Goal: Task Accomplishment & Management: Use online tool/utility

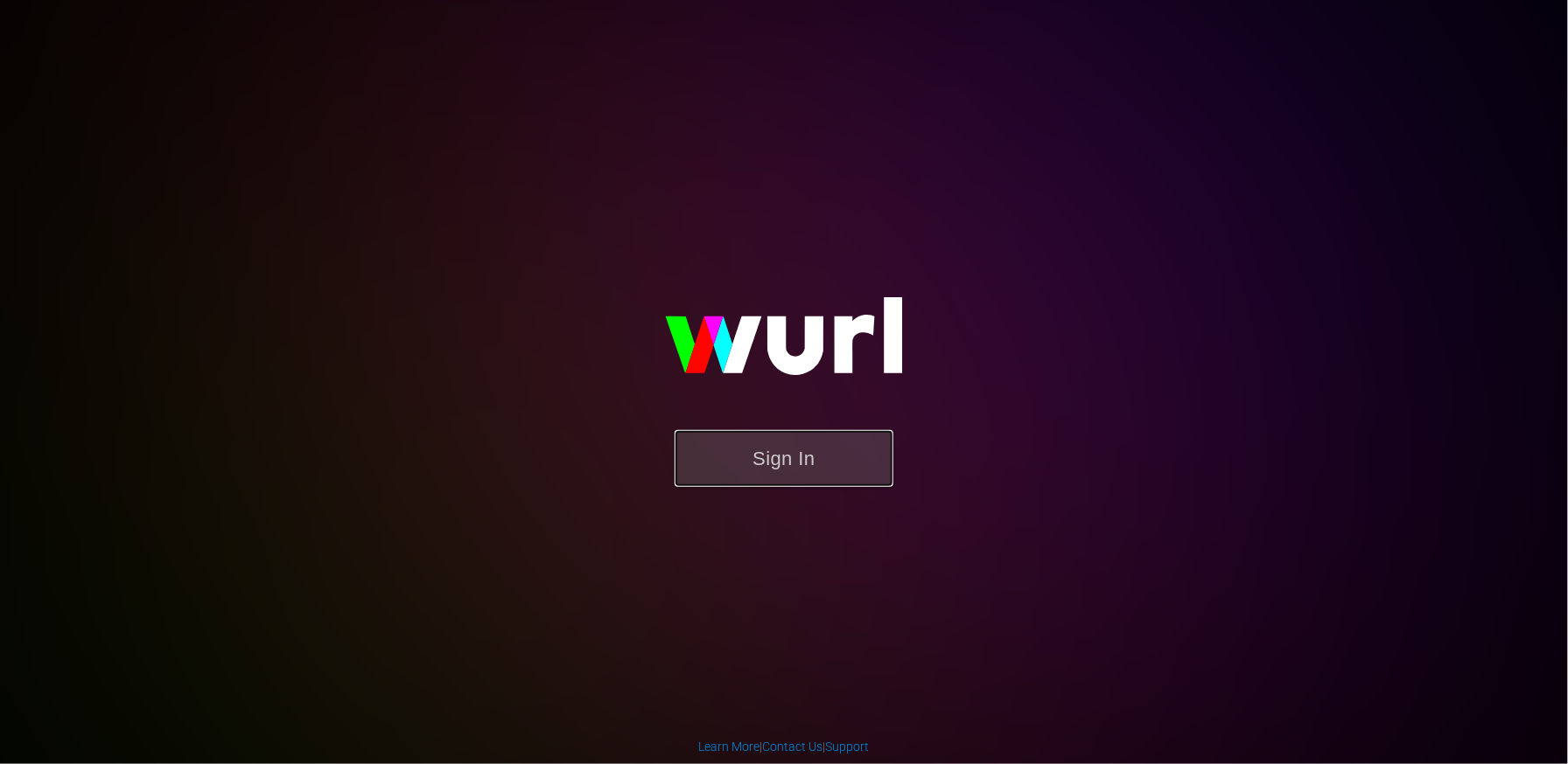
click at [817, 453] on button "Sign In" at bounding box center [784, 459] width 219 height 57
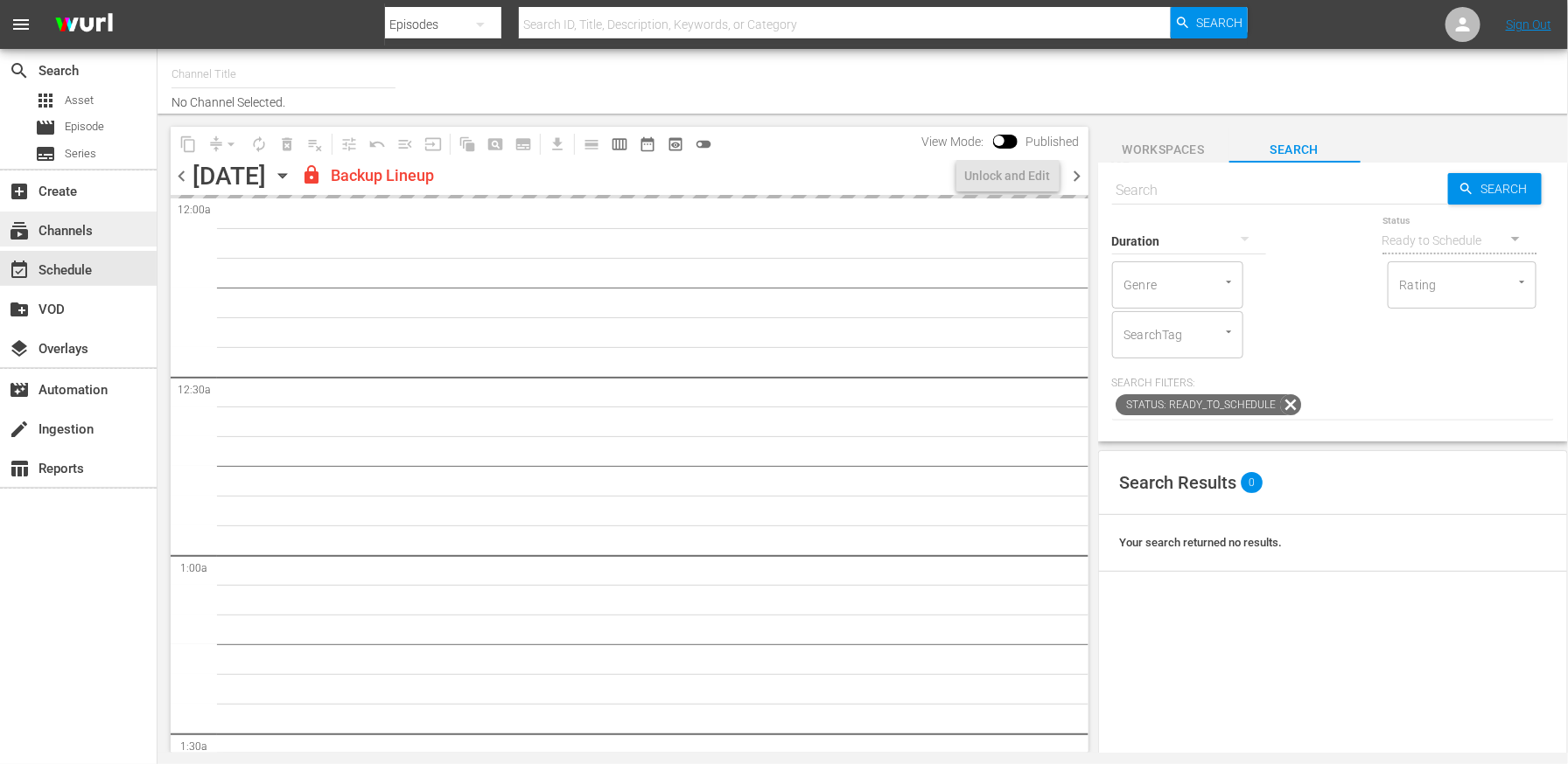
type input "EntrepreneurTV (1868)"
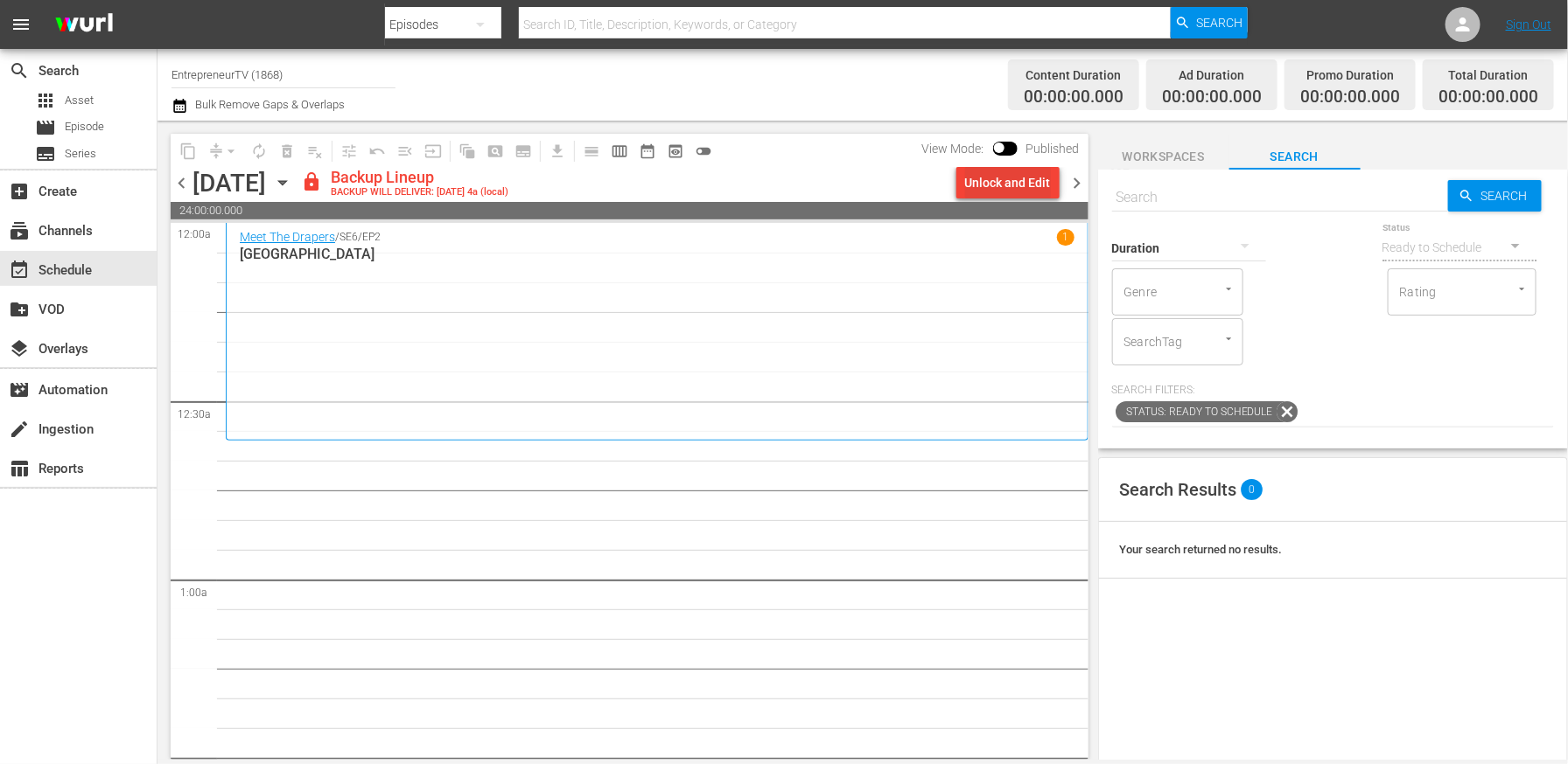
click at [967, 180] on div "Unlock and Edit" at bounding box center [1008, 183] width 86 height 31
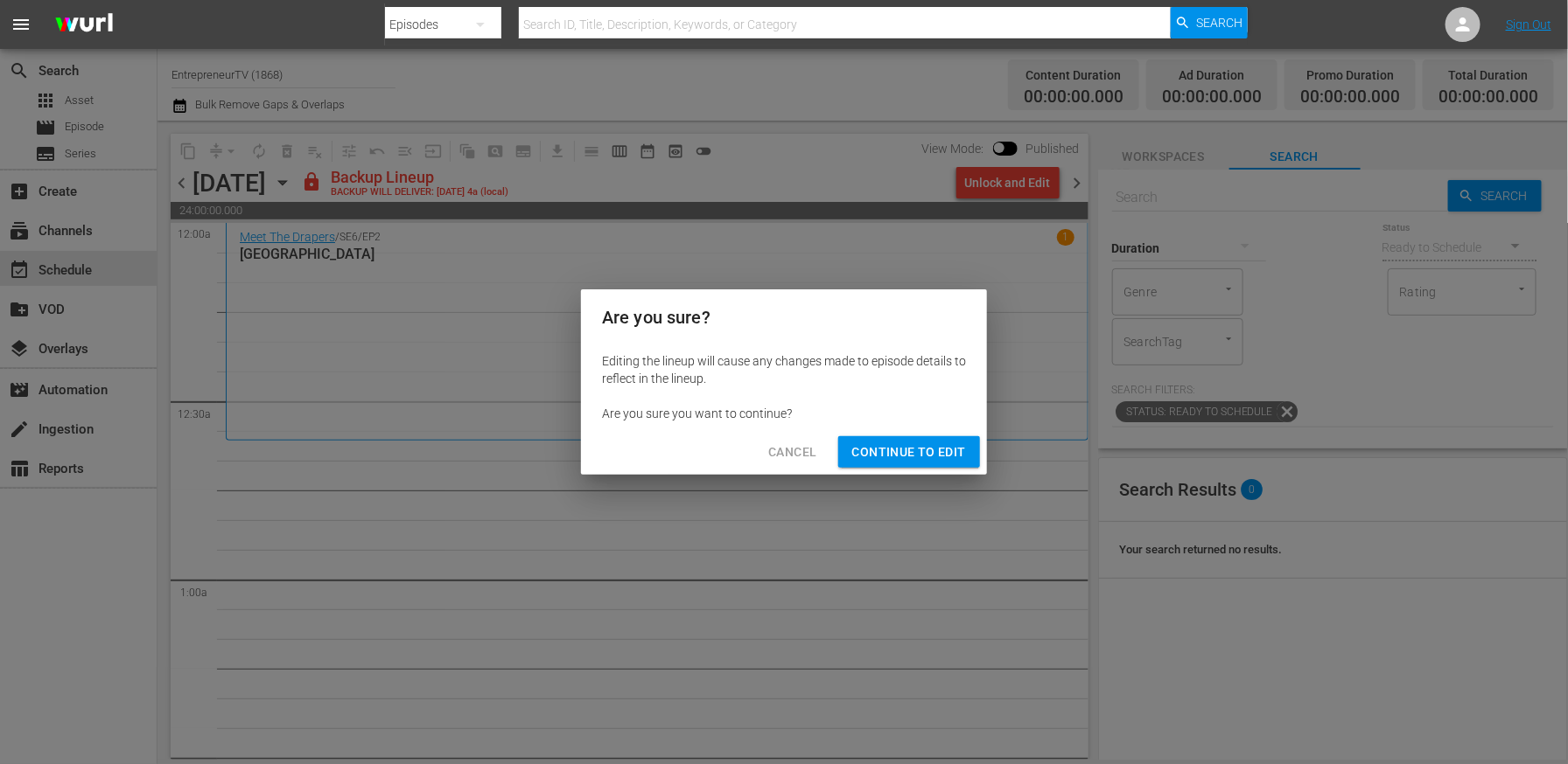
click at [915, 459] on span "Continue to Edit" at bounding box center [909, 452] width 114 height 22
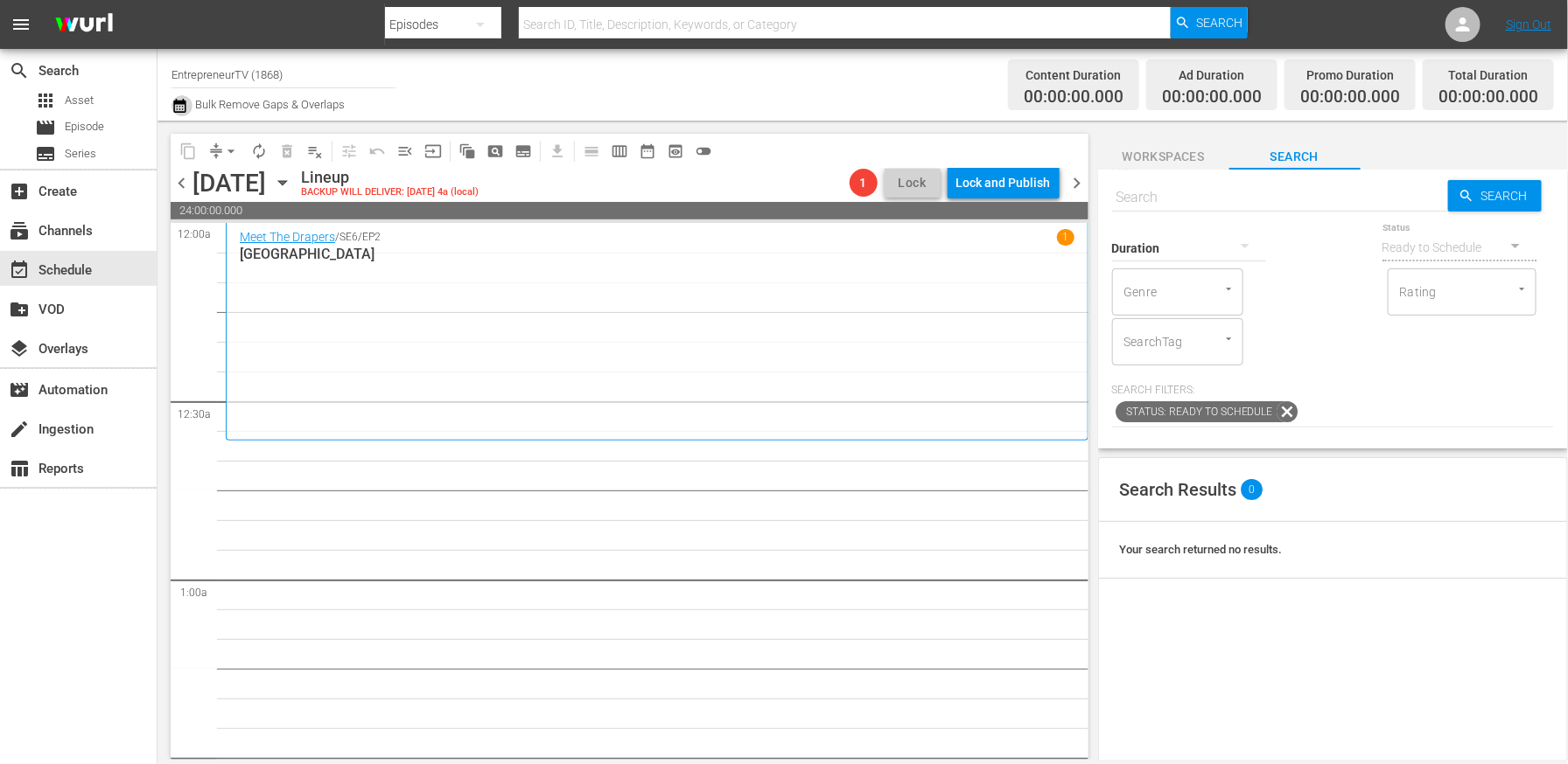
click at [177, 102] on icon "button" at bounding box center [179, 106] width 12 height 14
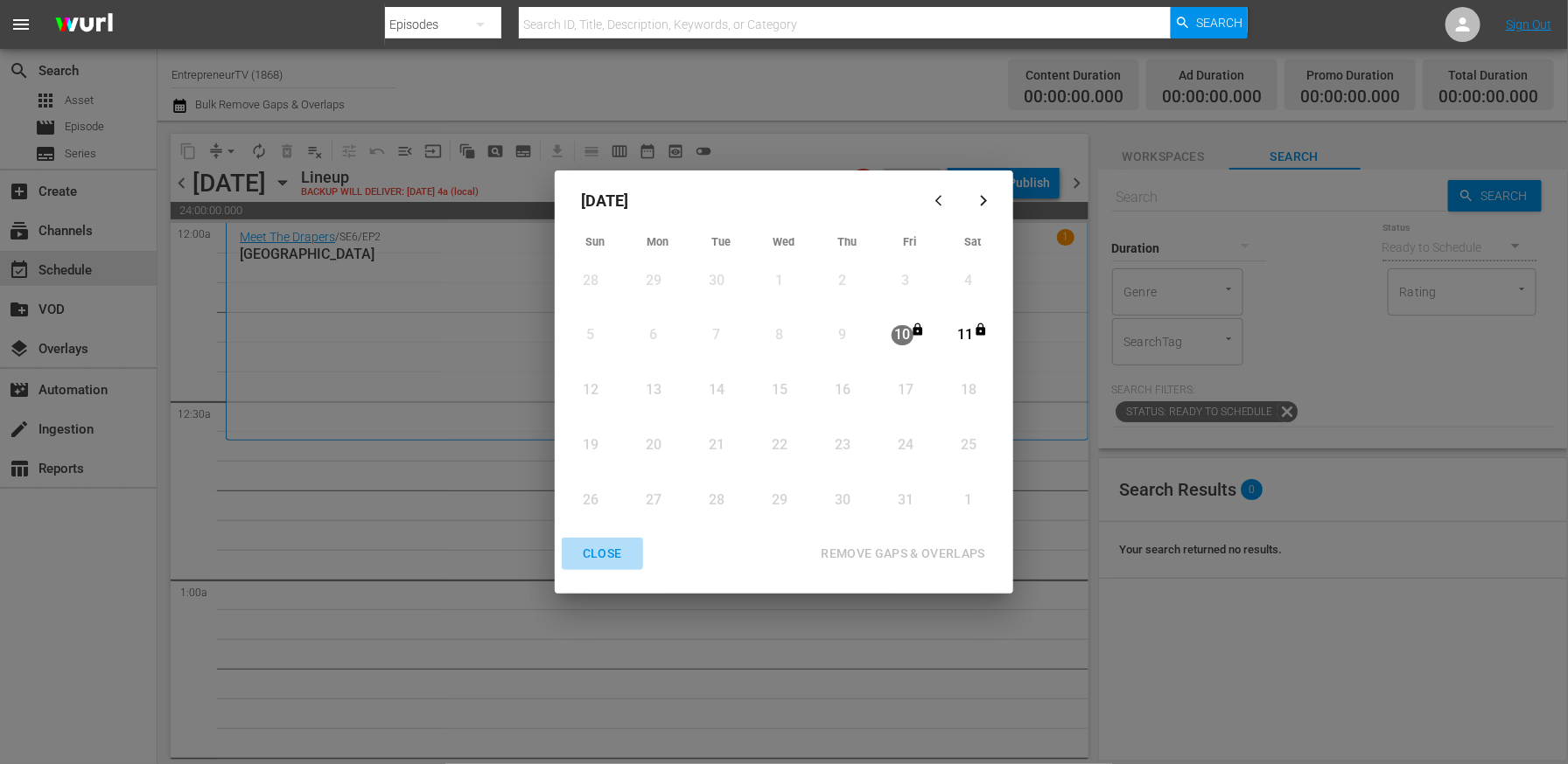
click at [608, 557] on div "CLOSE" at bounding box center [603, 554] width 68 height 22
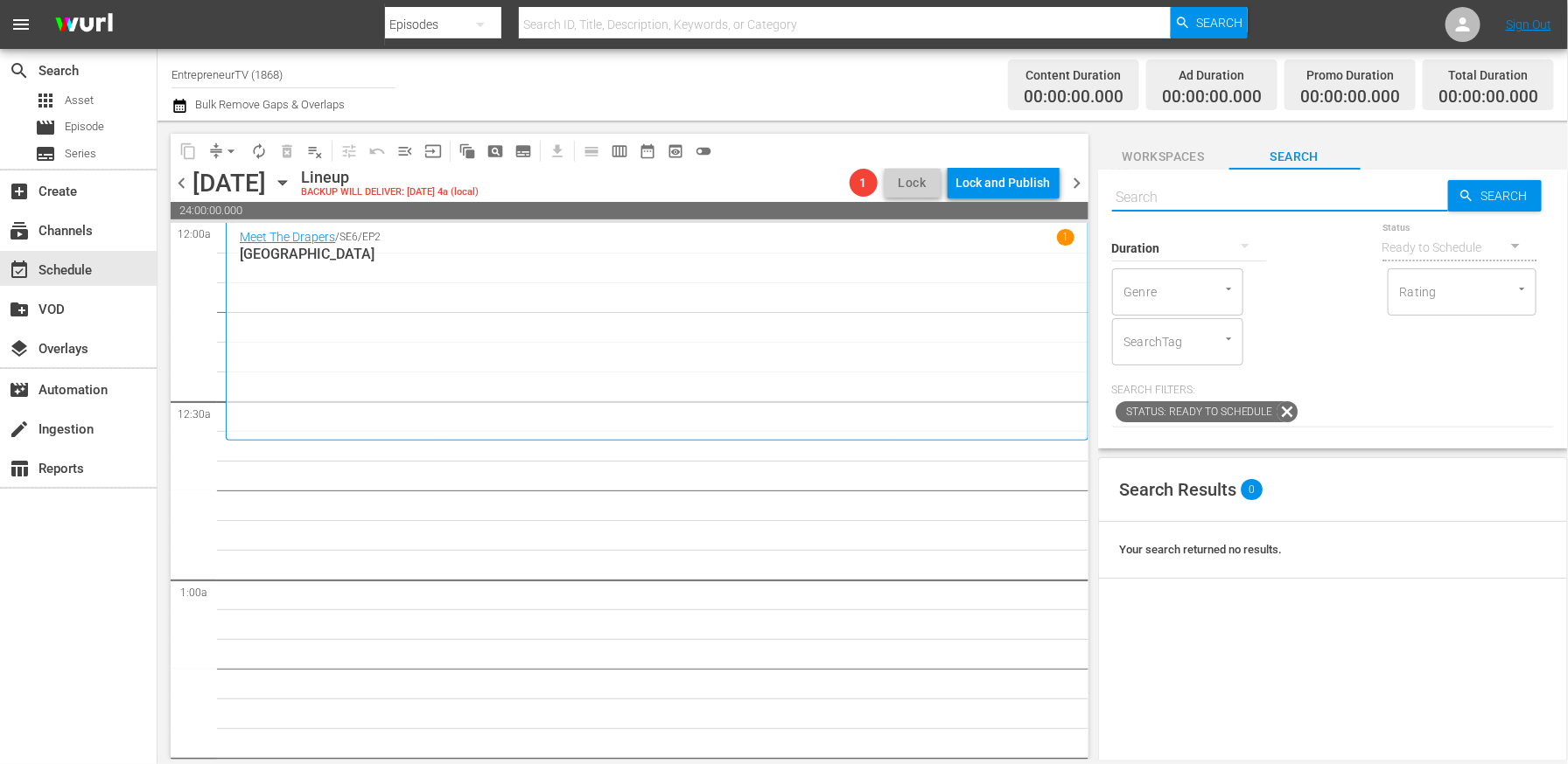
click at [1328, 207] on input "text" at bounding box center [1280, 198] width 336 height 42
type input "entrepreneur"
click at [1490, 189] on span "Search" at bounding box center [1508, 195] width 68 height 31
type input "entrepreneur"
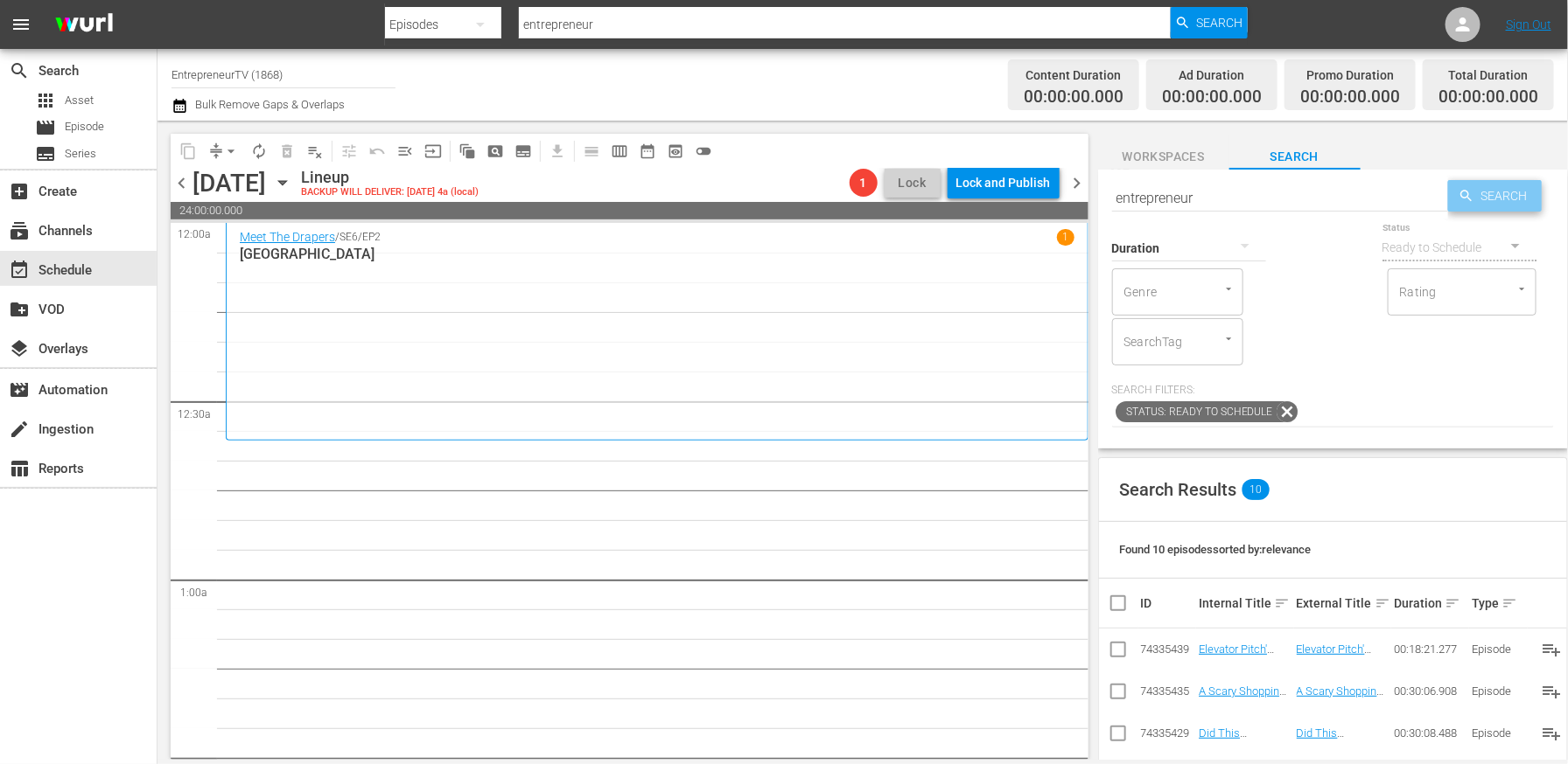
click at [1490, 189] on span "Search" at bounding box center [1508, 195] width 68 height 31
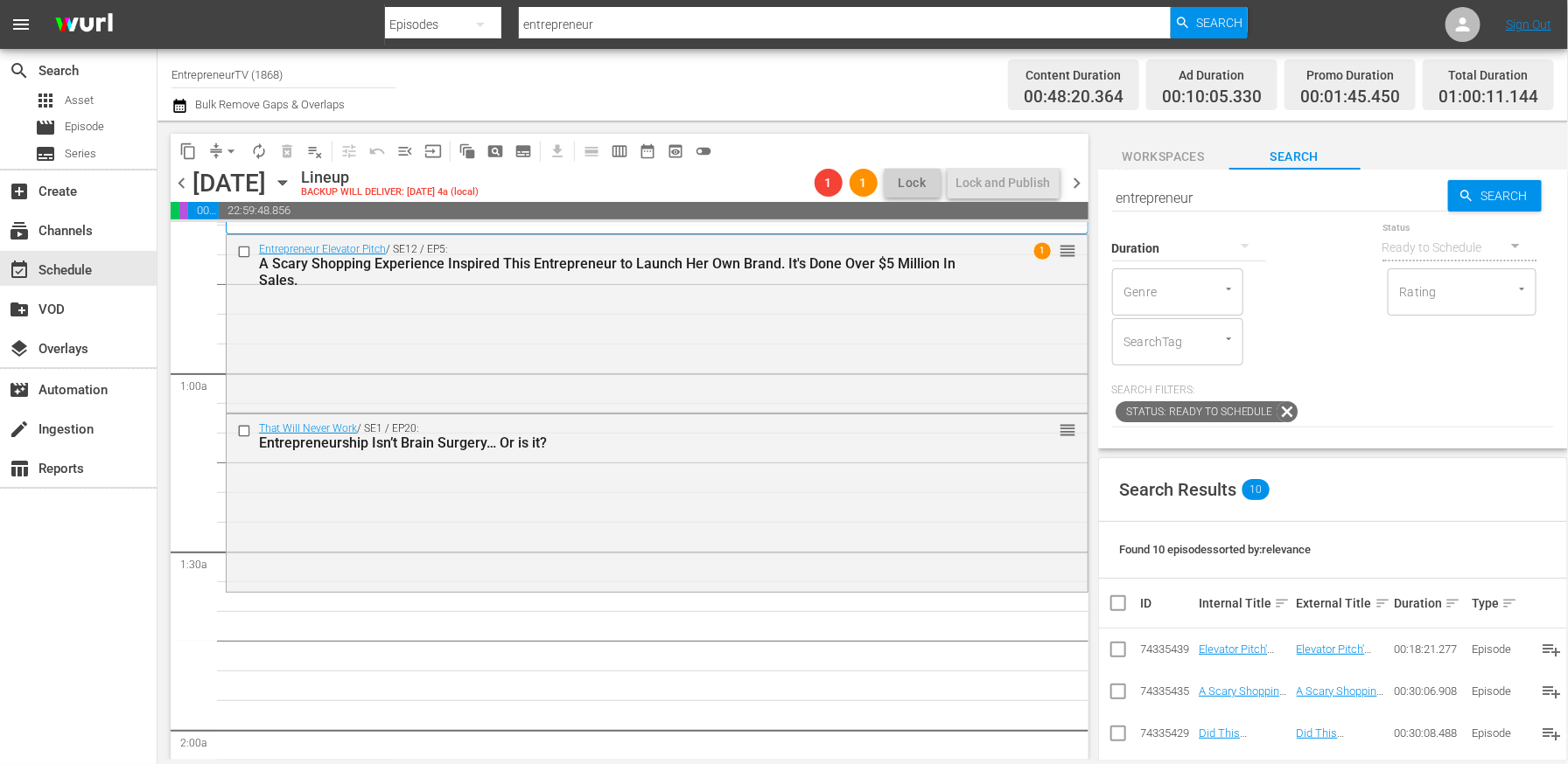
click at [1260, 204] on input "entrepreneur" at bounding box center [1280, 198] width 336 height 42
click at [1254, 200] on input "entrepreneur" at bounding box center [1280, 198] width 336 height 42
click at [1209, 192] on input "entrepreneur" at bounding box center [1280, 198] width 336 height 42
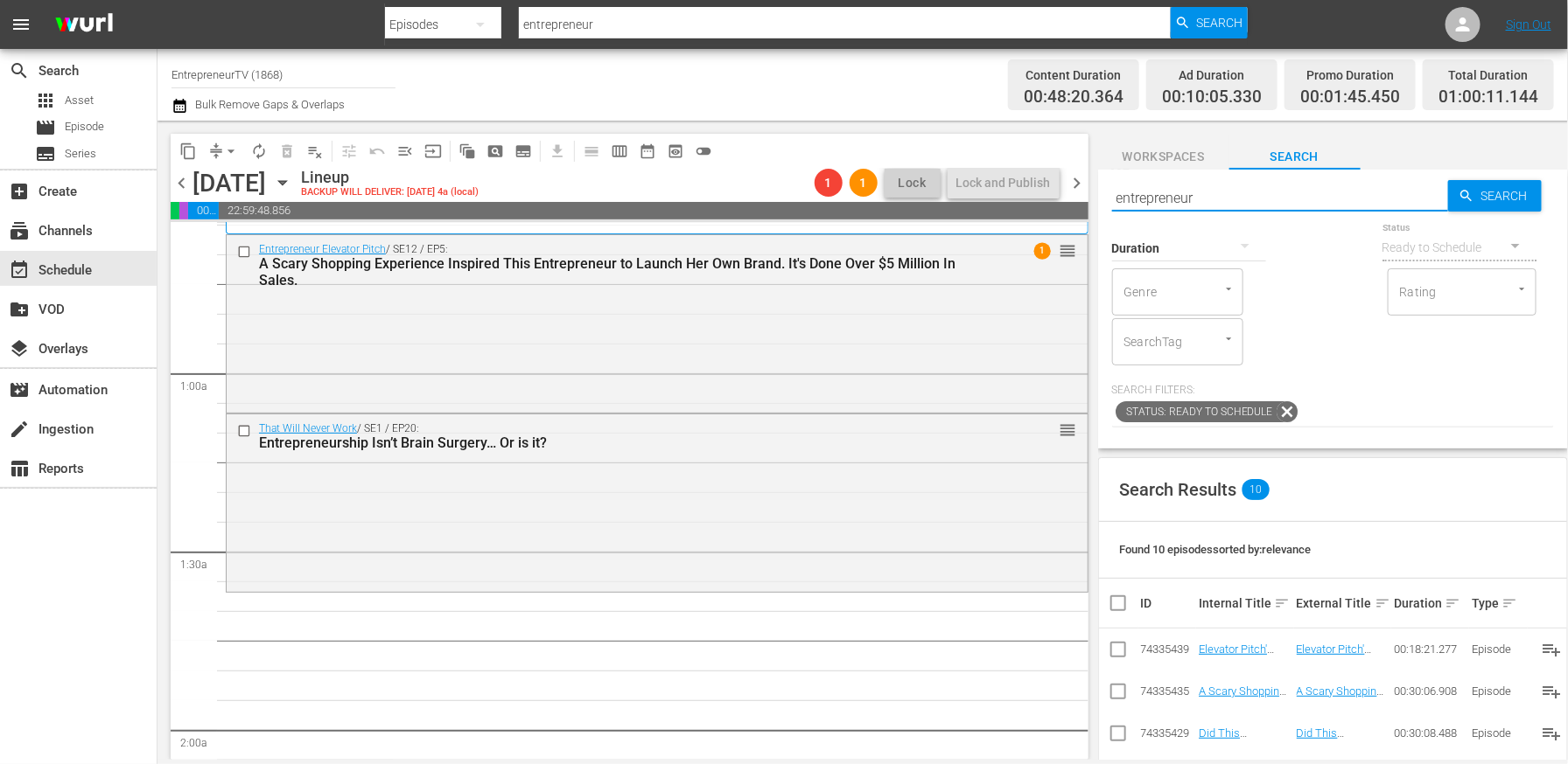
click at [1209, 192] on input "entrepreneur" at bounding box center [1280, 198] width 336 height 42
type input "action and ambition"
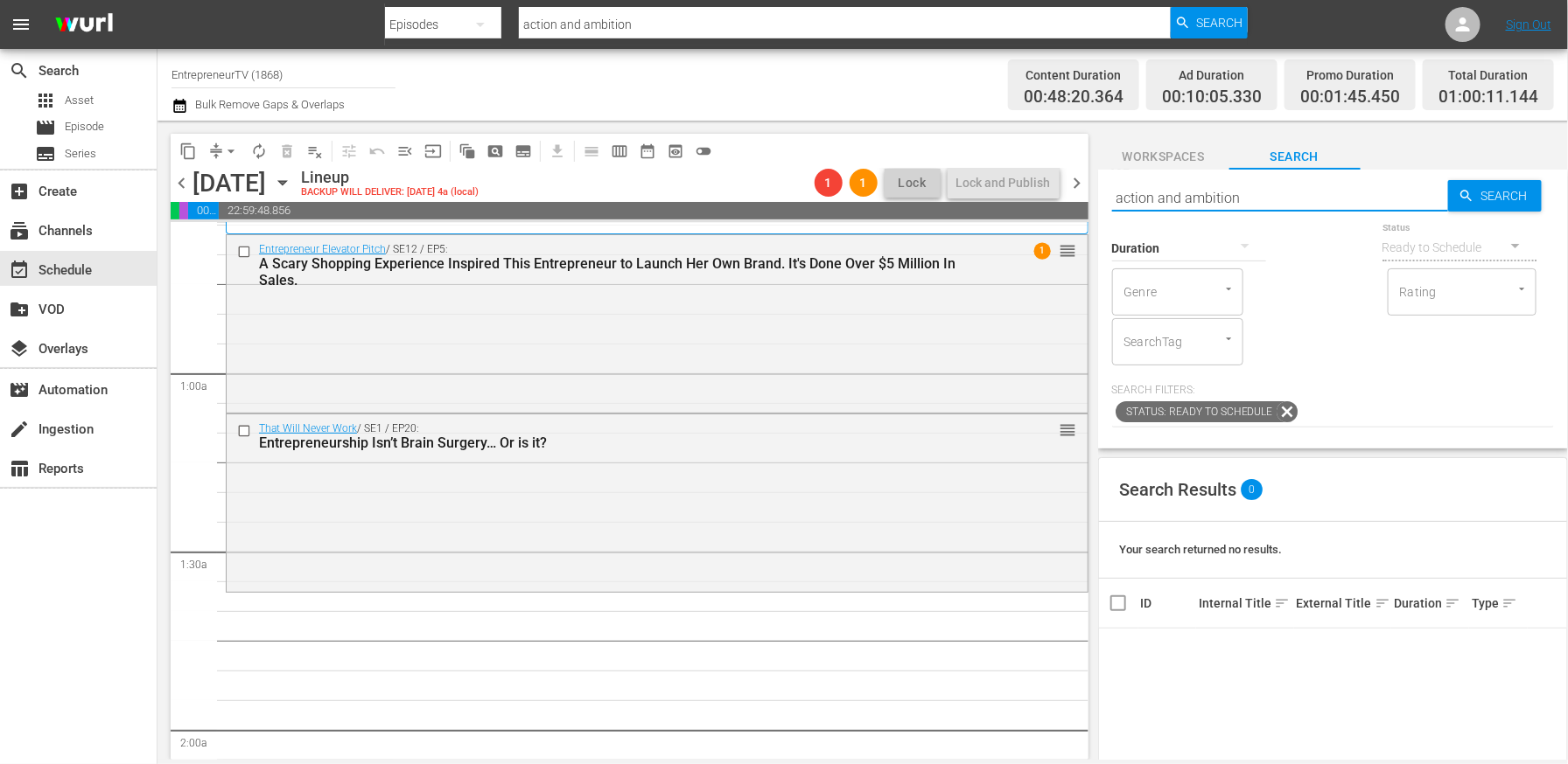
click at [1232, 196] on input "action and ambition" at bounding box center [1280, 198] width 336 height 42
paste input "Redefining Modern Art In The Graffiti Genera"
type input "Redefining Modern Art In The Graffiti Generation"
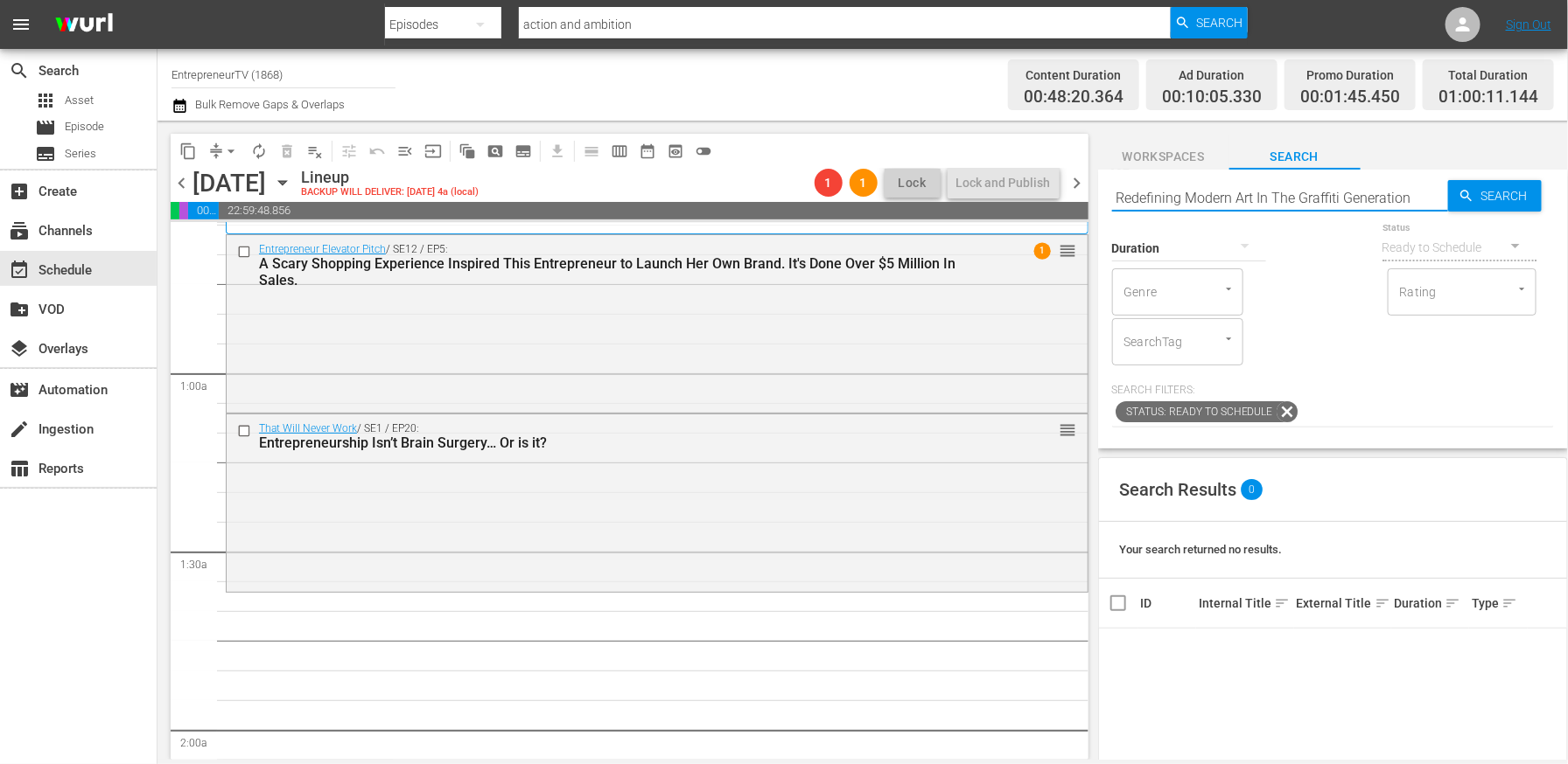
type input "Redefining Modern Art In The Graffiti Generation"
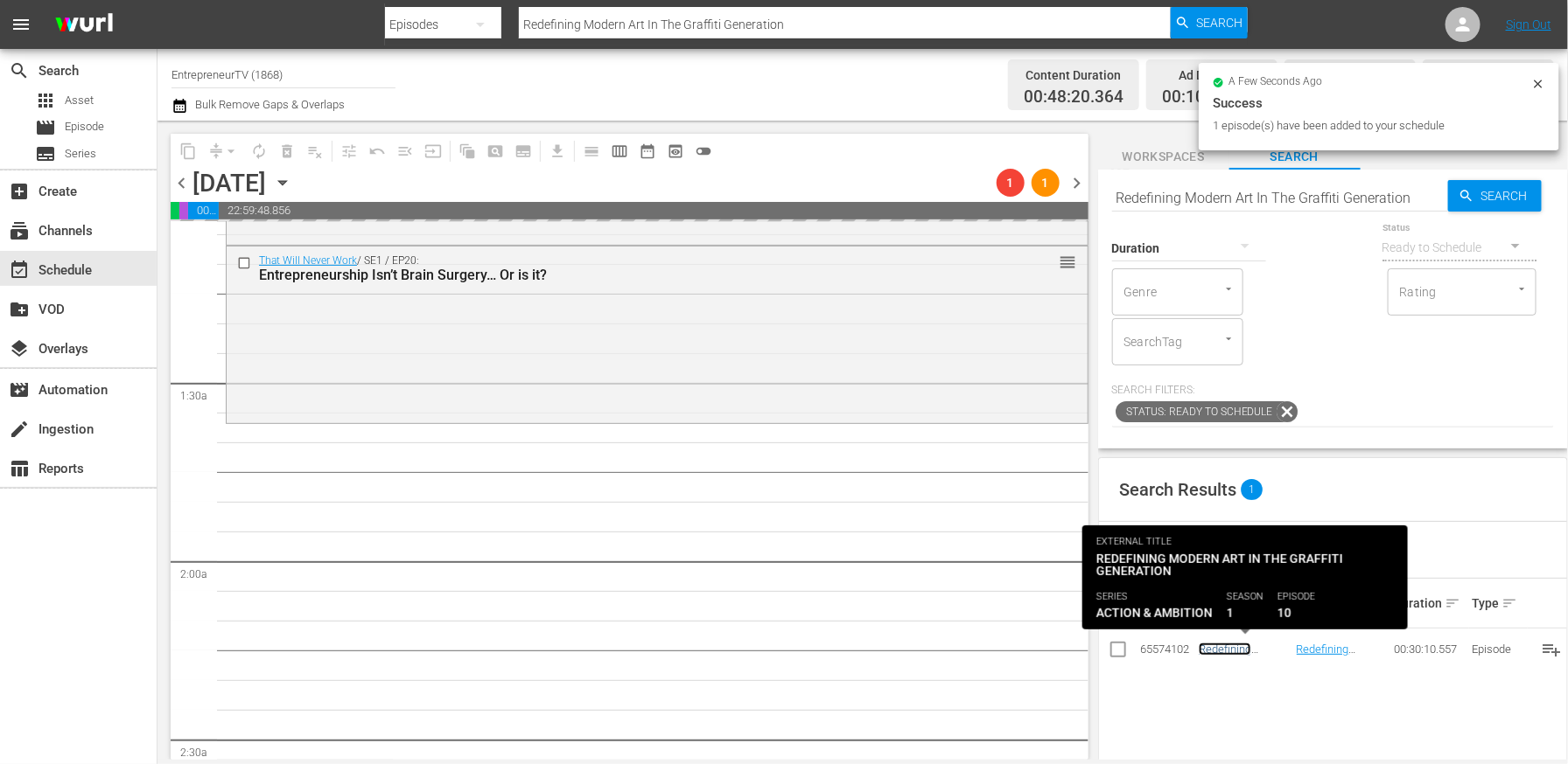
scroll to position [565, 0]
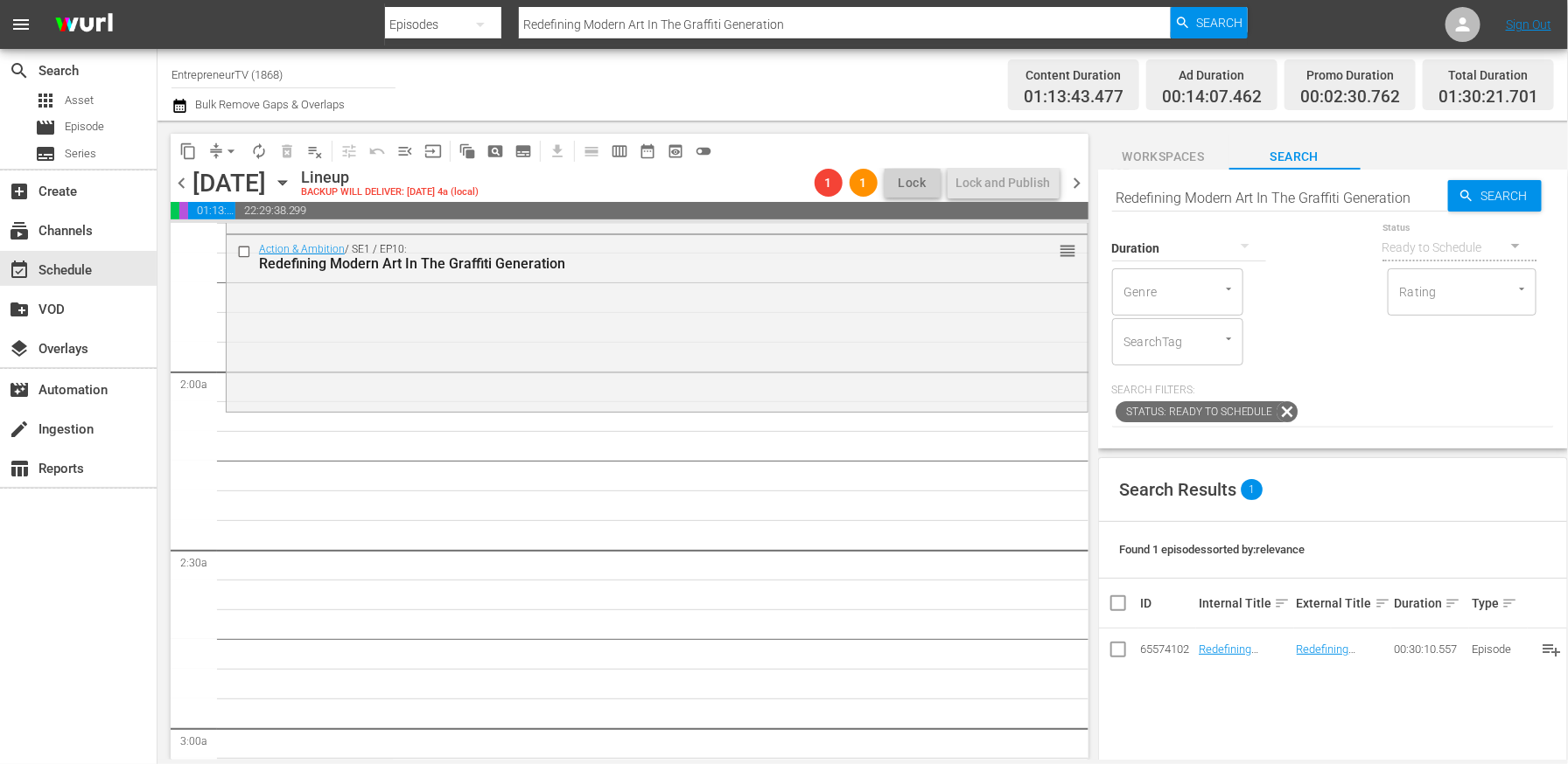
click at [1331, 211] on hr at bounding box center [1280, 211] width 336 height 1
click at [1318, 195] on input "Redefining Modern Art In The Graffiti Generation" at bounding box center [1280, 198] width 336 height 42
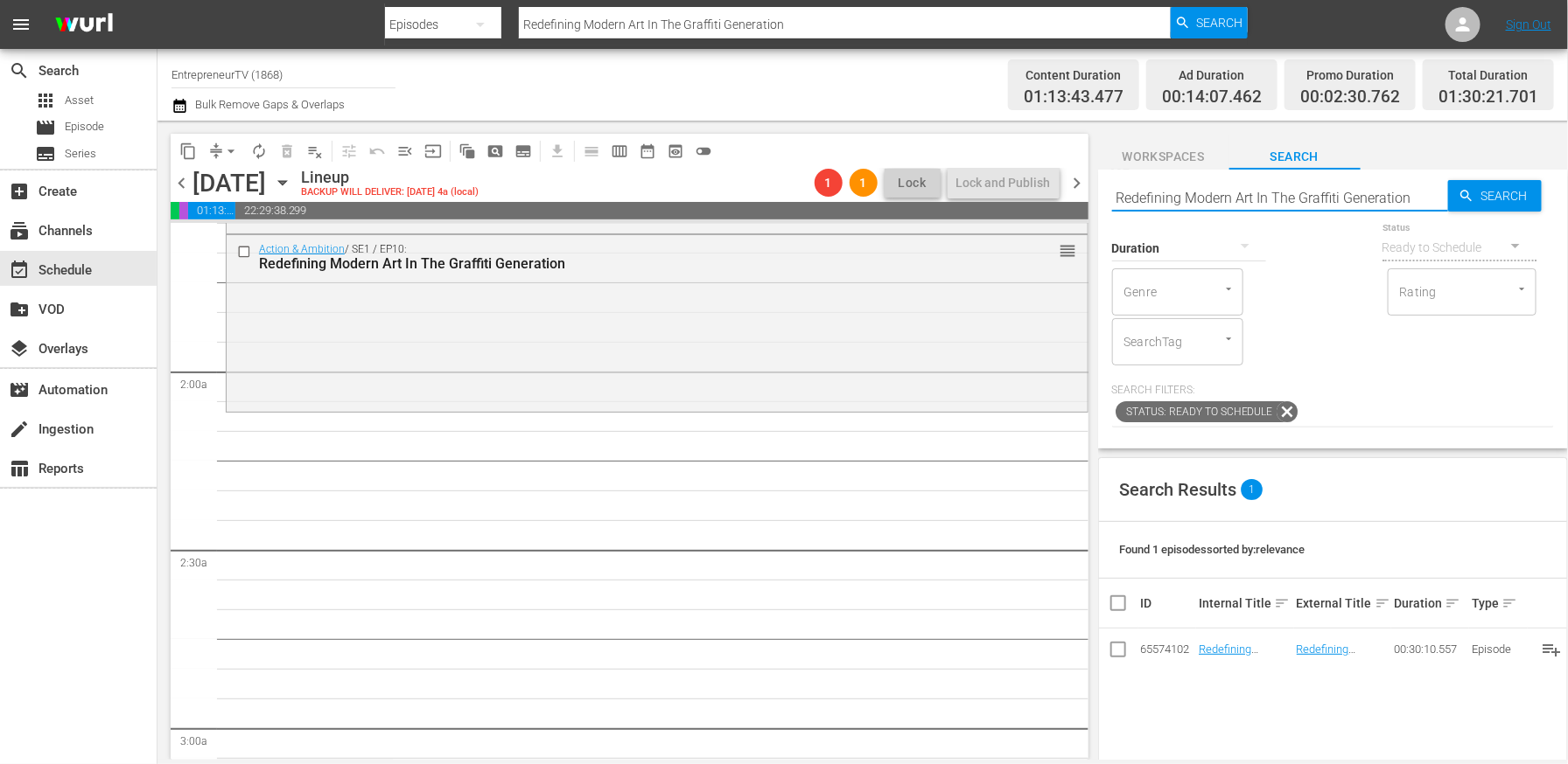
paste input "The Art of Being a Self Made Millionaire with Hip Hop's Hottest Rapper [PERSON_…"
type input "The Art of Being a Self Made Millionaire with Hip Hop's Hottest Rapper [PERSON_…"
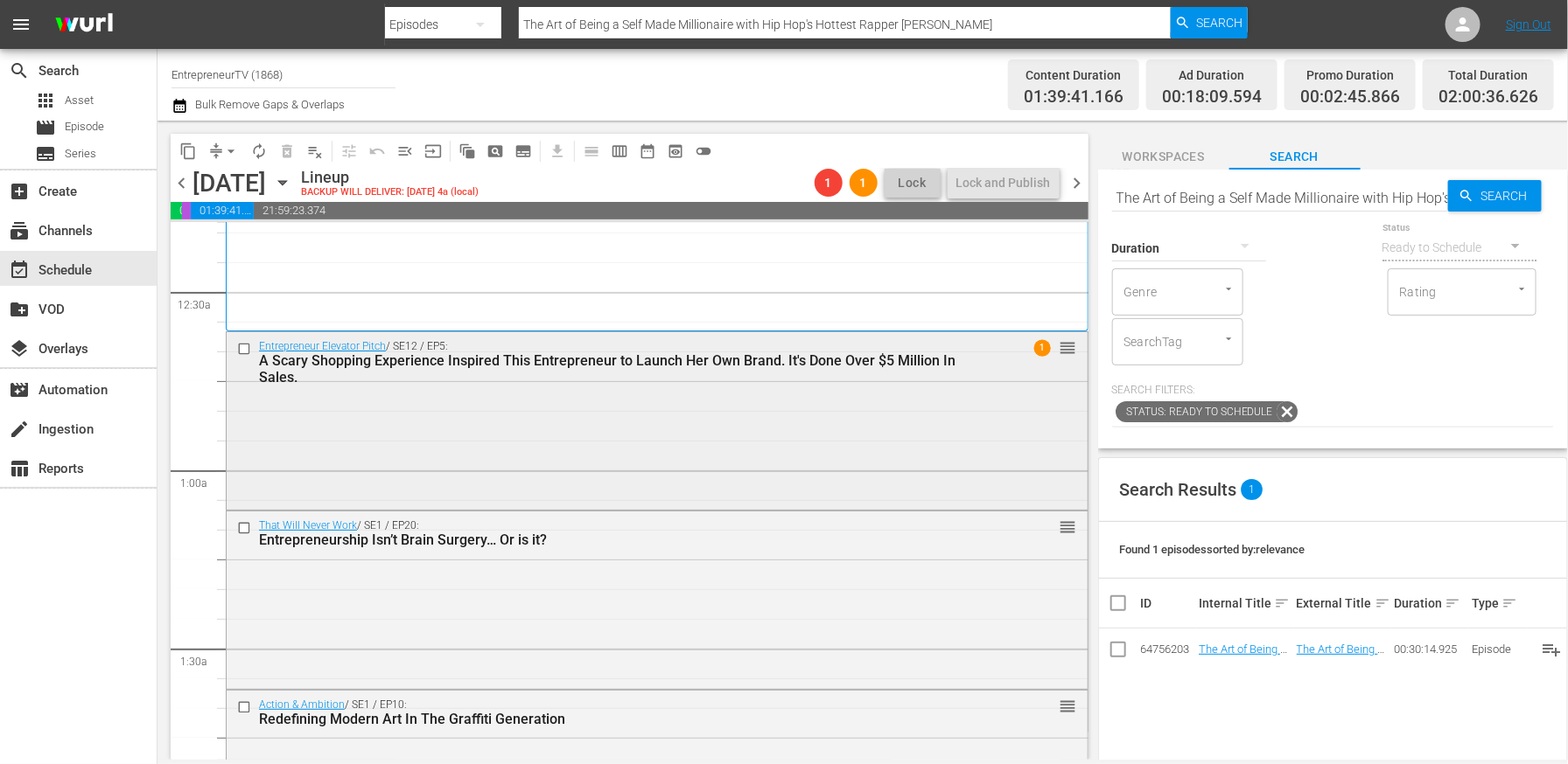
scroll to position [99, 0]
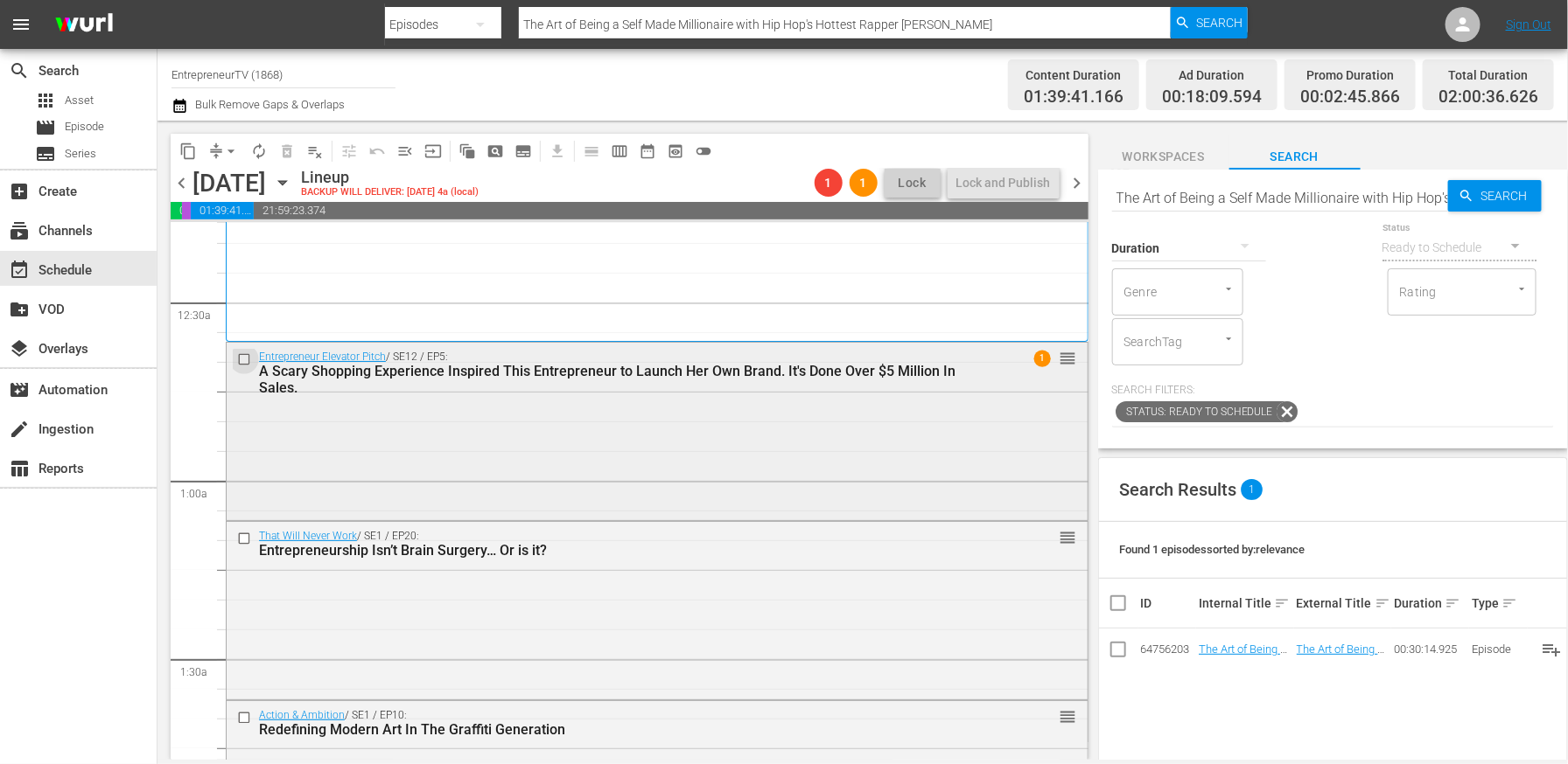
click at [242, 360] on input "checkbox" at bounding box center [246, 360] width 18 height 15
click at [244, 539] on input "checkbox" at bounding box center [246, 539] width 18 height 15
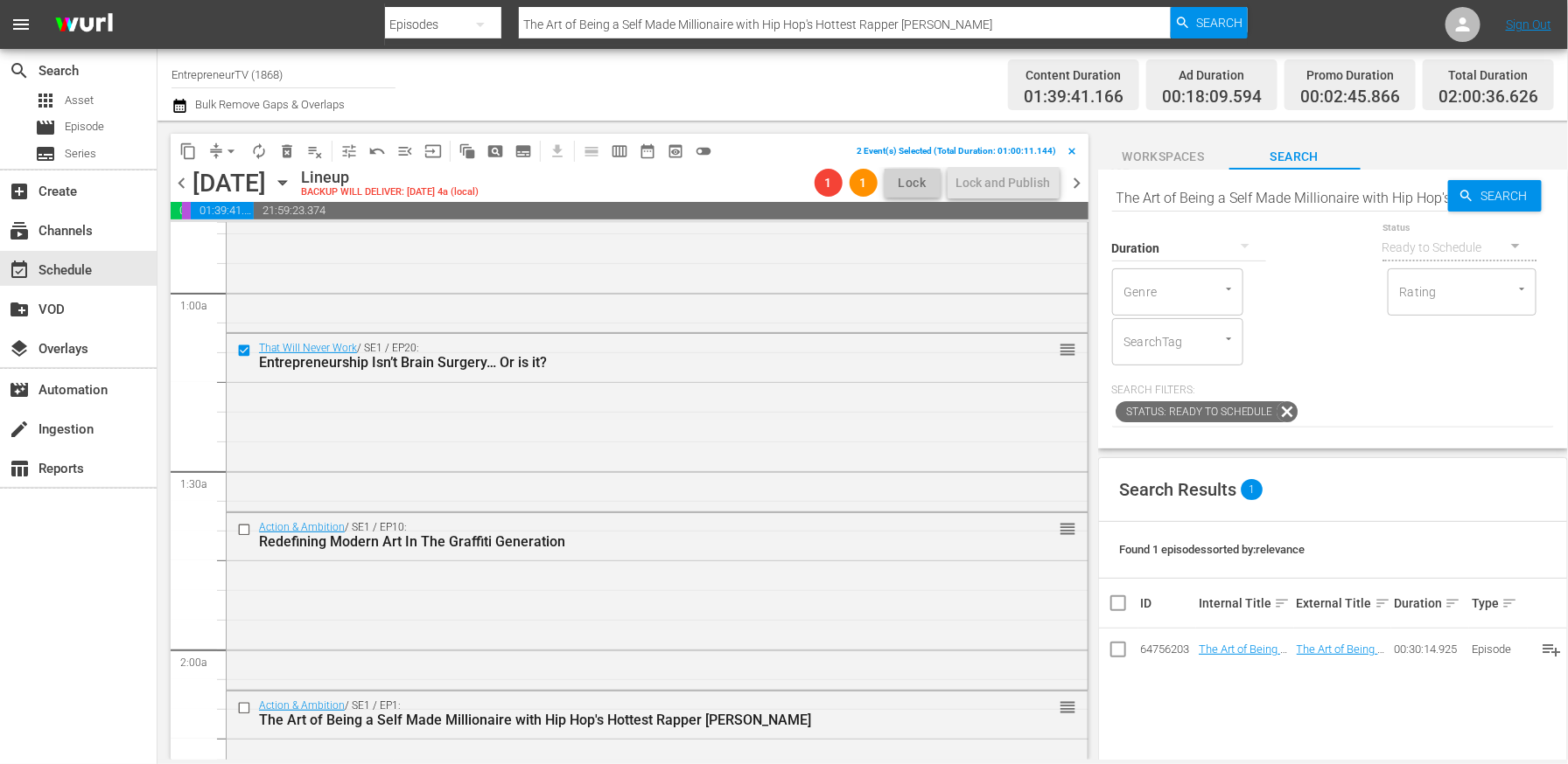
scroll to position [339, 0]
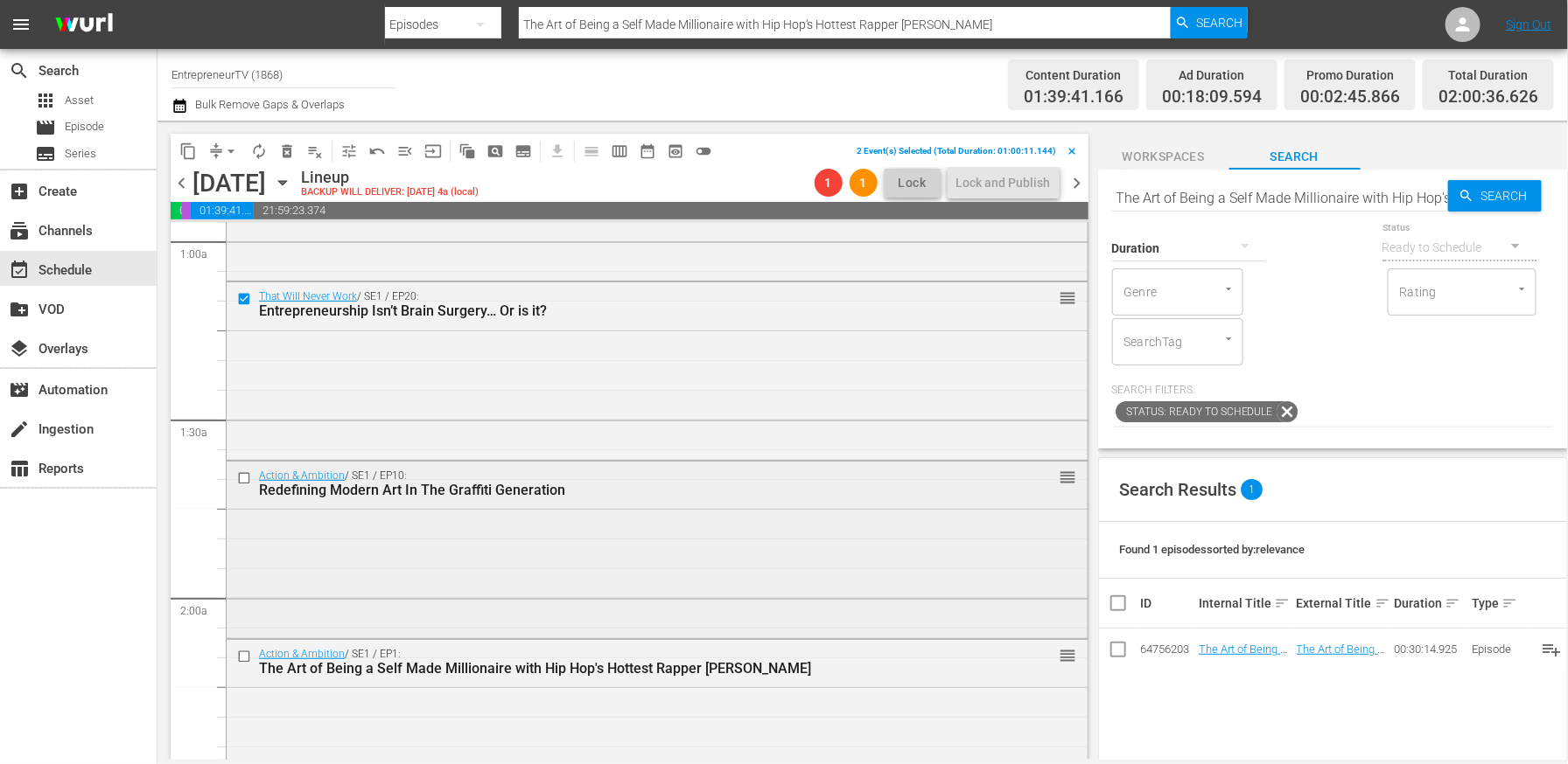
click at [241, 478] on input "checkbox" at bounding box center [246, 479] width 18 height 15
click at [243, 662] on input "checkbox" at bounding box center [246, 657] width 18 height 15
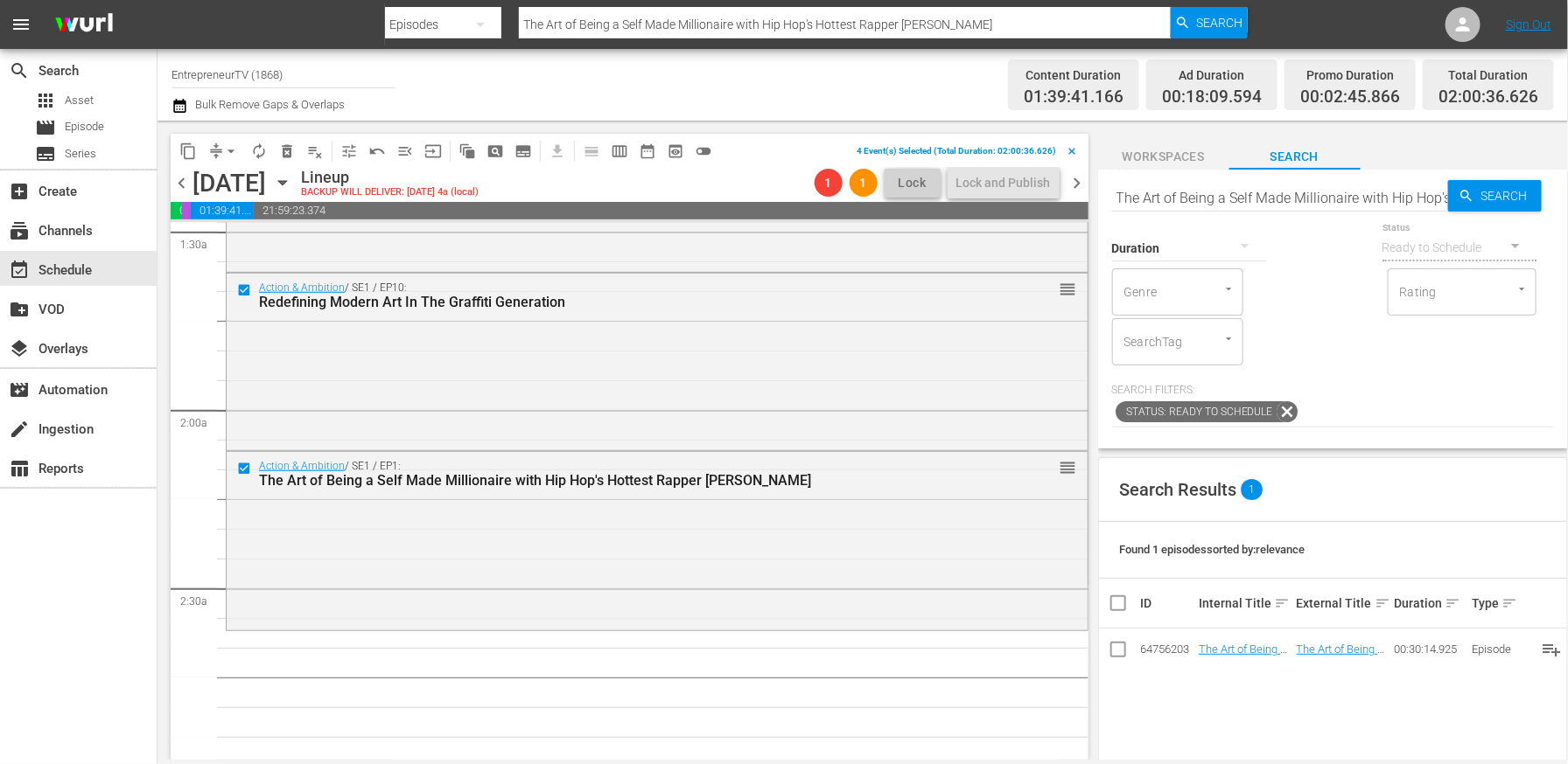
scroll to position [584, 0]
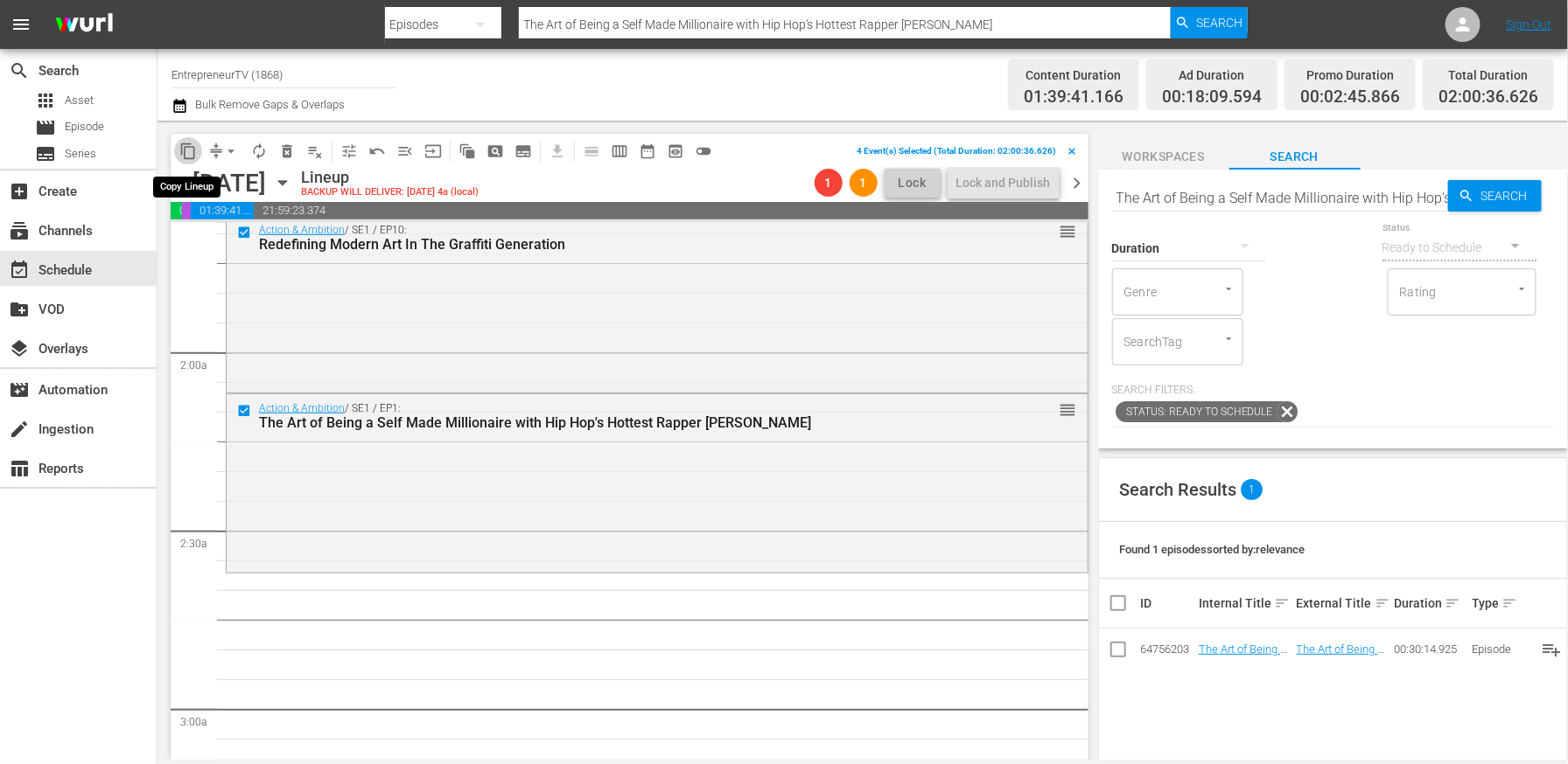
click at [187, 150] on span "content_copy" at bounding box center [188, 151] width 17 height 17
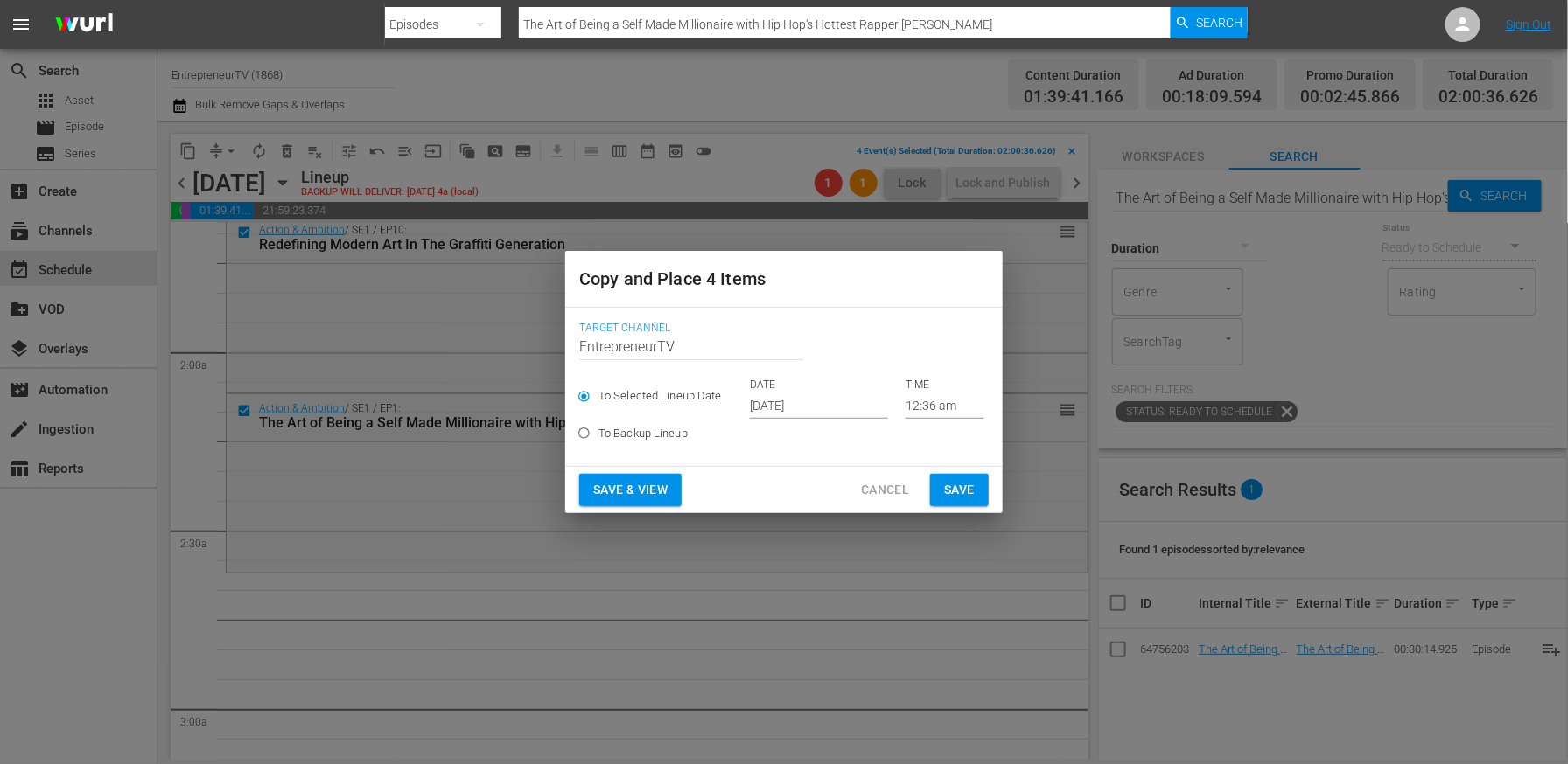
click at [910, 402] on input "12:36 am" at bounding box center [944, 406] width 79 height 27
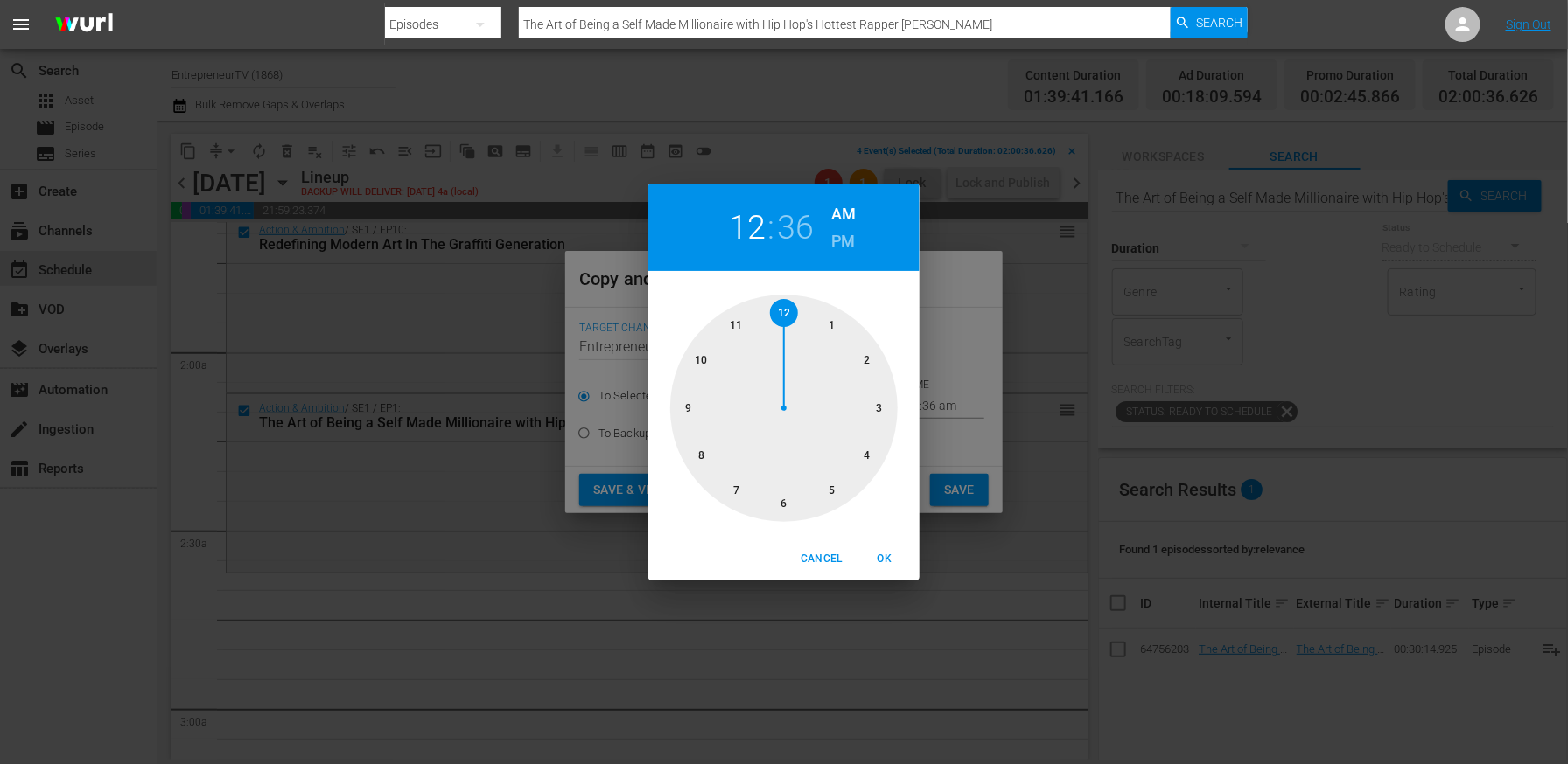
click at [705, 443] on div at bounding box center [784, 408] width 228 height 227
click at [781, 315] on div at bounding box center [784, 408] width 228 height 227
click at [840, 250] on h6 "PM" at bounding box center [844, 241] width 24 height 28
click at [880, 563] on span "OK" at bounding box center [884, 558] width 42 height 18
type input "08:00 pm"
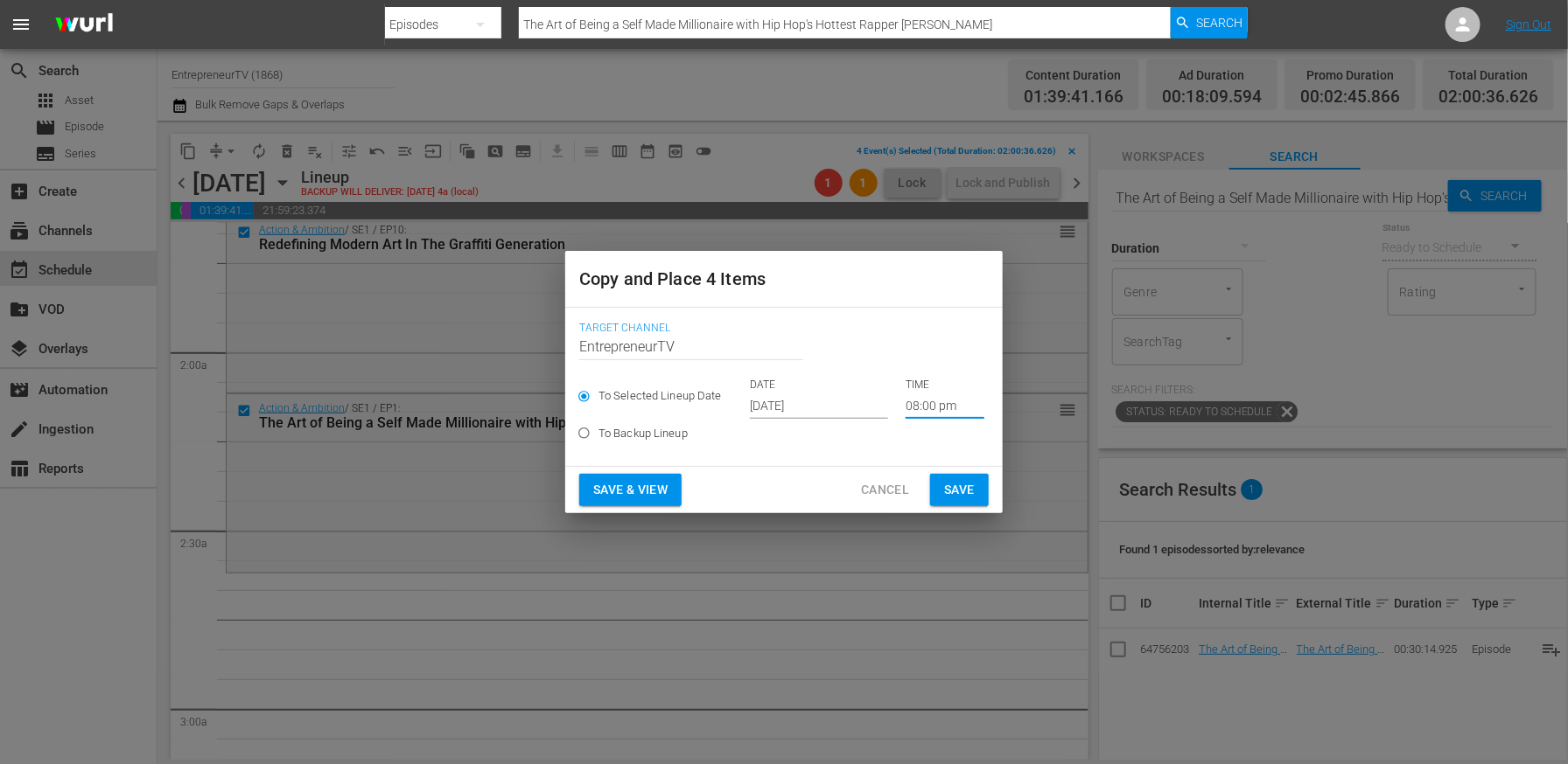
click at [960, 488] on span "Save" at bounding box center [960, 490] width 30 height 22
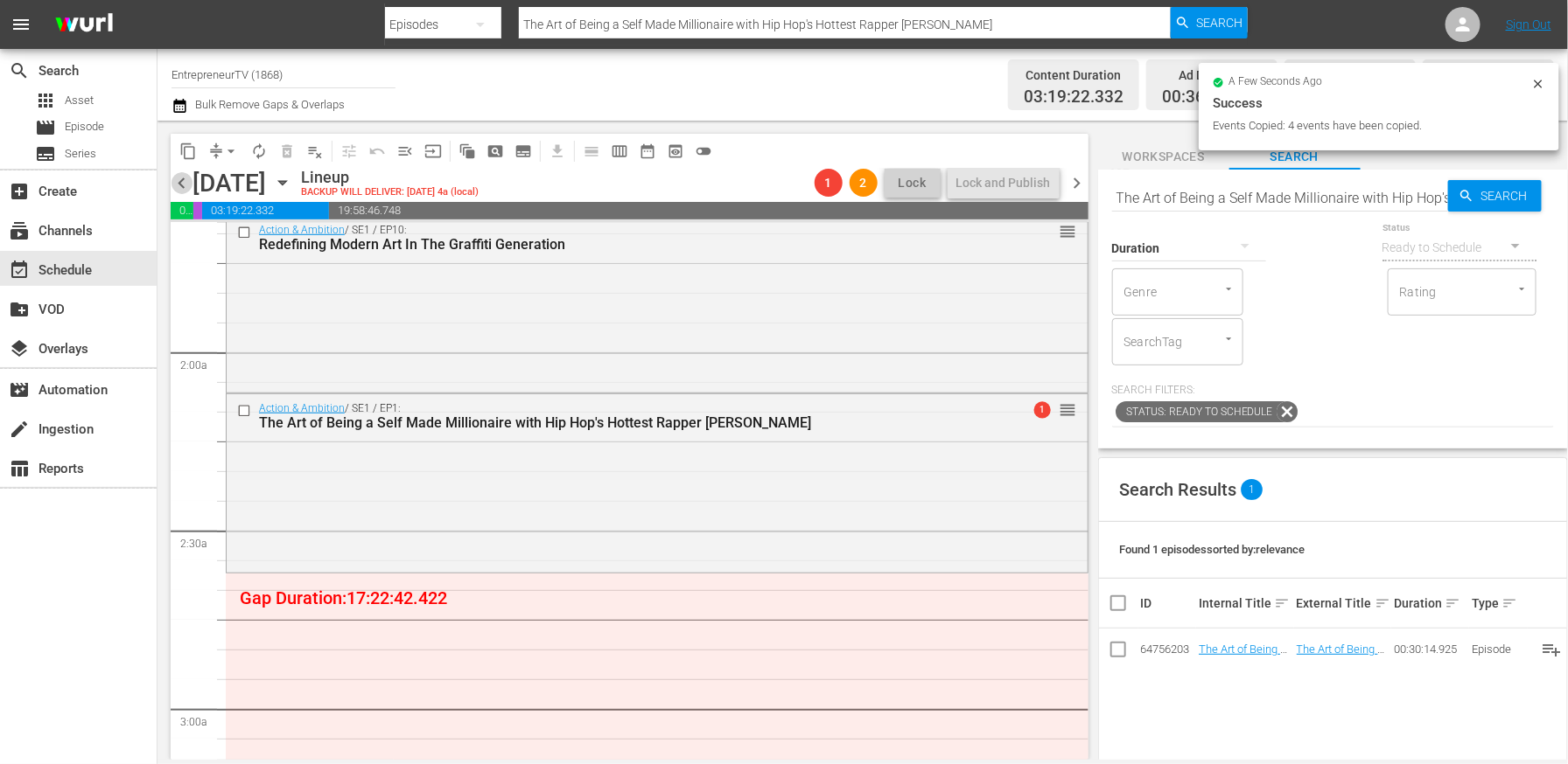
click at [179, 185] on span "chevron_left" at bounding box center [181, 183] width 22 height 22
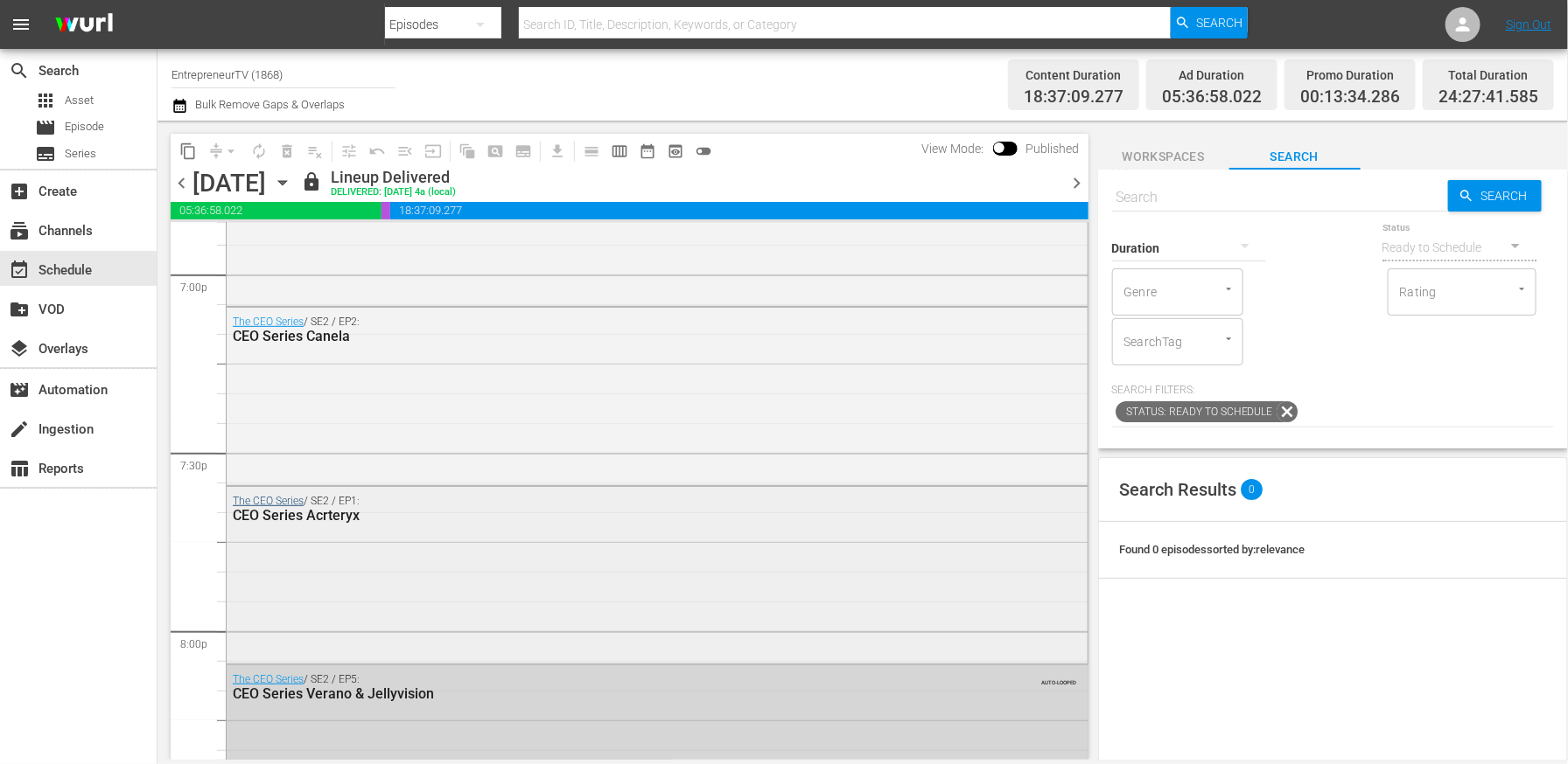
scroll to position [6823, 0]
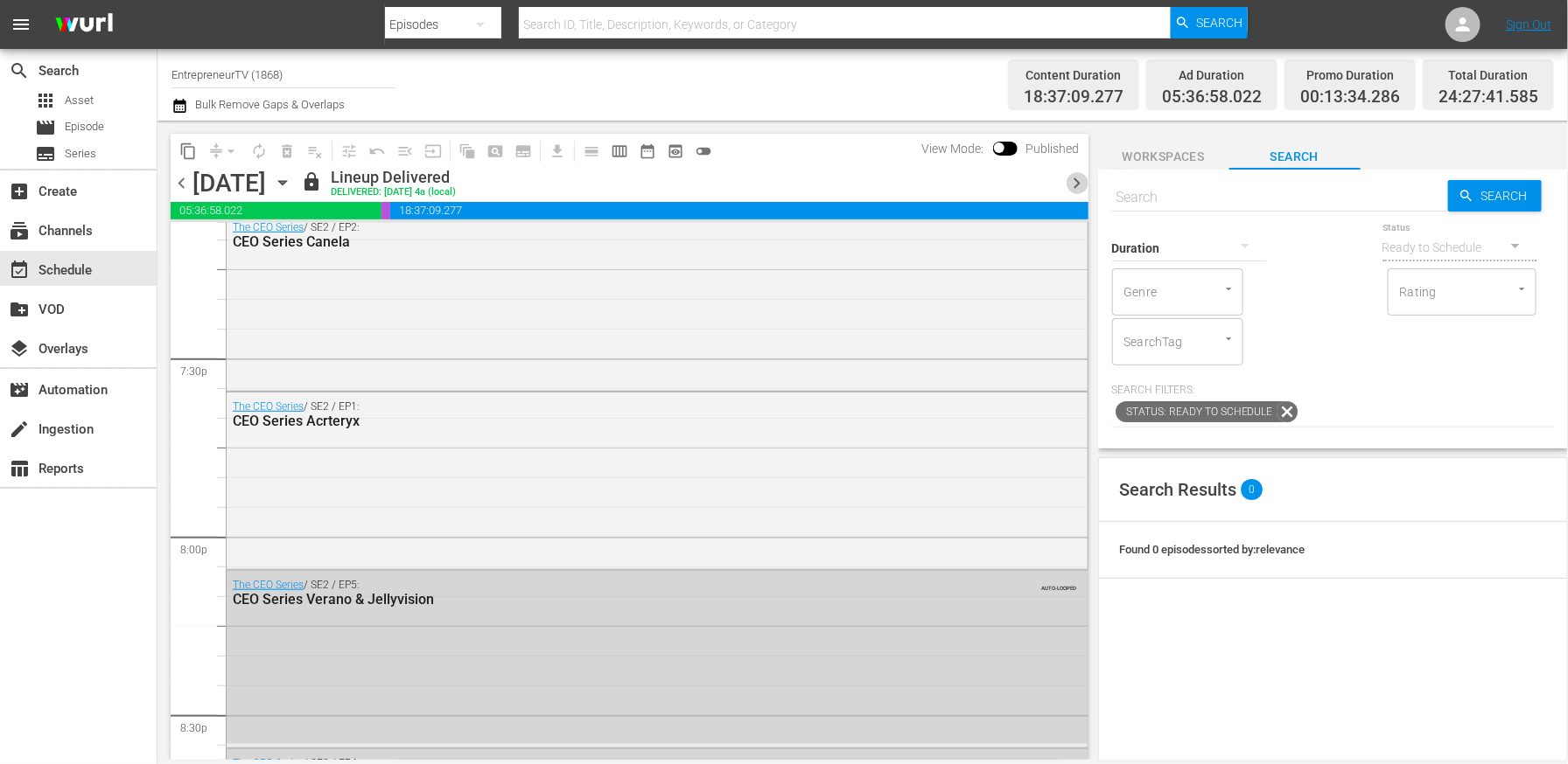
click at [1080, 178] on span "chevron_right" at bounding box center [1078, 183] width 22 height 22
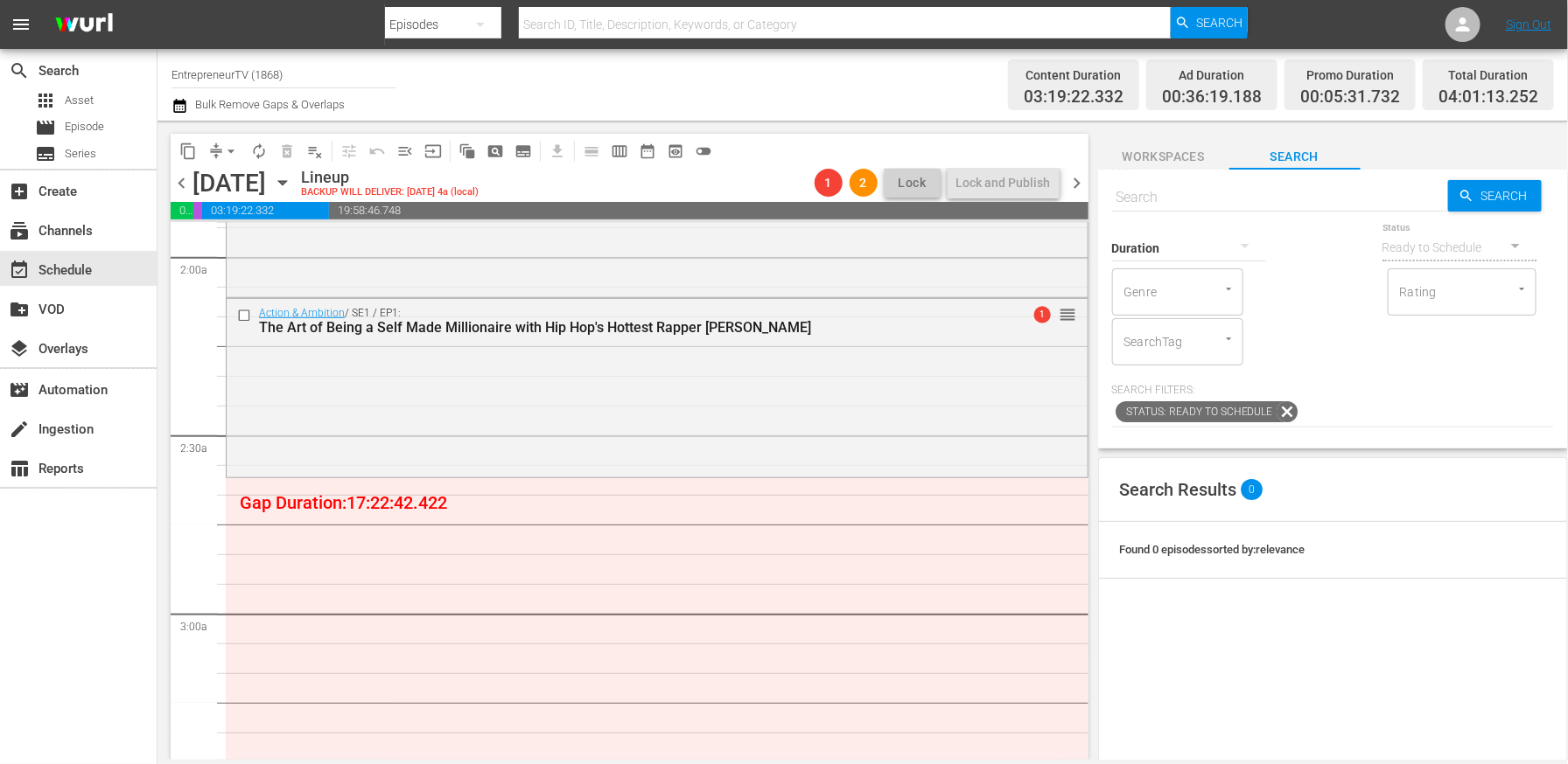
scroll to position [685, 0]
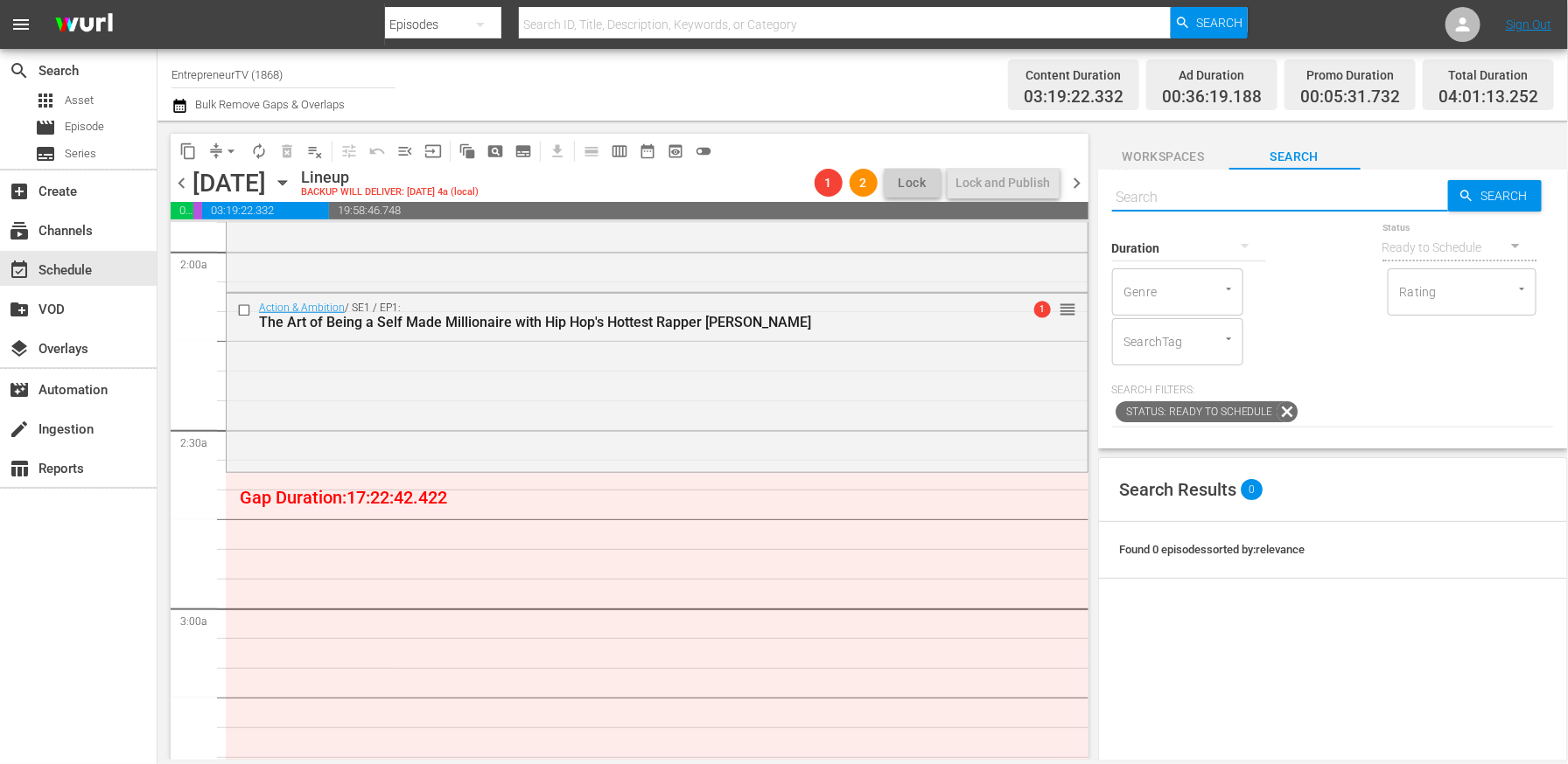
click at [1243, 202] on input "text" at bounding box center [1280, 198] width 336 height 42
type input "CEO SERIES"
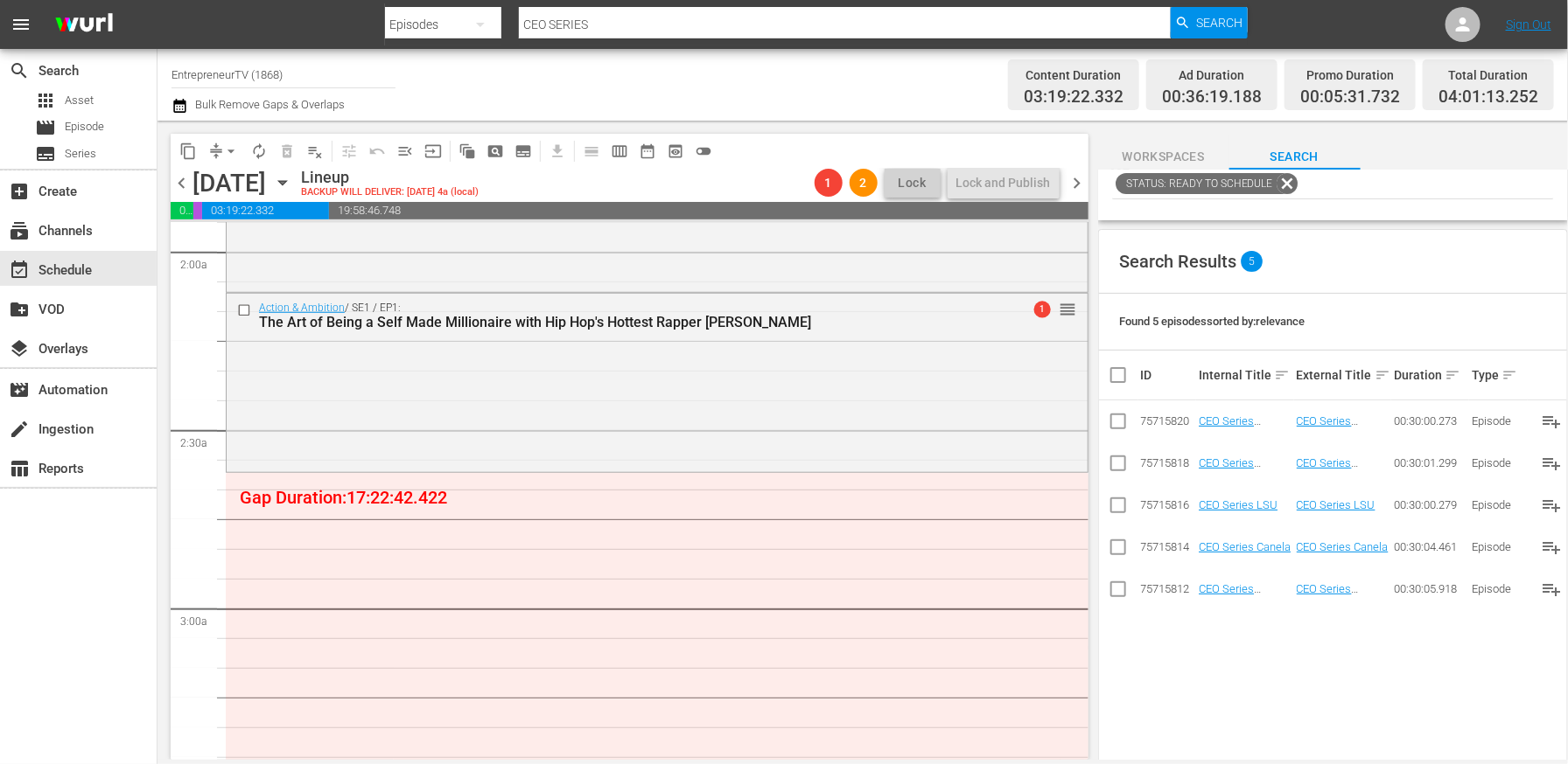
scroll to position [287, 0]
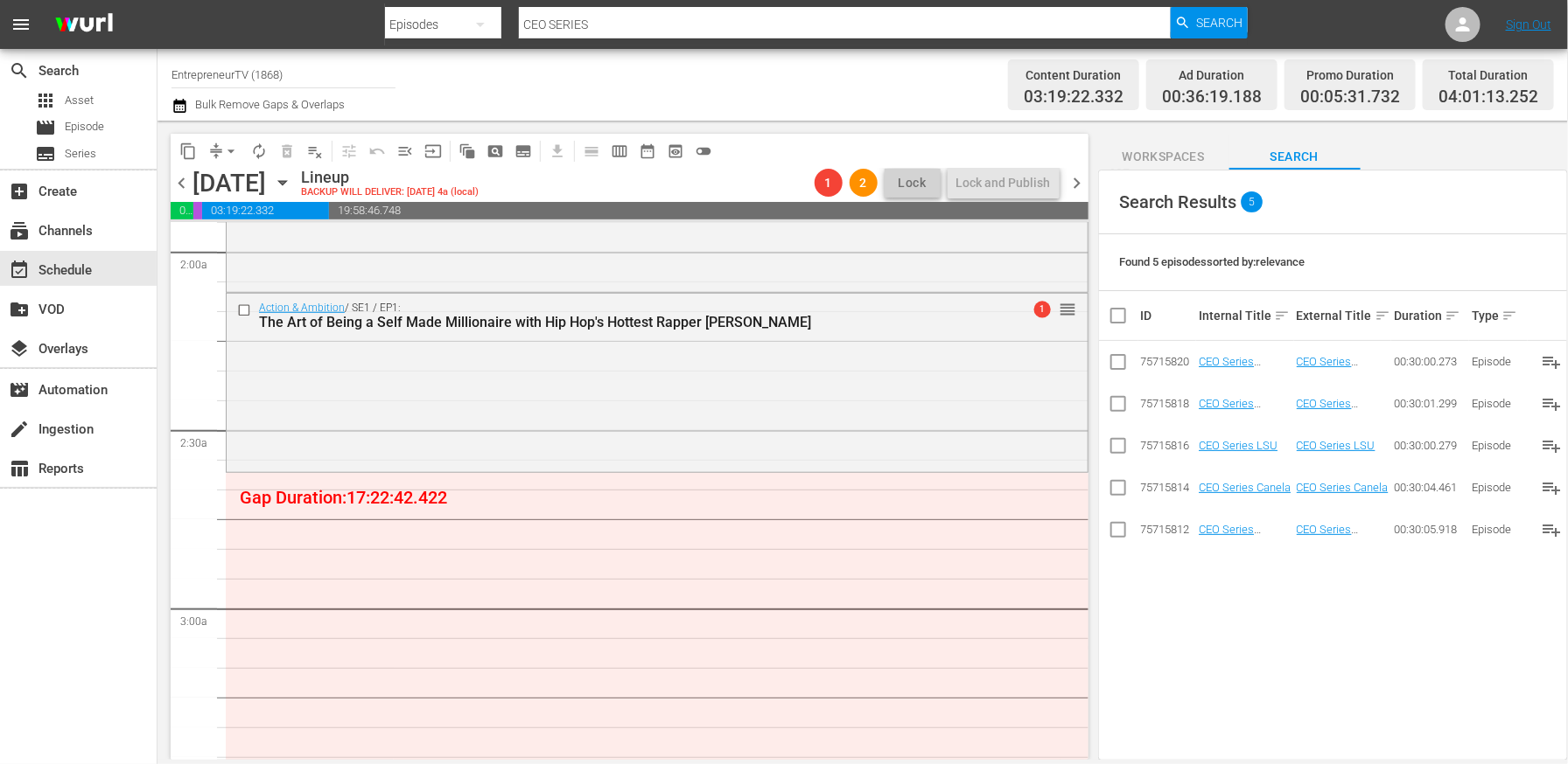
click at [1115, 318] on input "checkbox" at bounding box center [1125, 316] width 35 height 21
checkbox input "true"
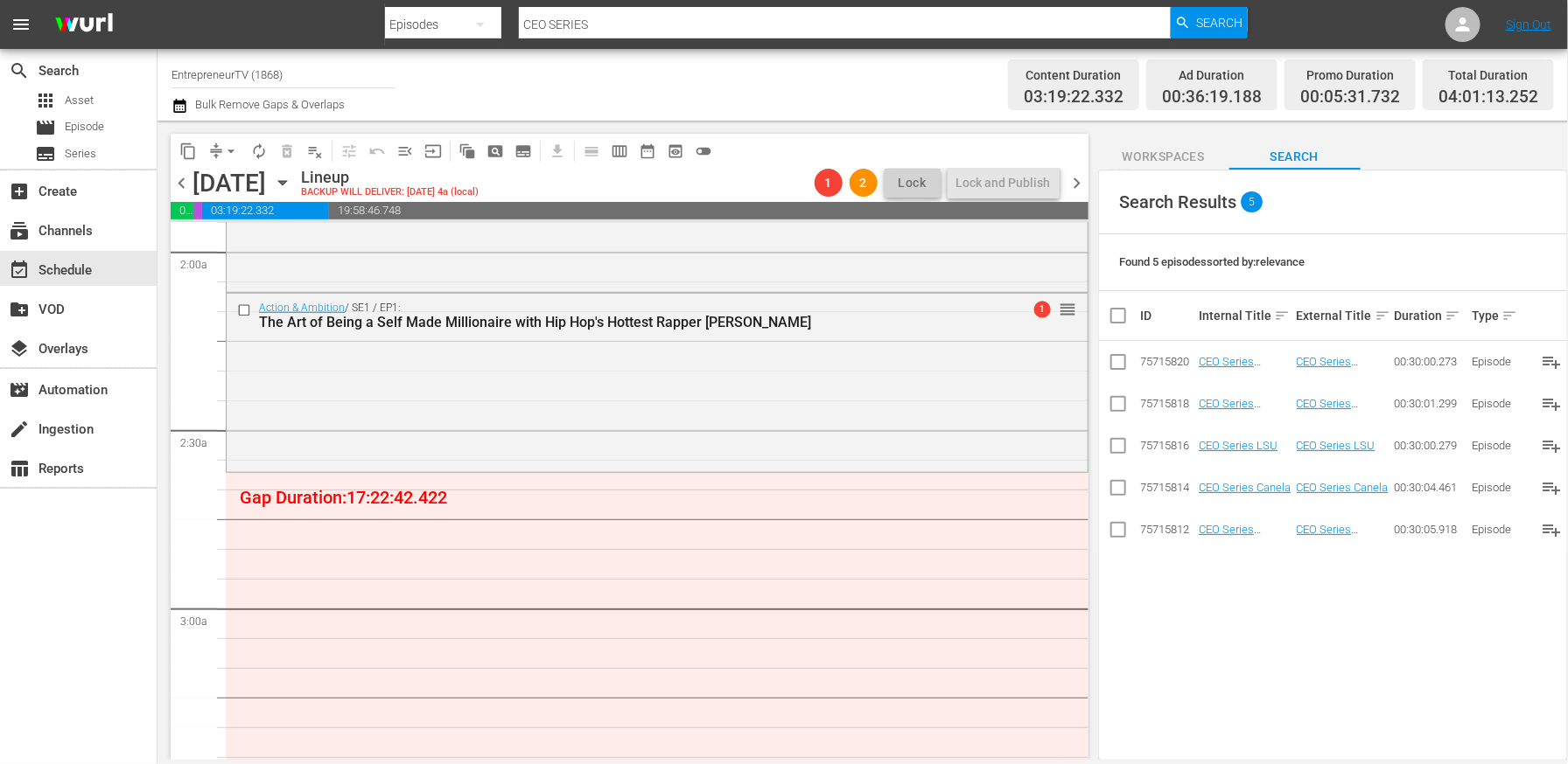
checkbox input "true"
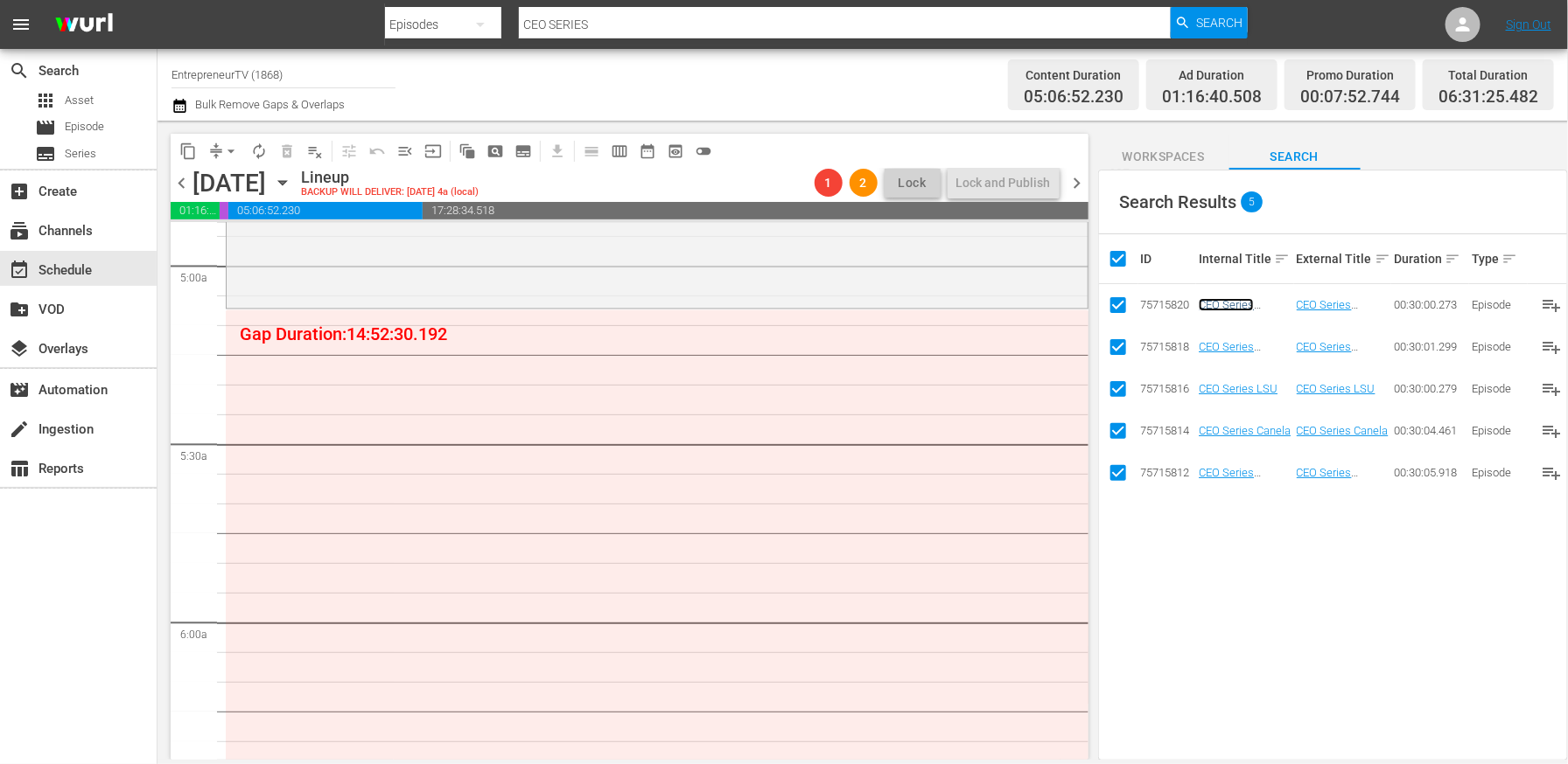
scroll to position [1737, 0]
click at [1118, 262] on input "checkbox" at bounding box center [1125, 259] width 35 height 21
checkbox input "false"
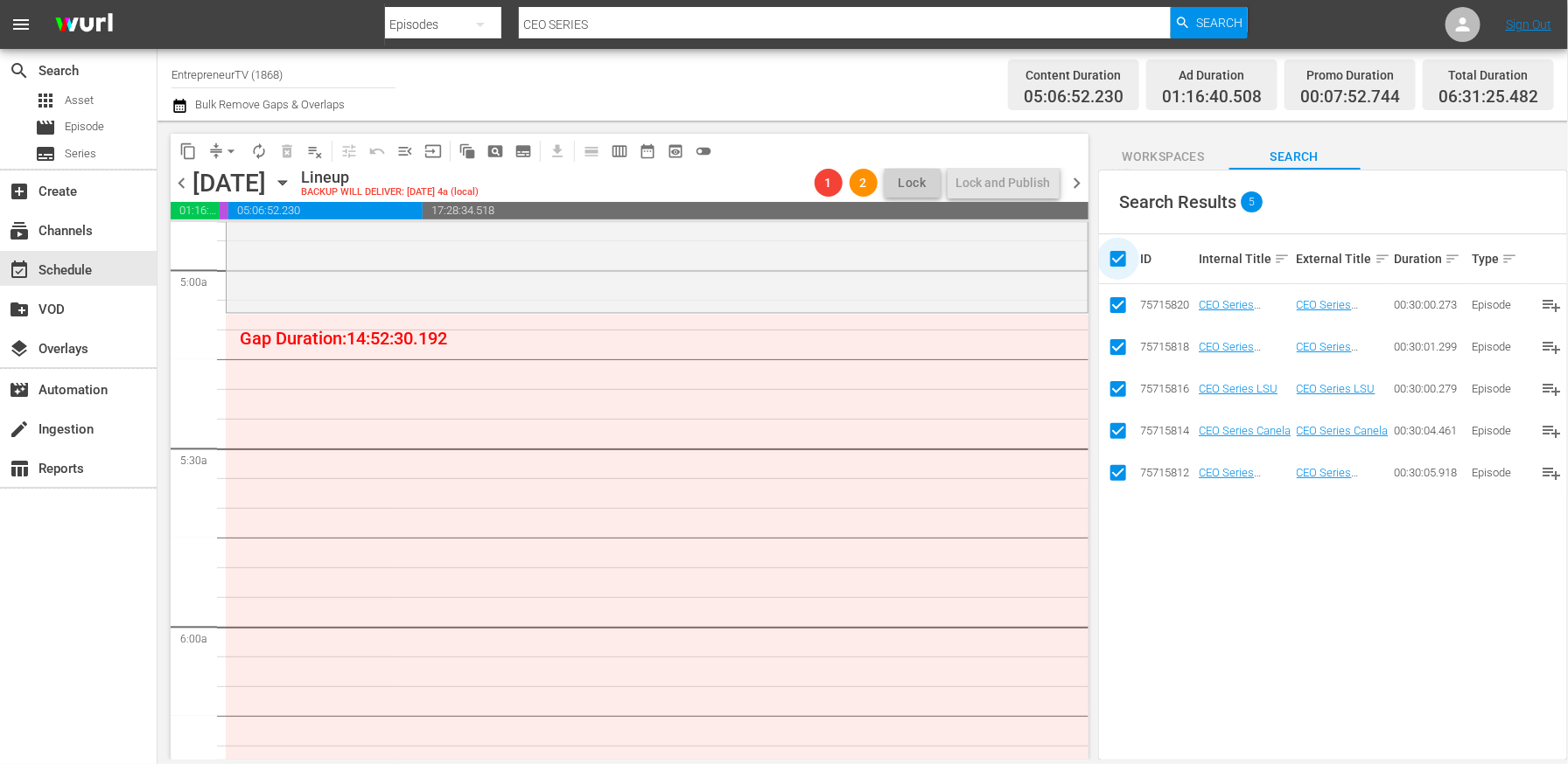
checkbox input "false"
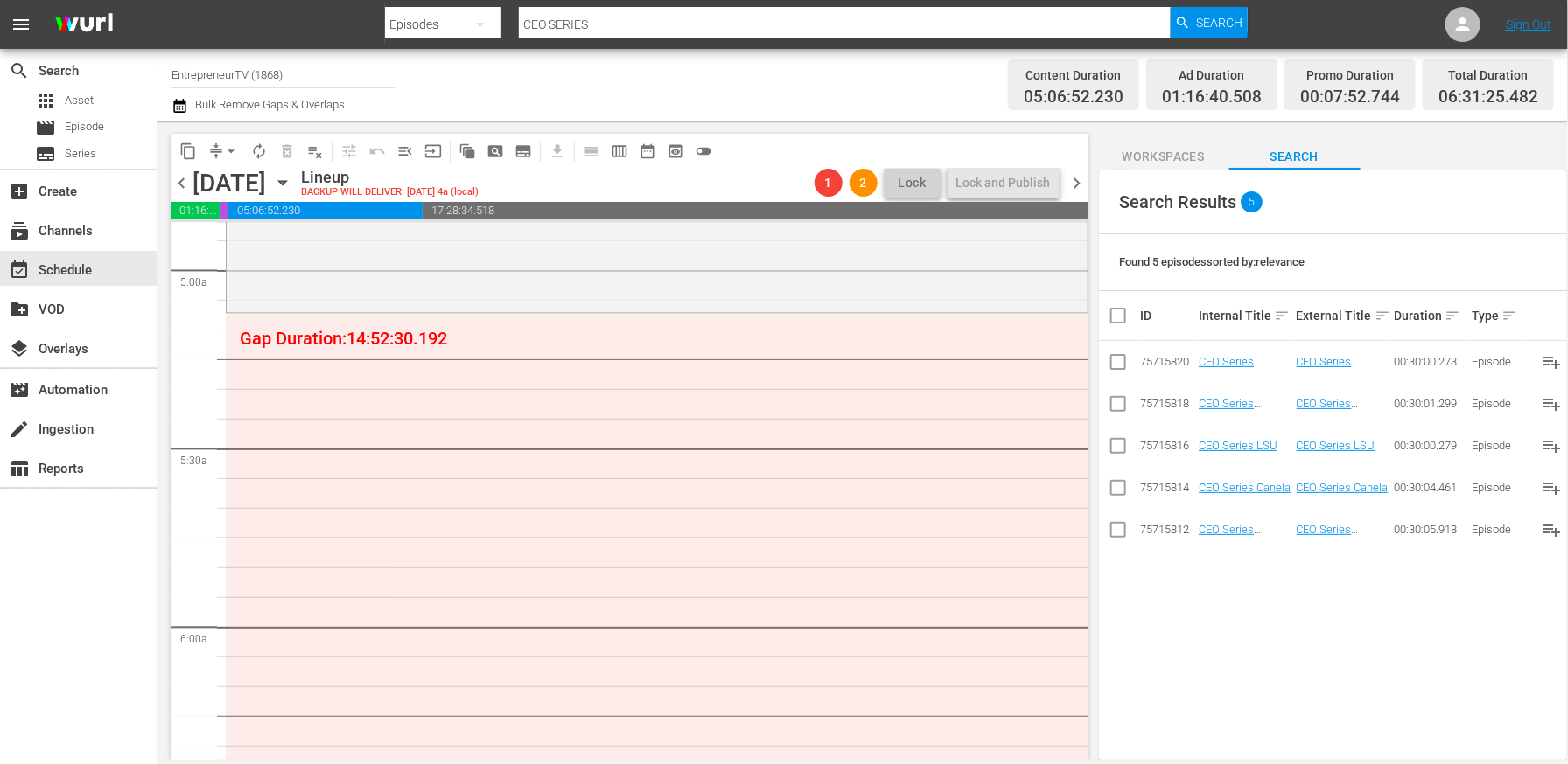
scroll to position [0, 0]
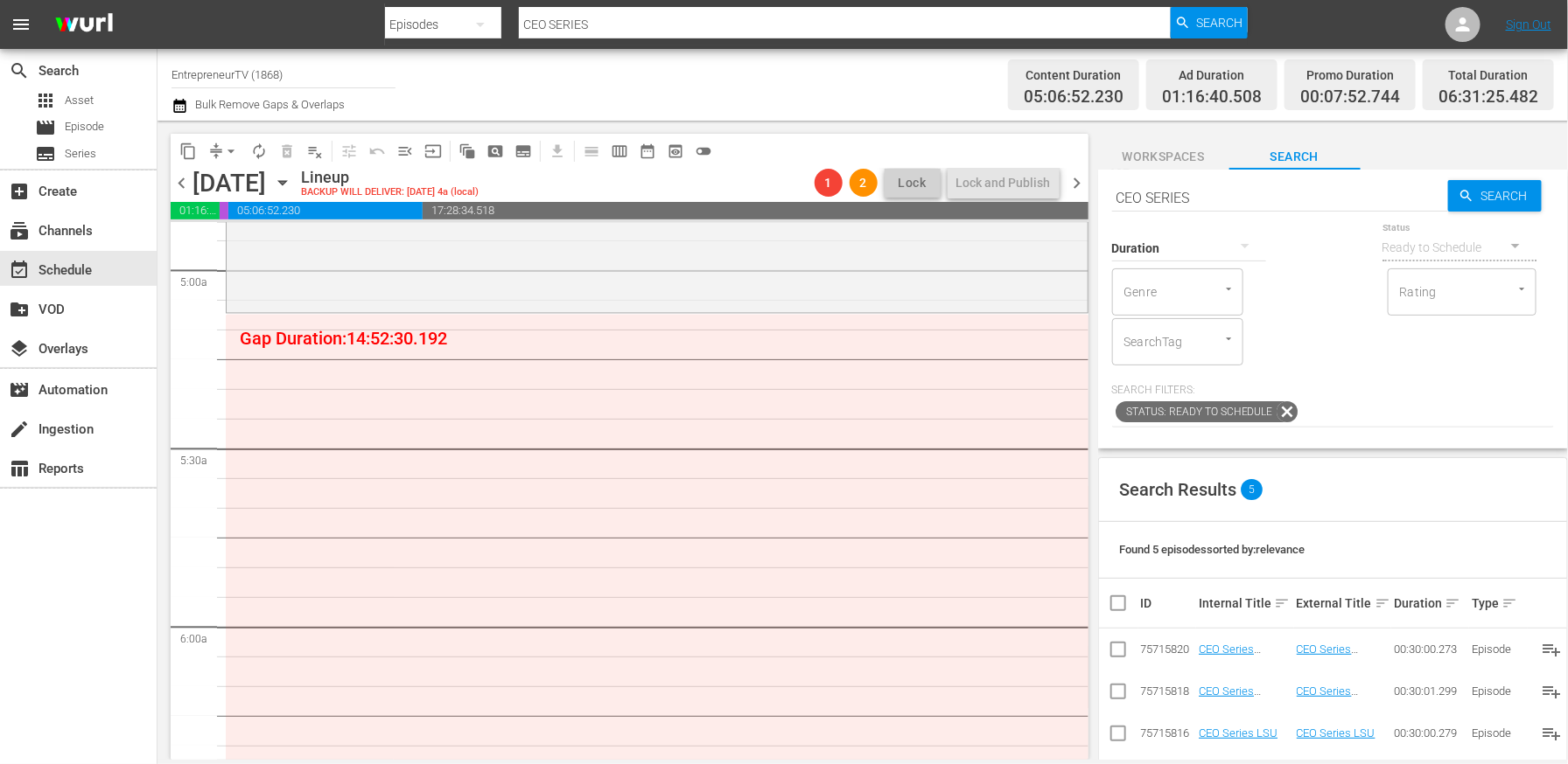
click at [1258, 195] on input "CEO SERIES" at bounding box center [1280, 198] width 336 height 42
type input "COOKING WITH [PERSON_NAME]"
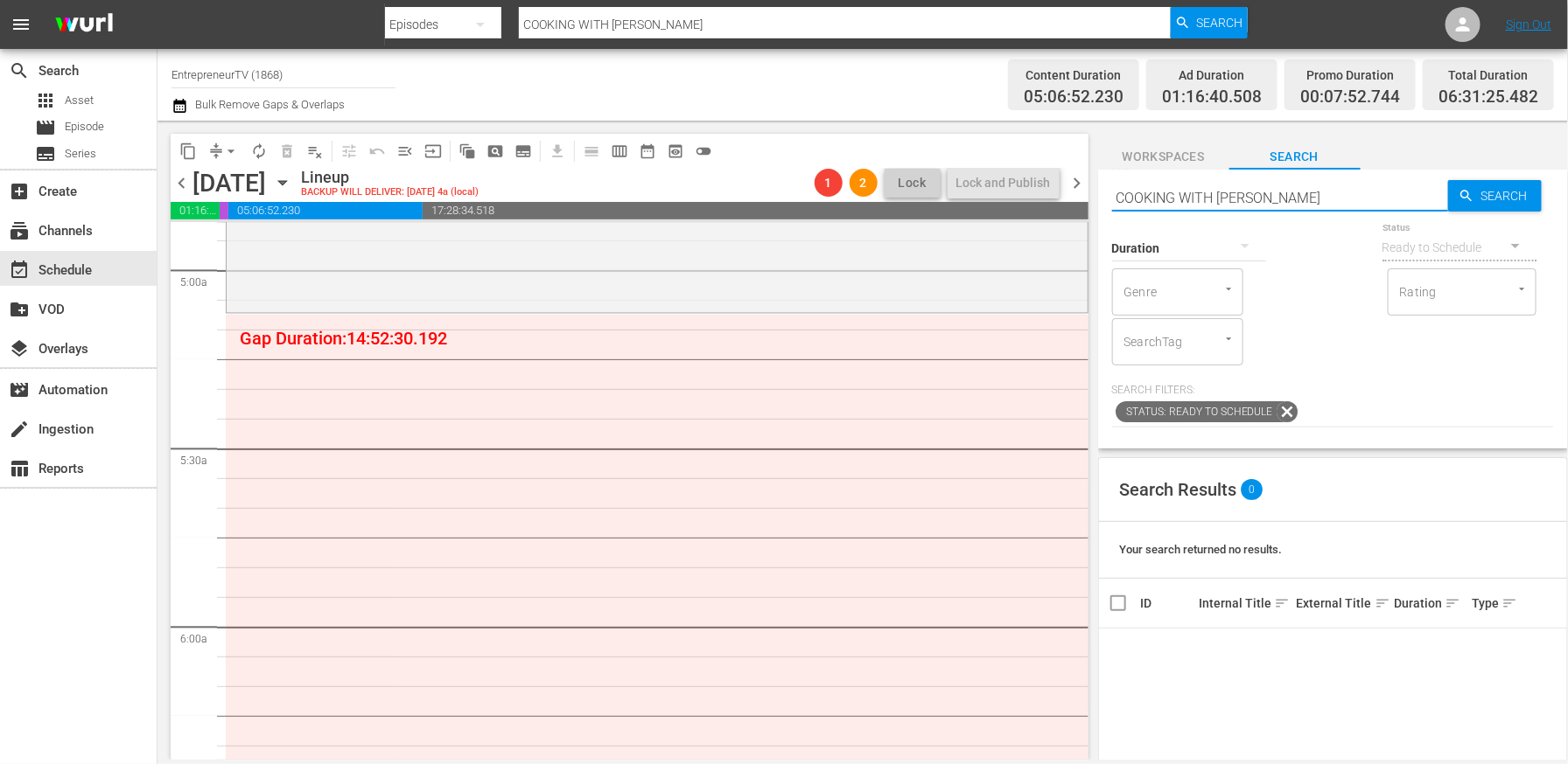
click at [1224, 189] on input "COOKING WITH [PERSON_NAME]" at bounding box center [1280, 198] width 336 height 42
drag, startPoint x: 1179, startPoint y: 190, endPoint x: 1324, endPoint y: 196, distance: 145.1
click at [1324, 197] on input "COOKING WITH [PERSON_NAME]" at bounding box center [1280, 198] width 336 height 42
click at [1304, 196] on input "COOKING WITH [PERSON_NAME]" at bounding box center [1280, 198] width 336 height 42
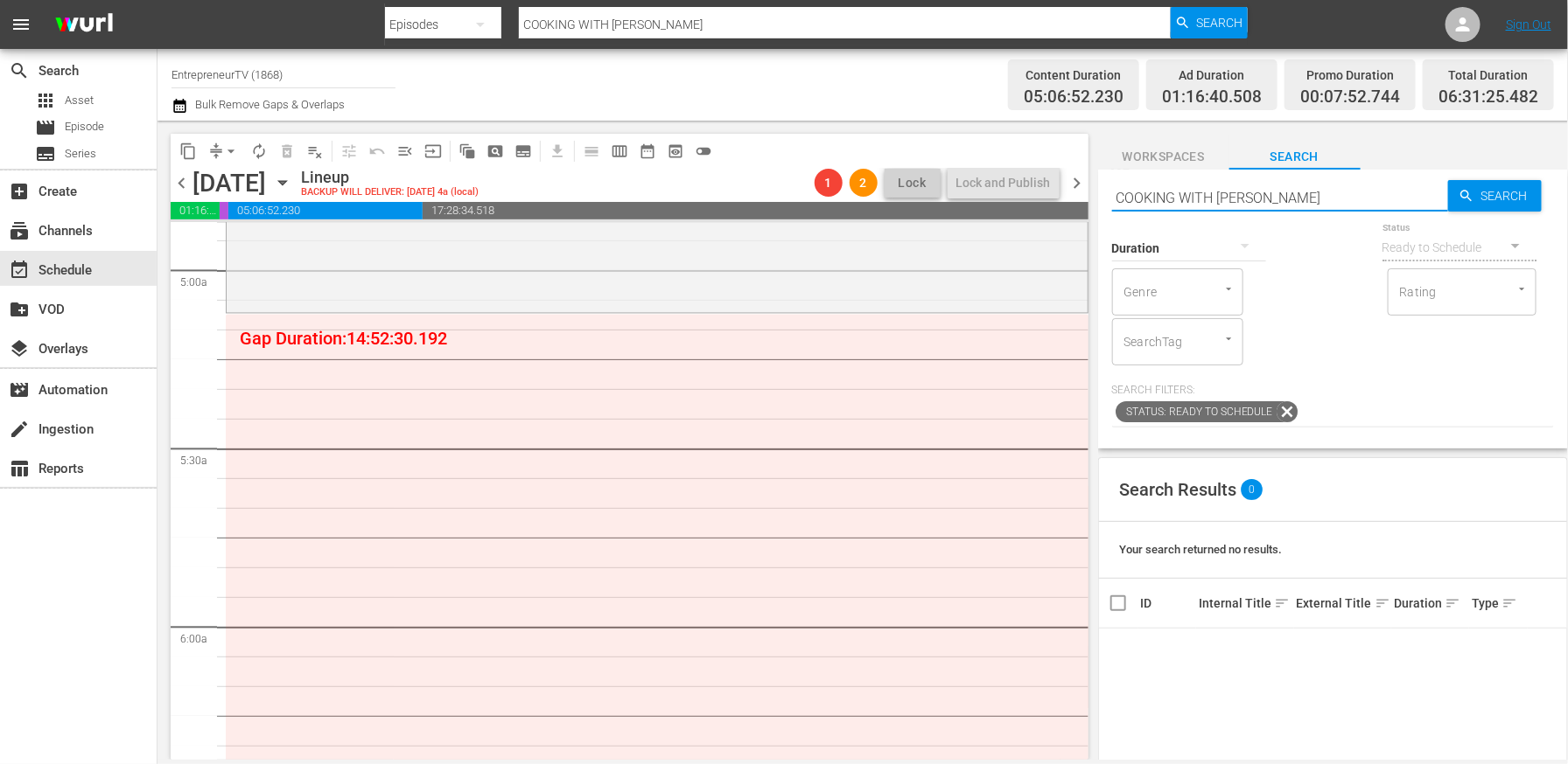
click at [1304, 196] on input "COOKING WITH [PERSON_NAME]" at bounding box center [1280, 198] width 336 height 42
type input "Cooking"
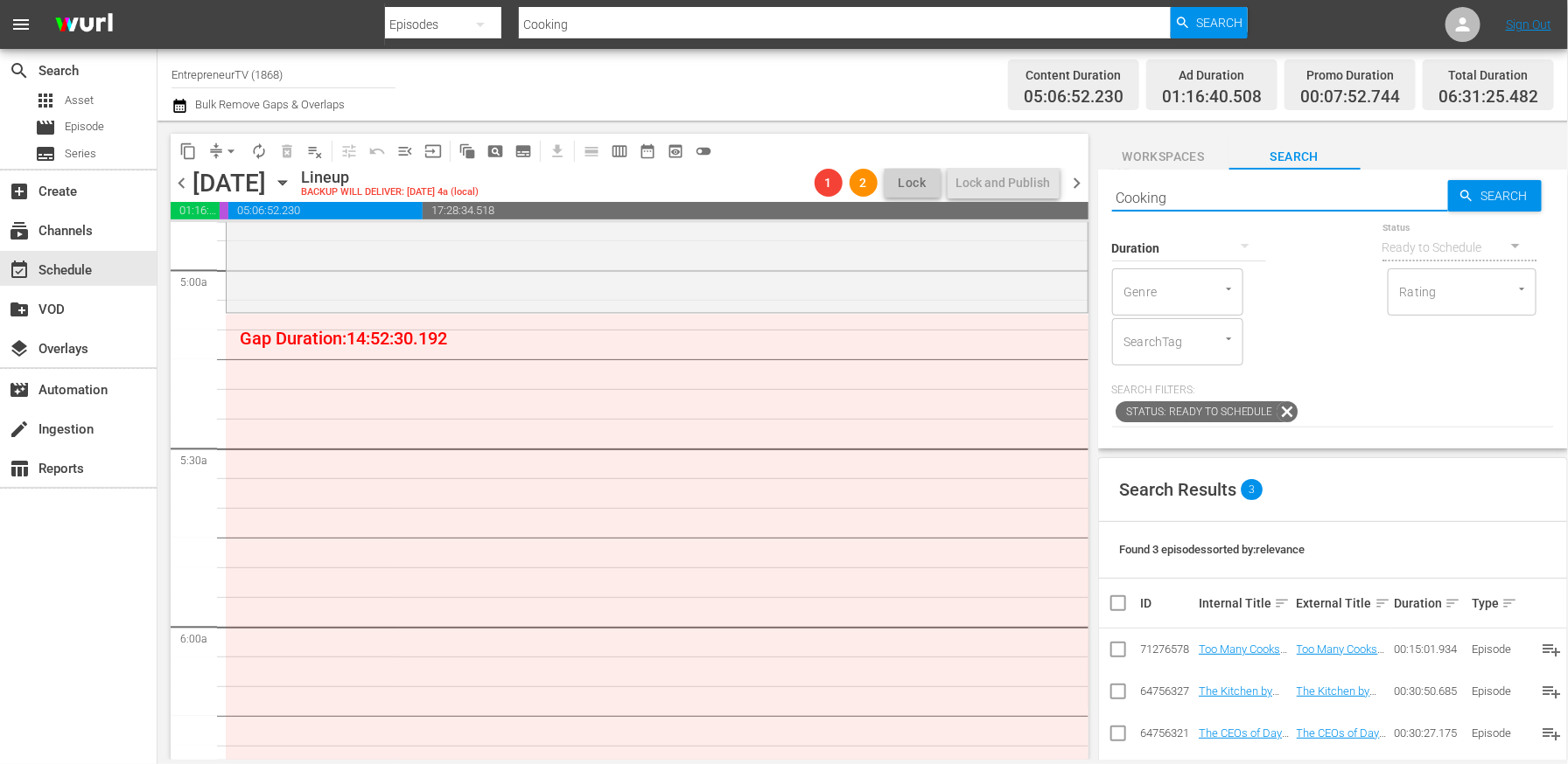
click at [1205, 208] on div "Duration" at bounding box center [1189, 237] width 154 height 63
click at [1198, 201] on input "Cooking" at bounding box center [1280, 198] width 336 height 42
type input "start up"
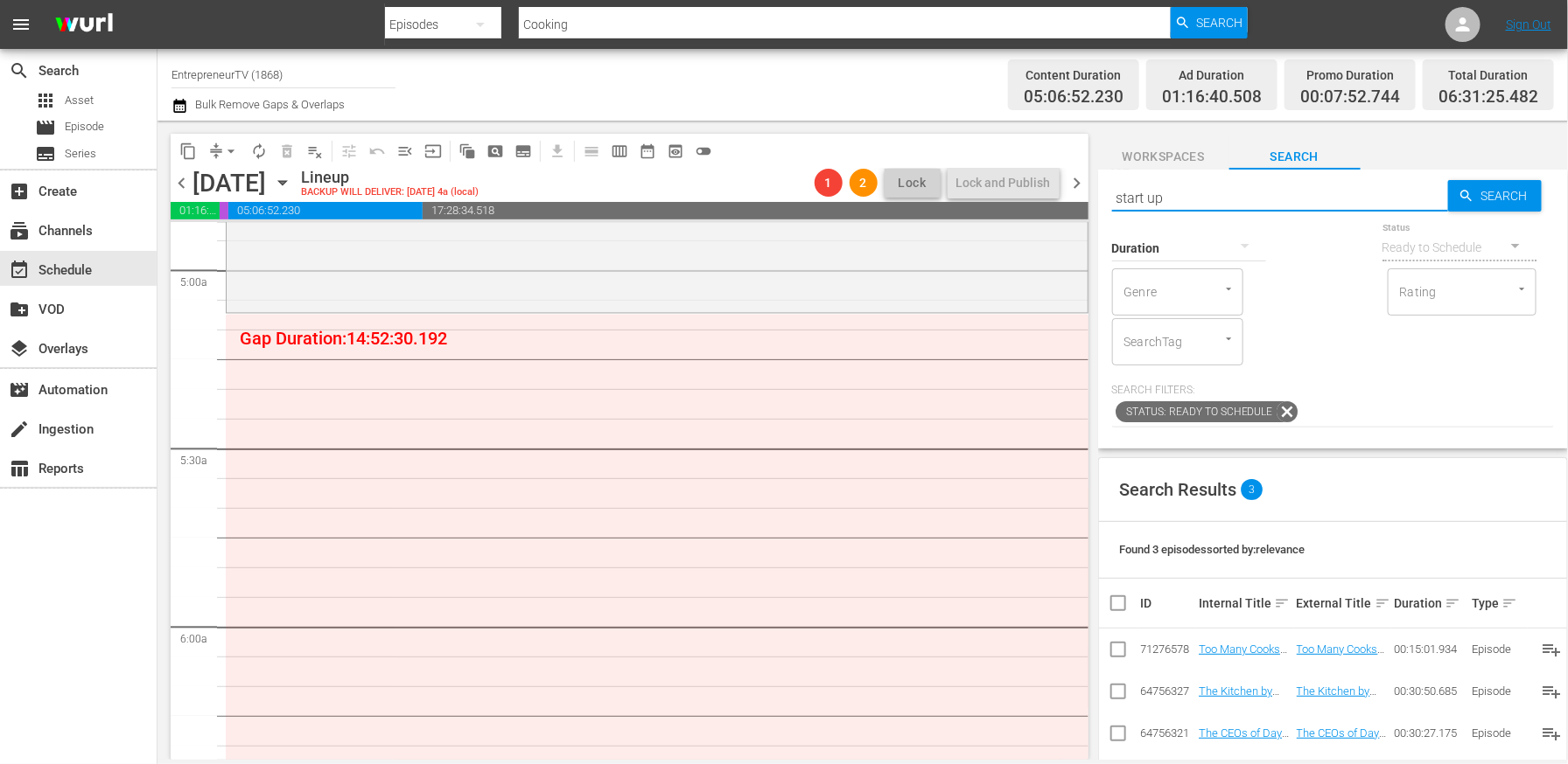
type input "start up"
click at [1375, 468] on div "Search Results 8" at bounding box center [1334, 490] width 468 height 64
click at [1149, 195] on input "start up" at bounding box center [1280, 198] width 336 height 42
type input "start-up"
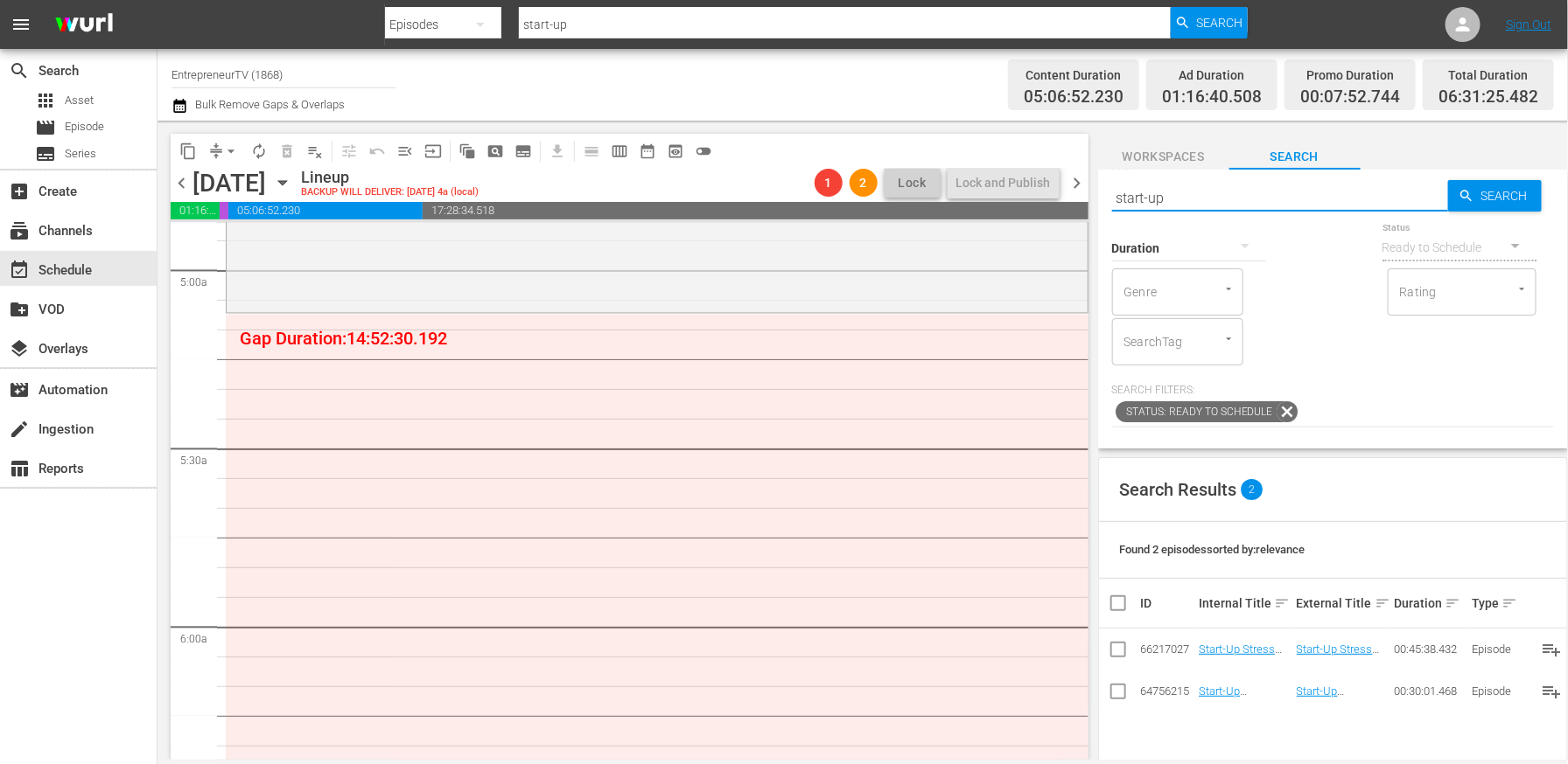
click at [1220, 228] on div at bounding box center [1189, 246] width 154 height 49
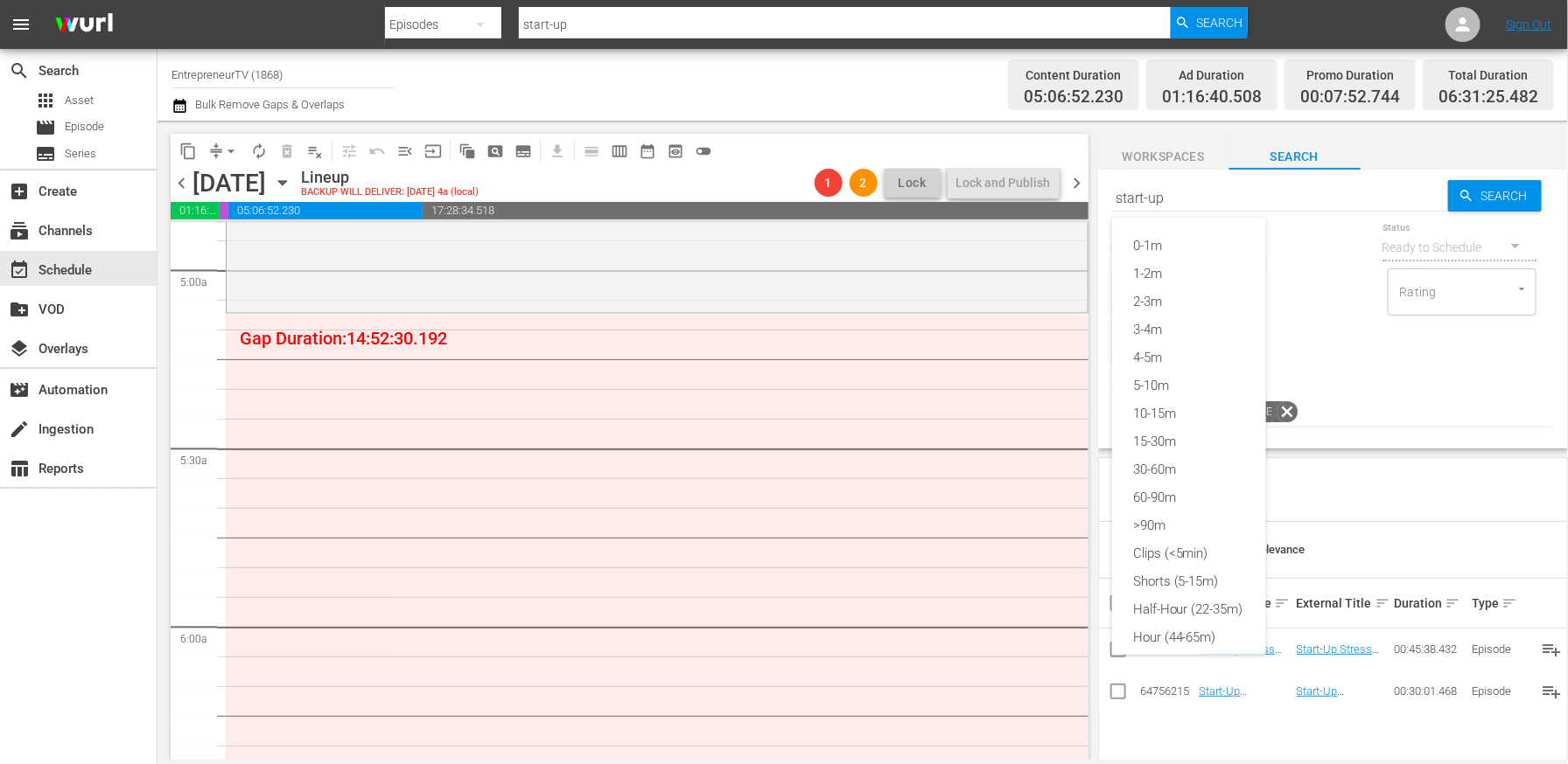
click at [1220, 228] on div "0-1m 1-2m 2-3m 3-4m 4-5m 5-10m 10-15m 15-30m 30-60m 60-90m >90m Clips (<5min) S…" at bounding box center [784, 382] width 1568 height 764
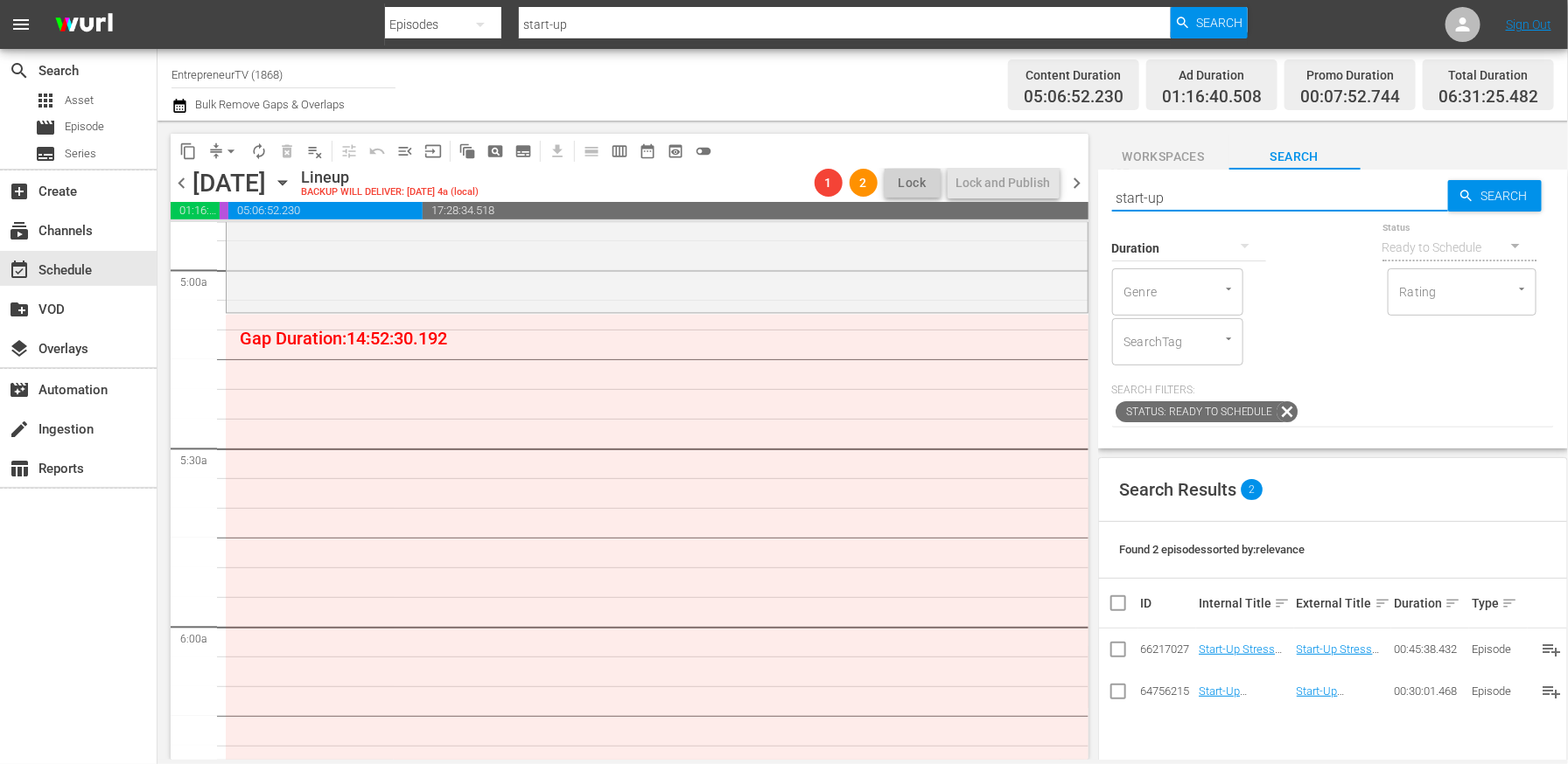
click at [1175, 193] on input "start-up" at bounding box center [1280, 198] width 336 height 42
paste input "Start U"
type input "Start Up"
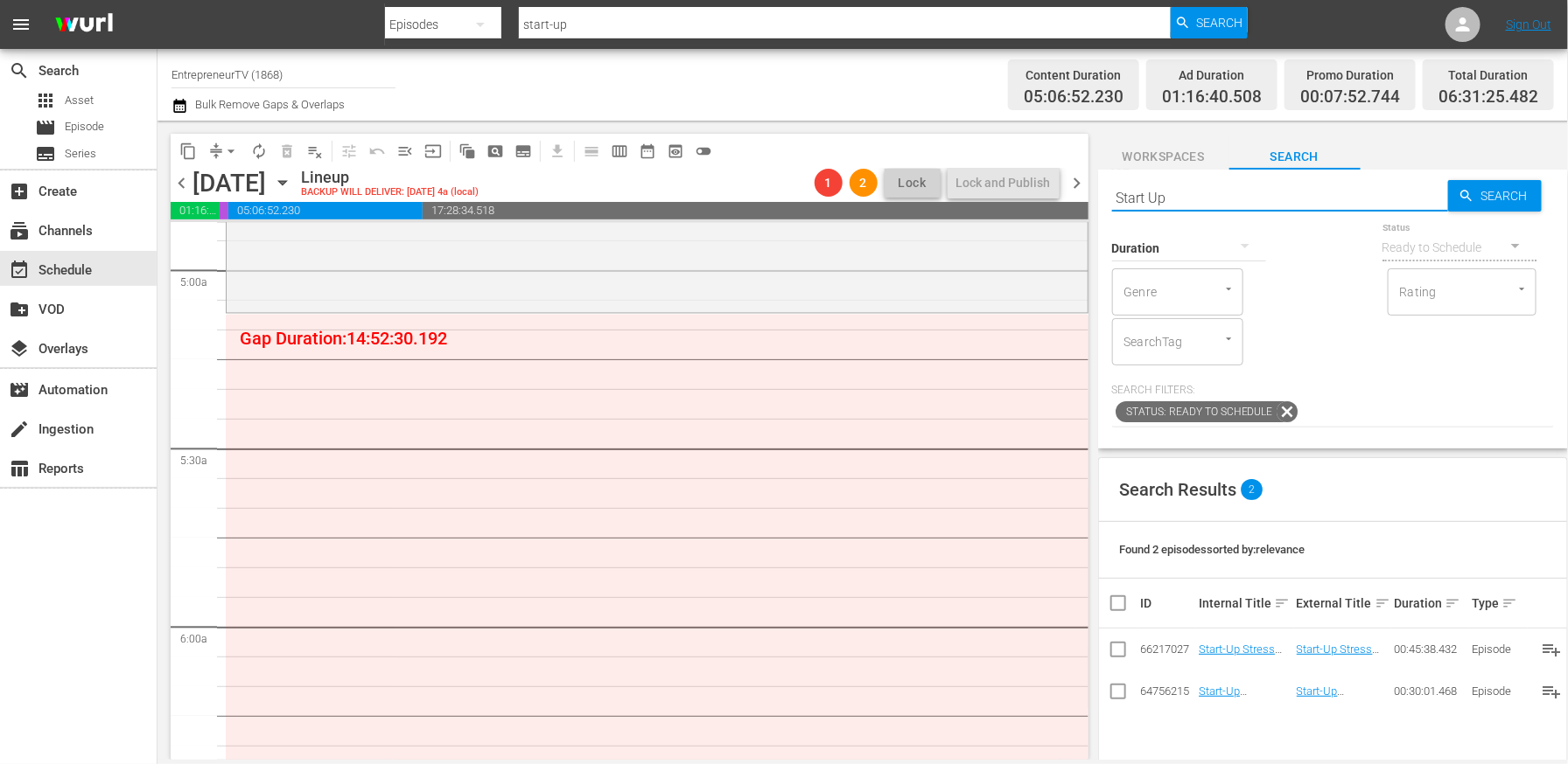
type input "Start Up"
click at [1300, 189] on input "Start Up" at bounding box center [1280, 198] width 336 height 42
paste input "The Athletic Board"
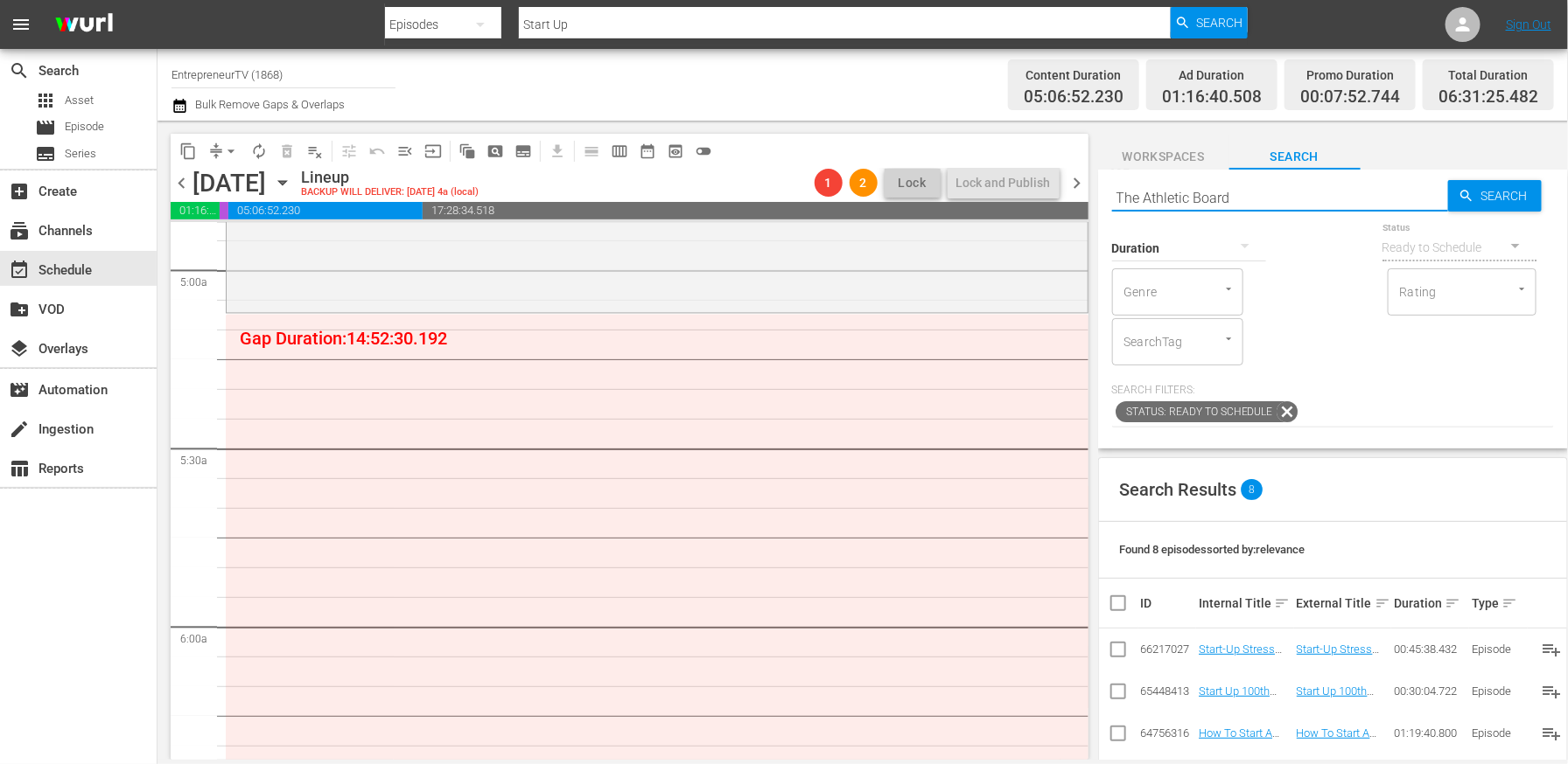
type input "The Athletic Board"
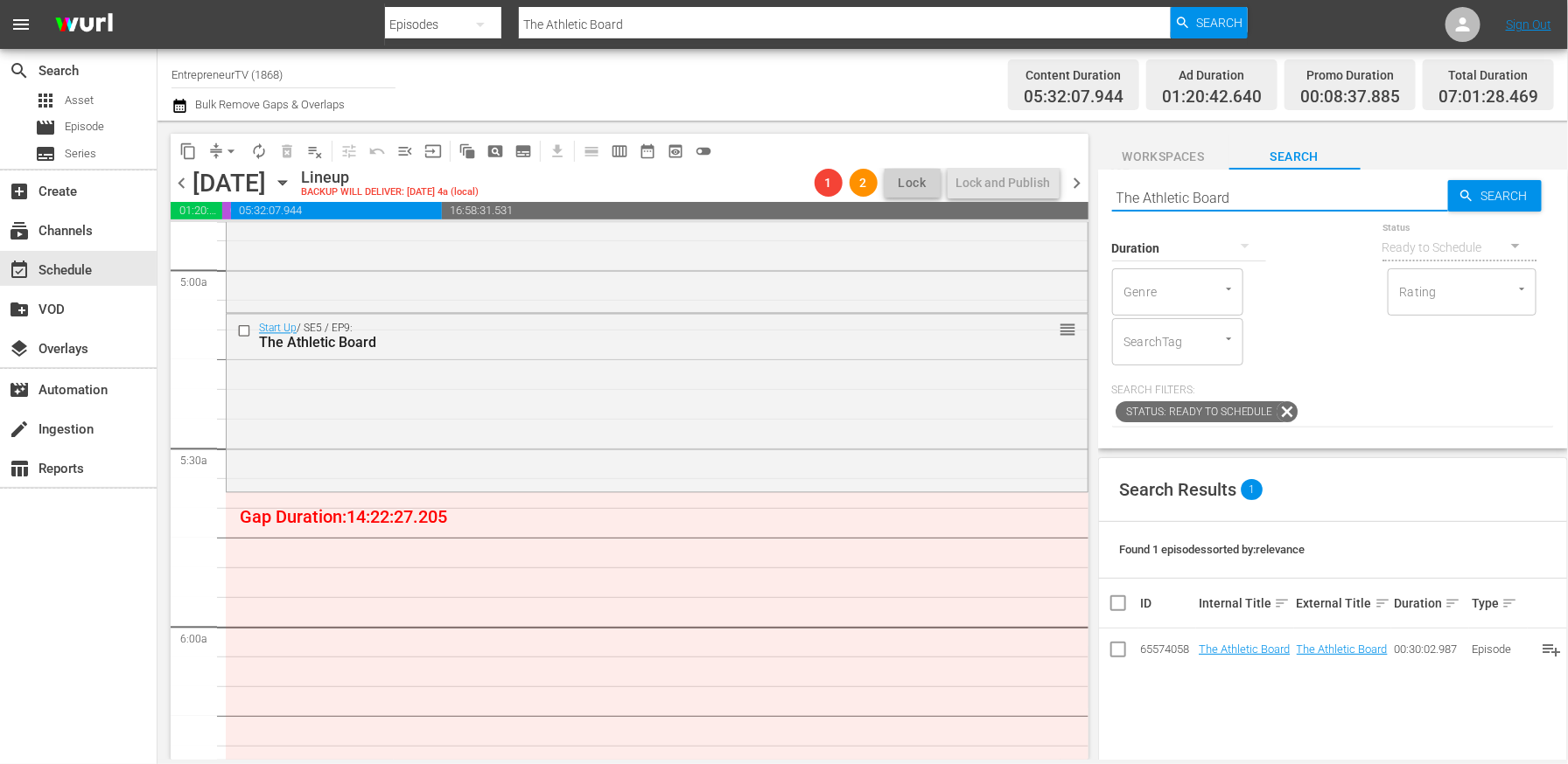
click at [1211, 200] on input "The Athletic Board" at bounding box center [1280, 198] width 336 height 42
paste input "Necklace or Neck Brace?"
type input "Necklace or Neck Brace?"
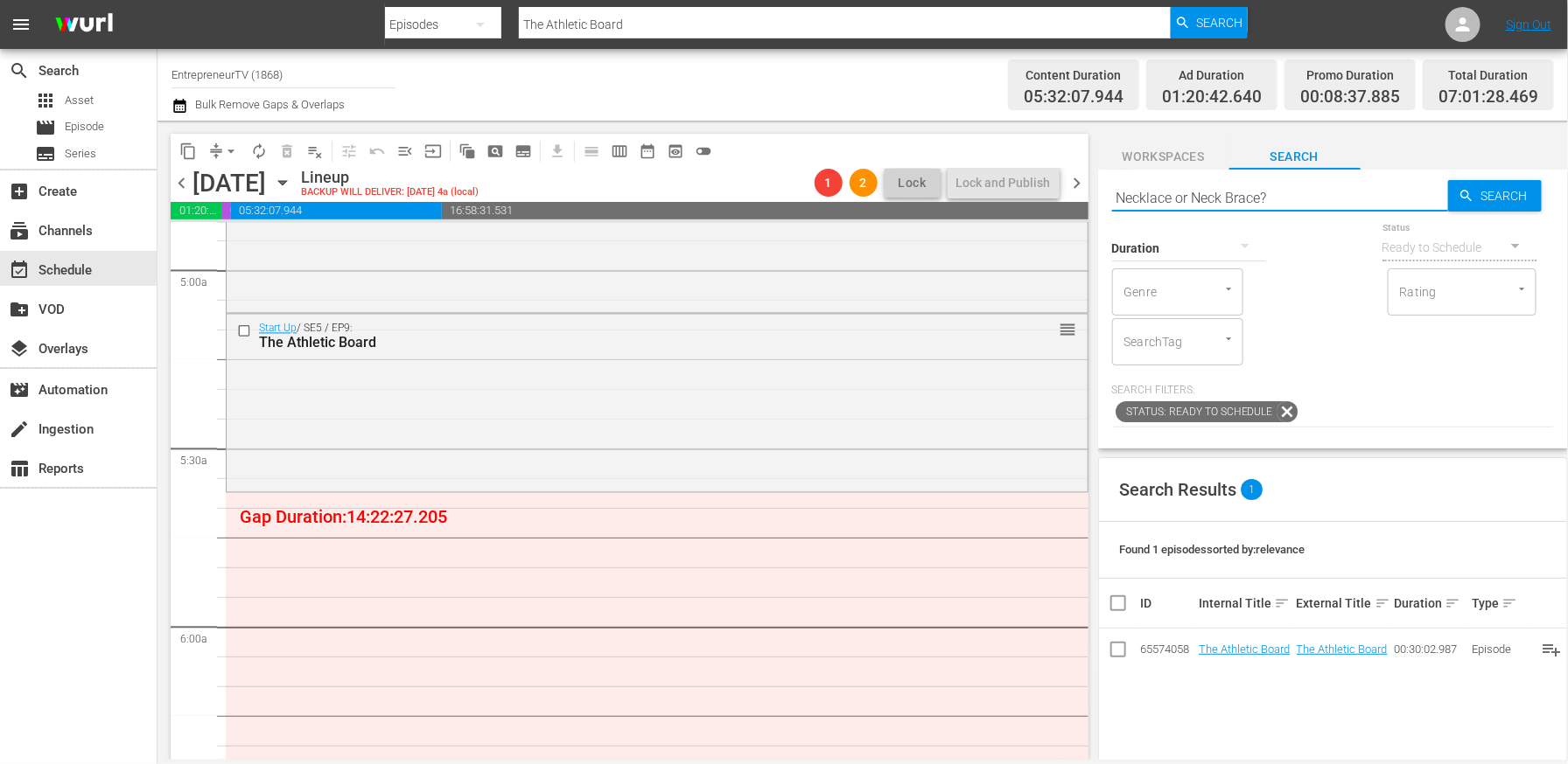
type input "Necklace or Neck Brace?"
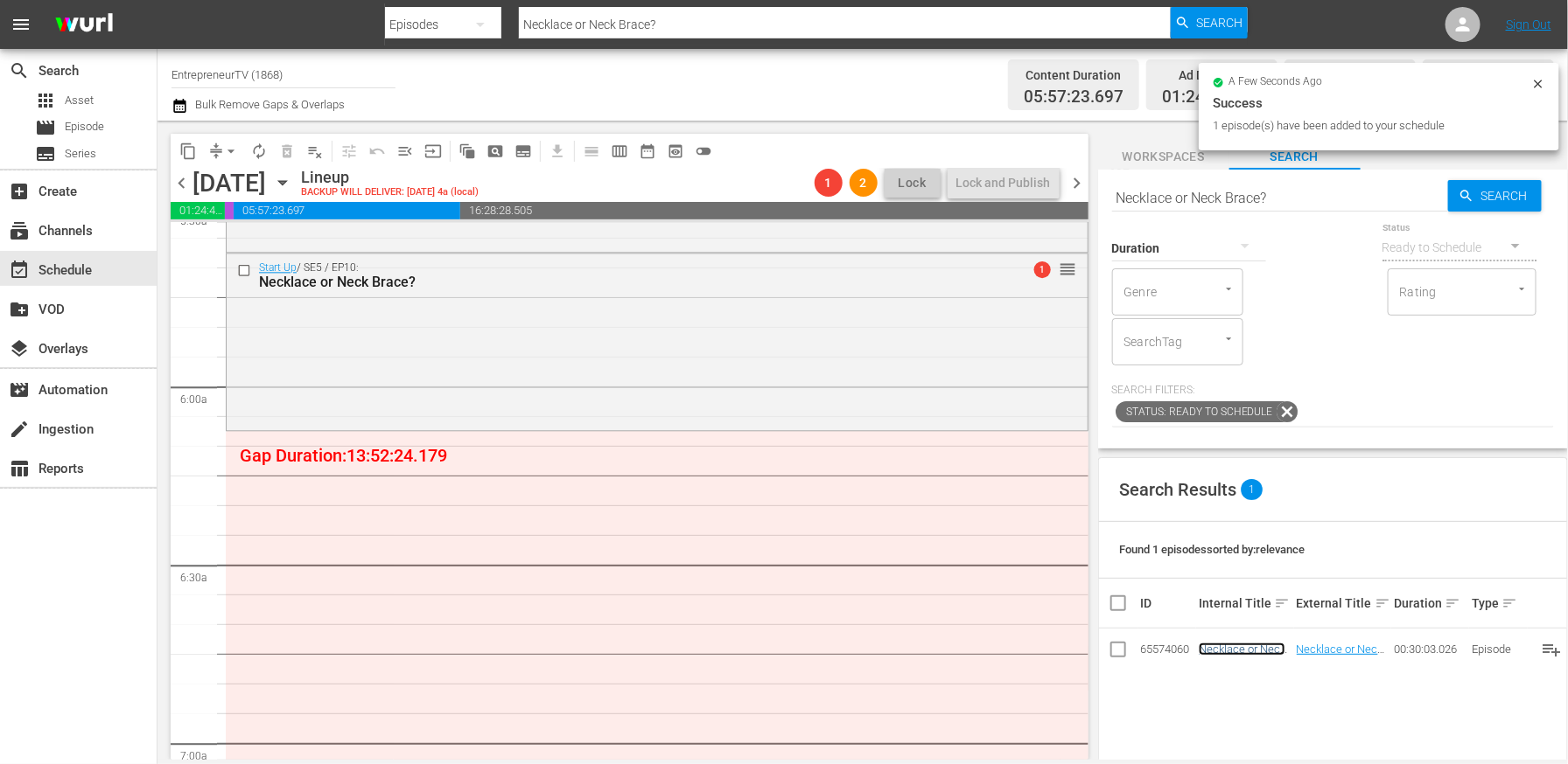
scroll to position [1981, 0]
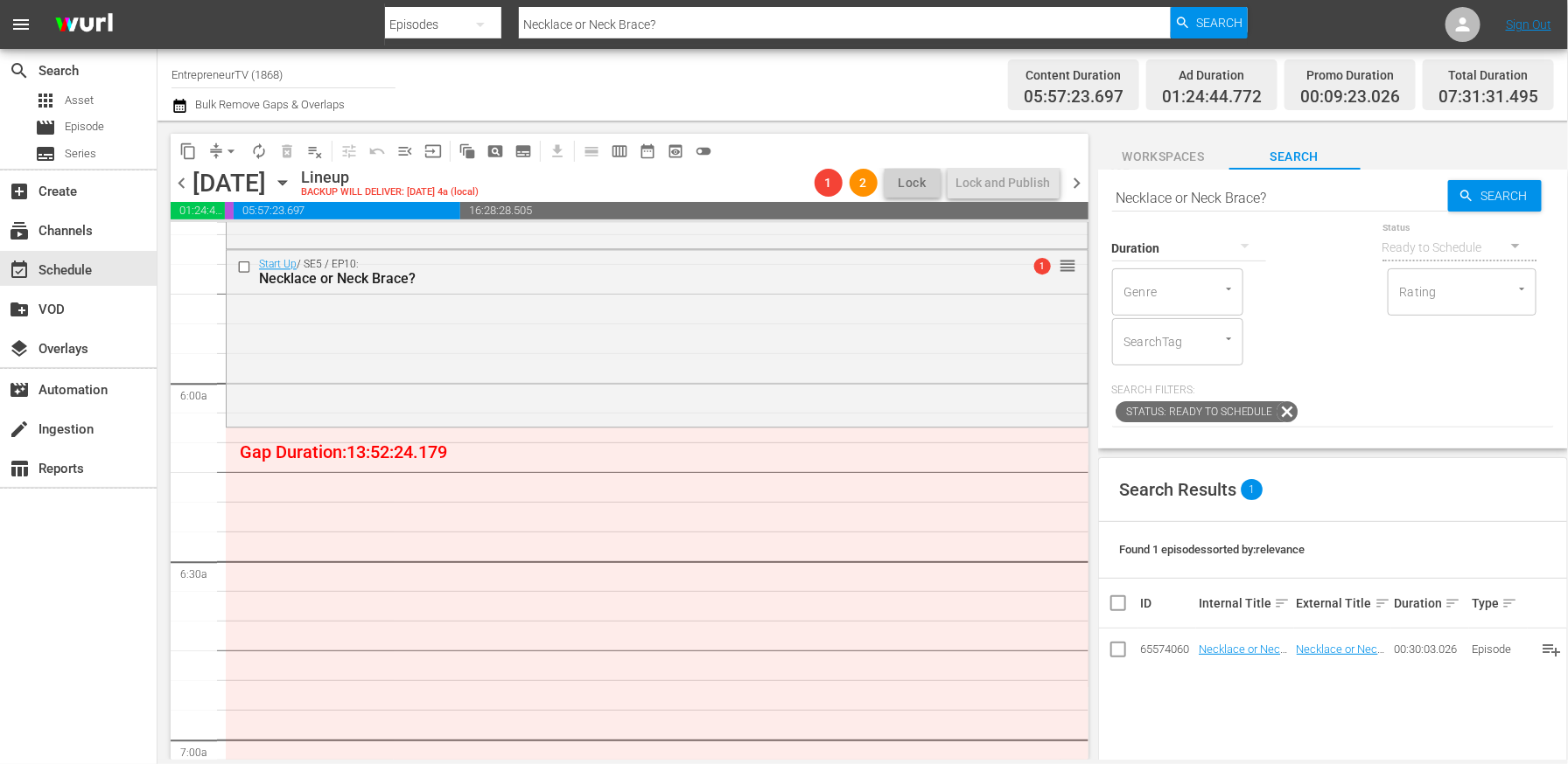
click at [1325, 200] on input "Necklace or Neck Brace?" at bounding box center [1280, 198] width 336 height 42
paste input "Wine Wardrobe"
type input "Wine Wardrobe"
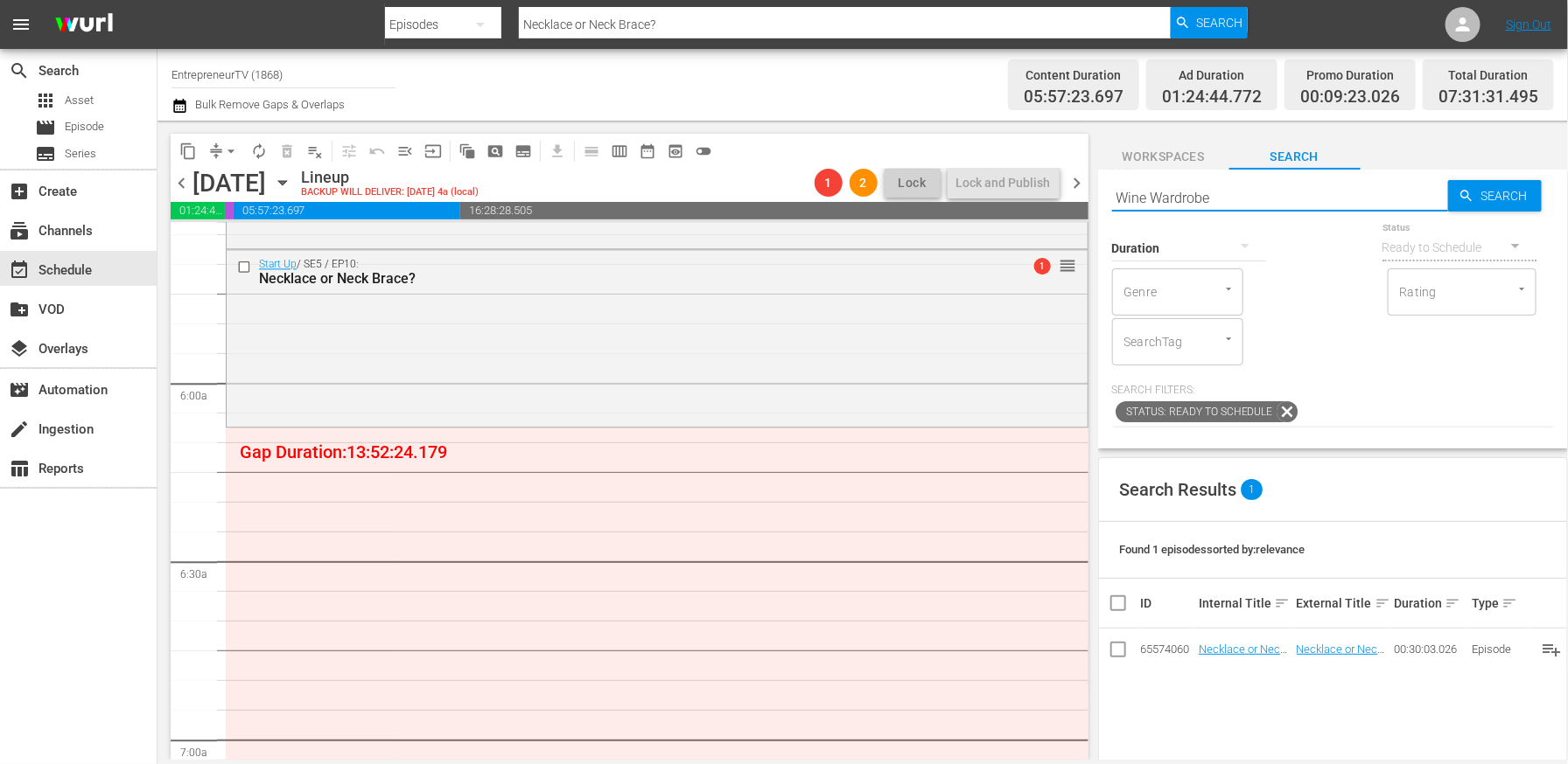
type input "Wine Wardrobe"
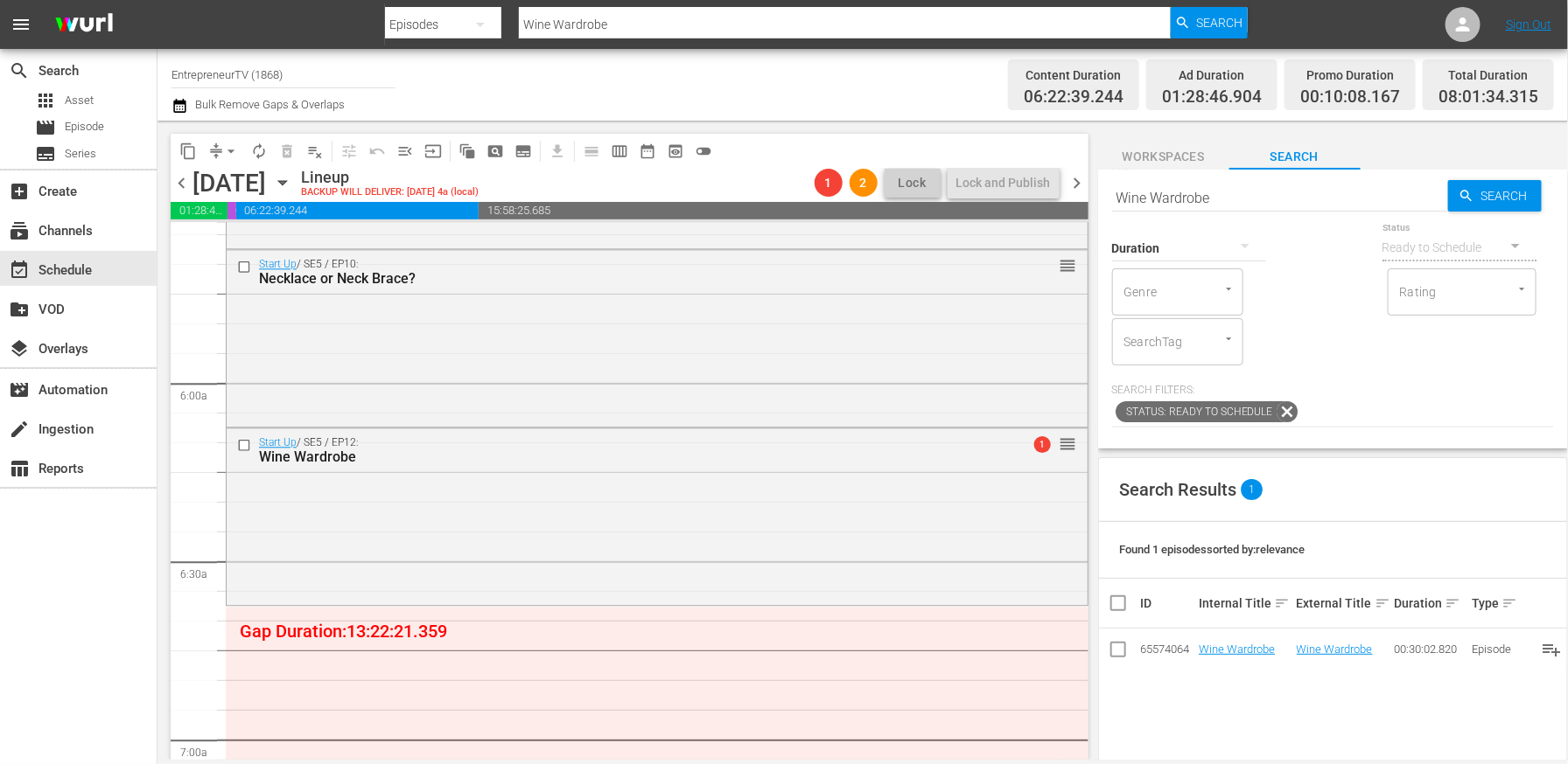
click at [1242, 200] on input "Wine Wardrobe" at bounding box center [1280, 198] width 336 height 42
paste input "Pedaling Cakes"
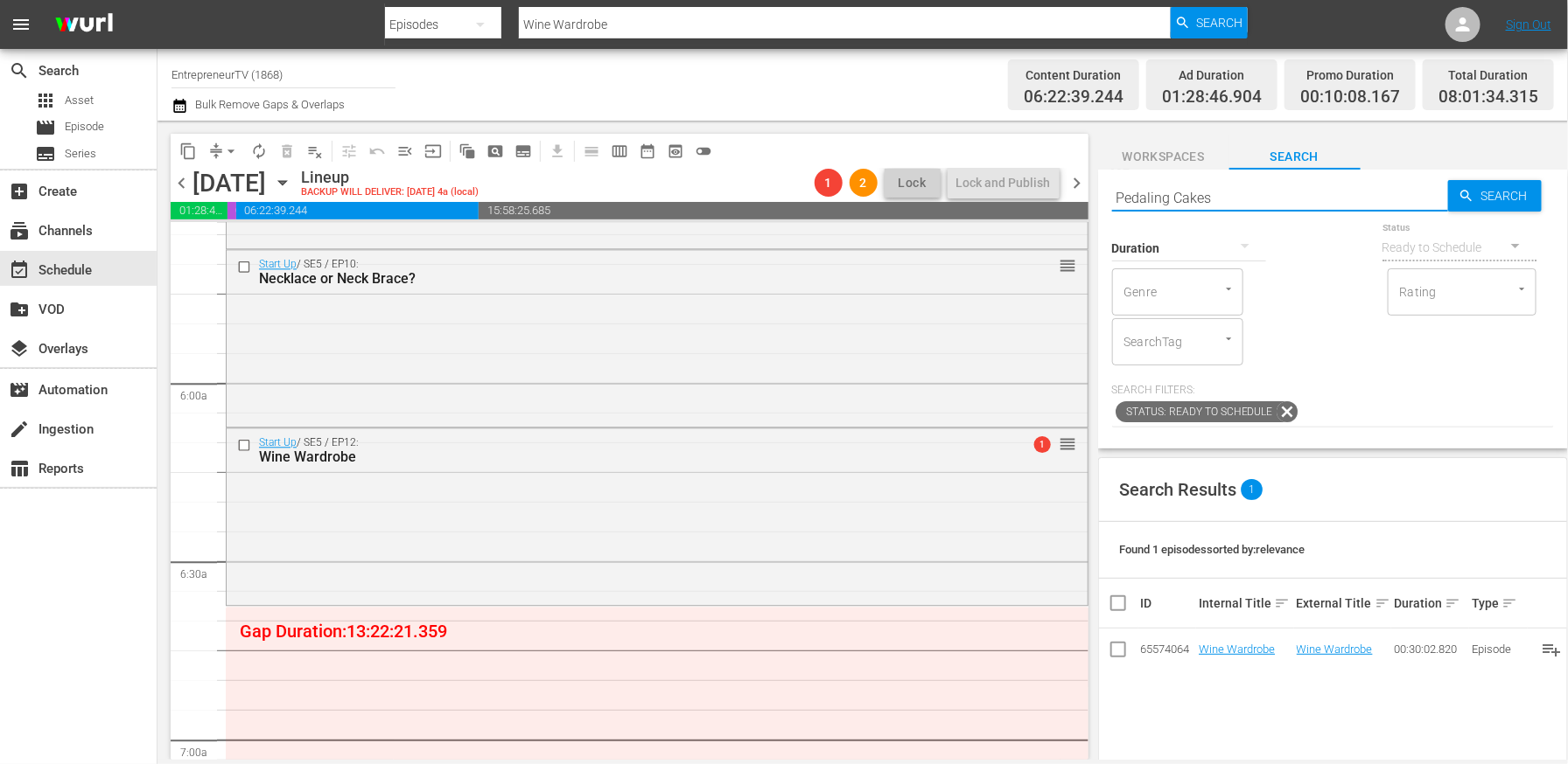
type input "Pedaling Cakes"
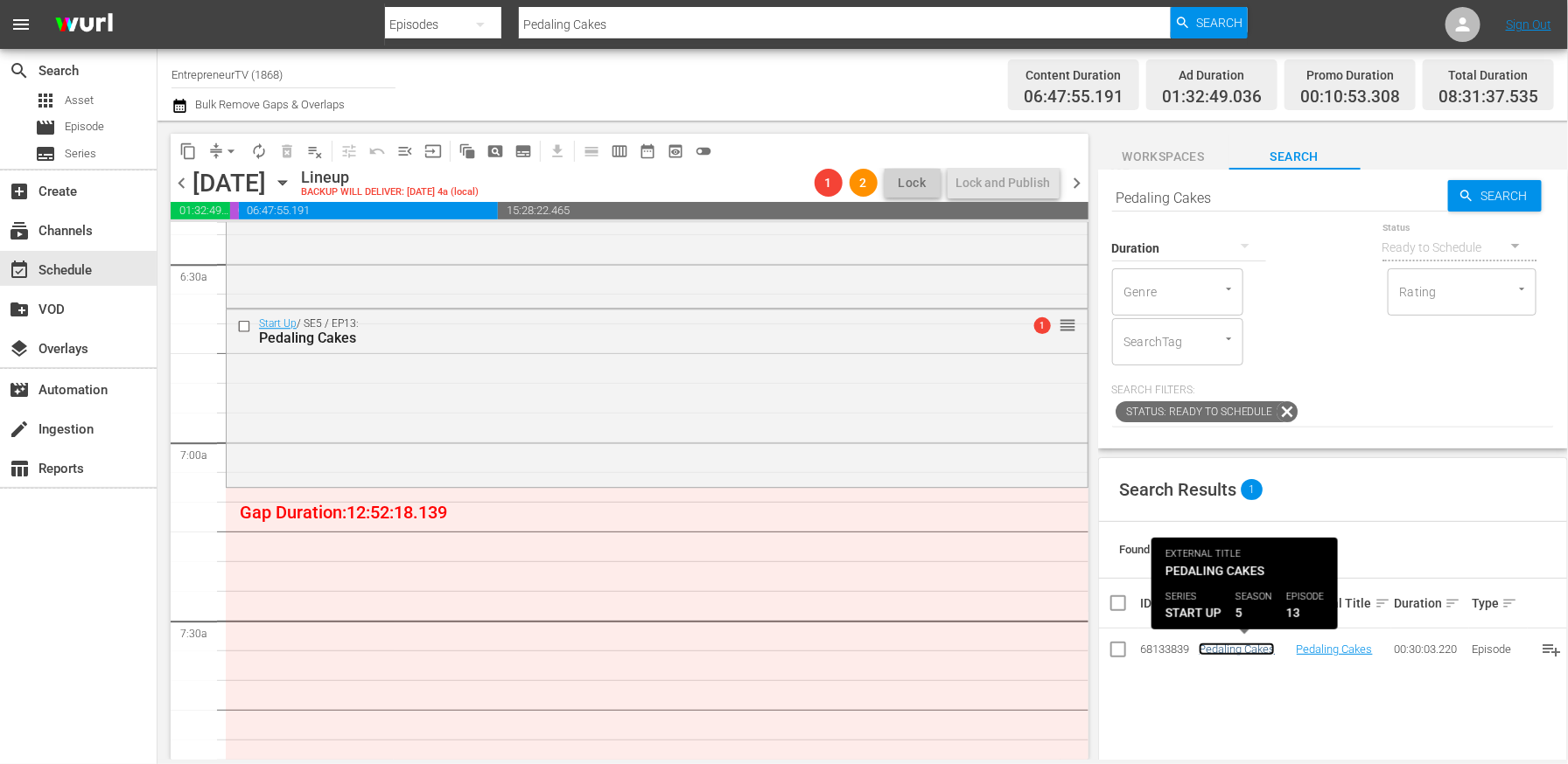
scroll to position [2287, 0]
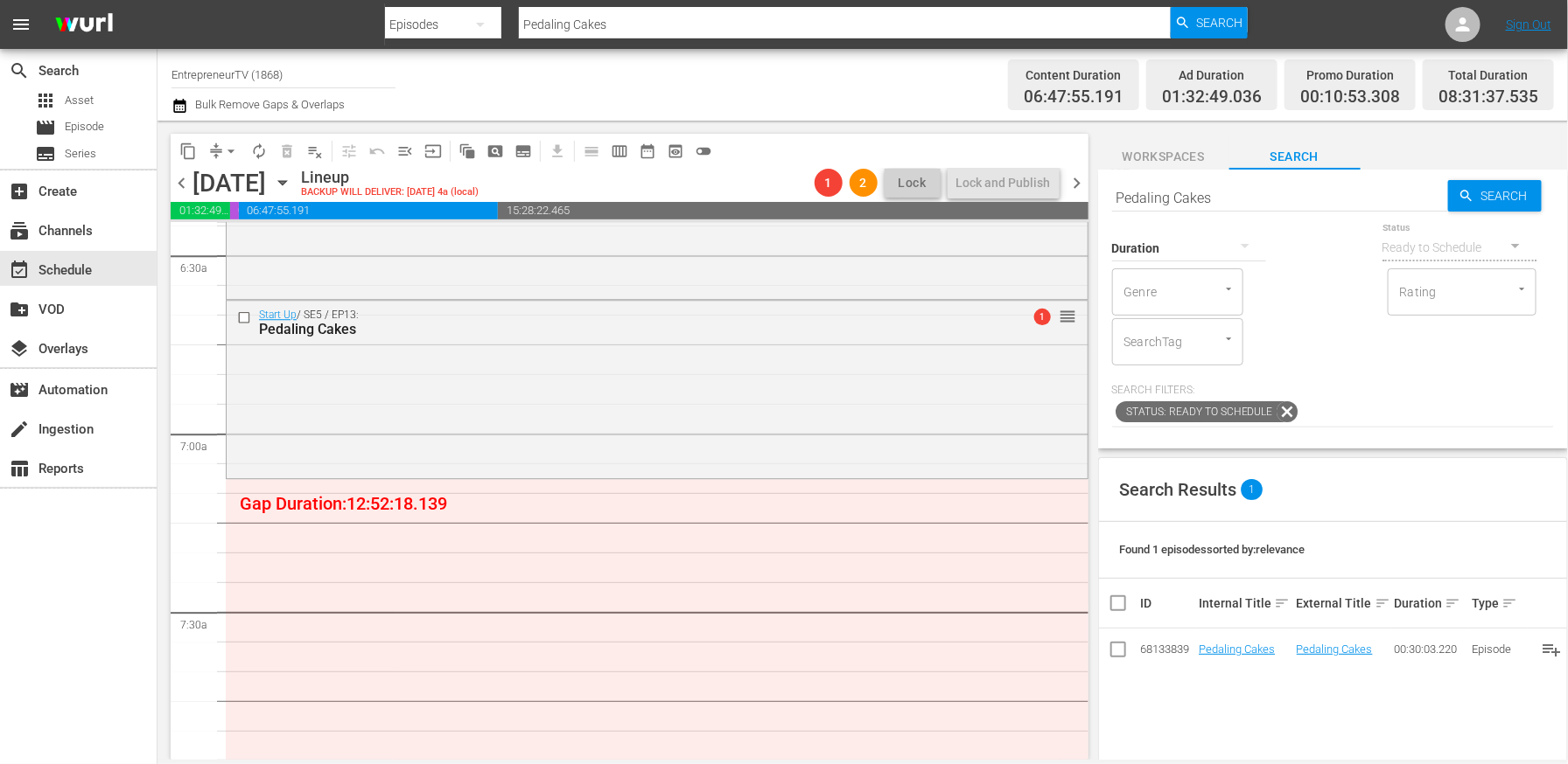
click at [1242, 198] on input "Pedaling Cakes" at bounding box center [1280, 198] width 336 height 42
paste input "Market Climbing"
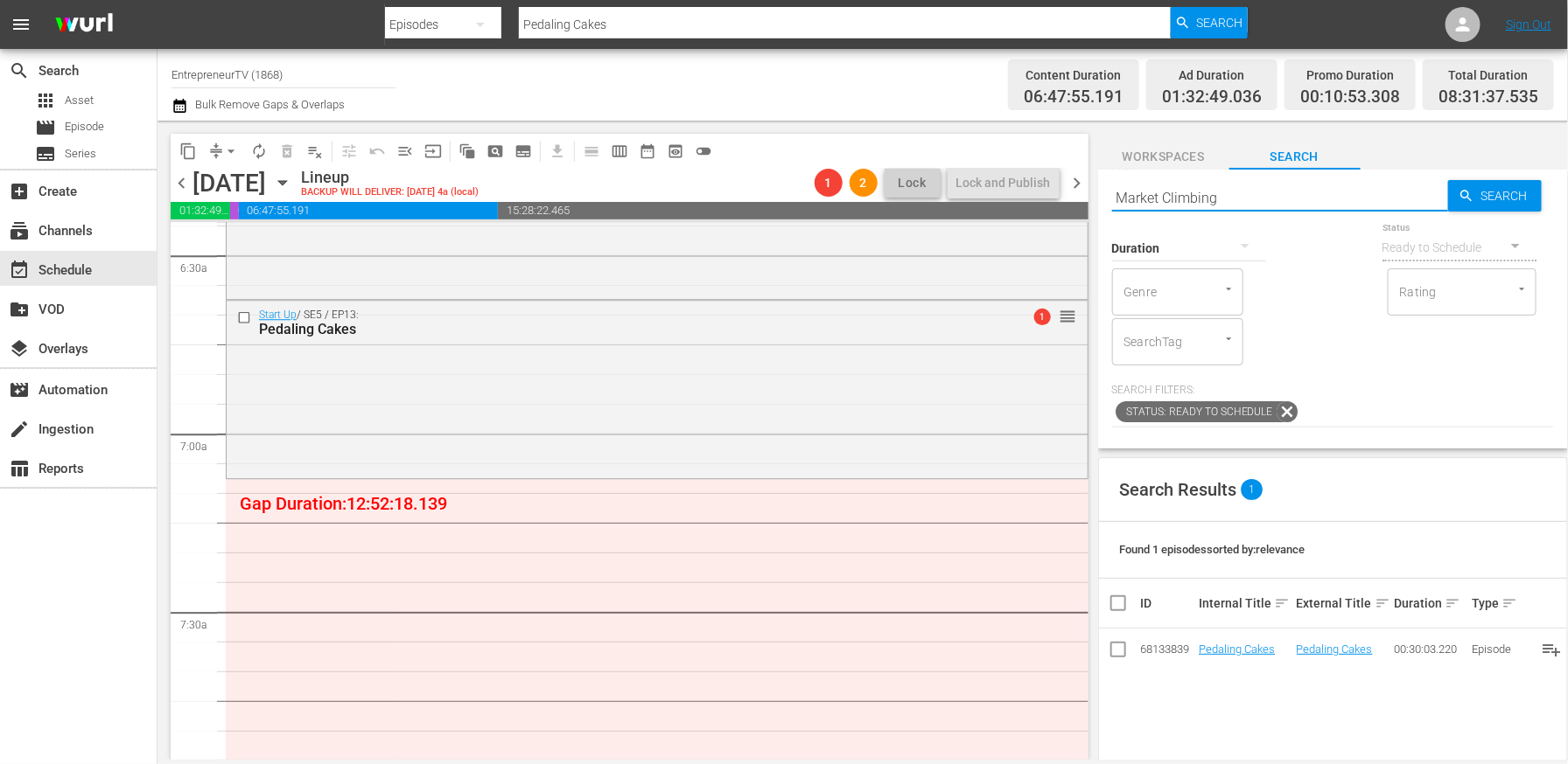
type input "Market Climbing"
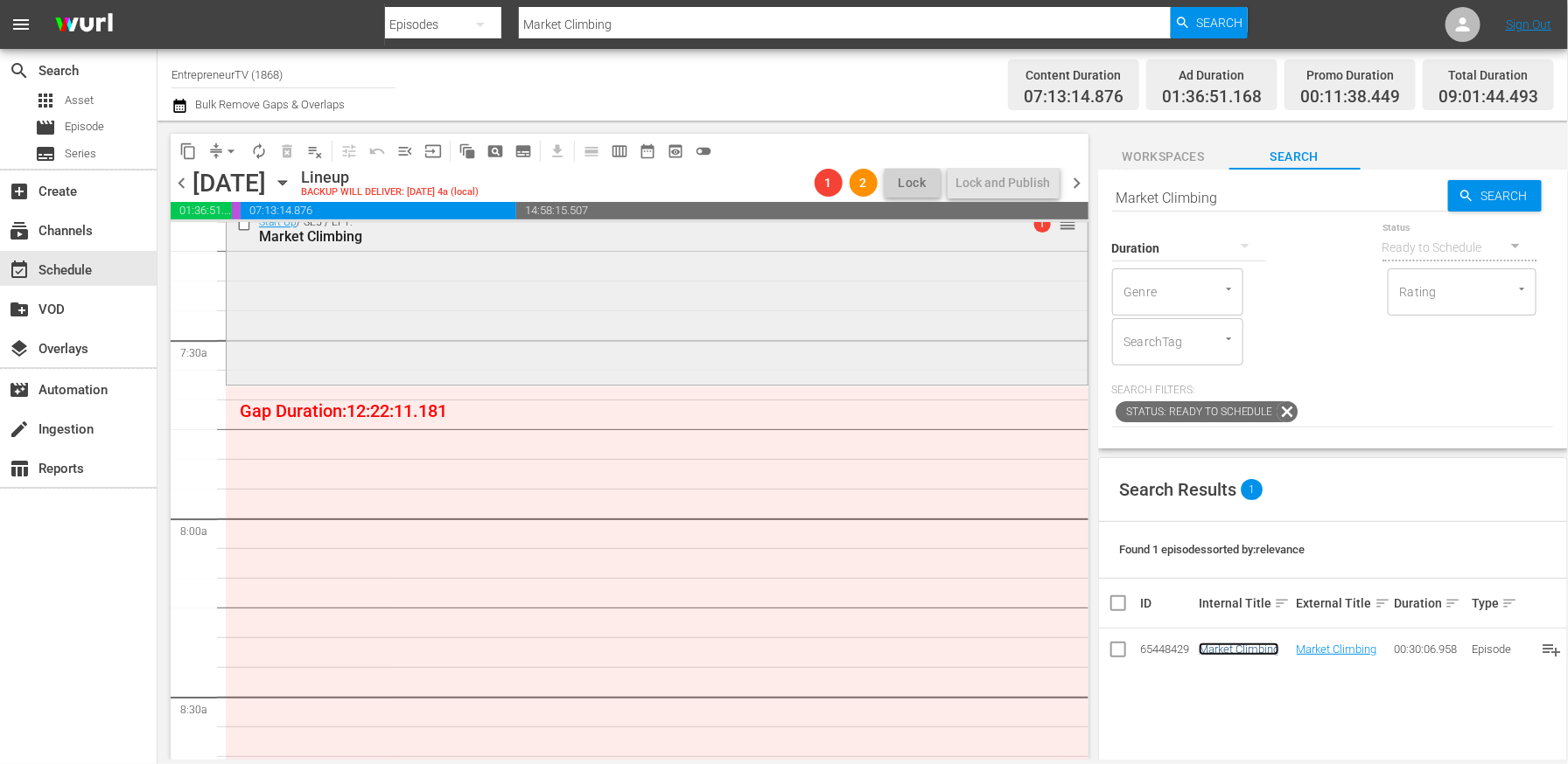
scroll to position [2570, 0]
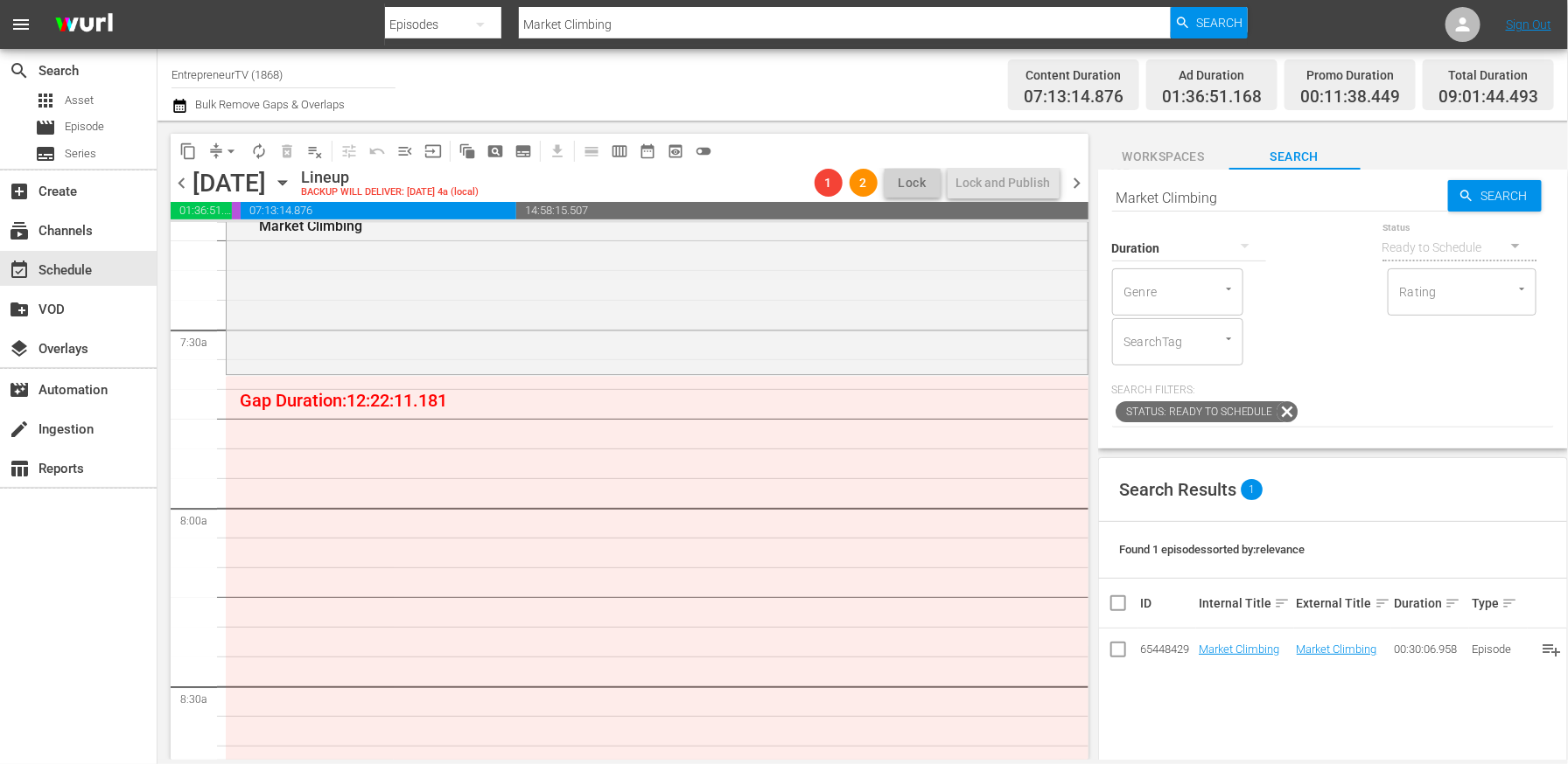
click at [1161, 192] on input "Market Climbing" at bounding box center [1280, 198] width 336 height 42
paste input "Virtual Toys"
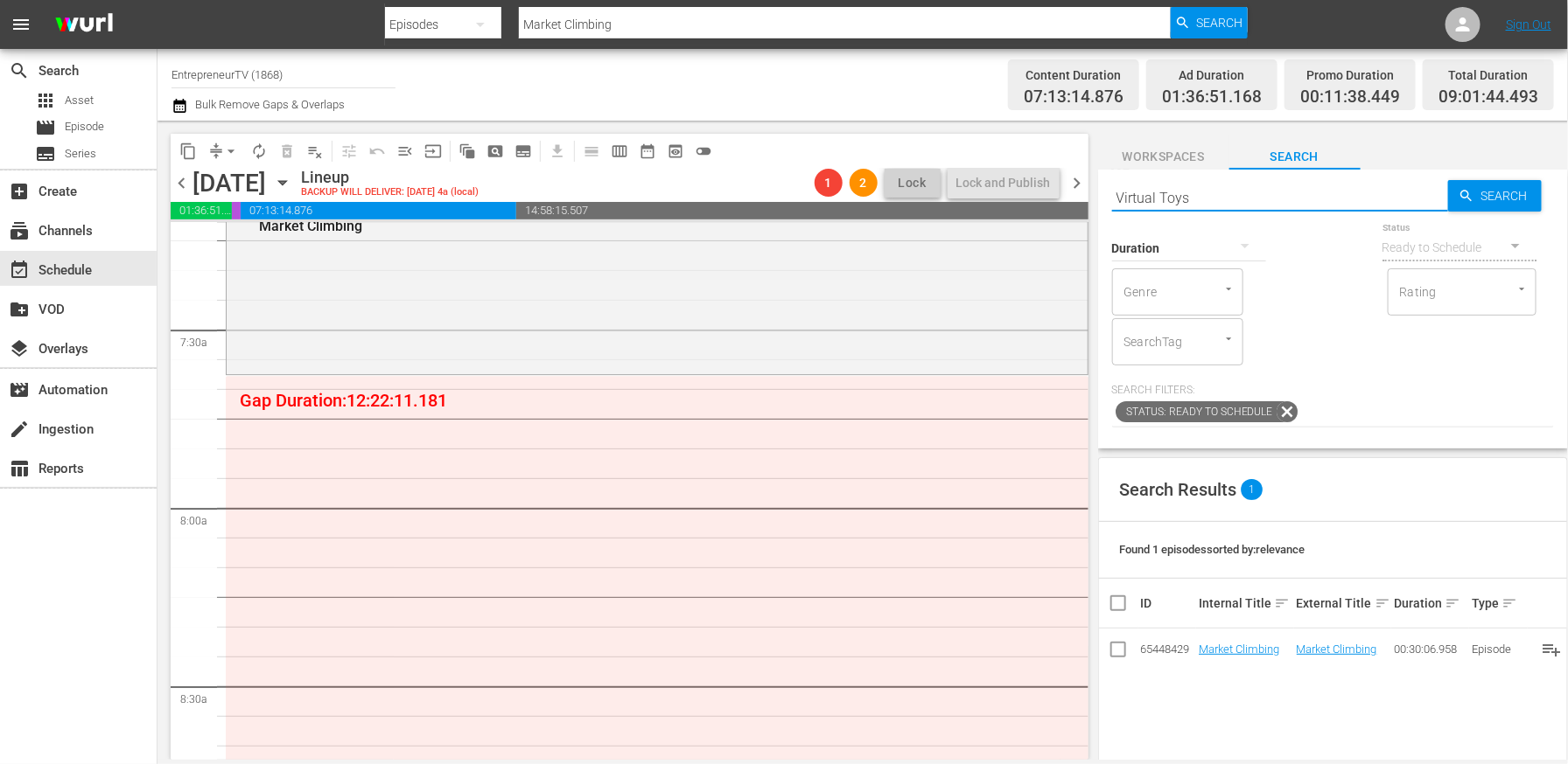
type input "Virtual Toys"
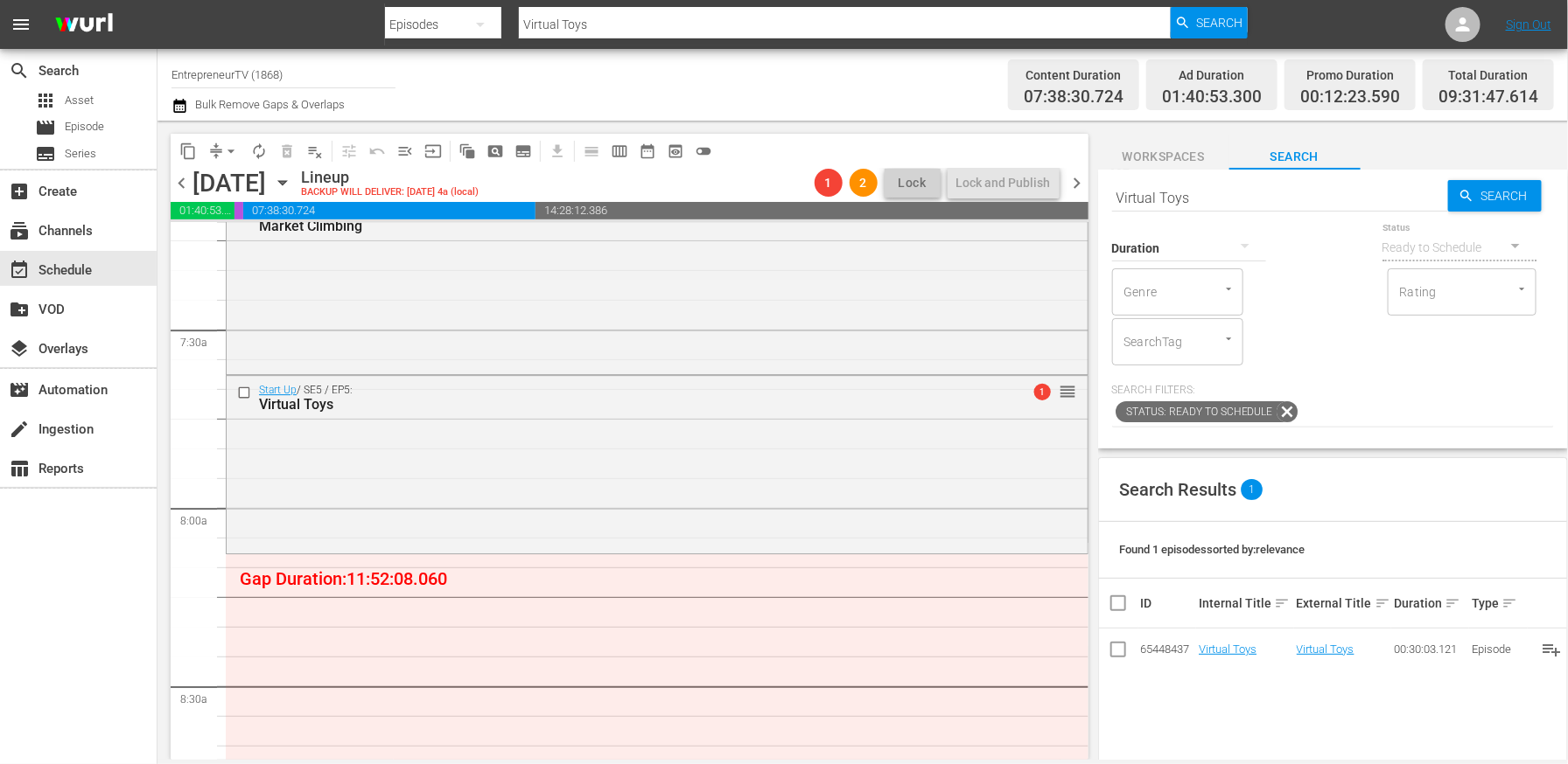
click at [1213, 194] on input "Virtual Toys" at bounding box center [1280, 198] width 336 height 42
paste input "The Concrete that Broke the Camel's Back"
type input "The Concrete that Broke the Camel's Back"
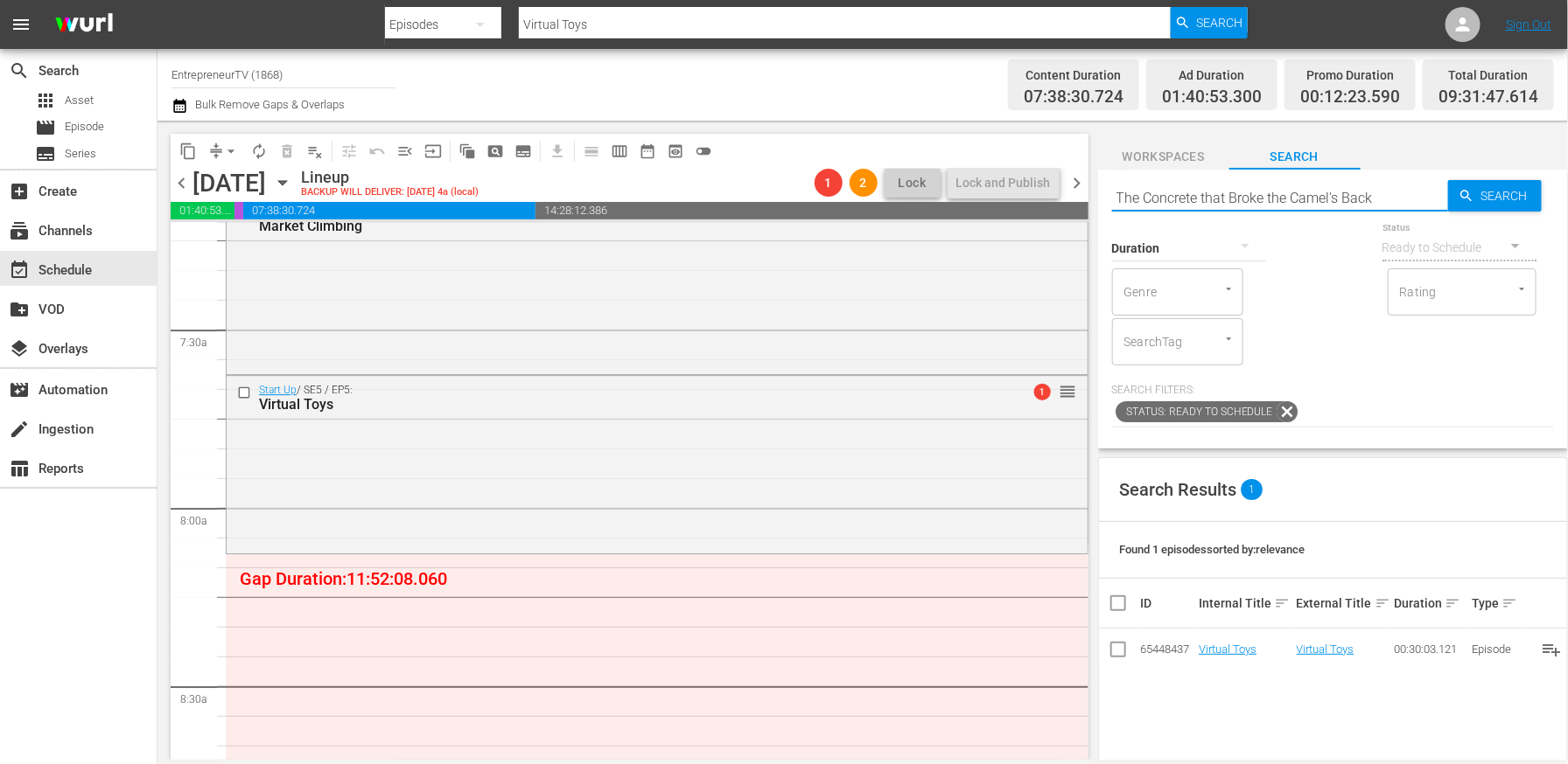
type input "The Concrete that Broke the Camel's Back"
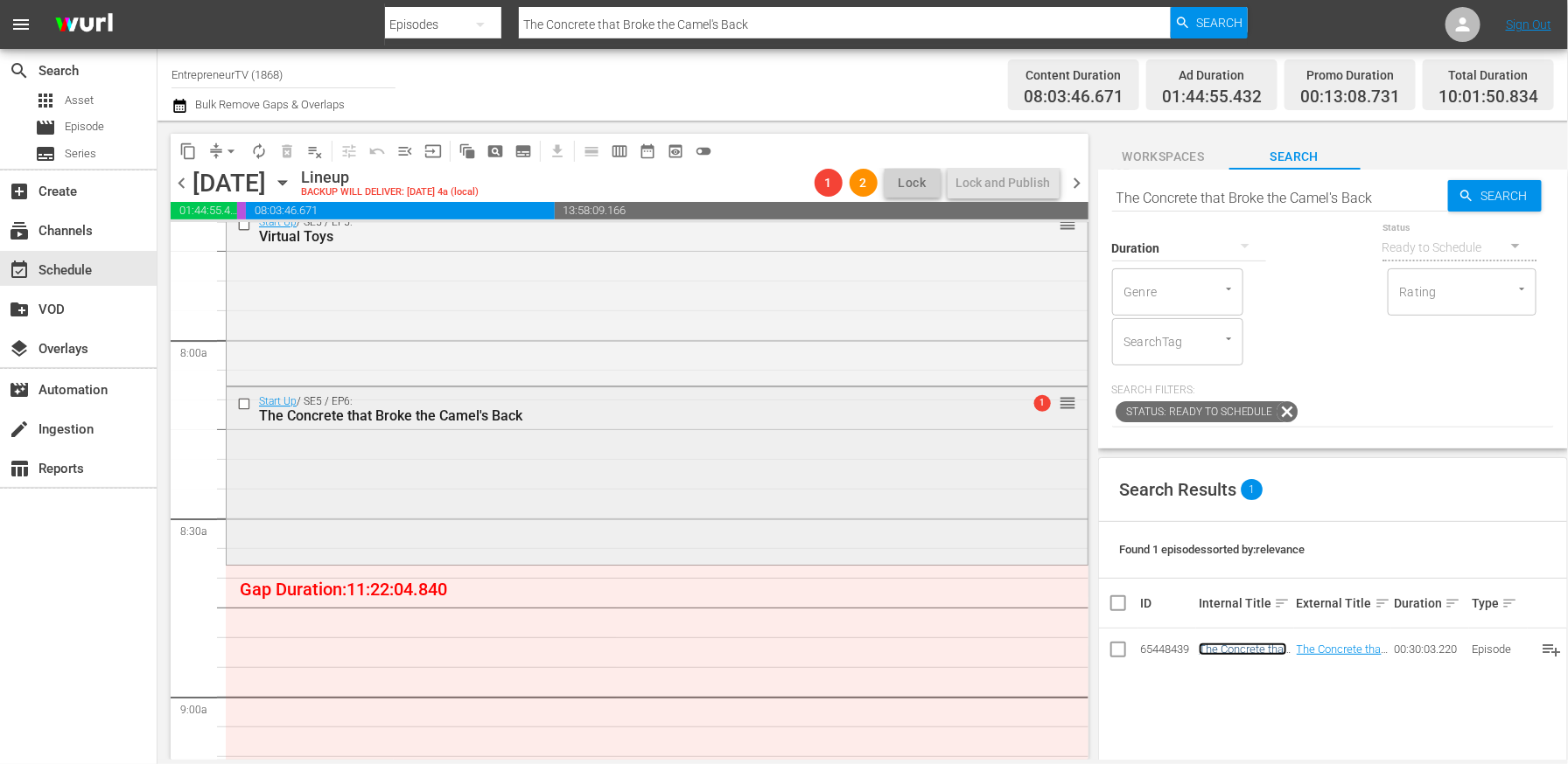
scroll to position [2744, 0]
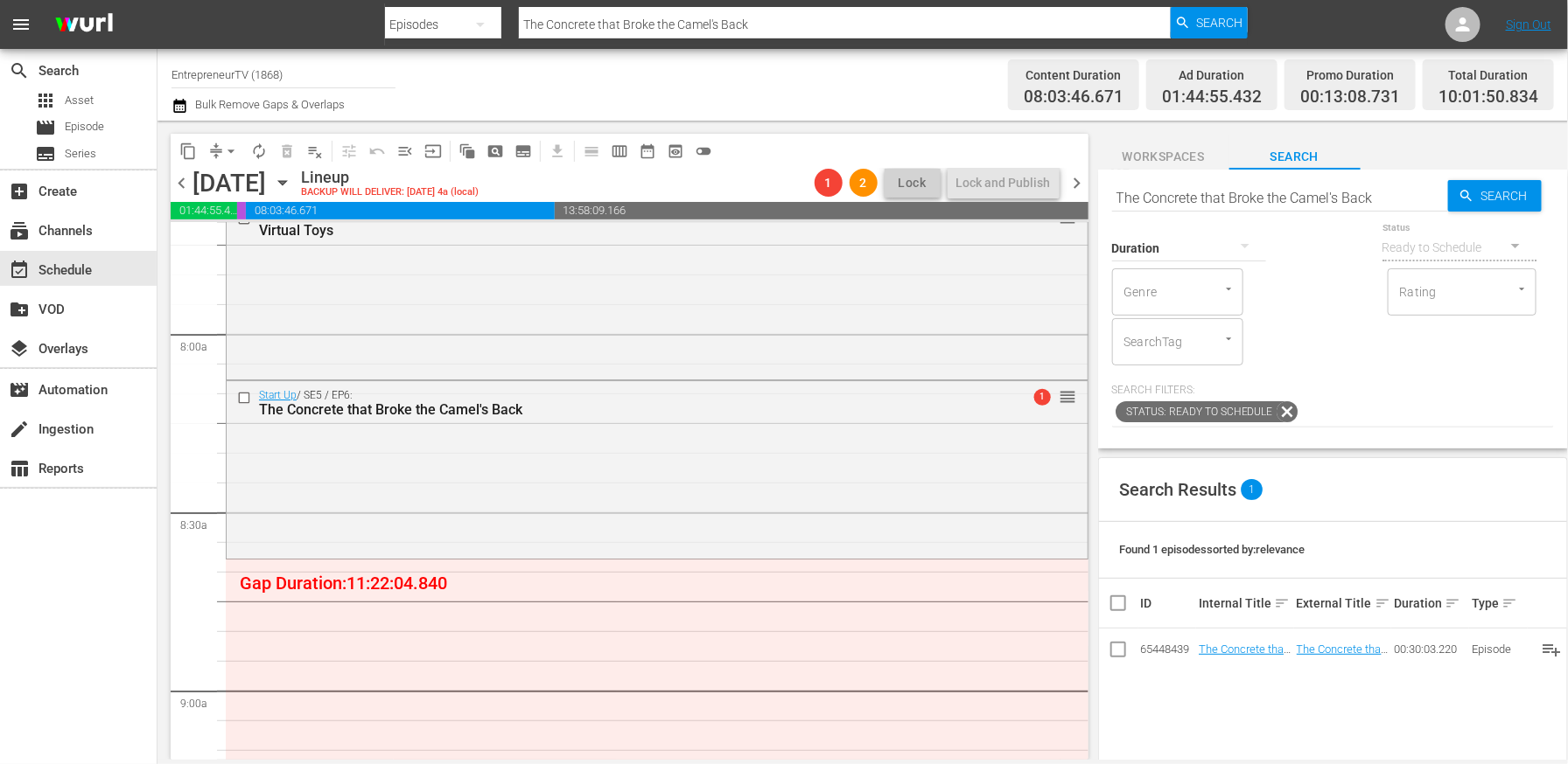
click at [1306, 194] on input "The Concrete that Broke the Camel's Back" at bounding box center [1280, 198] width 336 height 42
paste input "Chillin' with Goats"
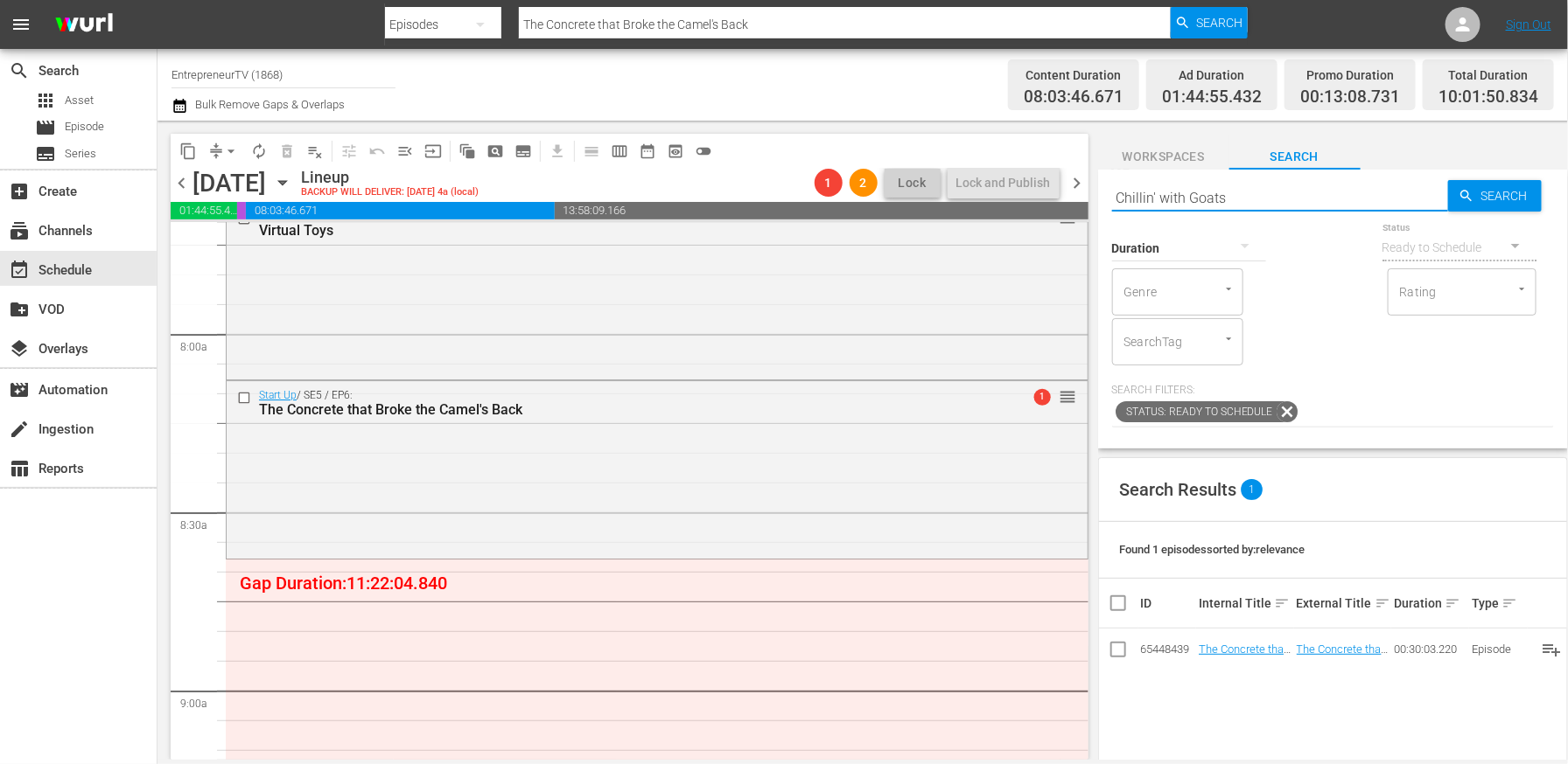
type input "Chillin' with Goats"
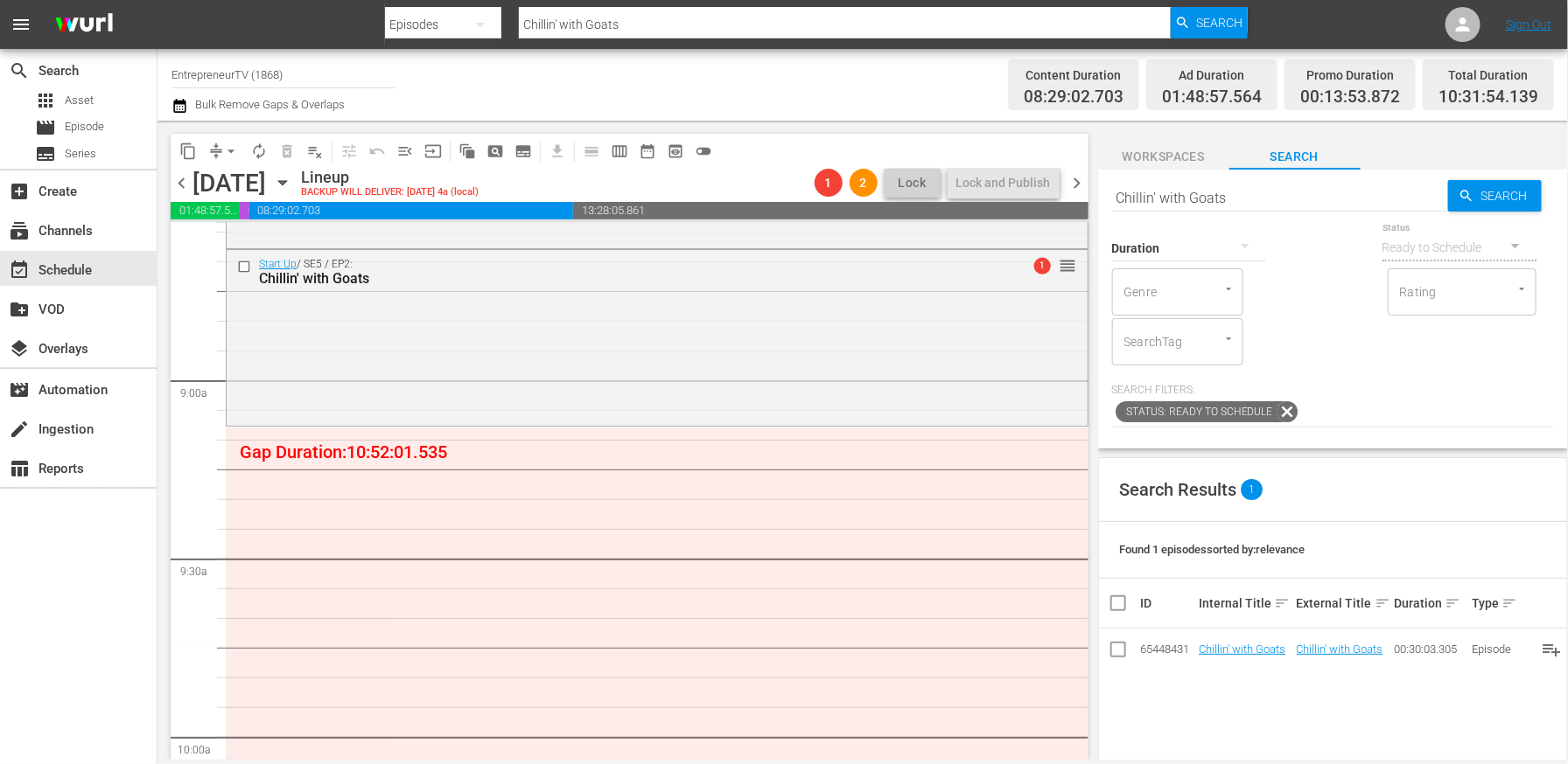
scroll to position [3055, 0]
click at [1287, 189] on input "Chillin' with Goats" at bounding box center [1280, 198] width 336 height 42
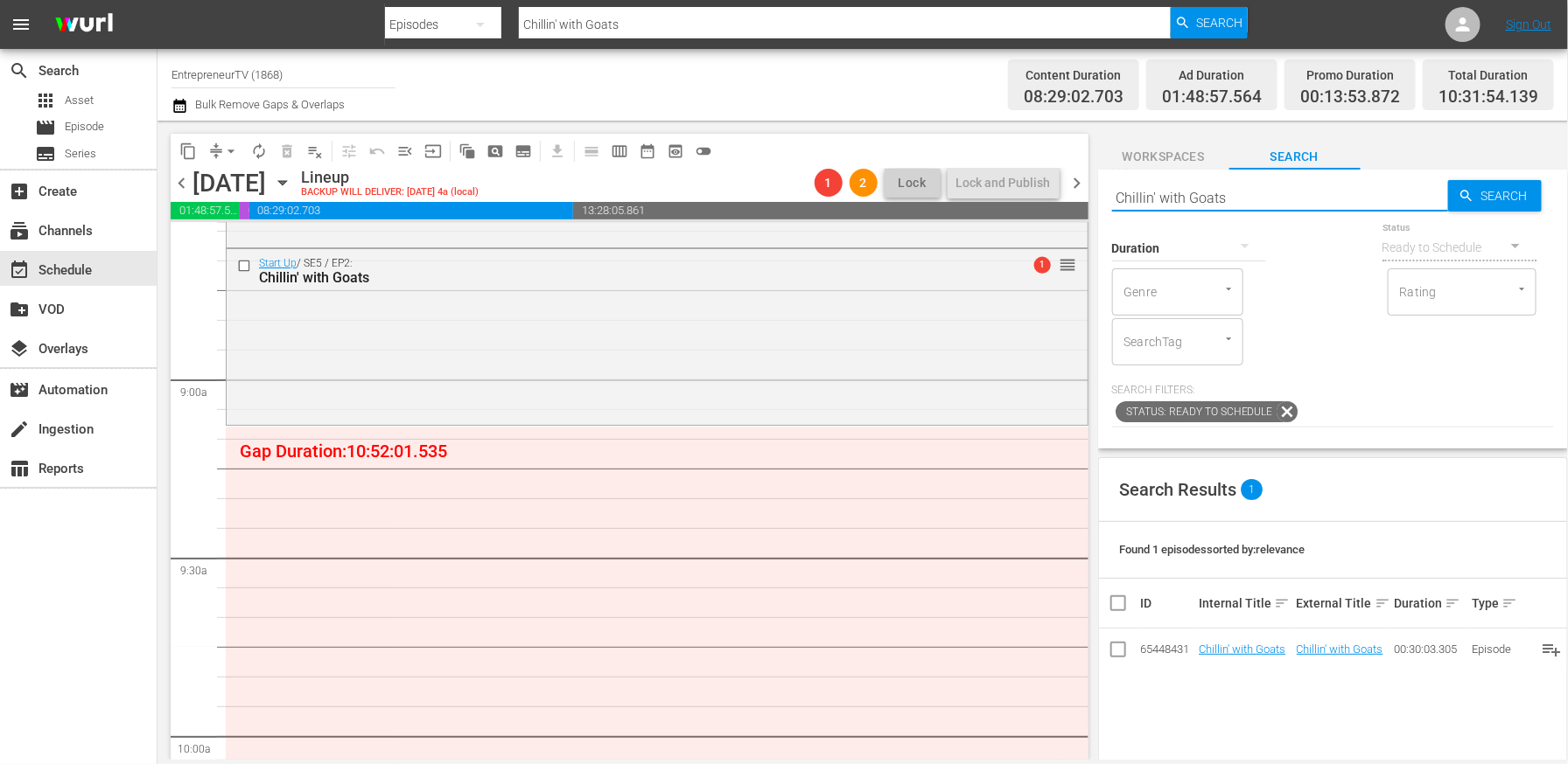
paste input "A Bearded Delight"
type input "A Bearded Delight"
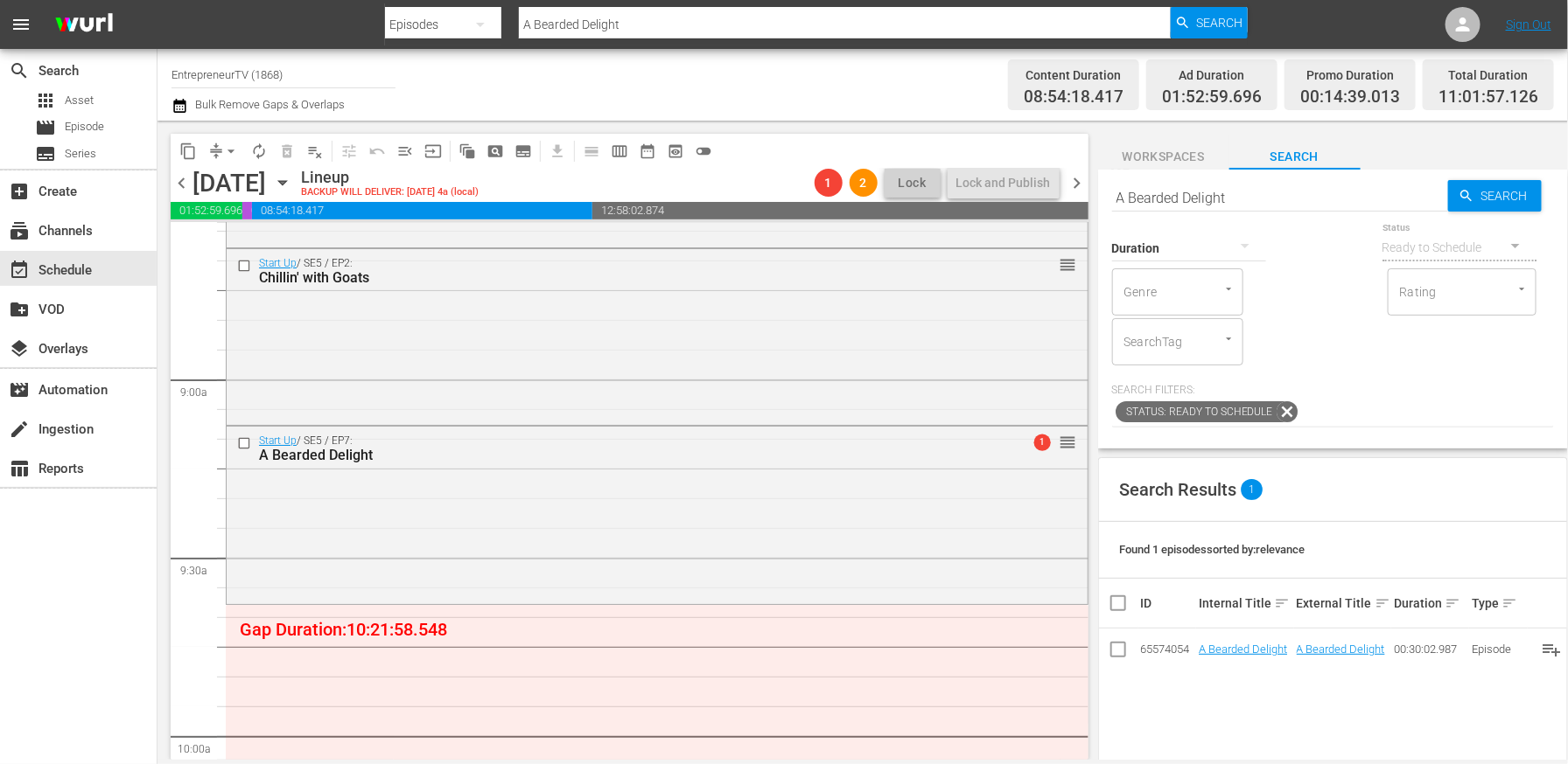
click at [1232, 191] on input "A Bearded Delight" at bounding box center [1280, 198] width 336 height 42
paste input "[PERSON_NAME]-ish your Beer"
type input "[PERSON_NAME]-ish your Beer"
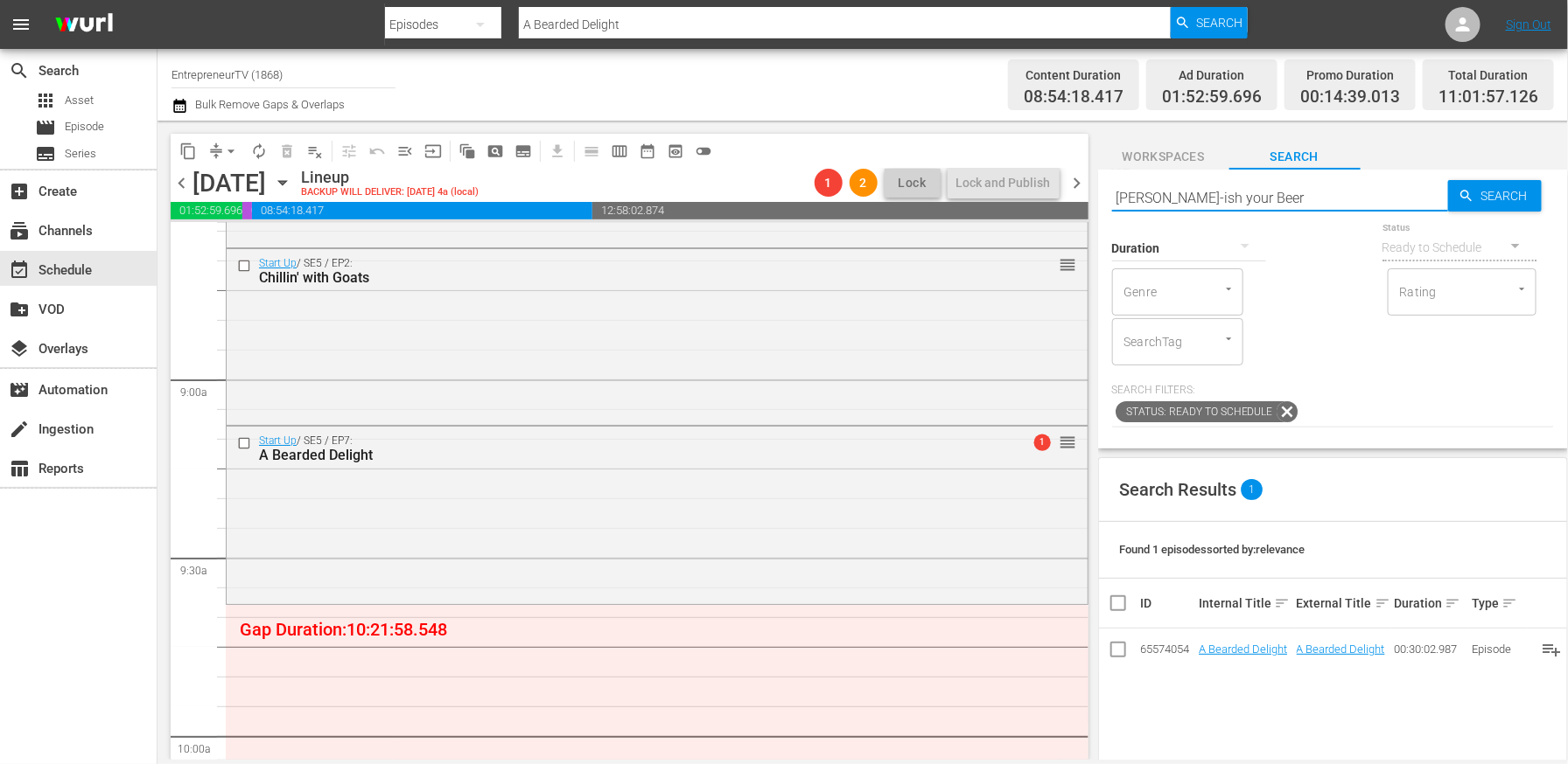
type input "[PERSON_NAME]-ish your Beer"
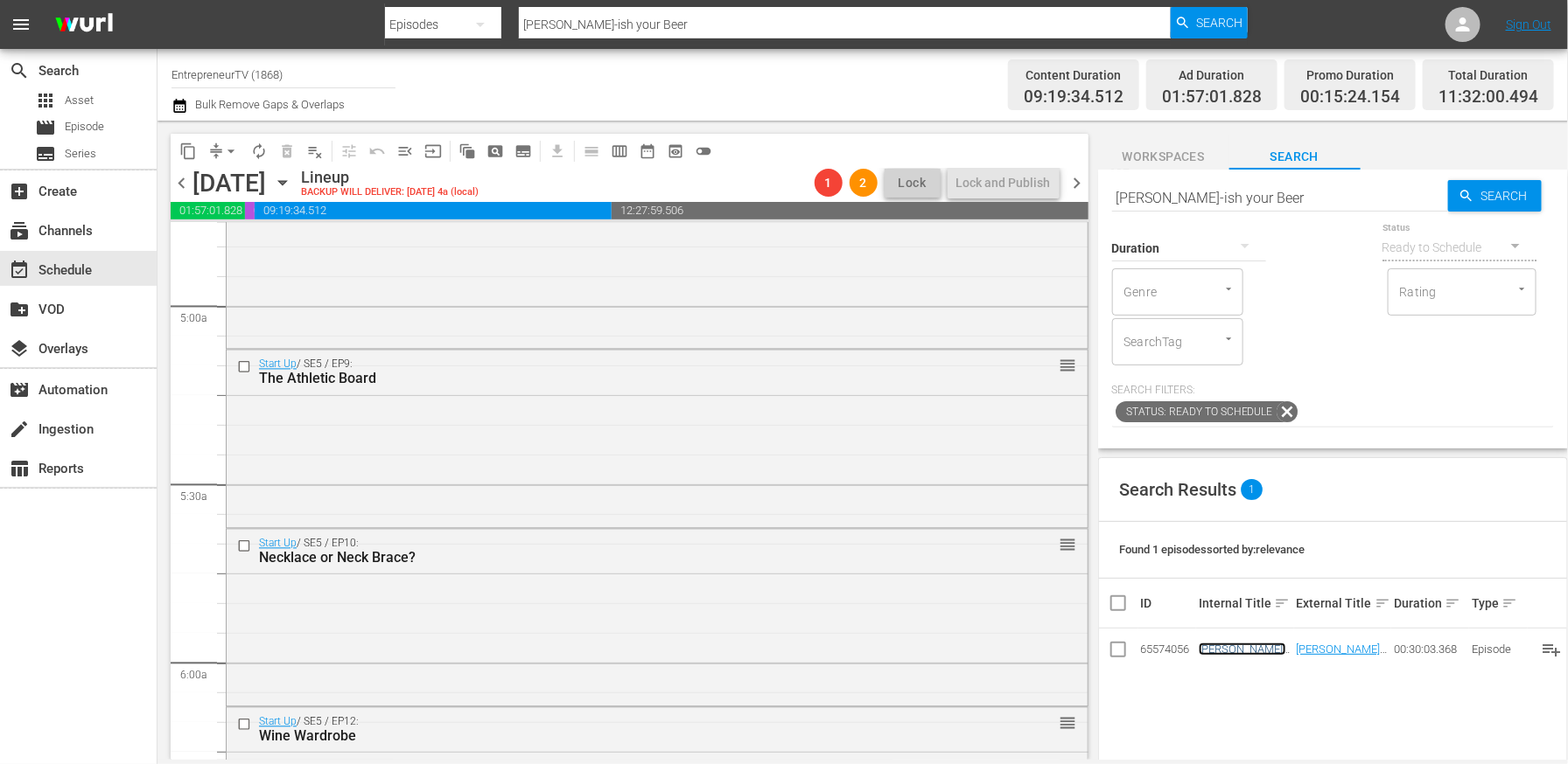
scroll to position [0, 0]
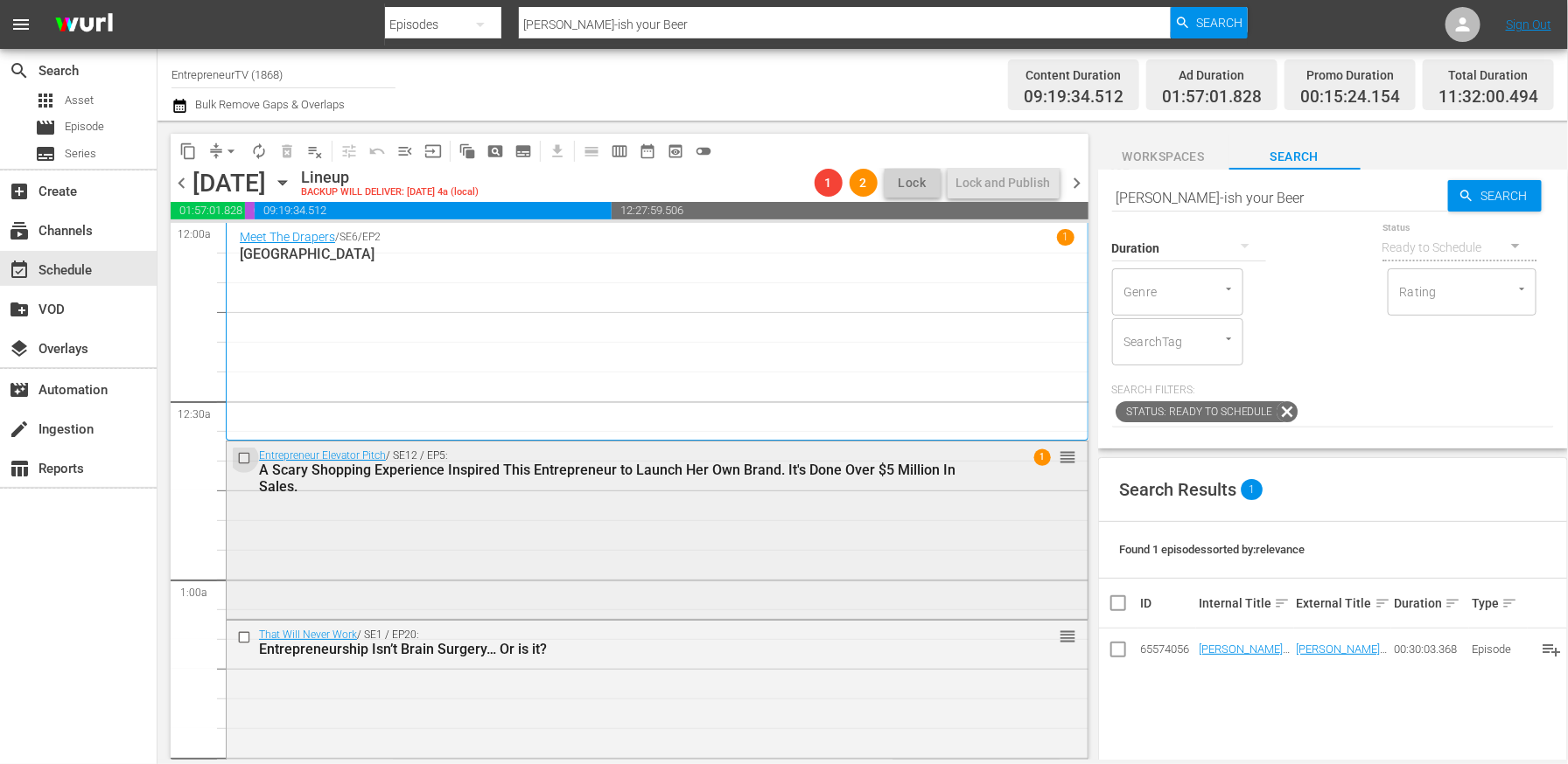
click at [246, 460] on input "checkbox" at bounding box center [246, 459] width 18 height 15
click at [246, 638] on input "checkbox" at bounding box center [246, 638] width 18 height 15
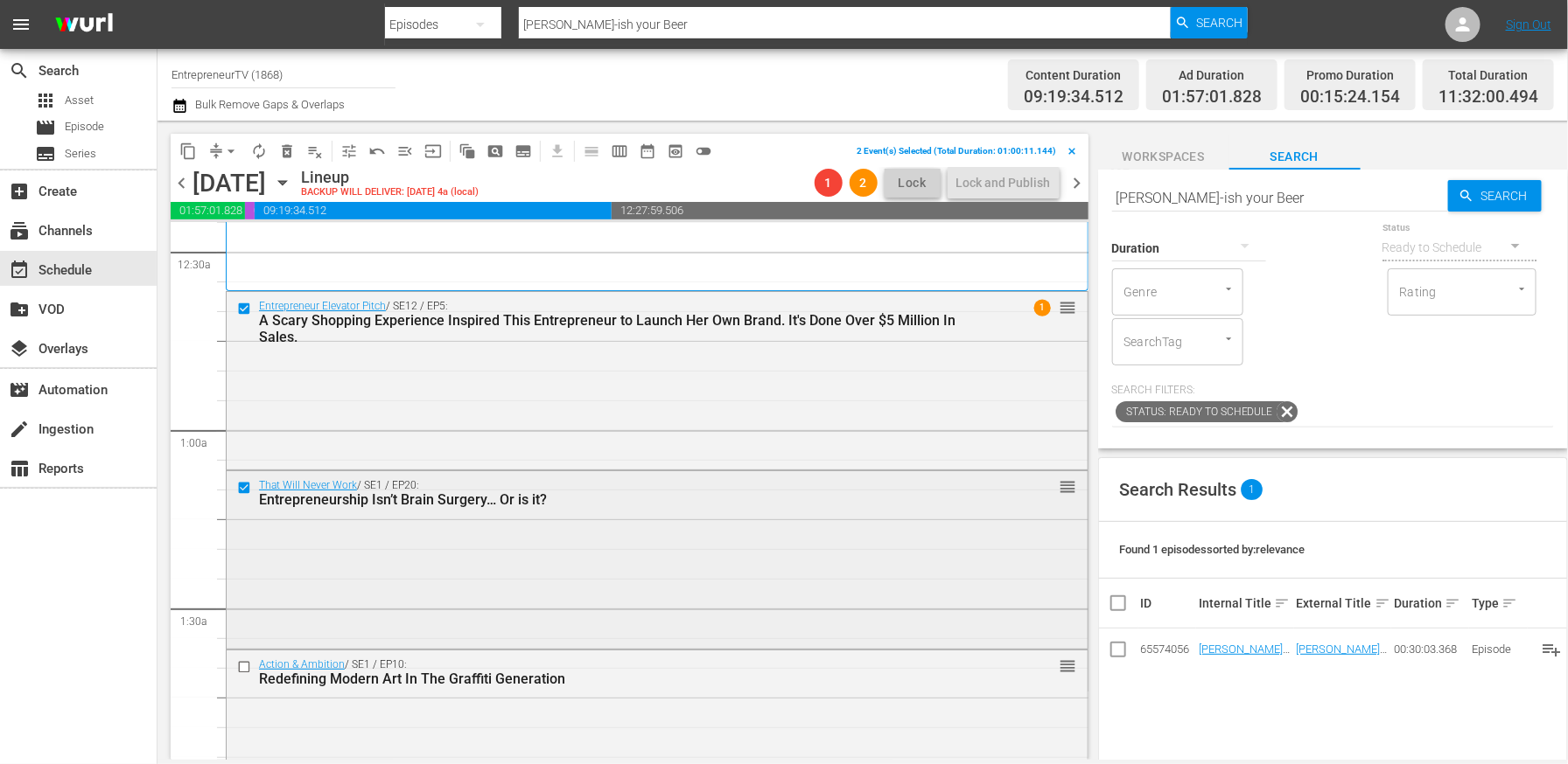
scroll to position [343, 0]
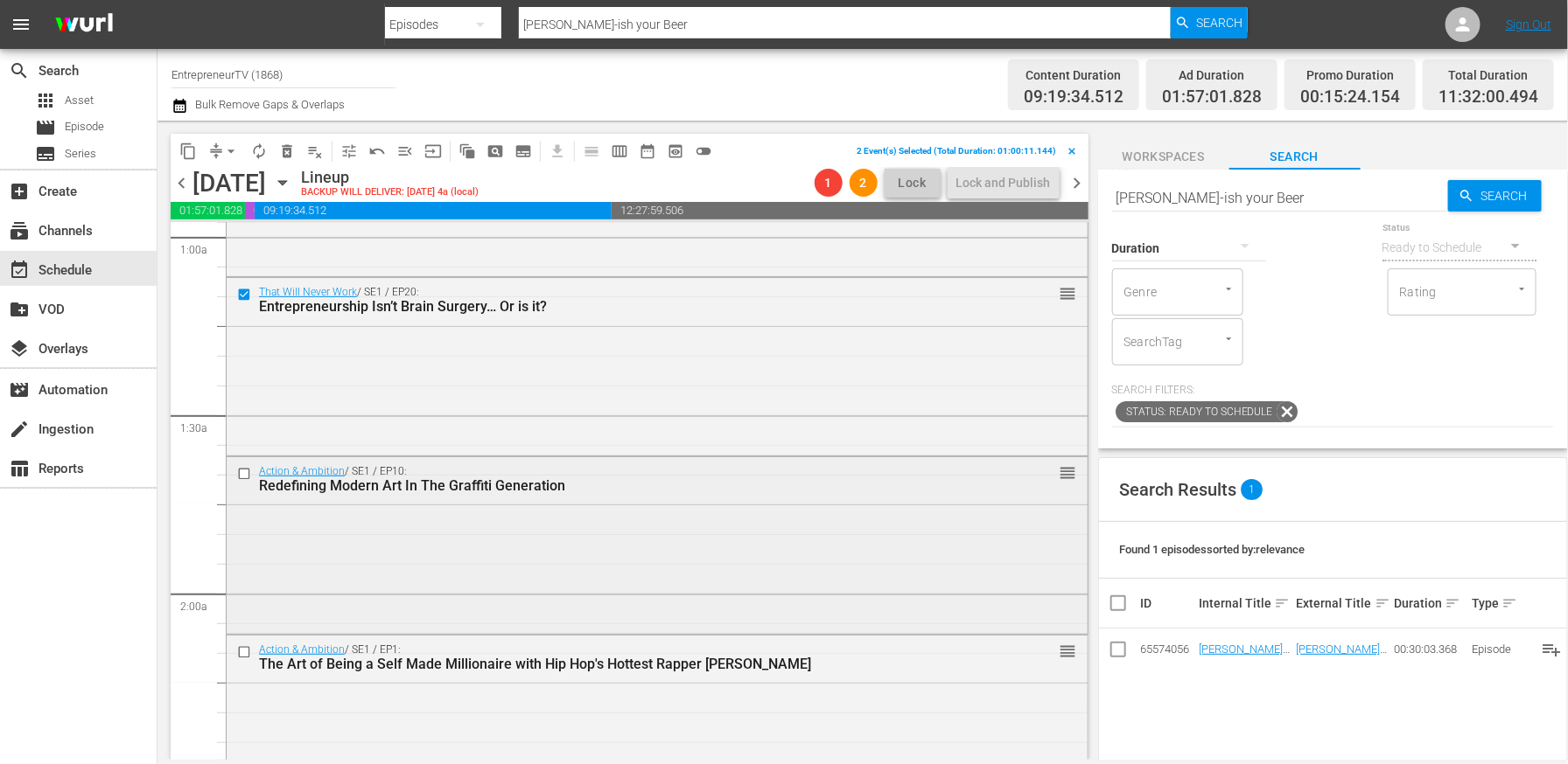
click at [246, 469] on input "checkbox" at bounding box center [246, 474] width 18 height 15
click at [242, 655] on input "checkbox" at bounding box center [246, 653] width 18 height 15
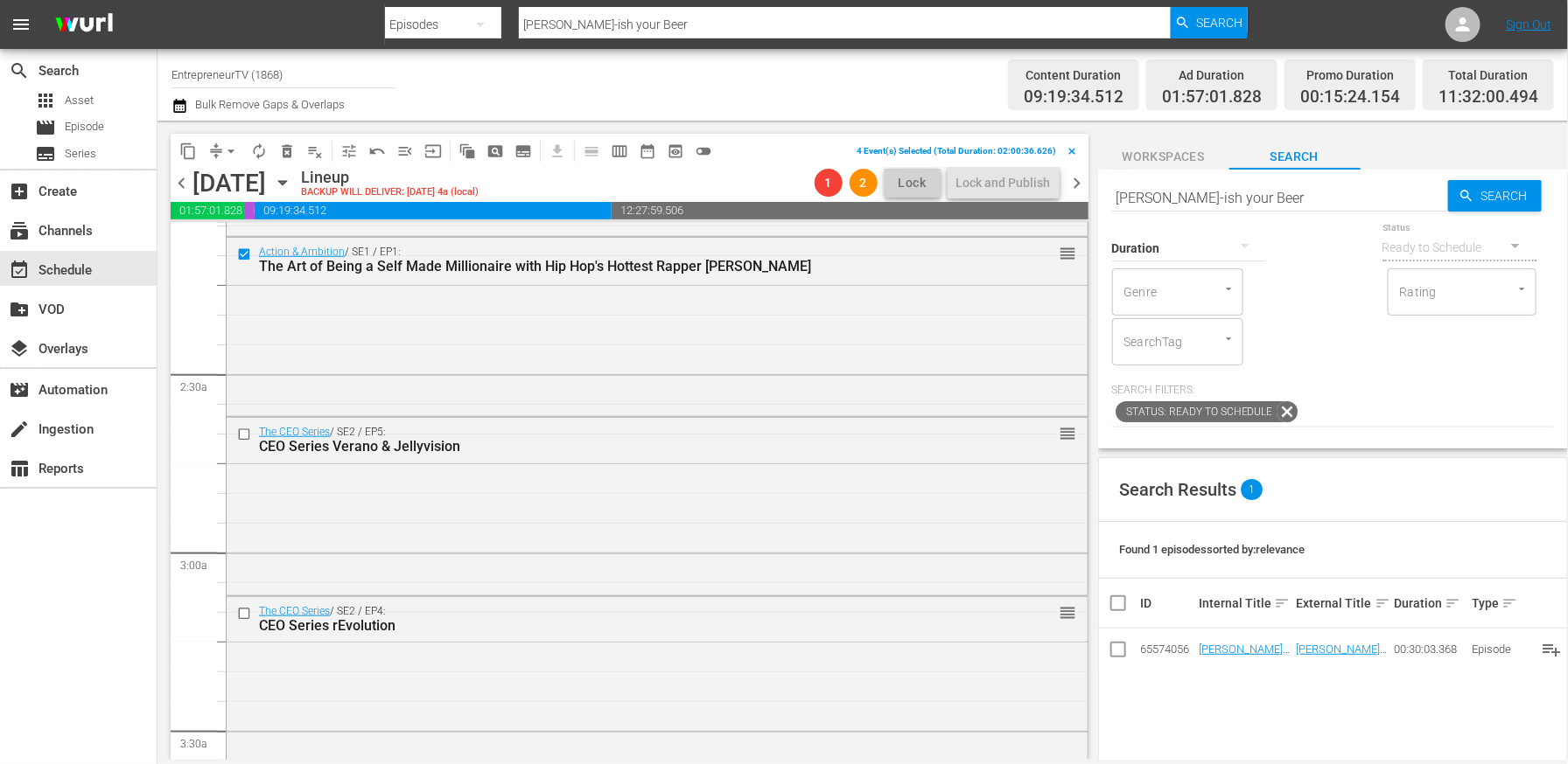
scroll to position [754, 0]
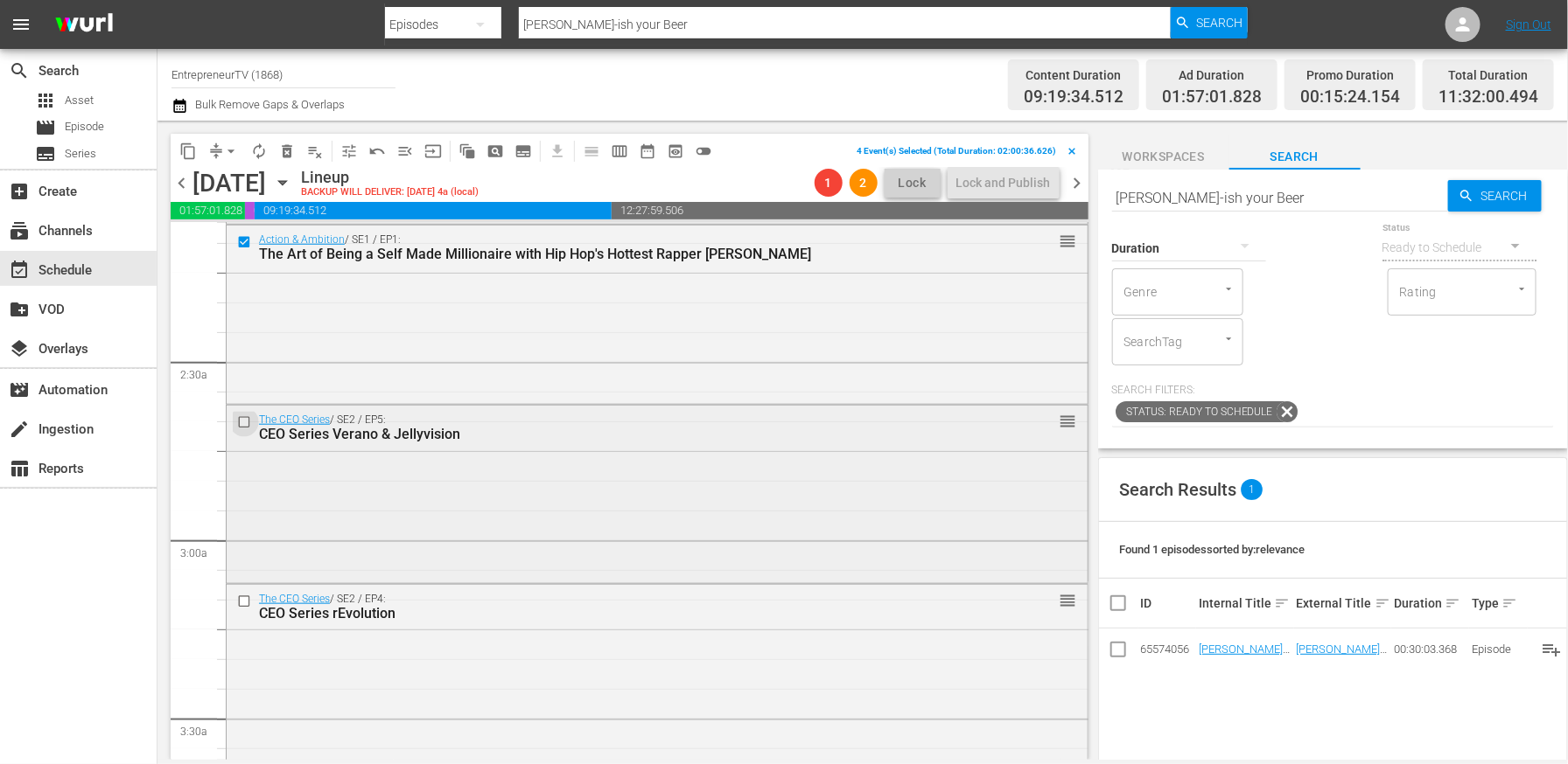
click at [243, 420] on input "checkbox" at bounding box center [246, 422] width 18 height 15
click at [242, 598] on input "checkbox" at bounding box center [246, 601] width 18 height 15
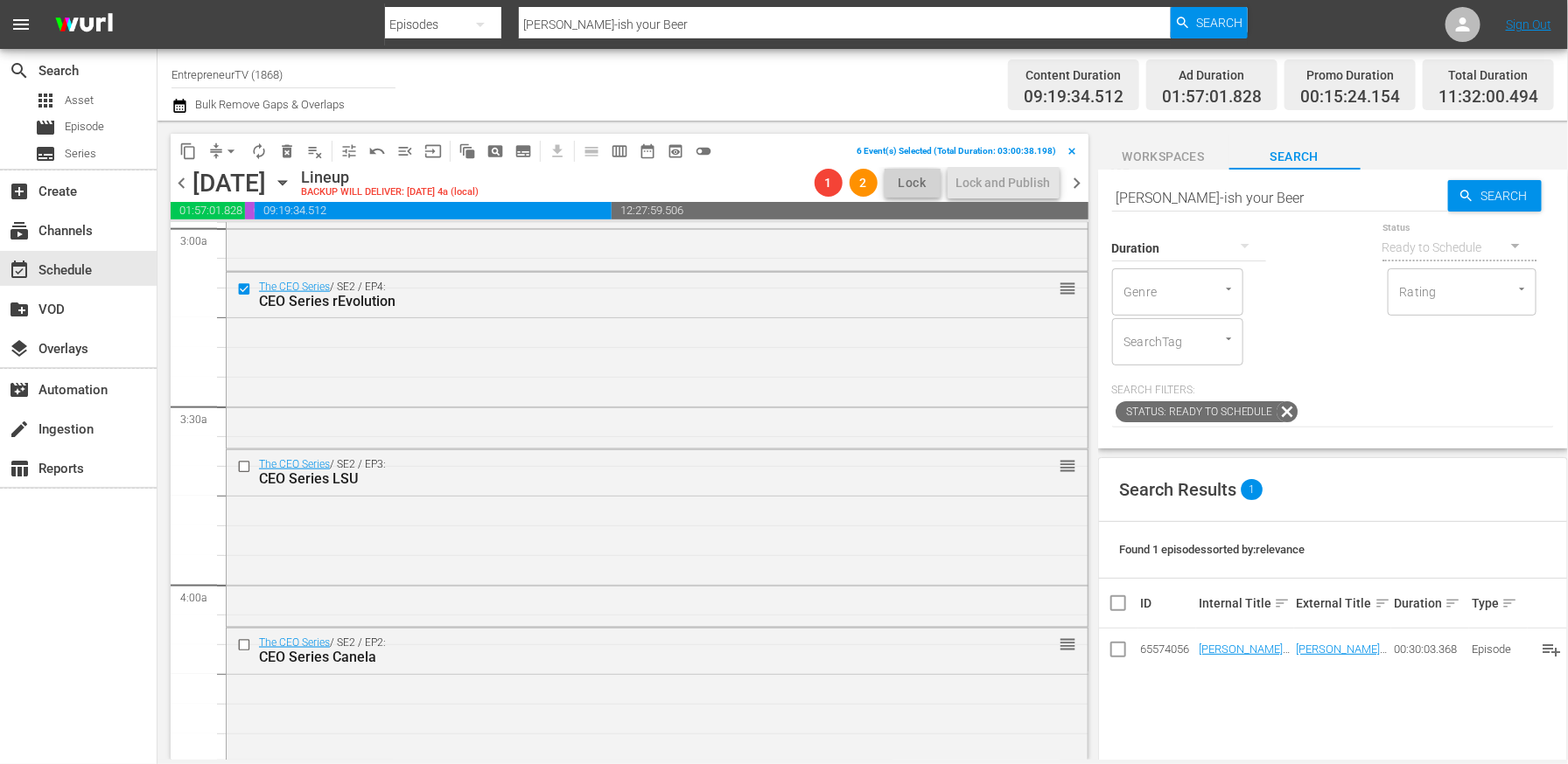
scroll to position [1095, 0]
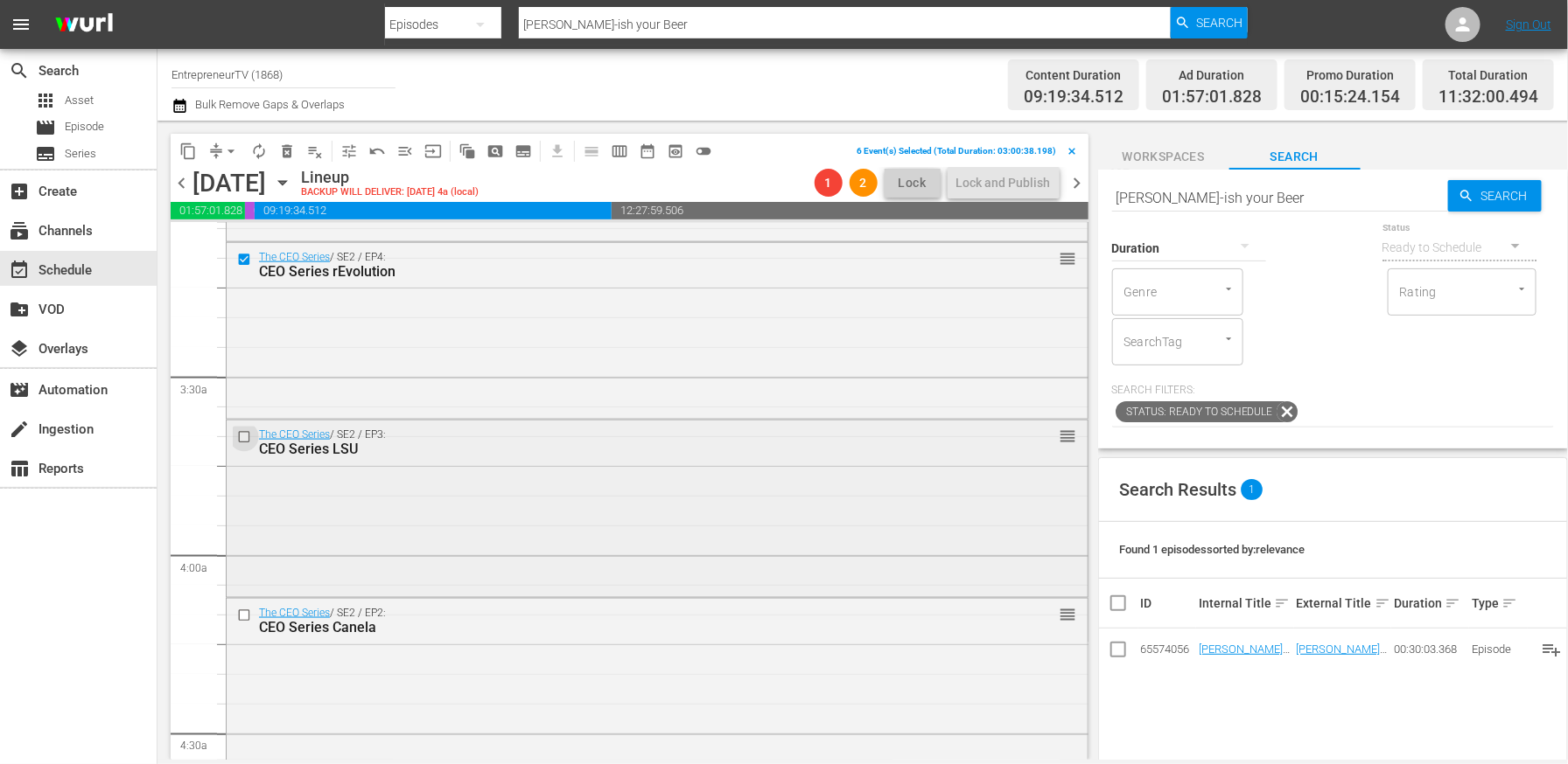
click at [246, 438] on input "checkbox" at bounding box center [246, 438] width 18 height 15
click at [244, 616] on input "checkbox" at bounding box center [246, 616] width 18 height 15
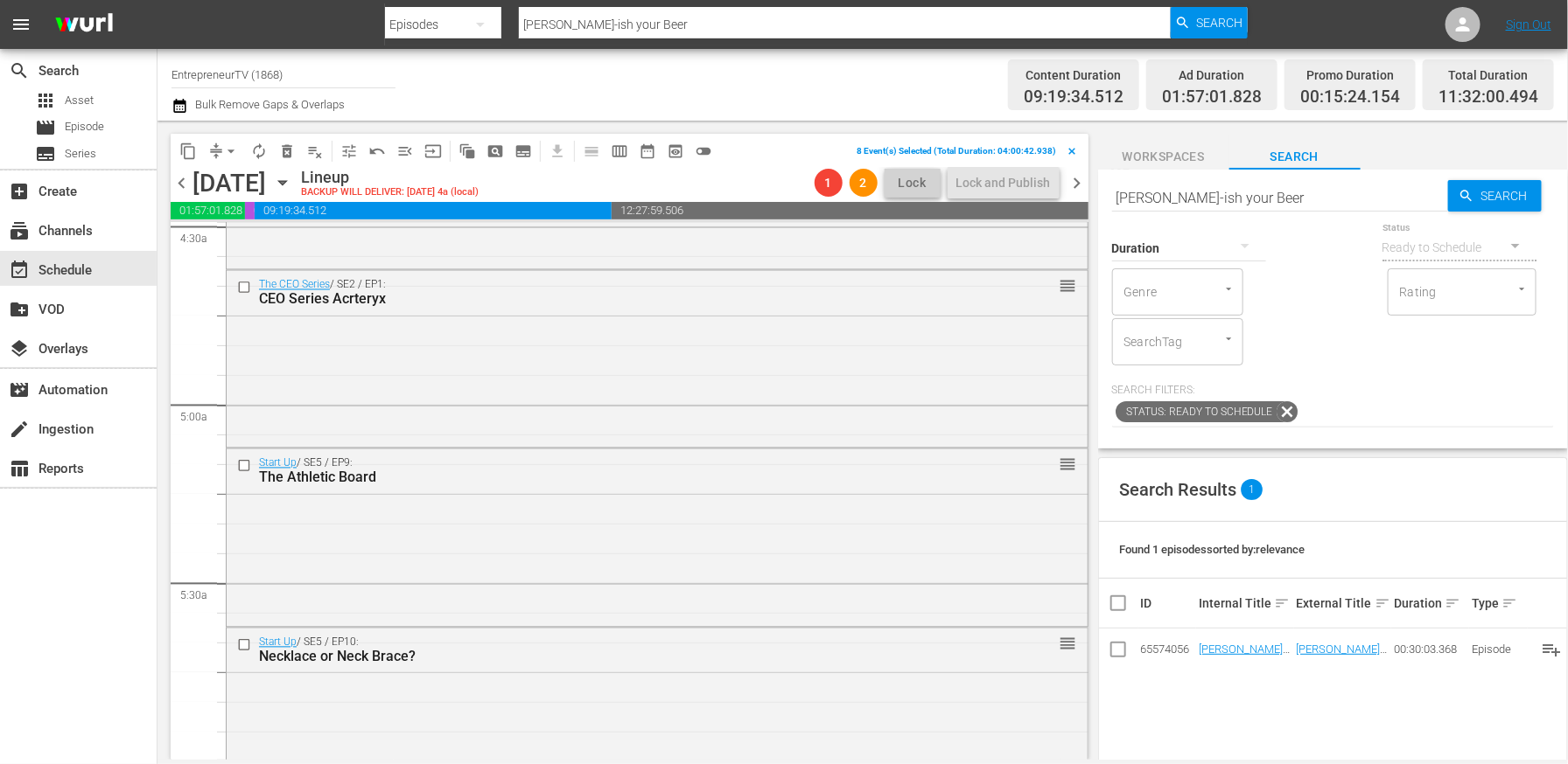
scroll to position [1601, 0]
click at [240, 285] on input "checkbox" at bounding box center [246, 288] width 18 height 15
click at [238, 472] on input "checkbox" at bounding box center [246, 468] width 18 height 15
click at [241, 637] on div at bounding box center [247, 646] width 27 height 21
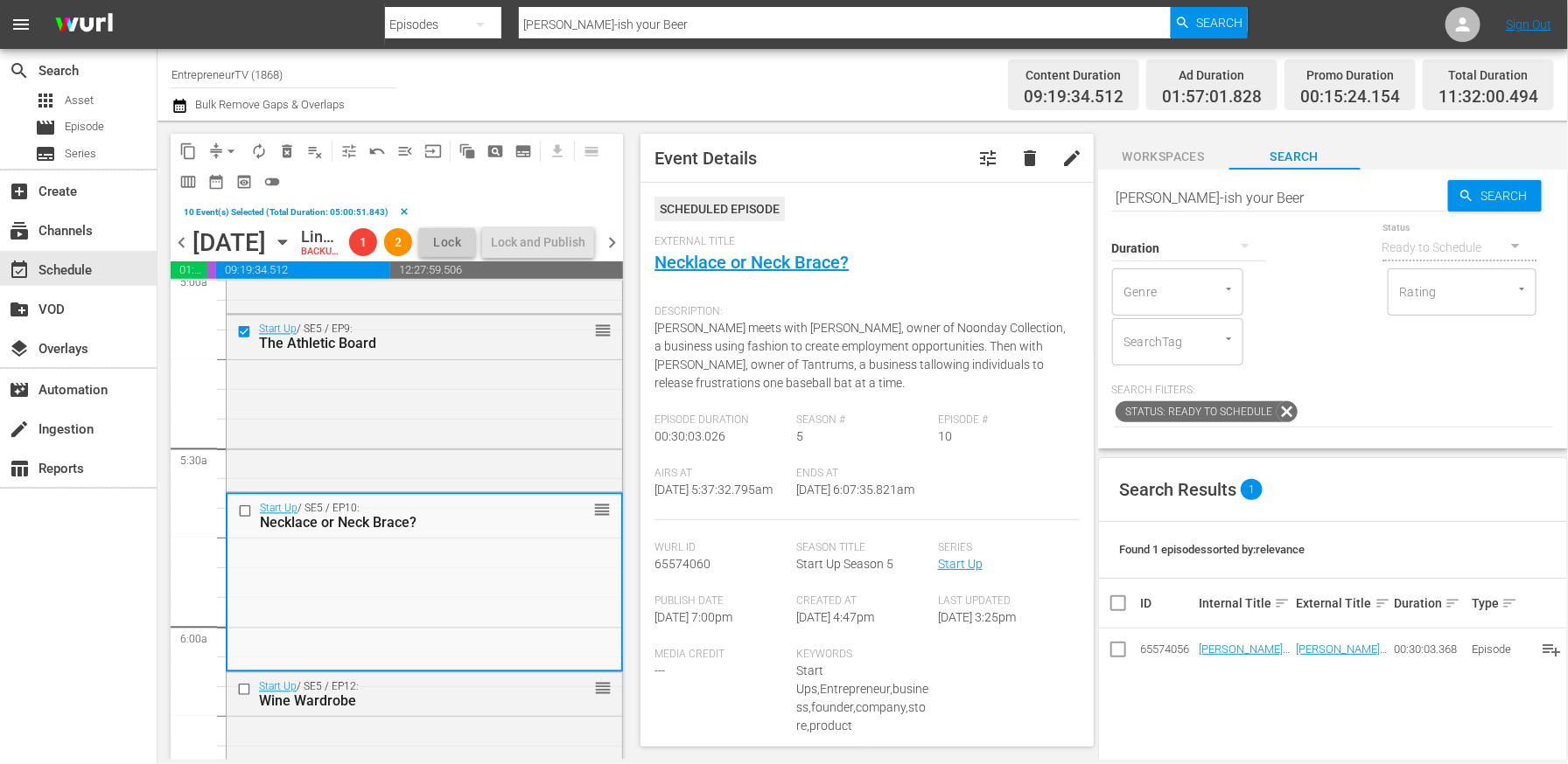
scroll to position [1793, 0]
click at [244, 521] on input "checkbox" at bounding box center [247, 514] width 18 height 15
click at [244, 699] on input "checkbox" at bounding box center [246, 693] width 18 height 15
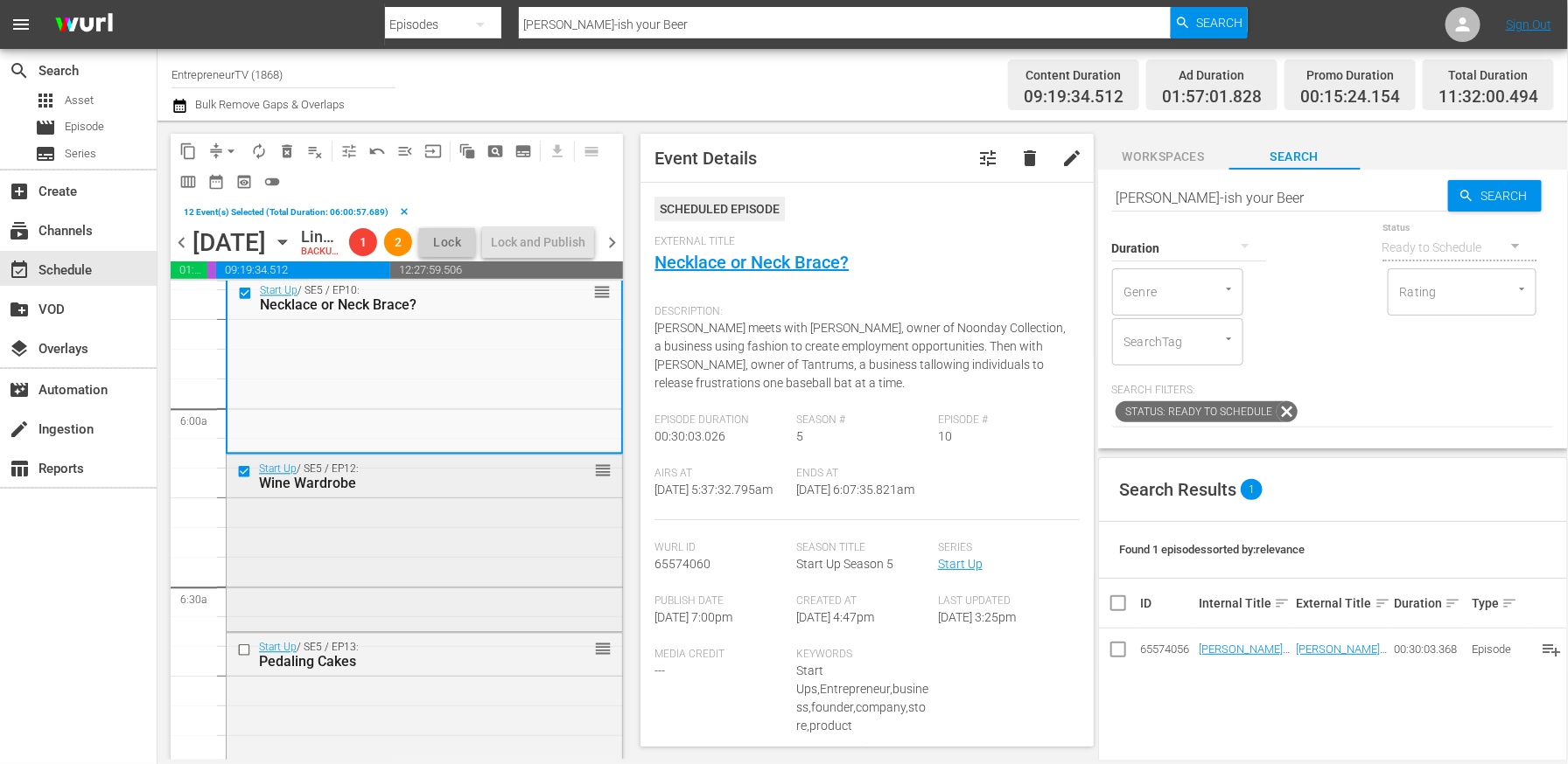
scroll to position [2065, 0]
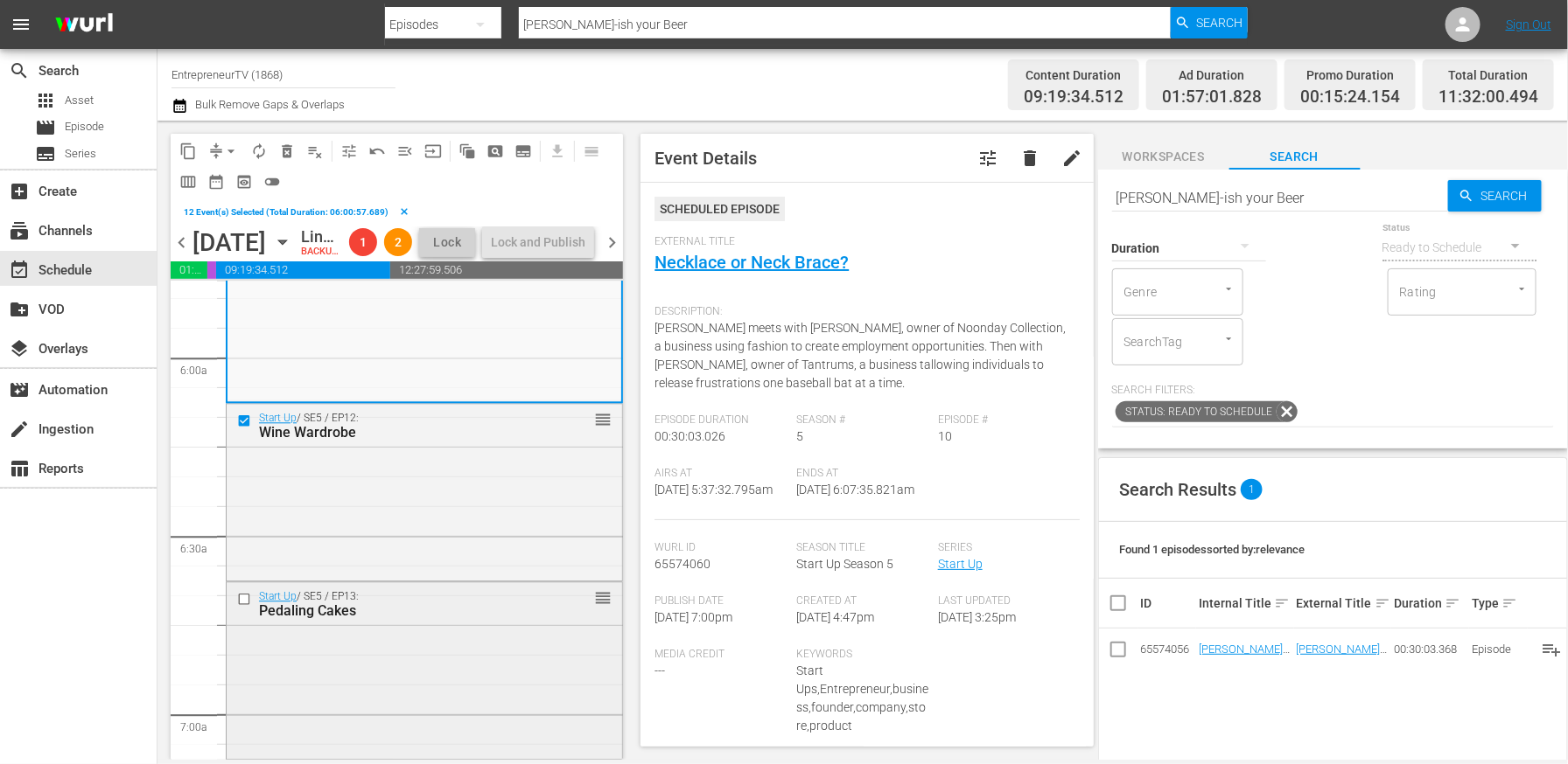
click at [245, 606] on input "checkbox" at bounding box center [246, 598] width 18 height 15
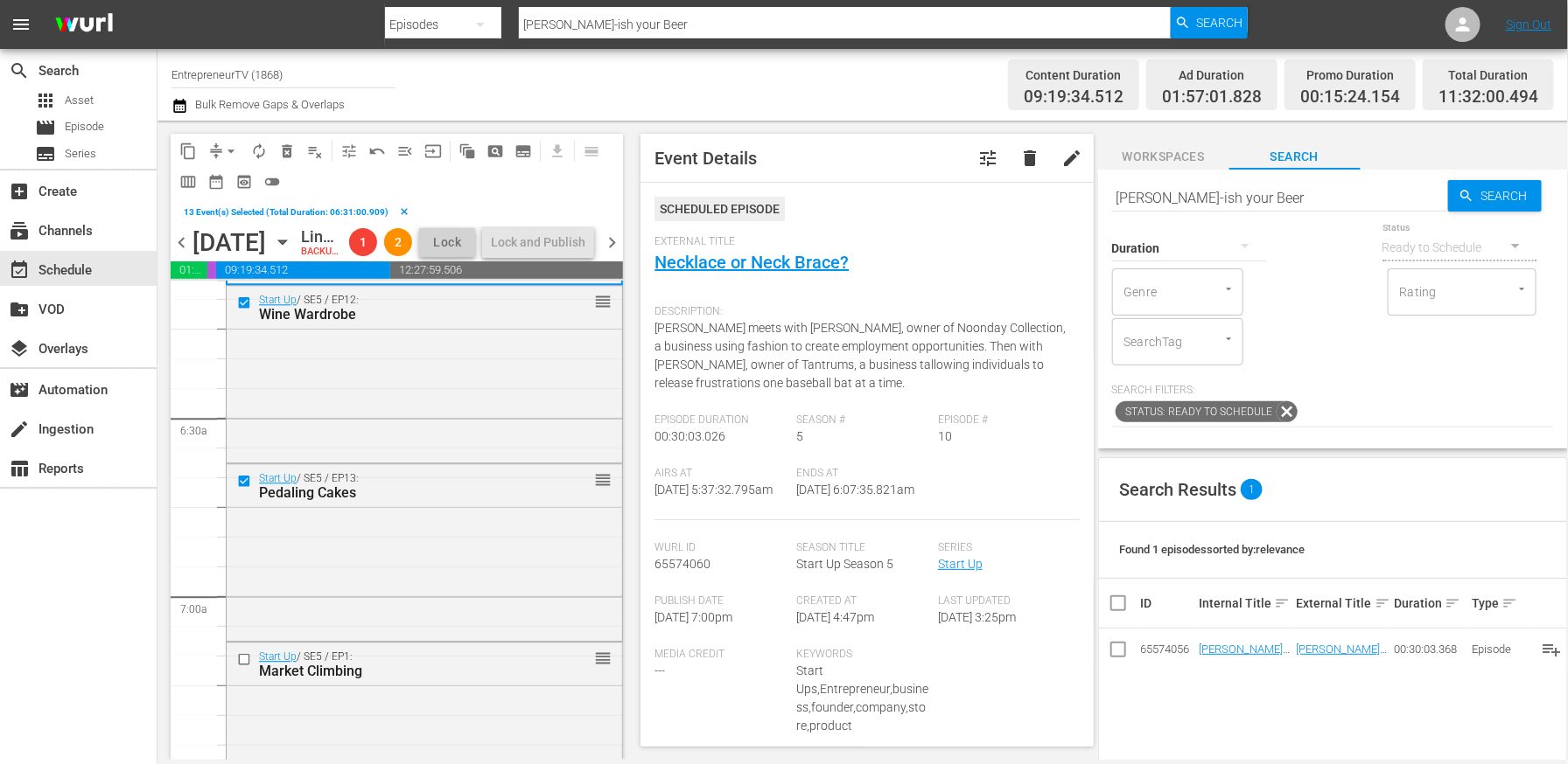
scroll to position [2361, 0]
click at [248, 489] on input "checkbox" at bounding box center [246, 481] width 18 height 15
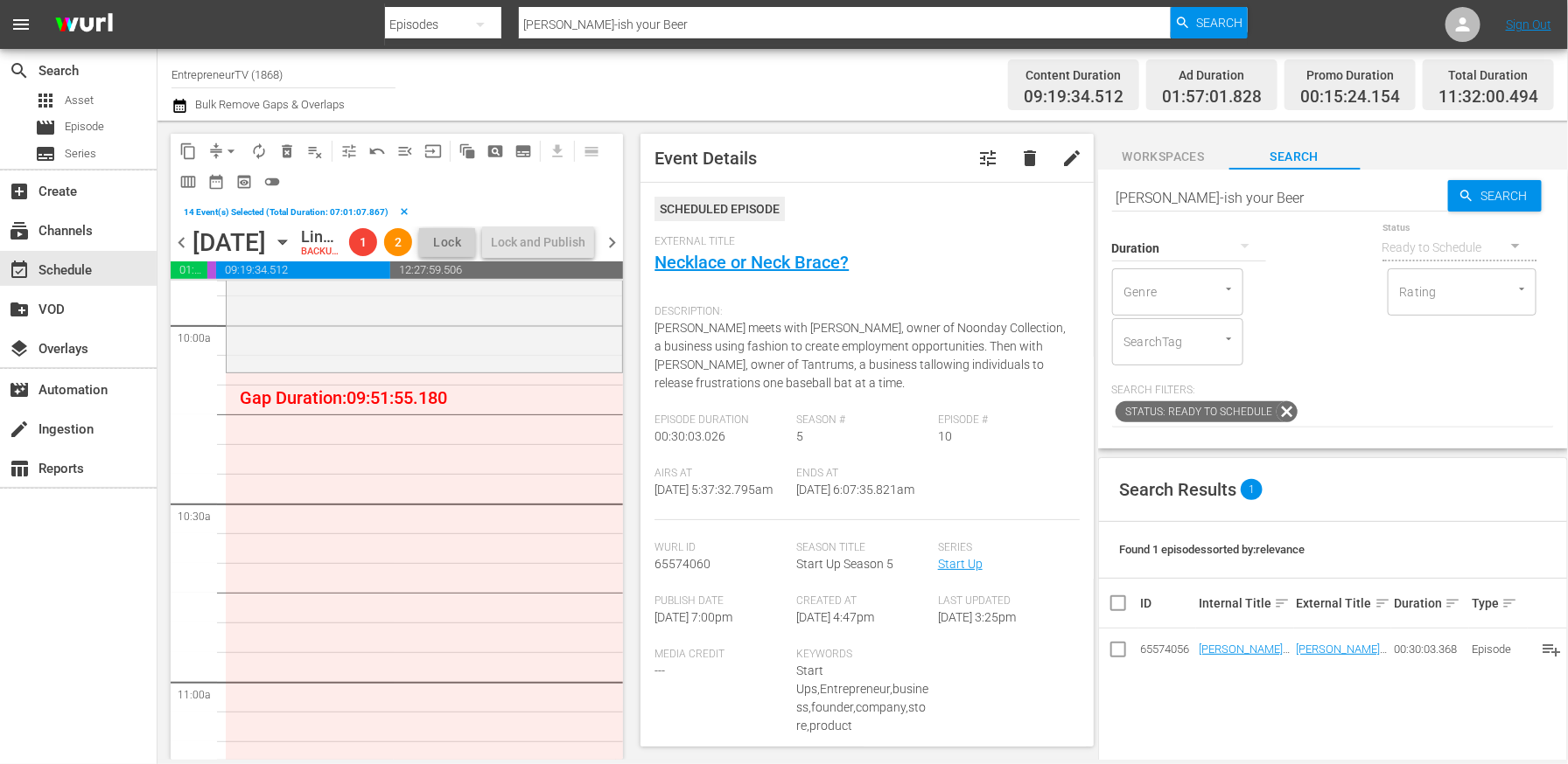
scroll to position [3503, 0]
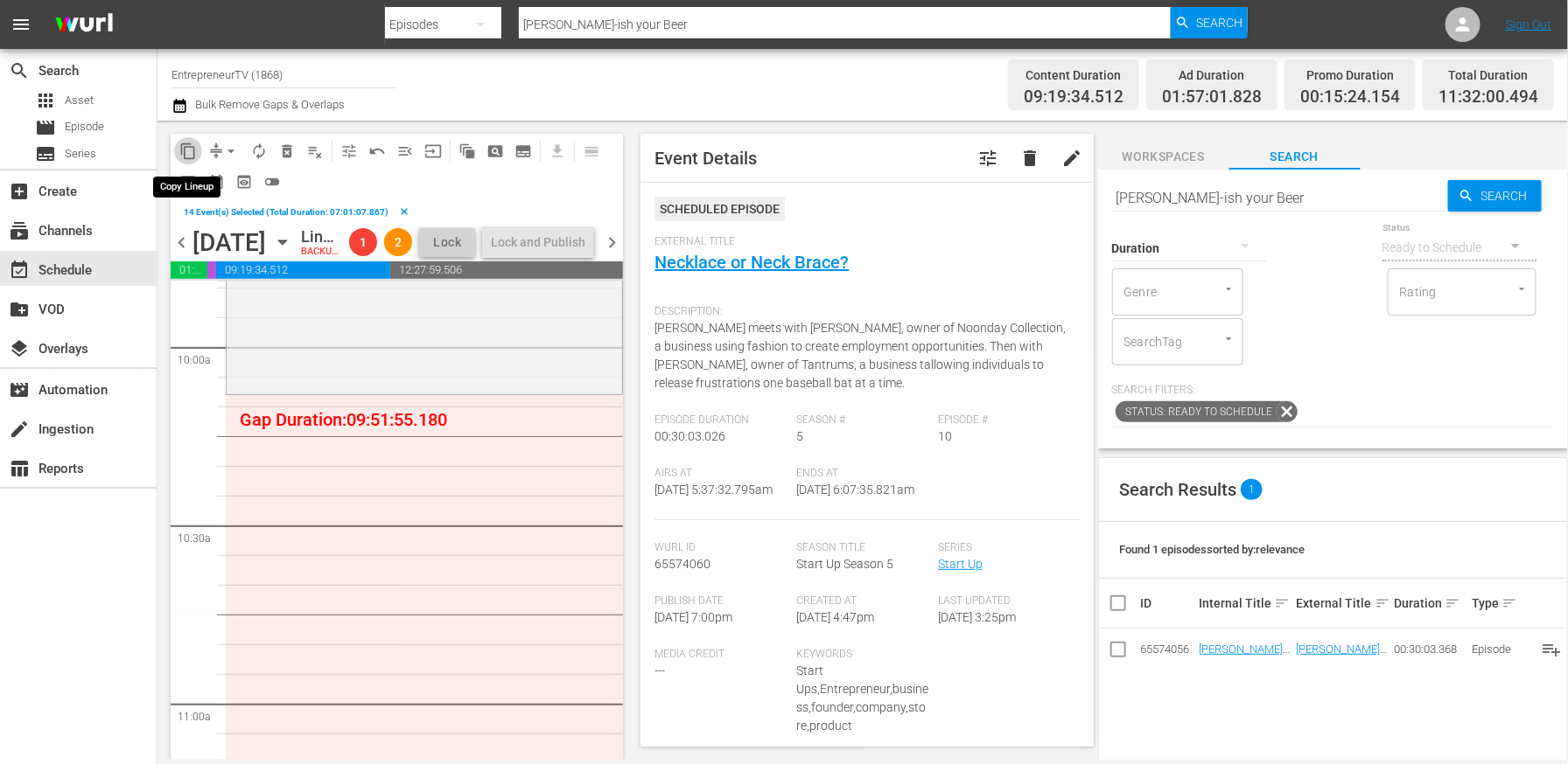
click at [190, 147] on span "content_copy" at bounding box center [188, 151] width 17 height 17
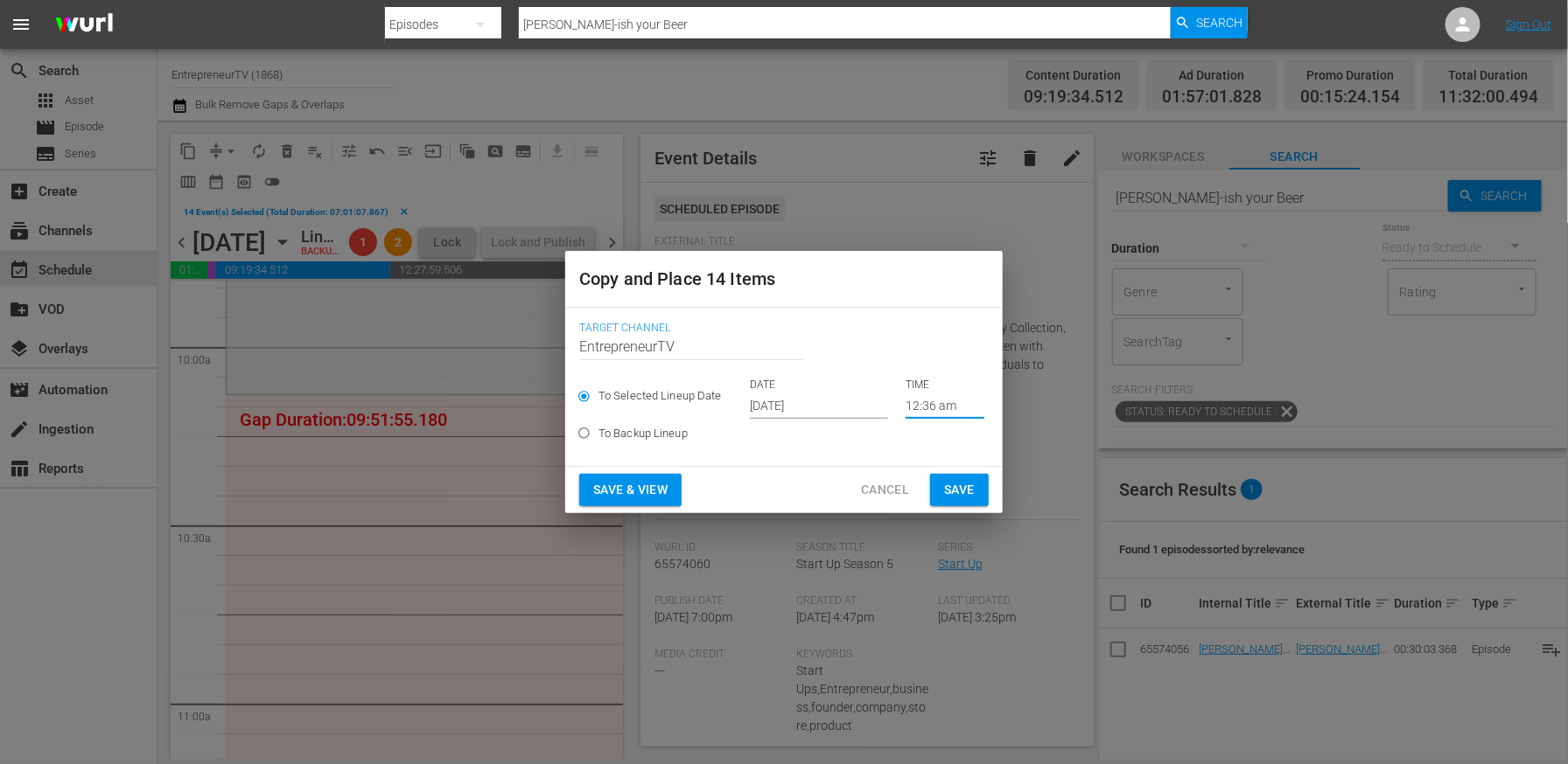
click at [905, 400] on input "12:36 am" at bounding box center [944, 406] width 79 height 27
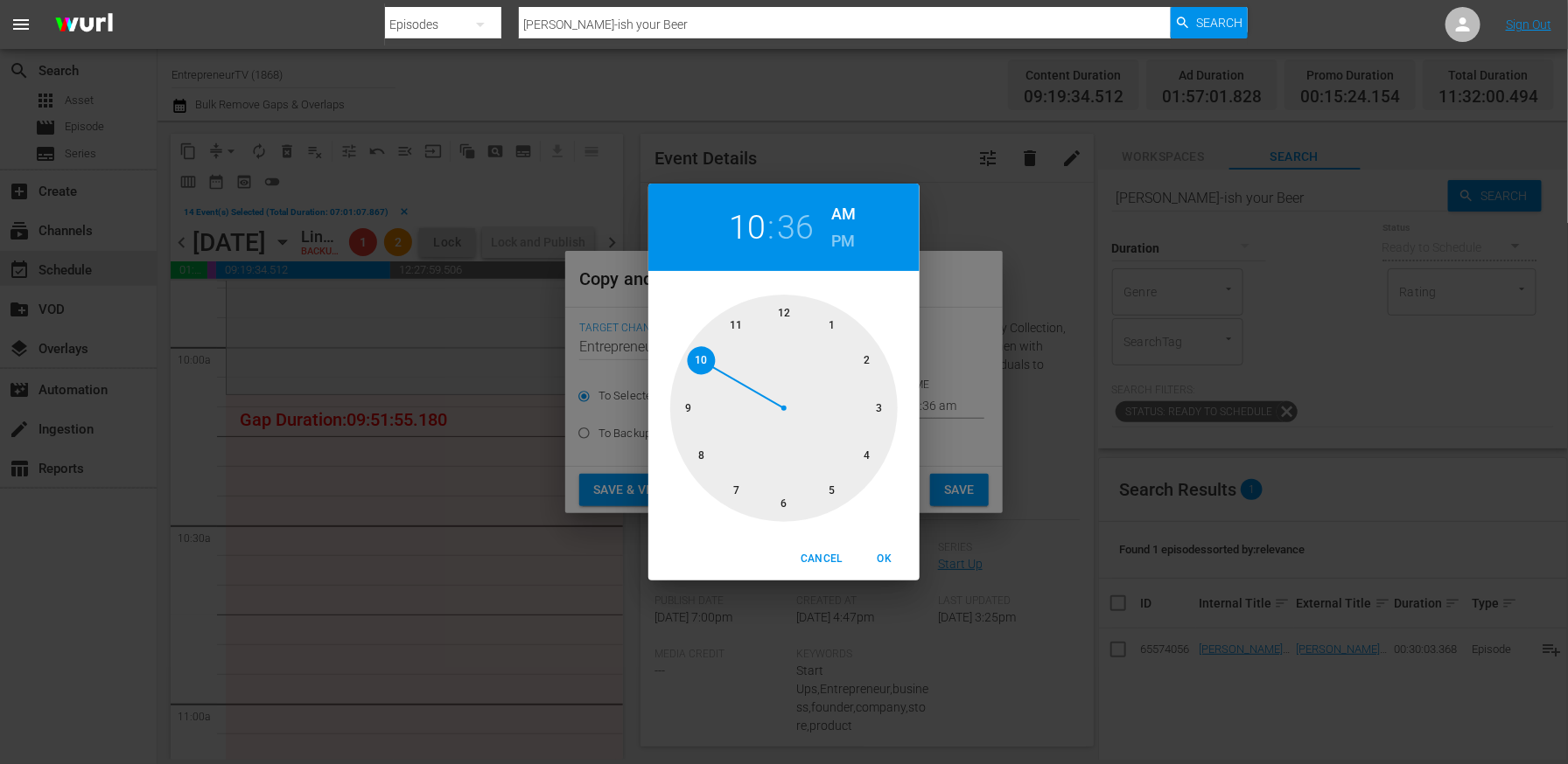
click at [701, 370] on div at bounding box center [784, 408] width 228 height 227
click at [785, 318] on div at bounding box center [784, 408] width 228 height 227
click at [891, 558] on span "OK" at bounding box center [884, 558] width 42 height 18
type input "10:00 am"
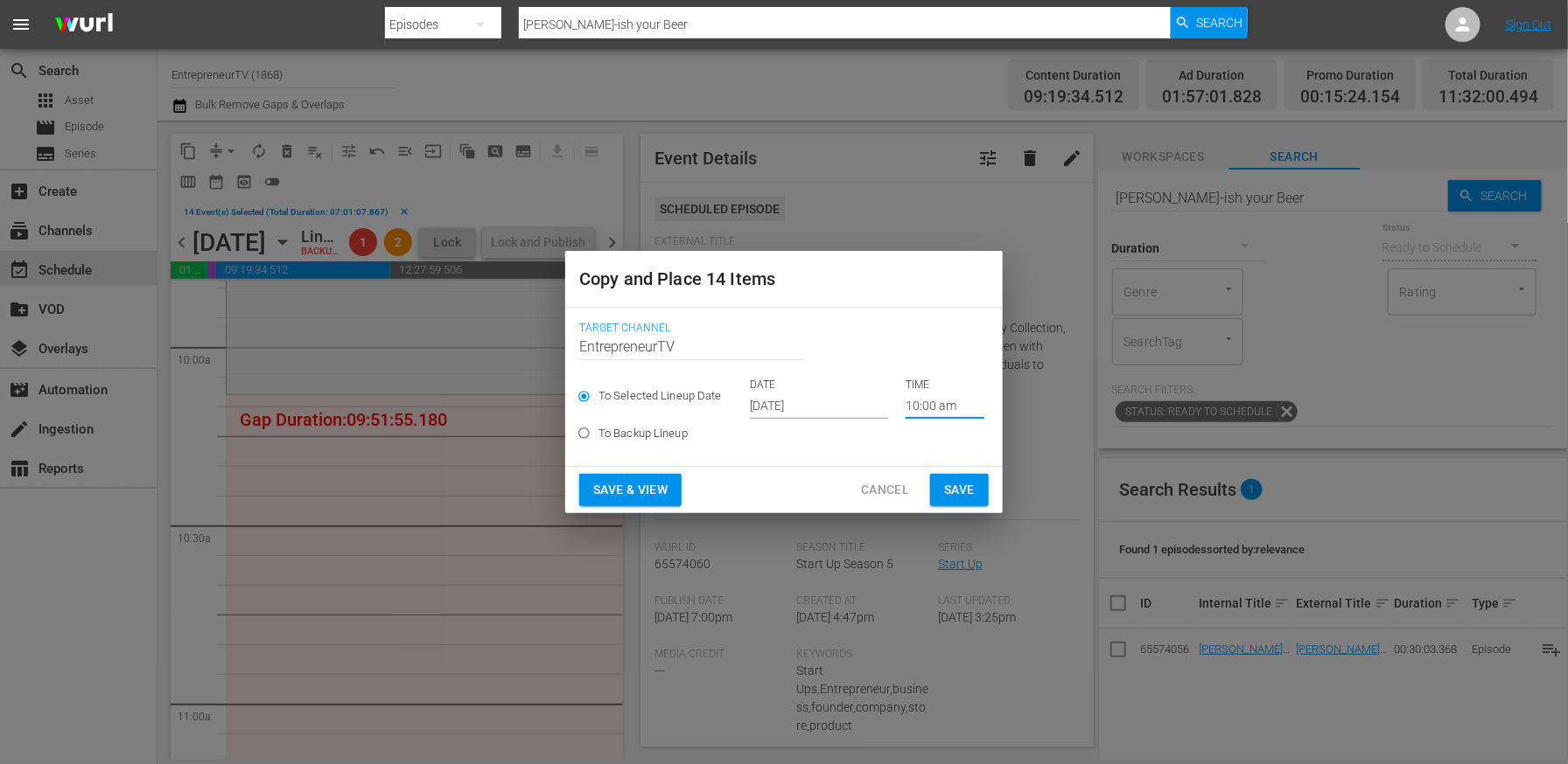
click at [979, 489] on button "Save" at bounding box center [960, 490] width 59 height 32
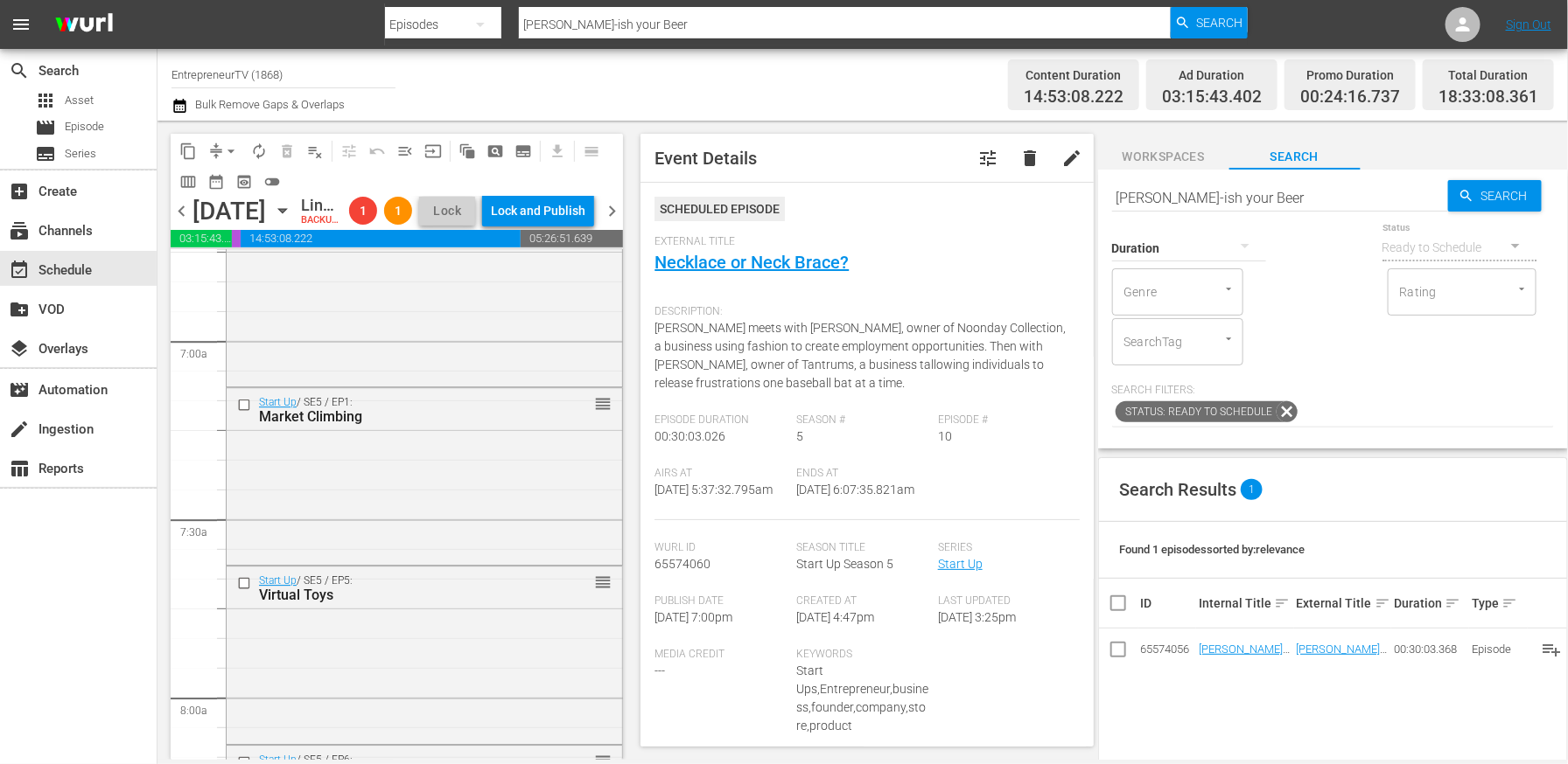
scroll to position [2455, 0]
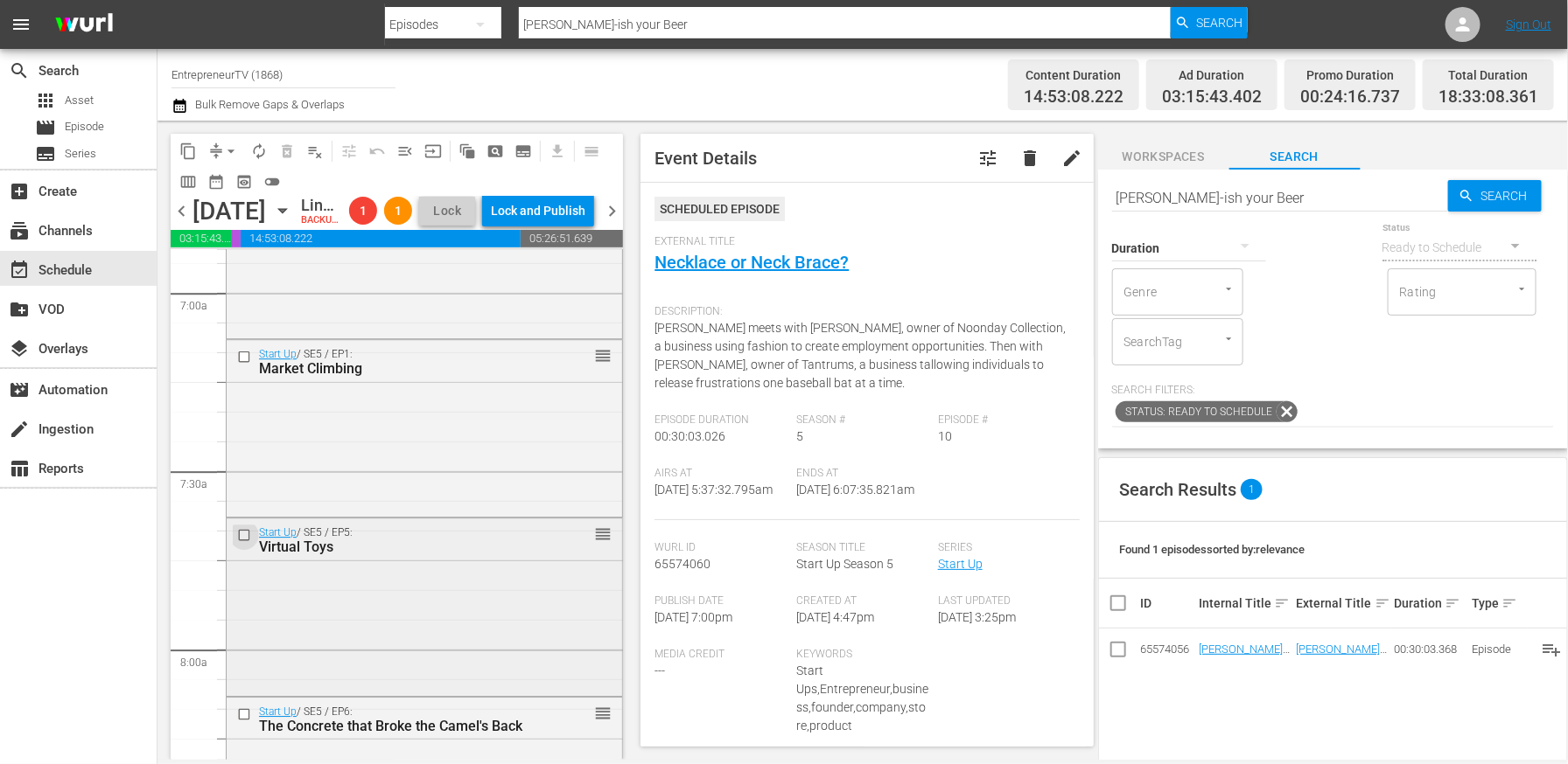
click at [243, 543] on input "checkbox" at bounding box center [246, 536] width 18 height 15
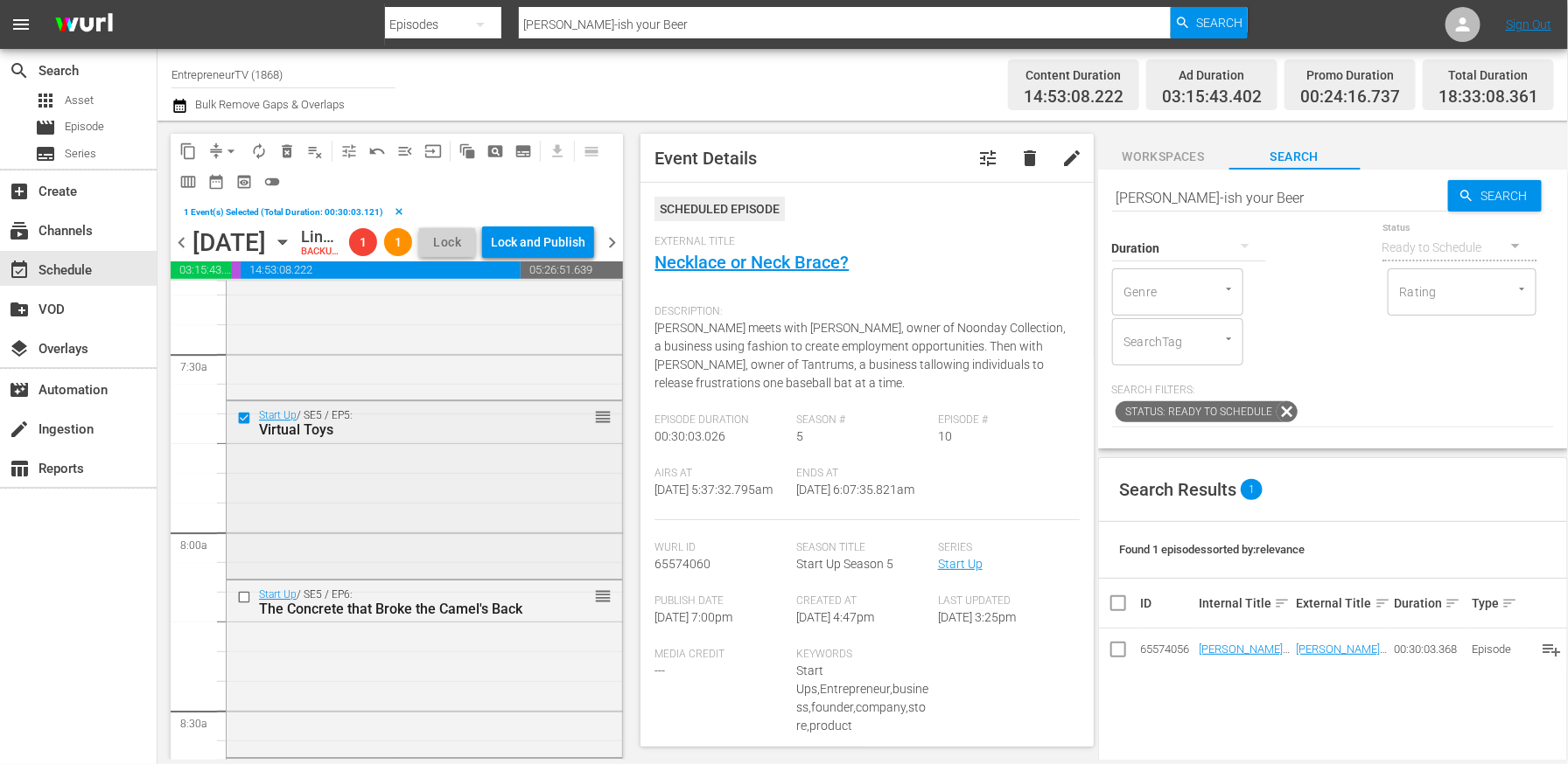
scroll to position [2617, 0]
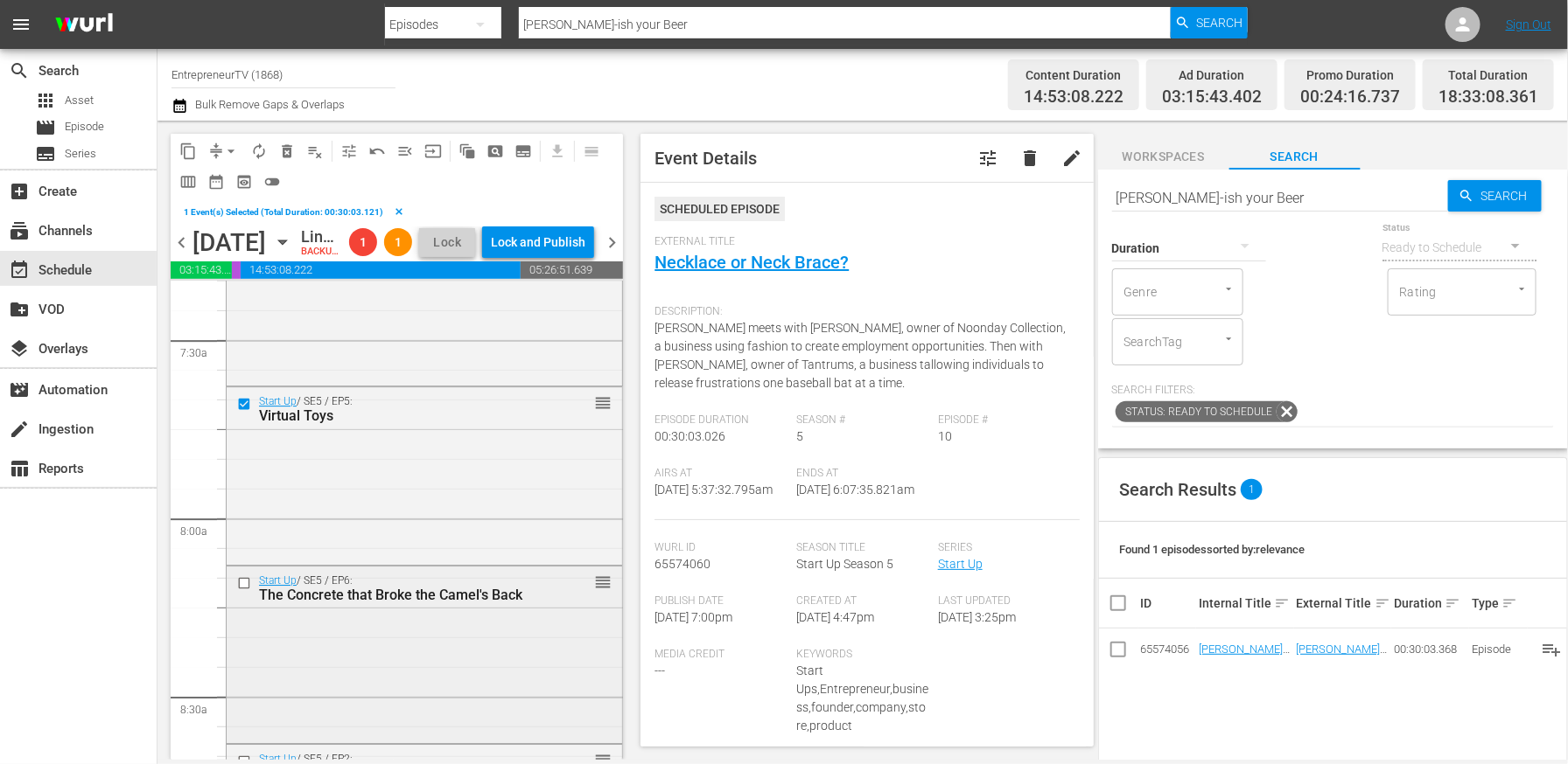
click at [246, 591] on input "checkbox" at bounding box center [246, 583] width 18 height 15
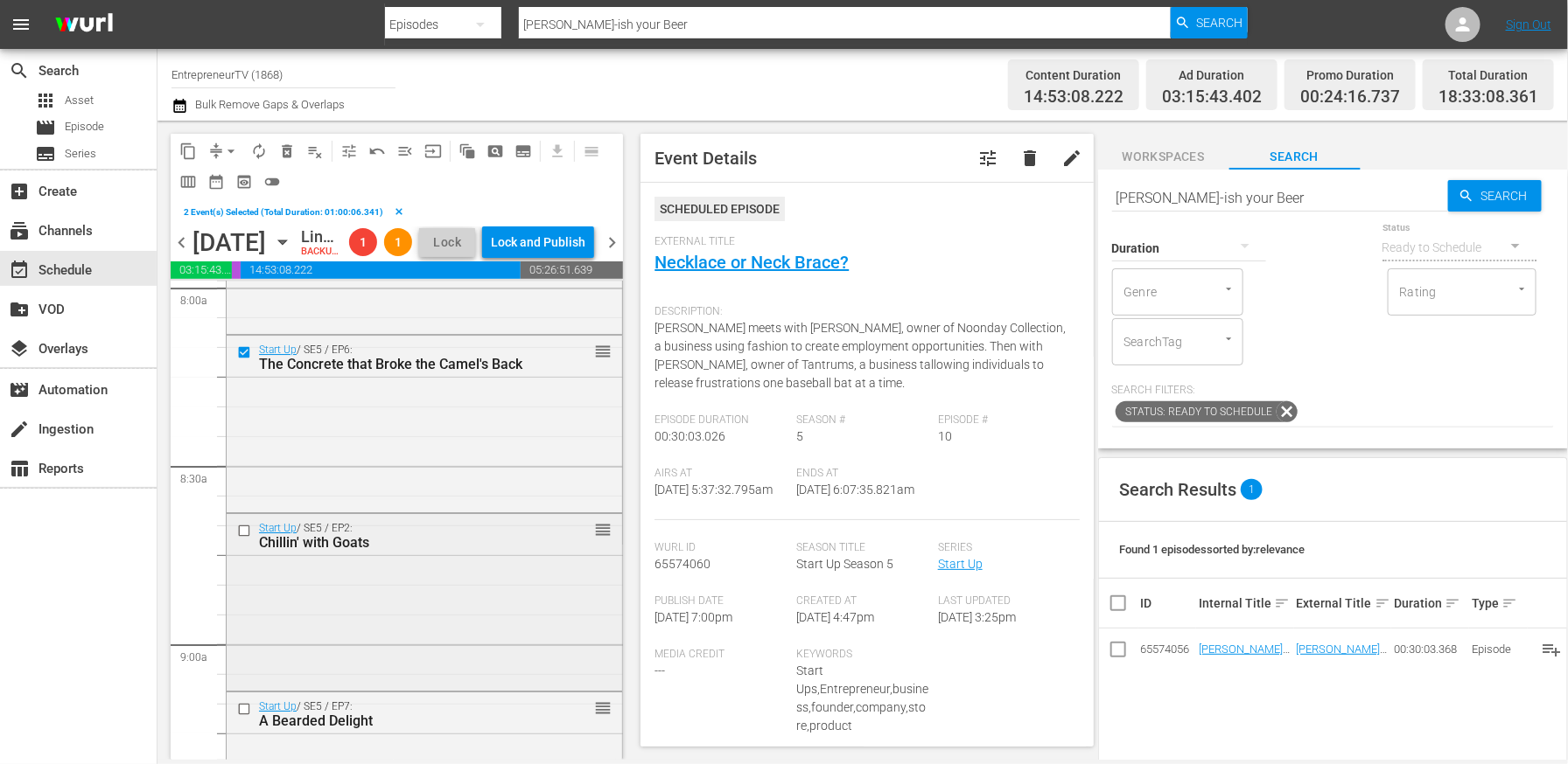
scroll to position [2904, 0]
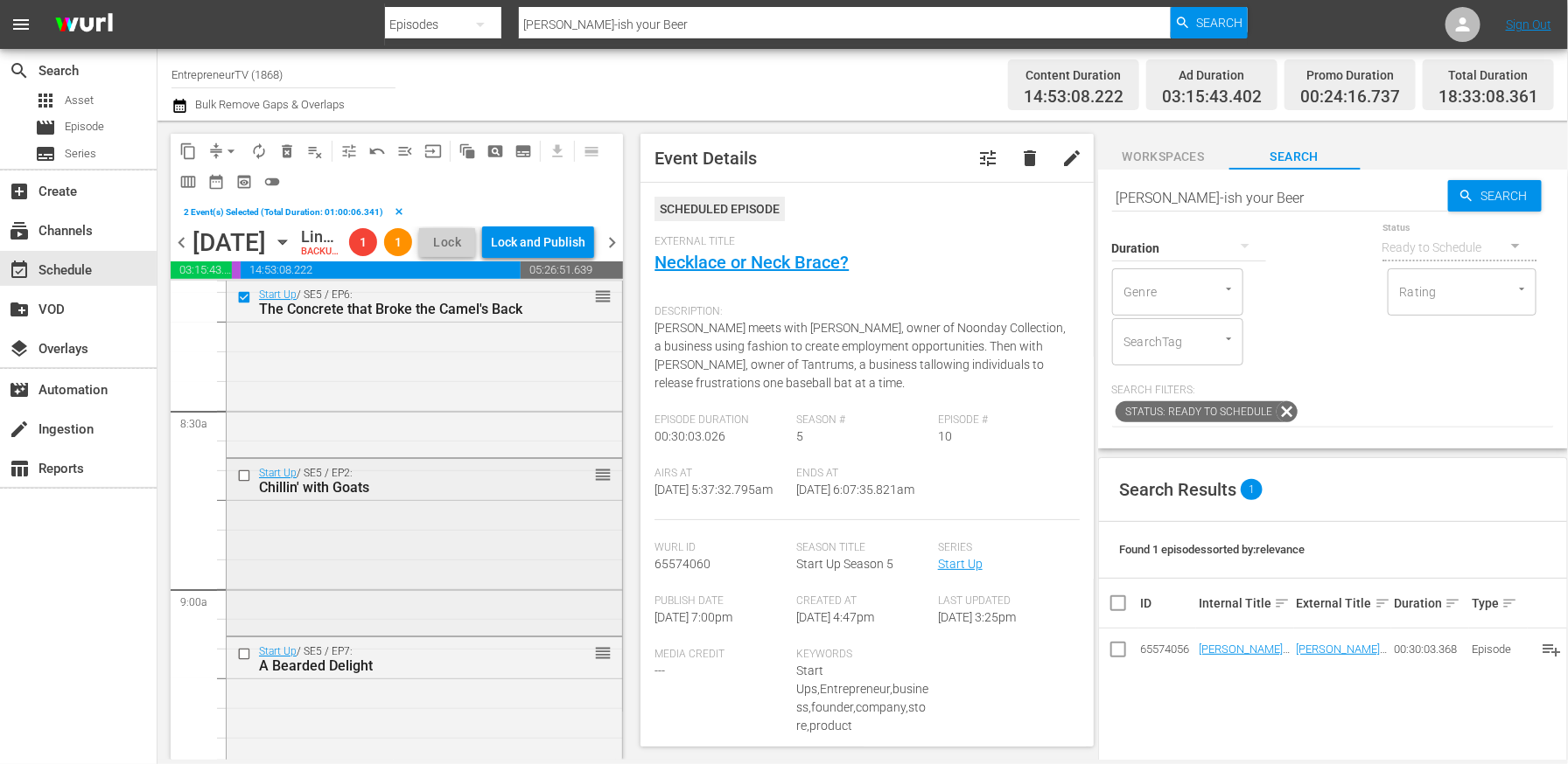
click at [241, 483] on input "checkbox" at bounding box center [246, 477] width 18 height 15
click at [245, 662] on input "checkbox" at bounding box center [246, 655] width 18 height 15
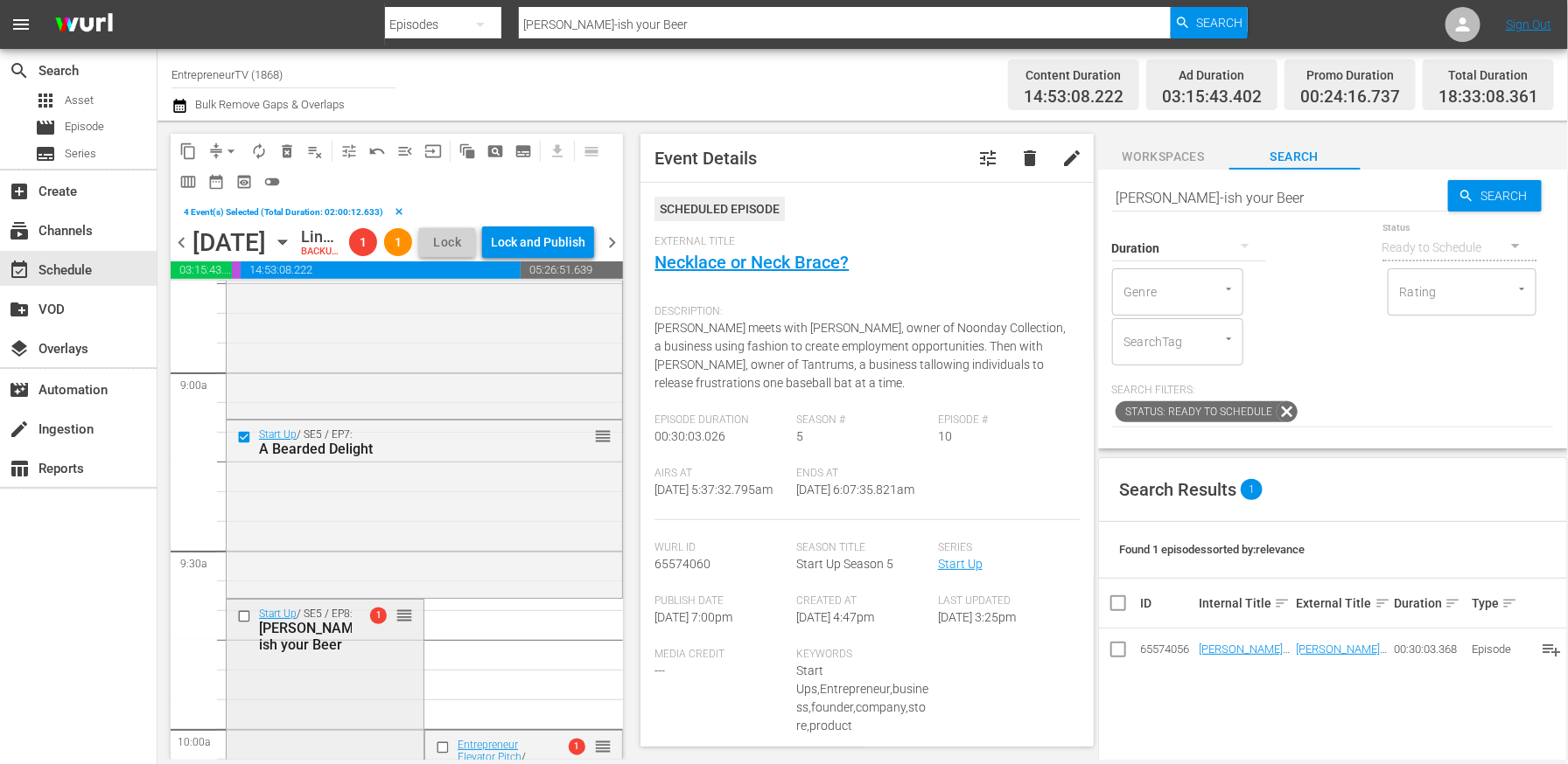
scroll to position [3144, 0]
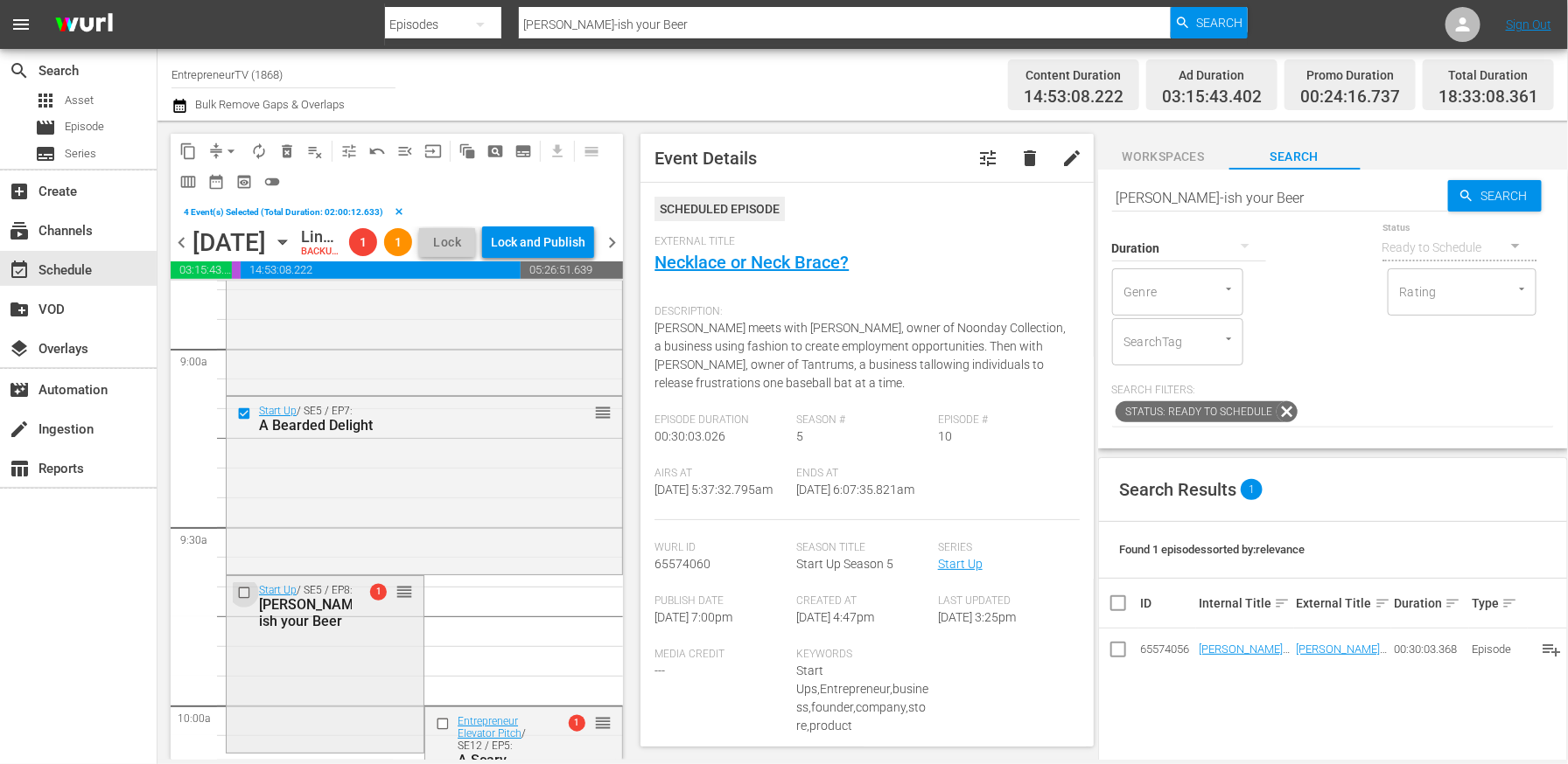
click at [244, 600] on input "checkbox" at bounding box center [246, 593] width 18 height 15
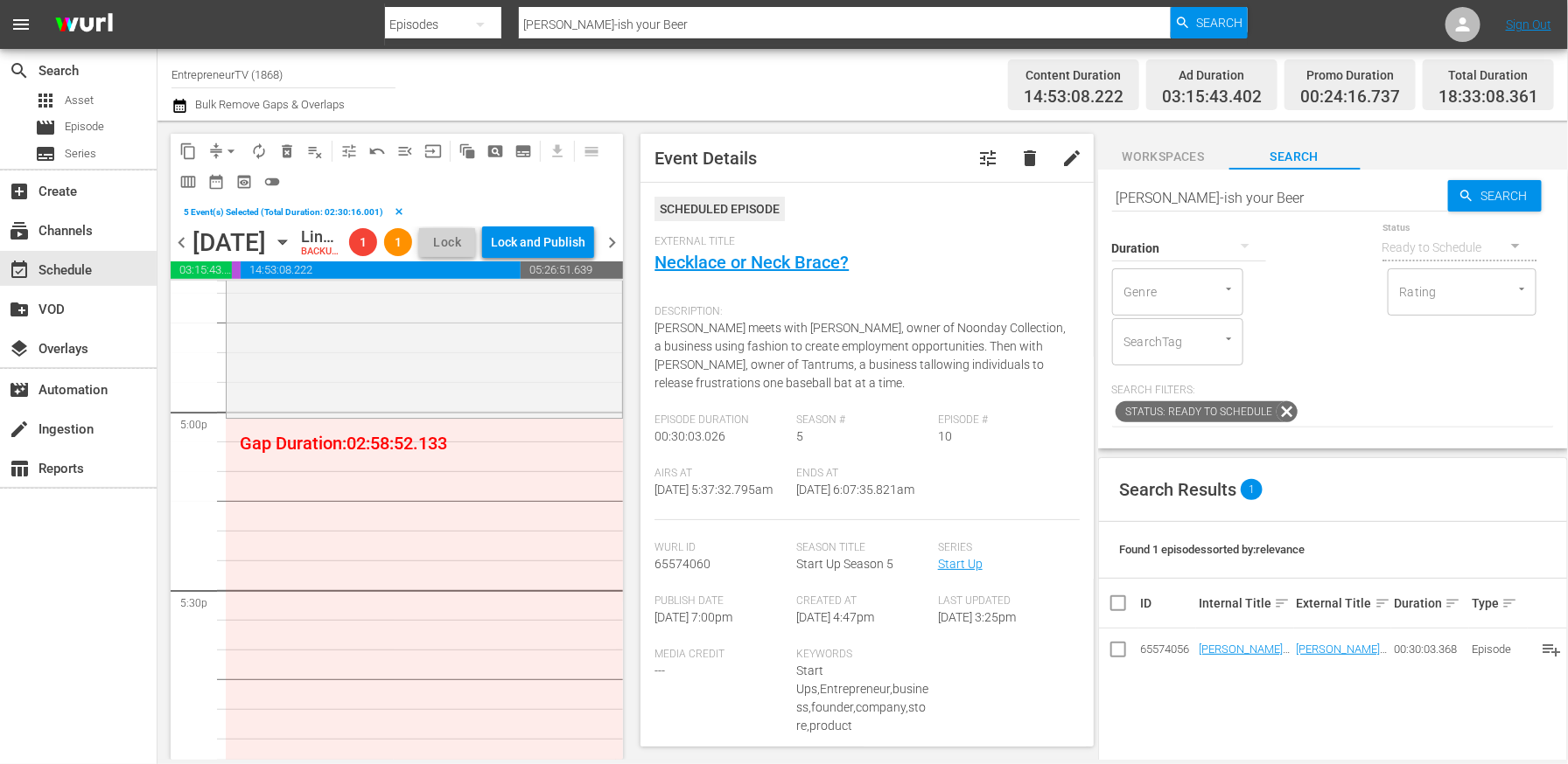
scroll to position [5979, 0]
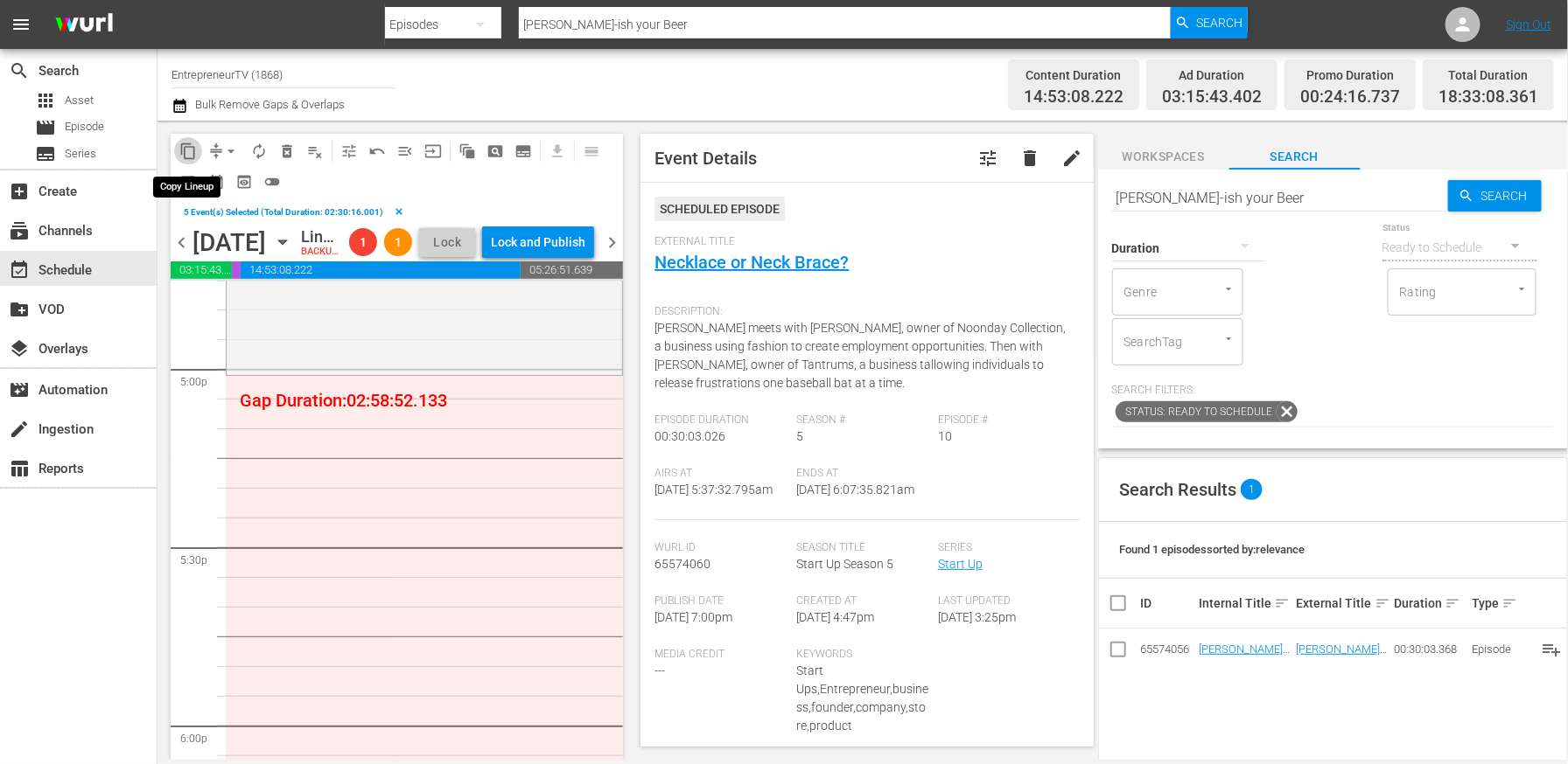
click at [189, 154] on span "content_copy" at bounding box center [188, 151] width 17 height 17
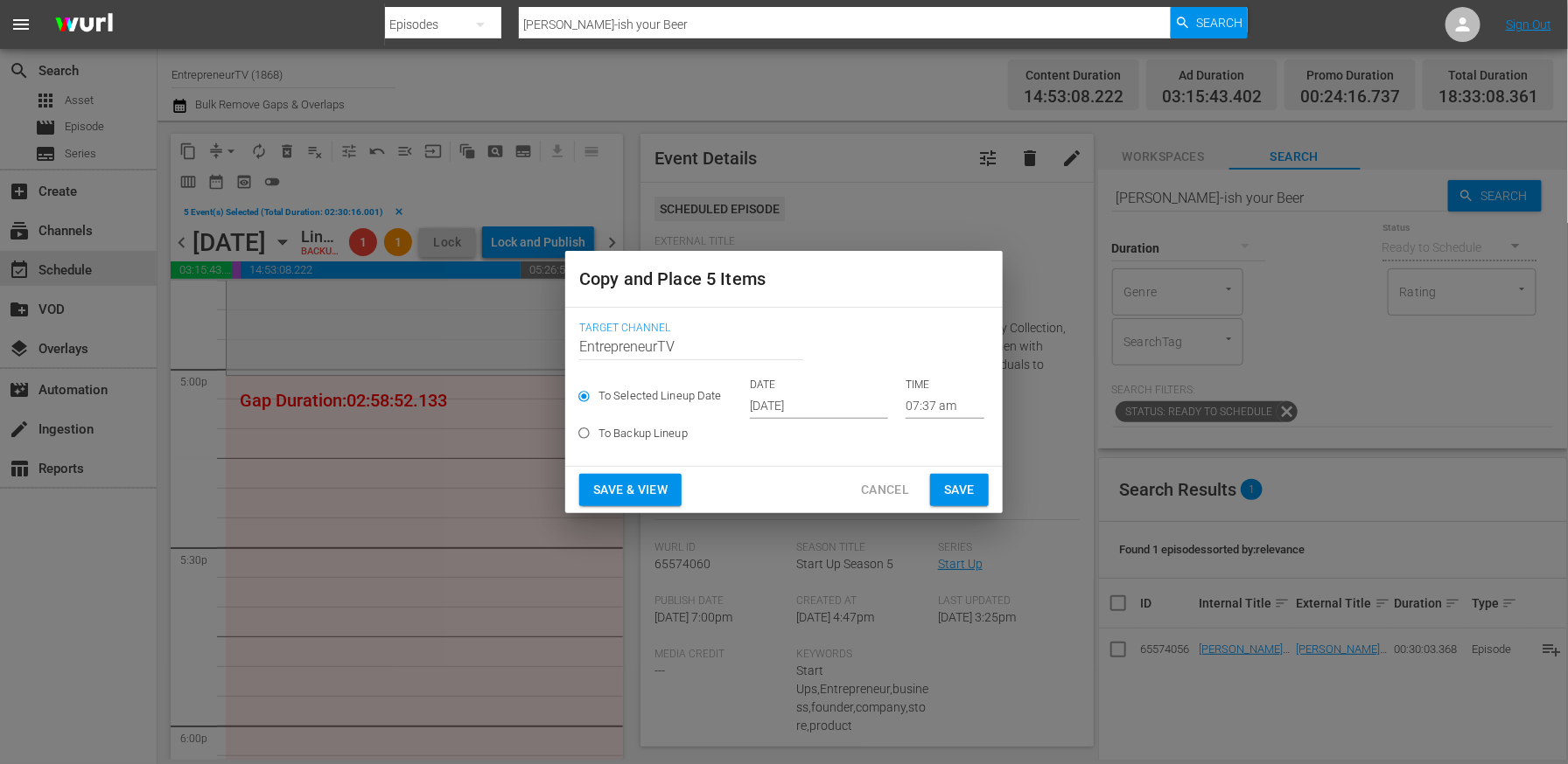
click at [911, 401] on input "07:37 am" at bounding box center [944, 406] width 79 height 27
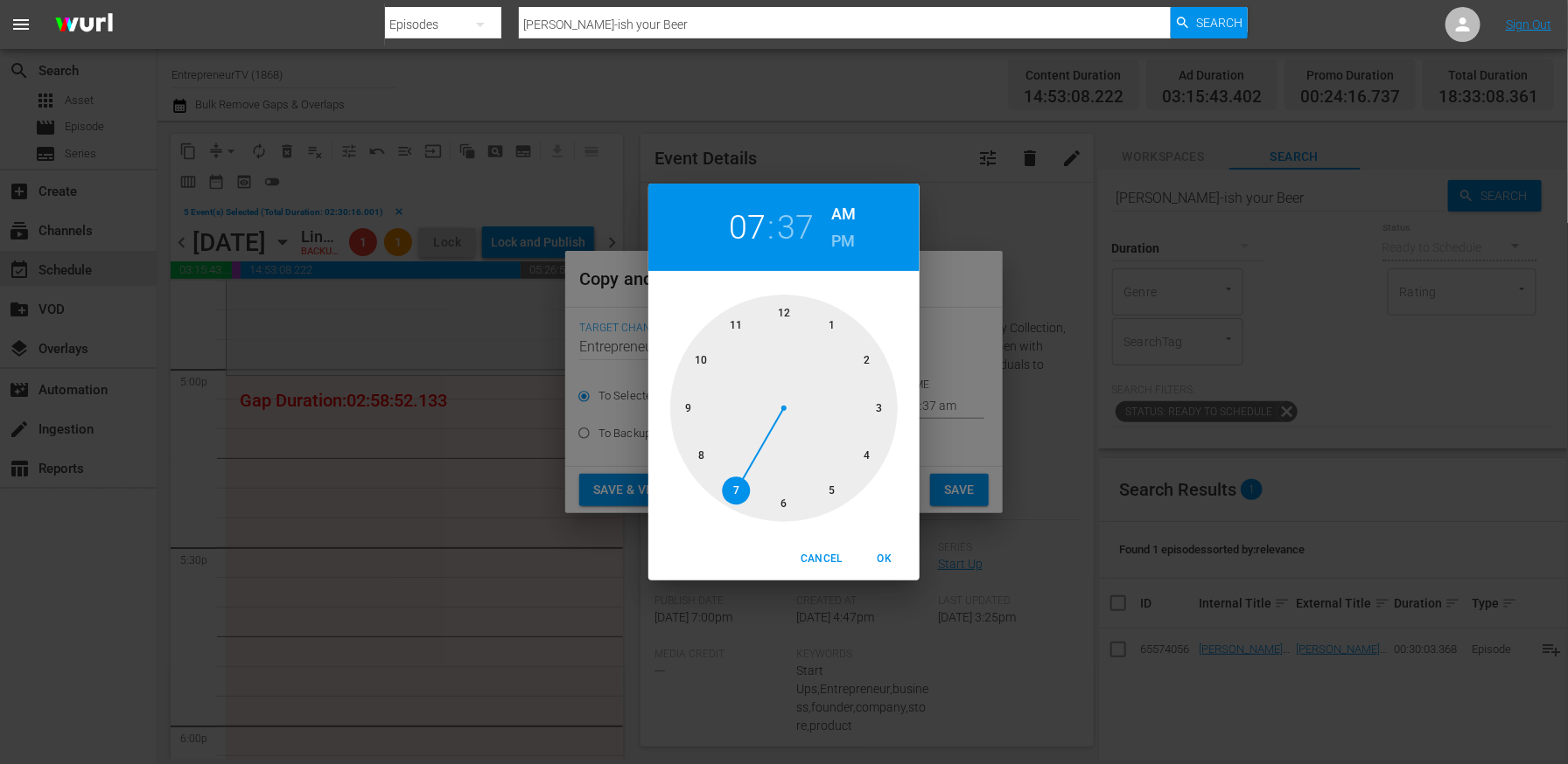
click at [829, 479] on div at bounding box center [784, 408] width 228 height 227
click at [780, 315] on div at bounding box center [784, 408] width 228 height 227
click at [841, 234] on h6 "PM" at bounding box center [844, 241] width 24 height 28
click at [876, 560] on span "OK" at bounding box center [884, 558] width 42 height 18
type input "05:00 pm"
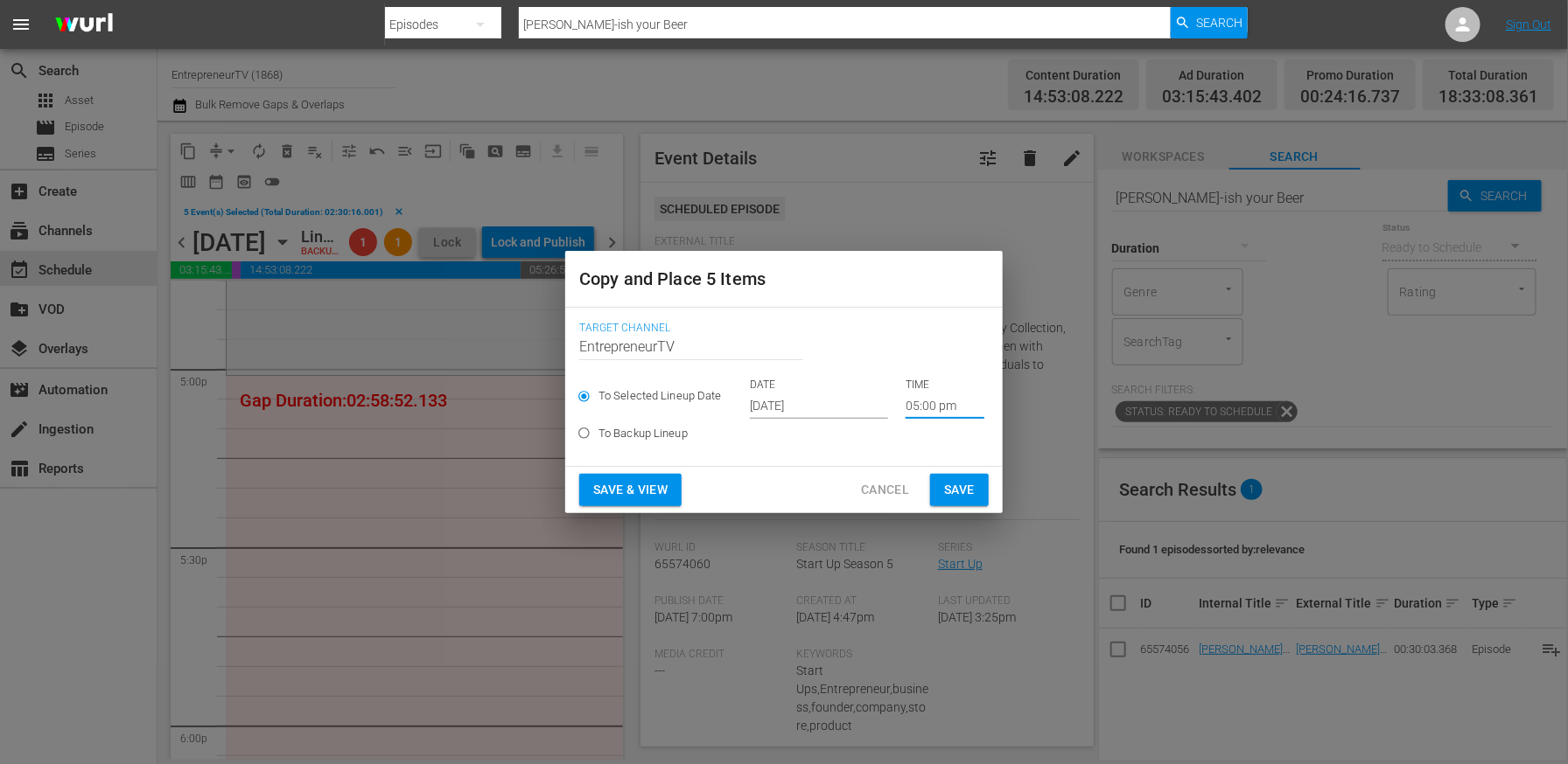
click at [962, 486] on span "Save" at bounding box center [960, 490] width 30 height 22
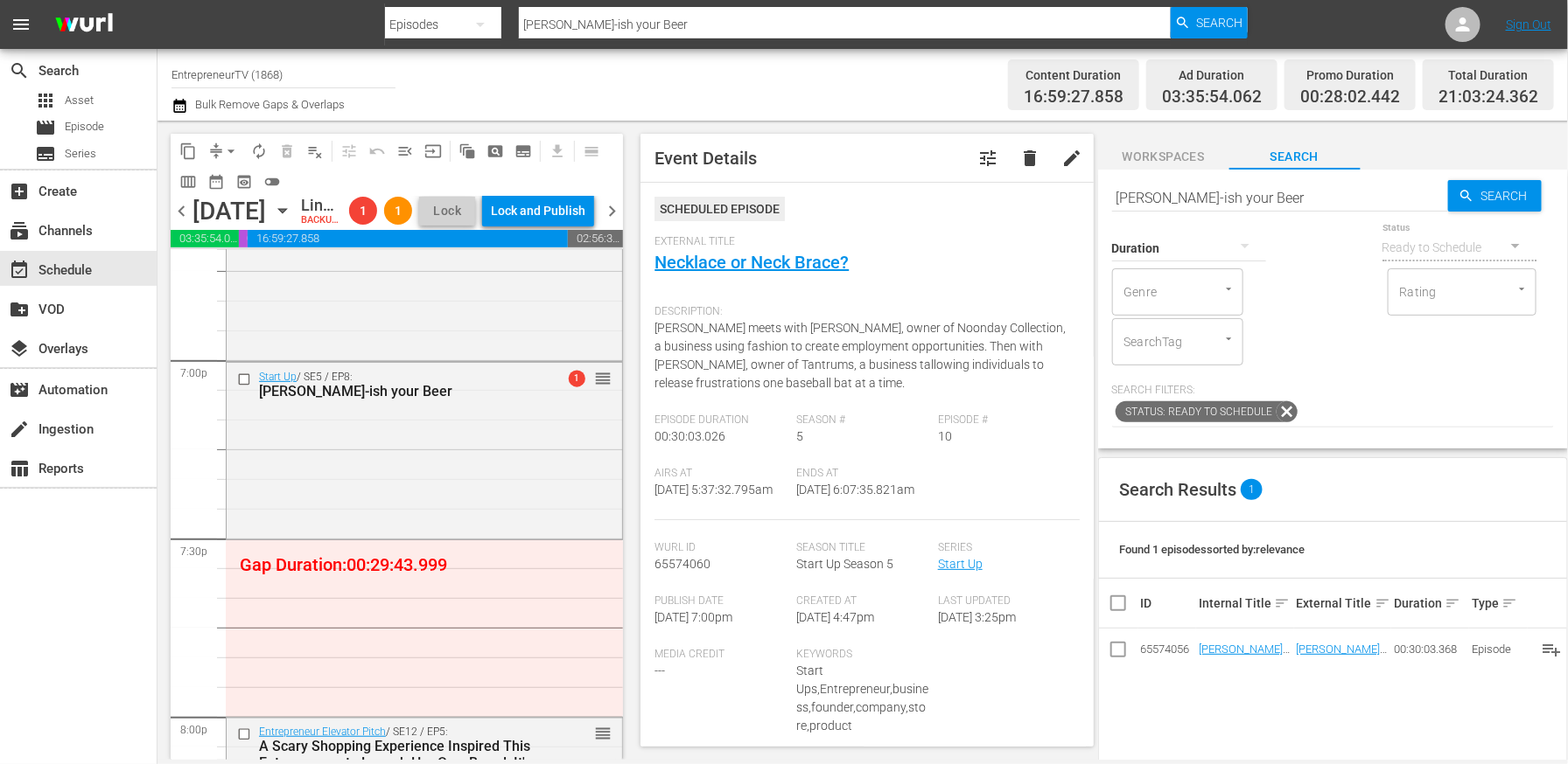
scroll to position [6676, 0]
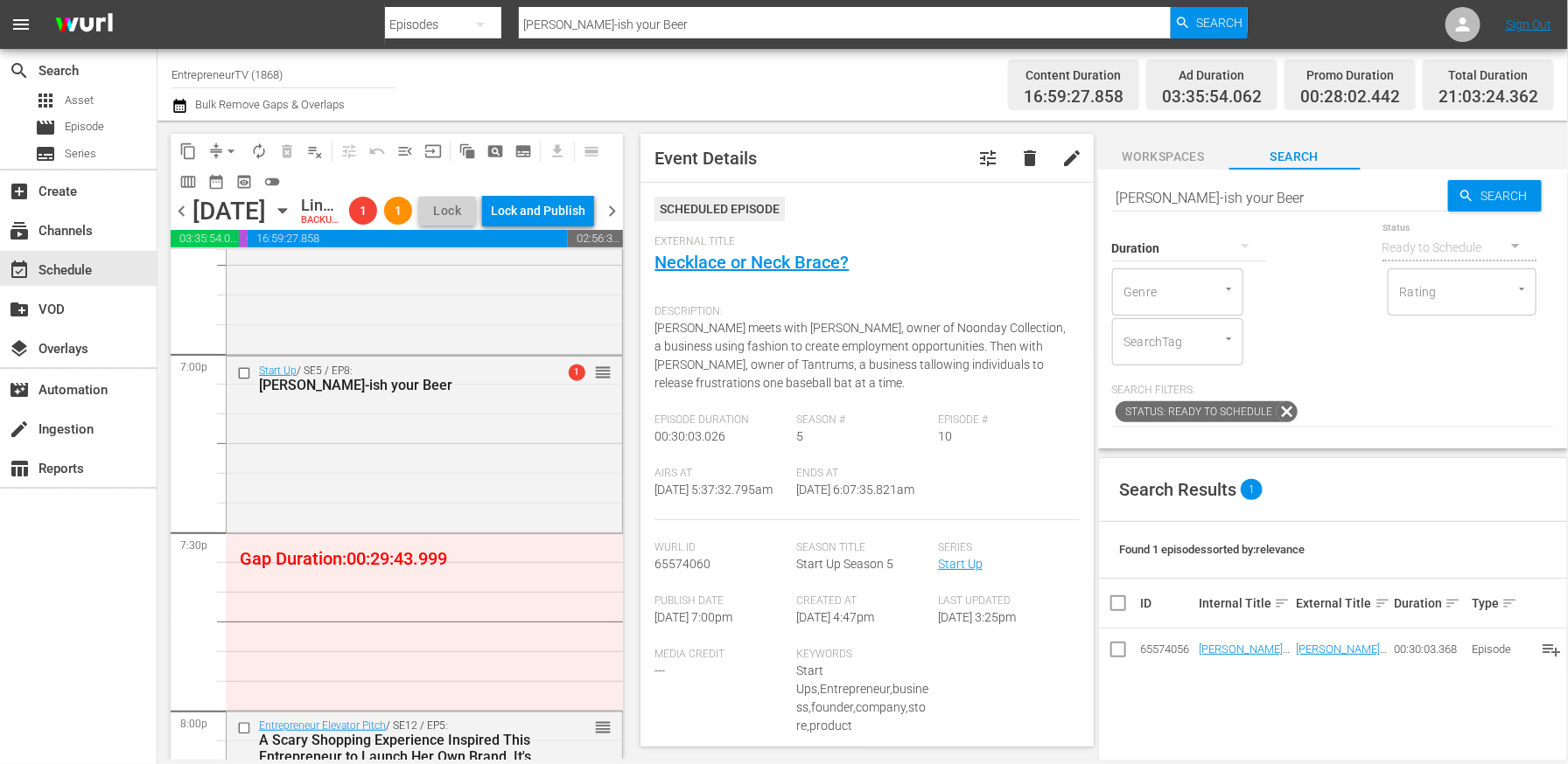
click at [1237, 203] on input "[PERSON_NAME]-ish your Beer" at bounding box center [1280, 198] width 336 height 42
paste input "Knock to Come Inn"
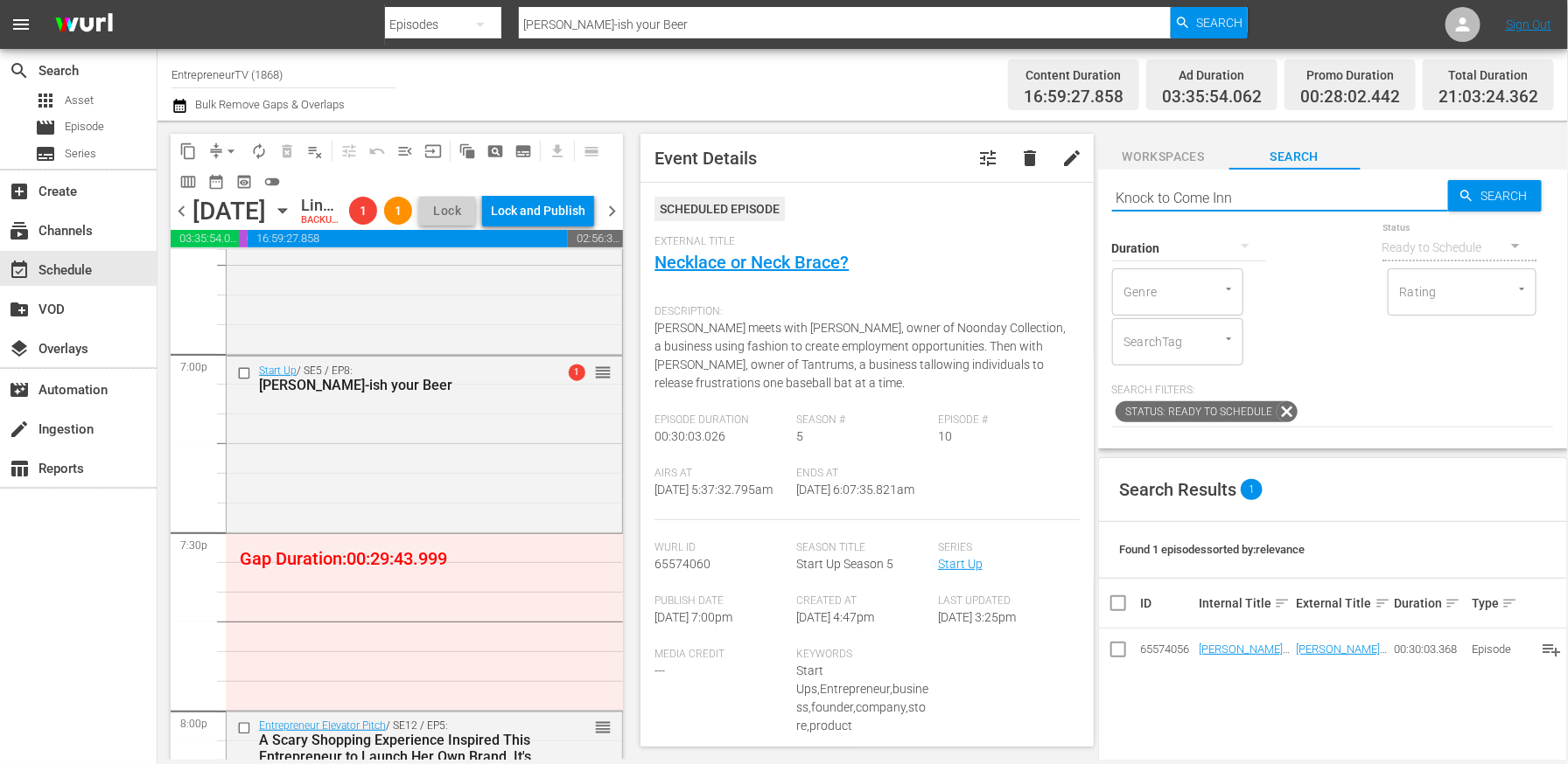
type input "Knock to Come Inn"
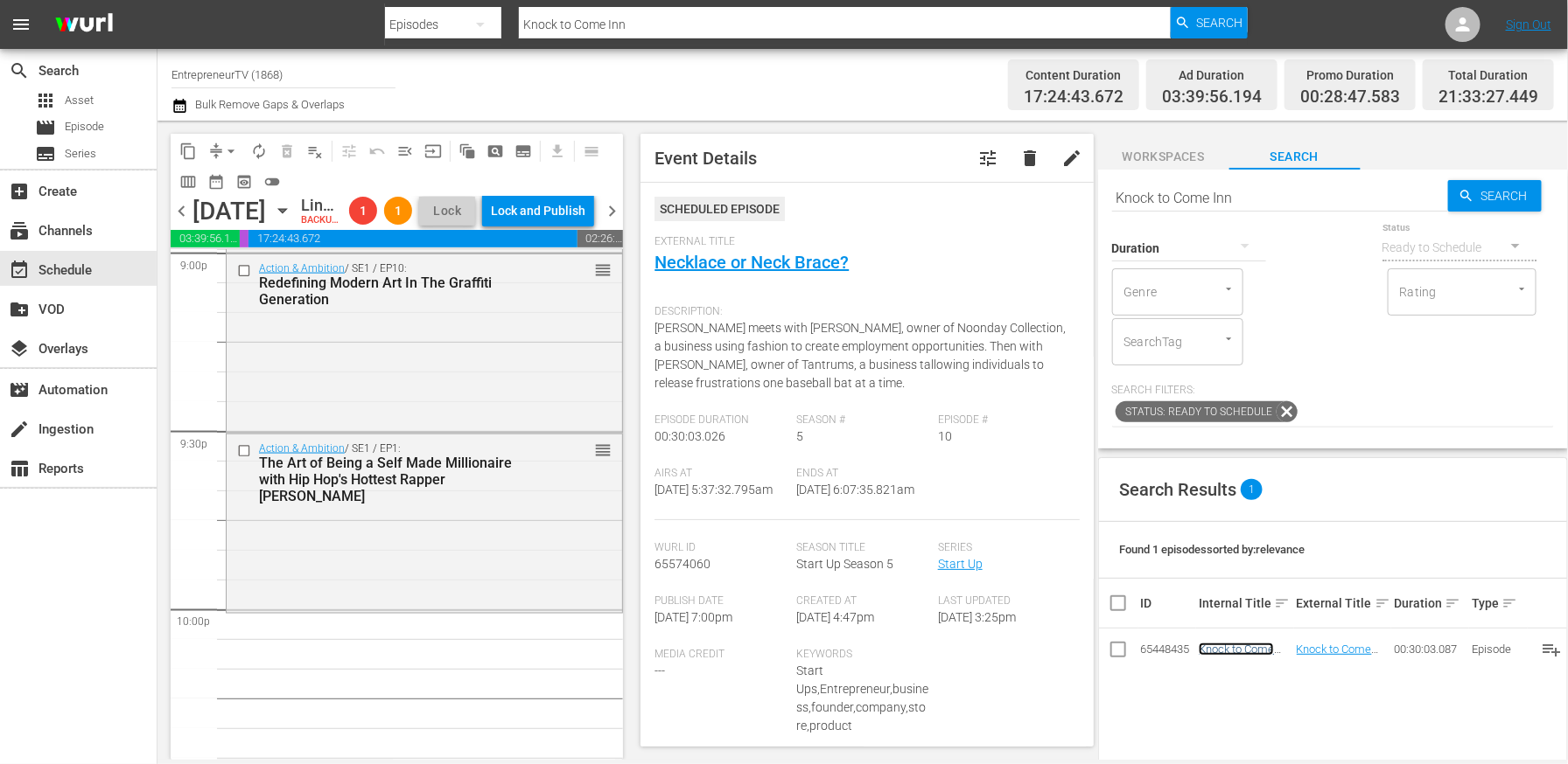
scroll to position [7493, 0]
click at [1224, 199] on input "Knock to Come Inn" at bounding box center [1280, 198] width 336 height 42
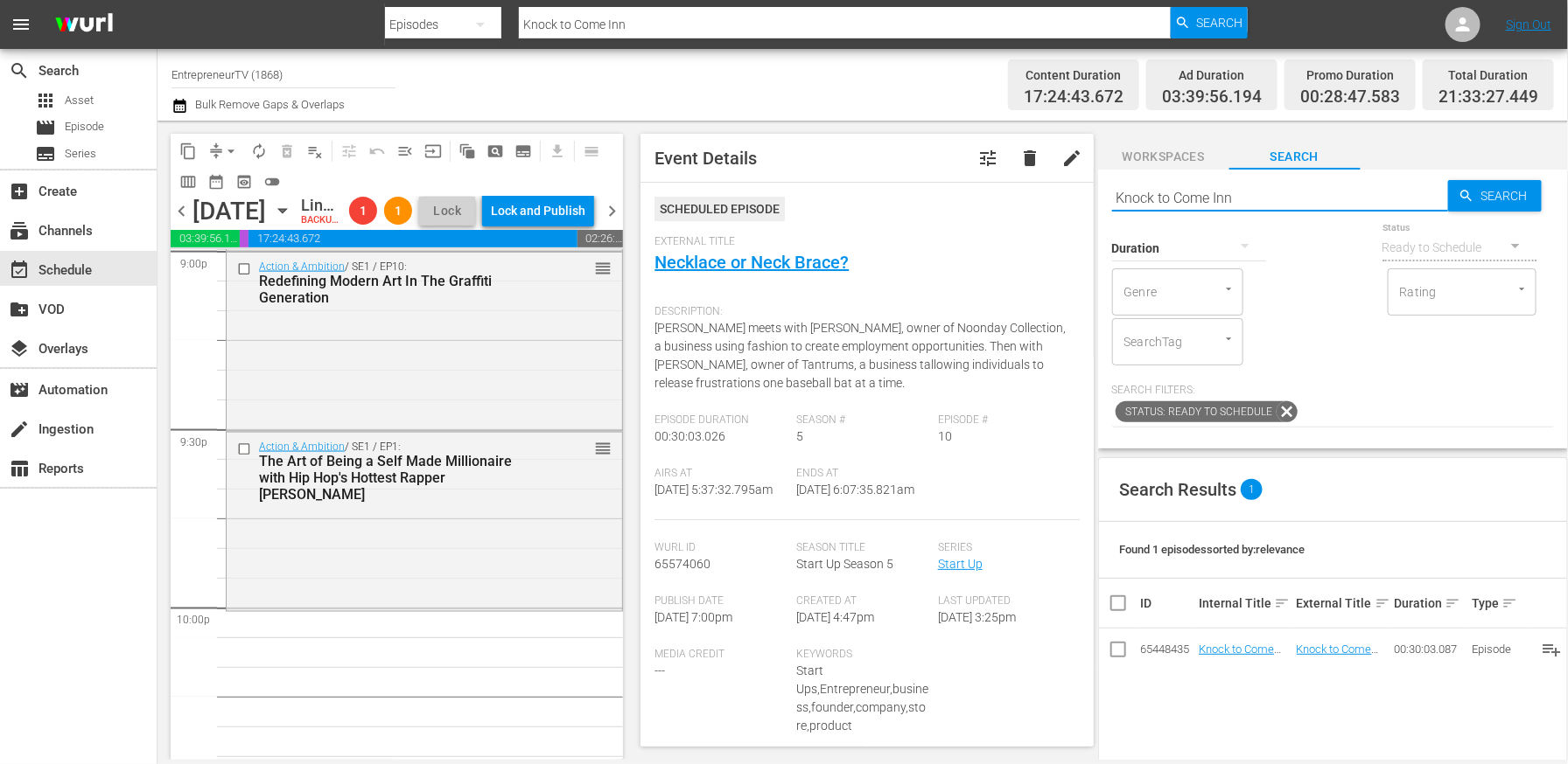
paste input "Barn to Be Wild"
type input "Barn to Be Wild"
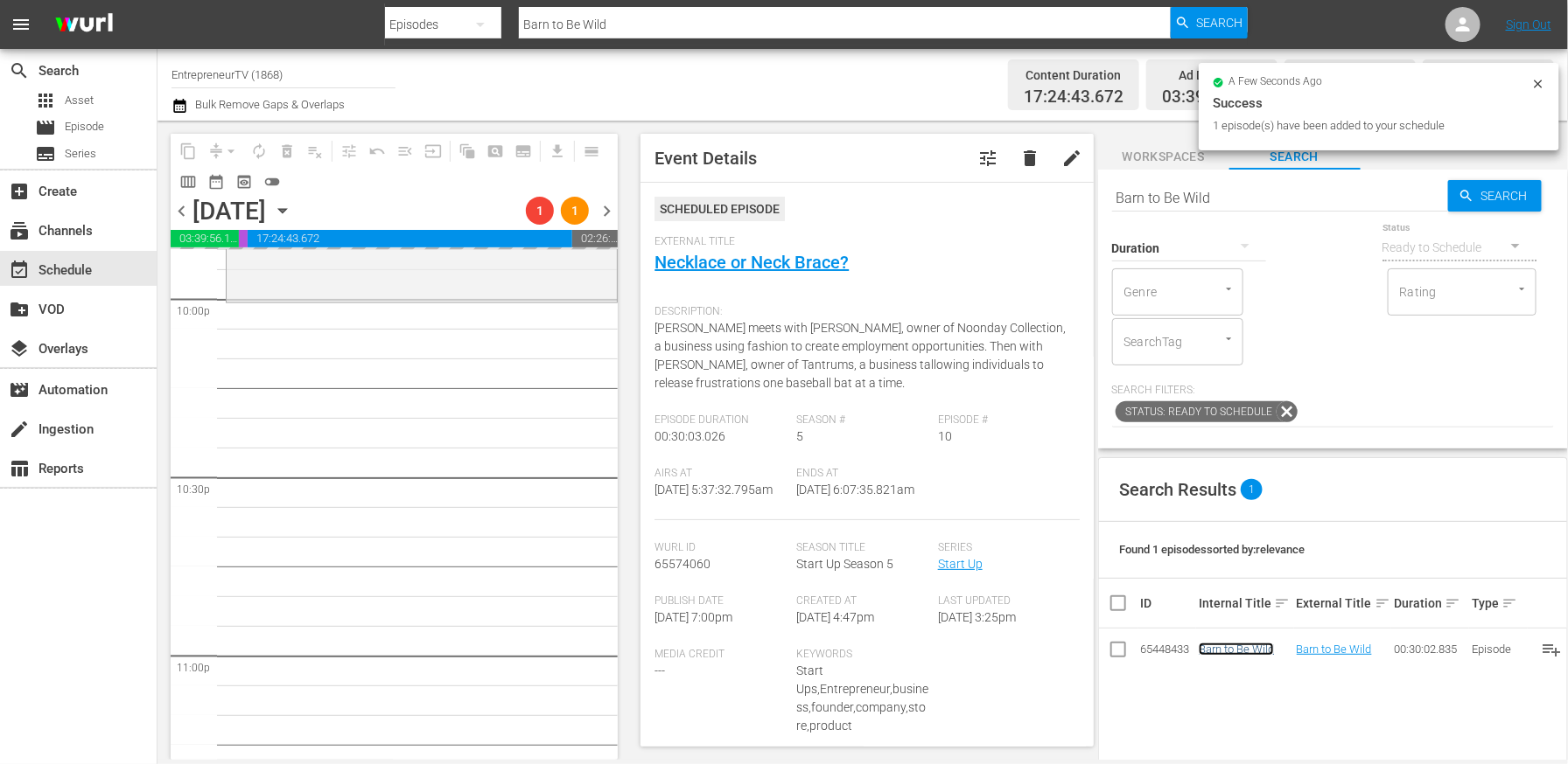
scroll to position [7822, 0]
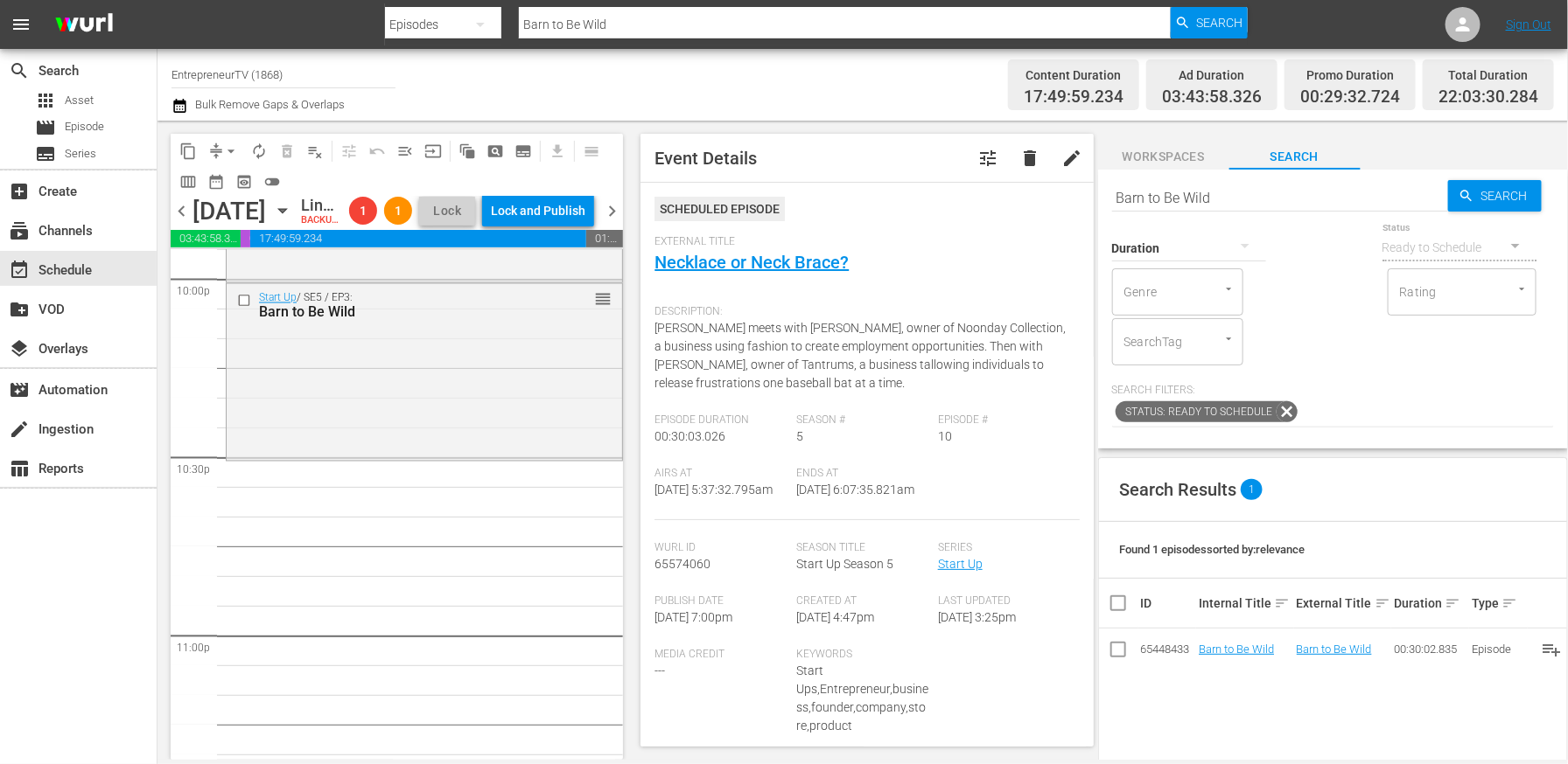
click at [1210, 198] on input "Barn to Be Wild" at bounding box center [1280, 198] width 336 height 42
paste input "[PERSON_NAME]/ [GEOGRAPHIC_DATA], [GEOGRAPHIC_DATA]"
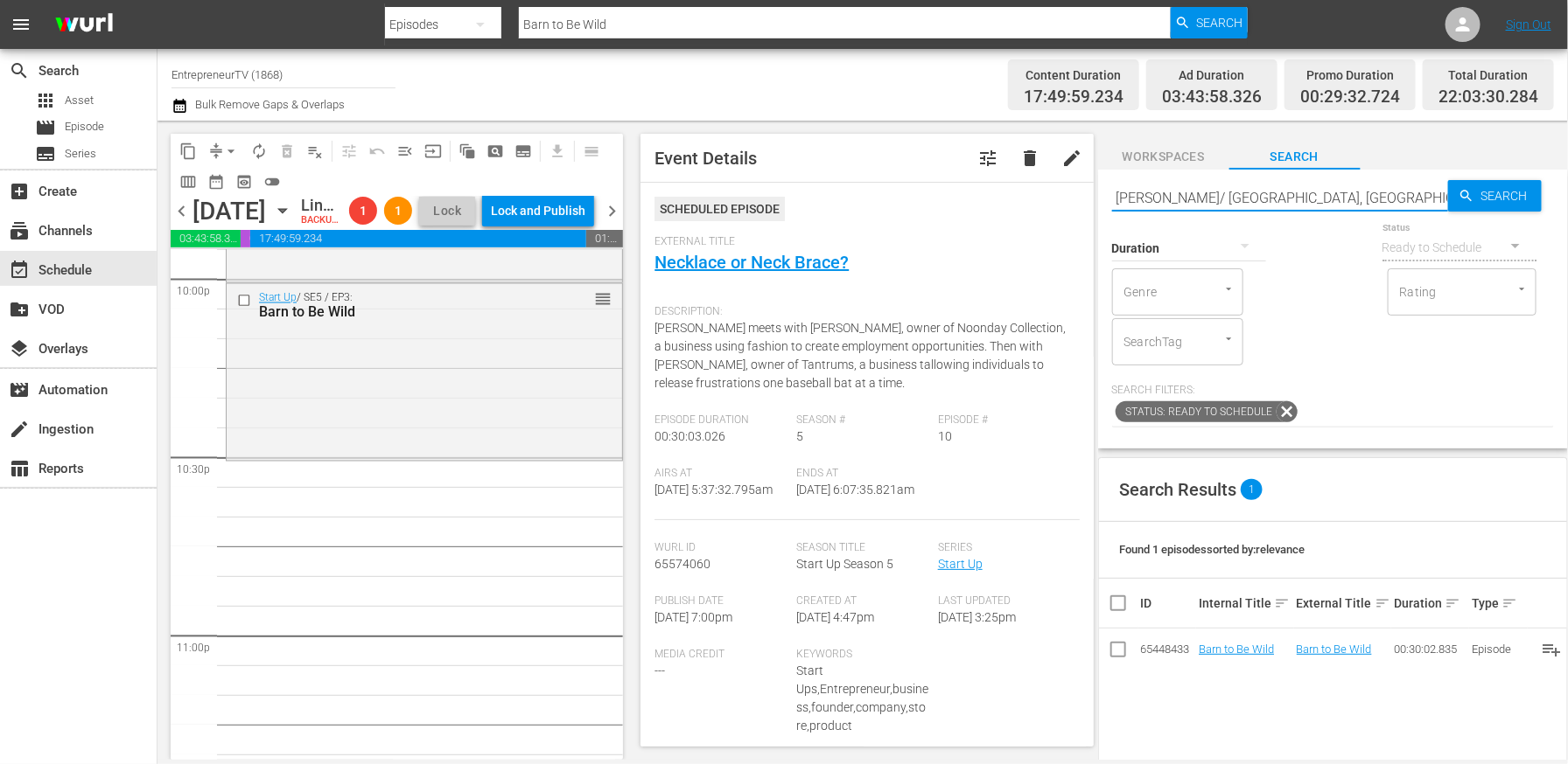
type input "[PERSON_NAME]/ [GEOGRAPHIC_DATA], [GEOGRAPHIC_DATA]"
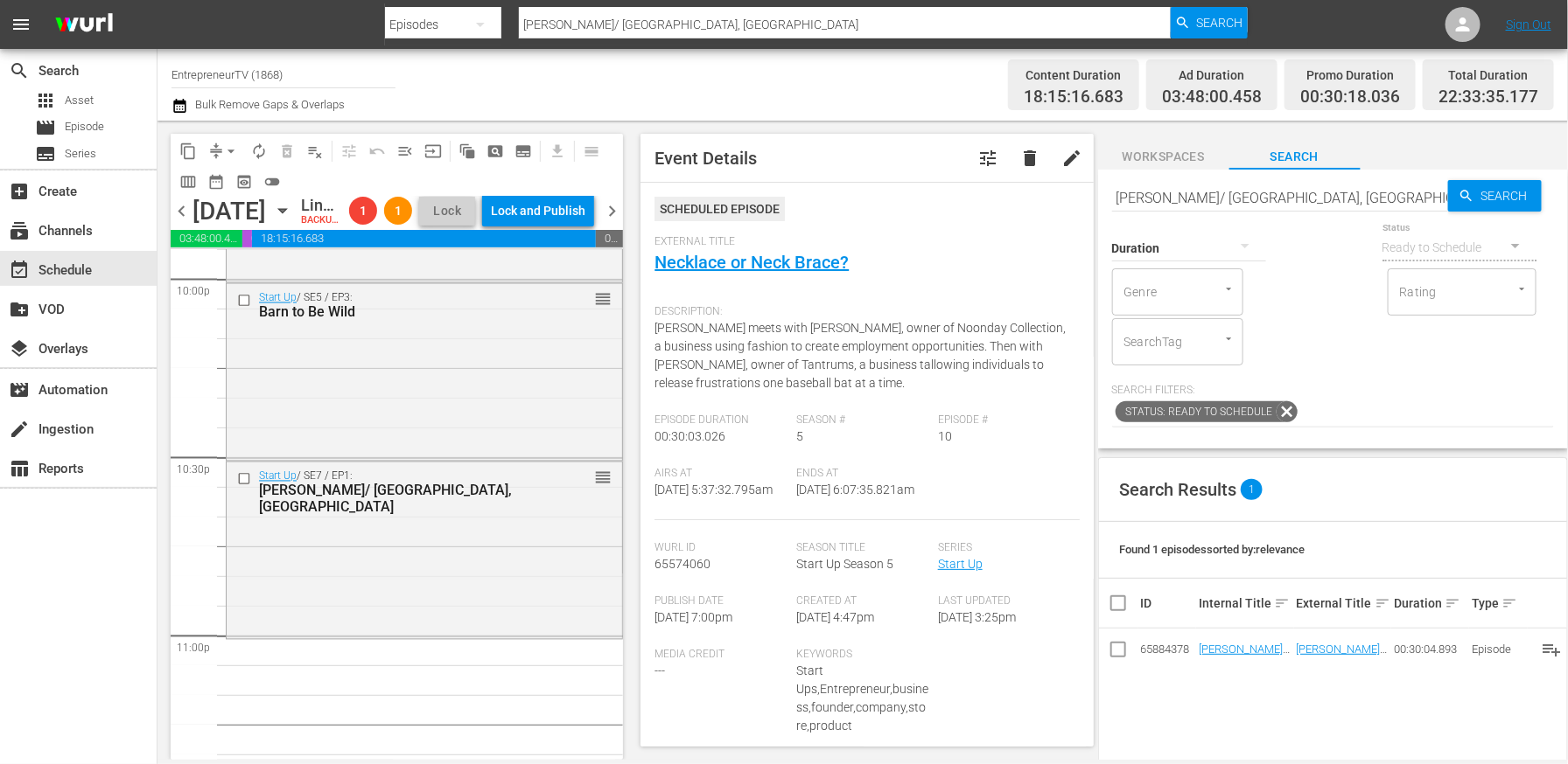
click at [1320, 191] on input "[PERSON_NAME]/ [GEOGRAPHIC_DATA], [GEOGRAPHIC_DATA]" at bounding box center [1280, 198] width 336 height 42
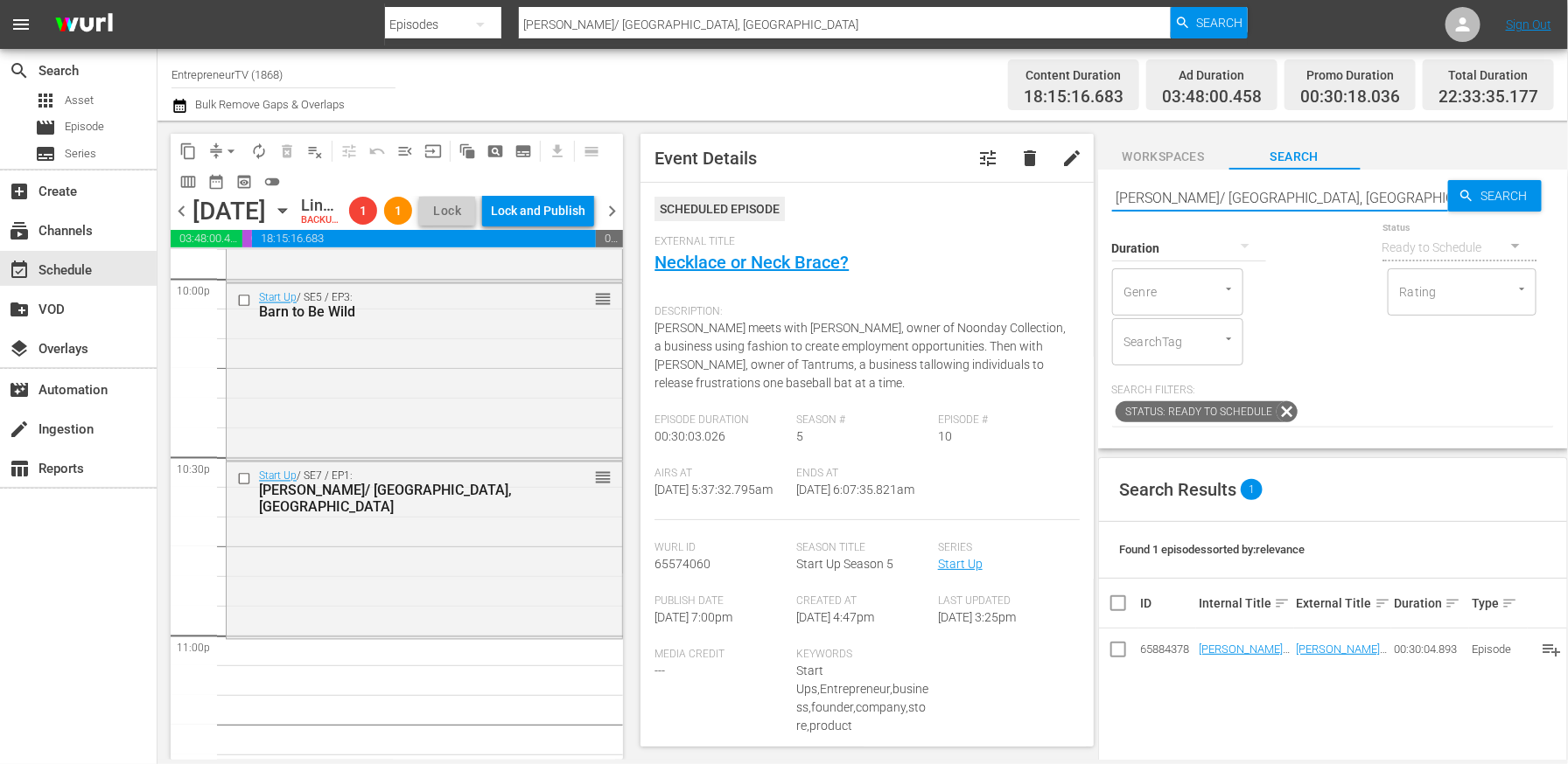
paste input "[PERSON_NAME] Tea House/ Street"
type input "[PERSON_NAME] [GEOGRAPHIC_DATA]/ [GEOGRAPHIC_DATA], [GEOGRAPHIC_DATA]"
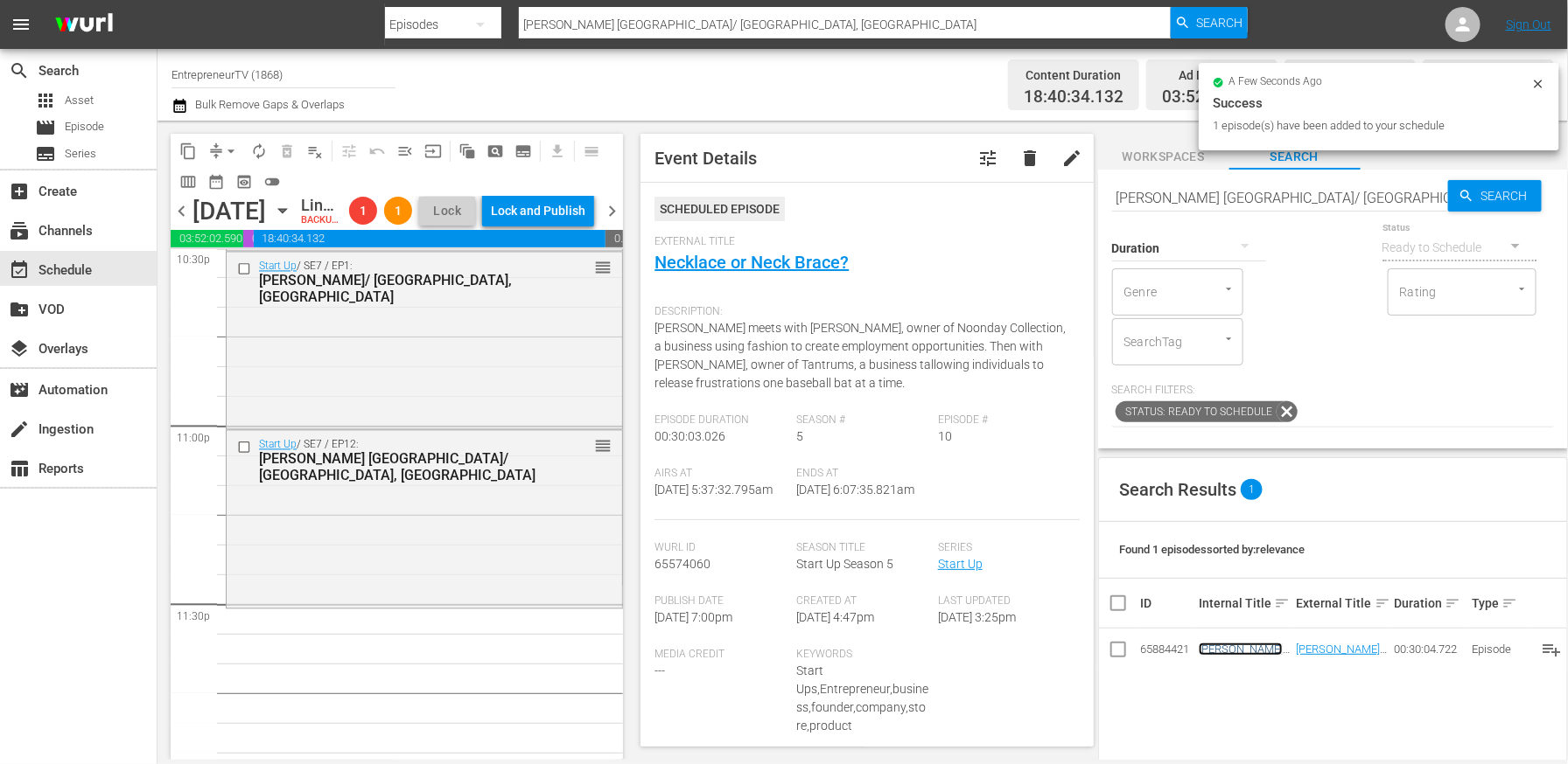
scroll to position [8082, 0]
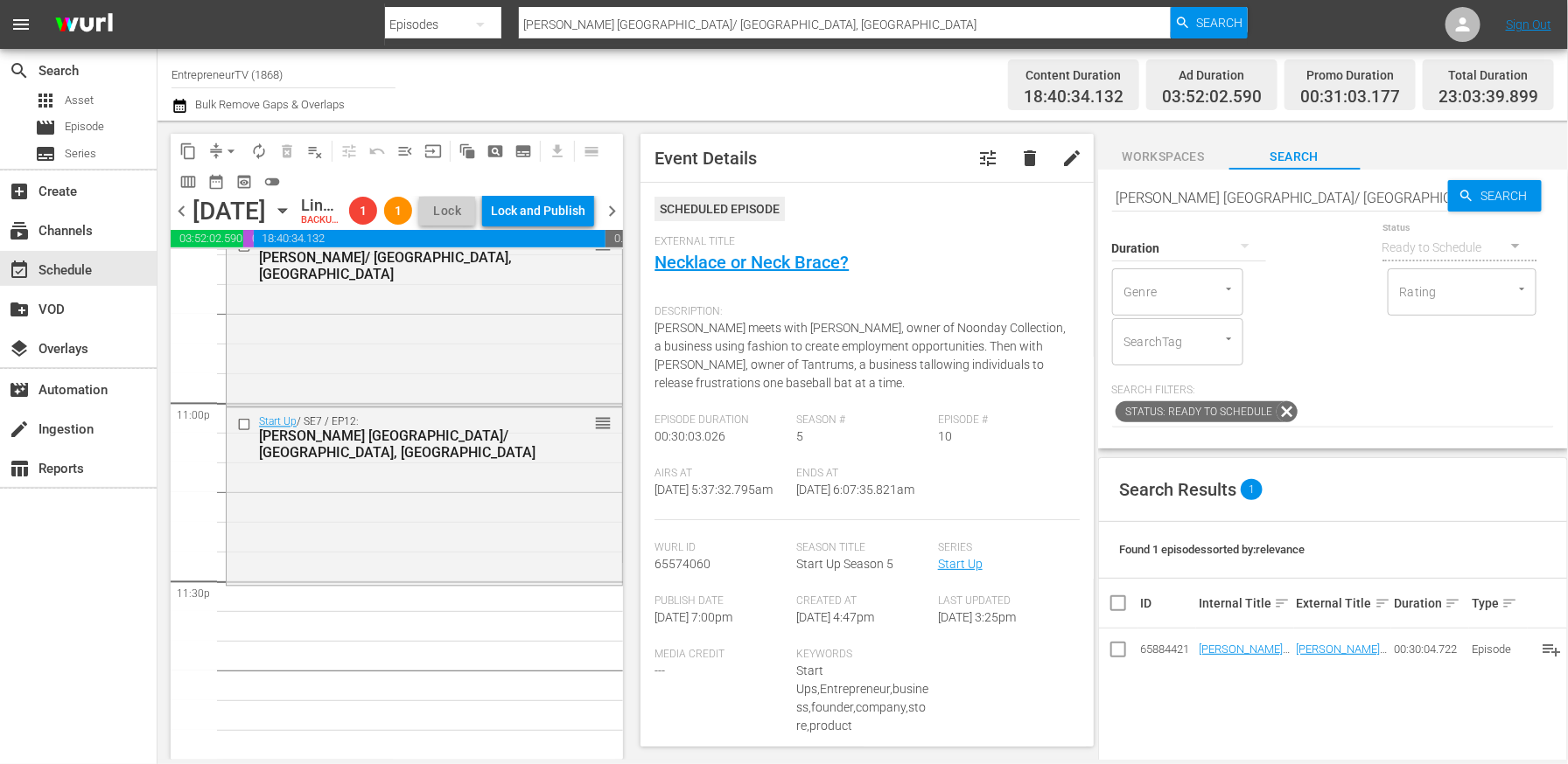
click at [1165, 187] on input "[PERSON_NAME] [GEOGRAPHIC_DATA]/ [GEOGRAPHIC_DATA], [GEOGRAPHIC_DATA]" at bounding box center [1280, 198] width 336 height 42
paste input "[PERSON_NAME] Rescue Gear/"
type input "[PERSON_NAME] Rescue Gear/ [GEOGRAPHIC_DATA], [GEOGRAPHIC_DATA]"
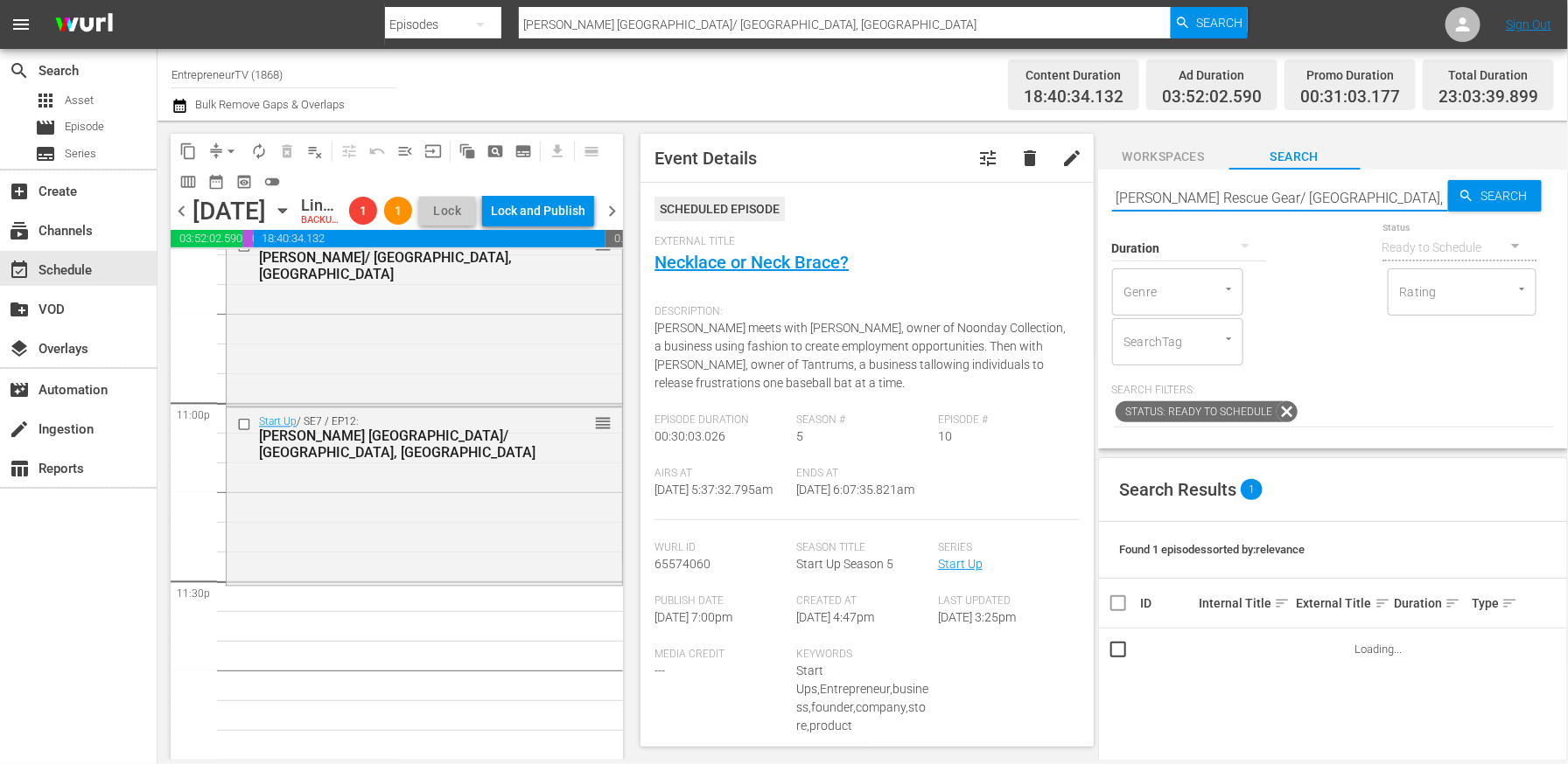
type input "[PERSON_NAME] Rescue Gear/ [GEOGRAPHIC_DATA], [GEOGRAPHIC_DATA]"
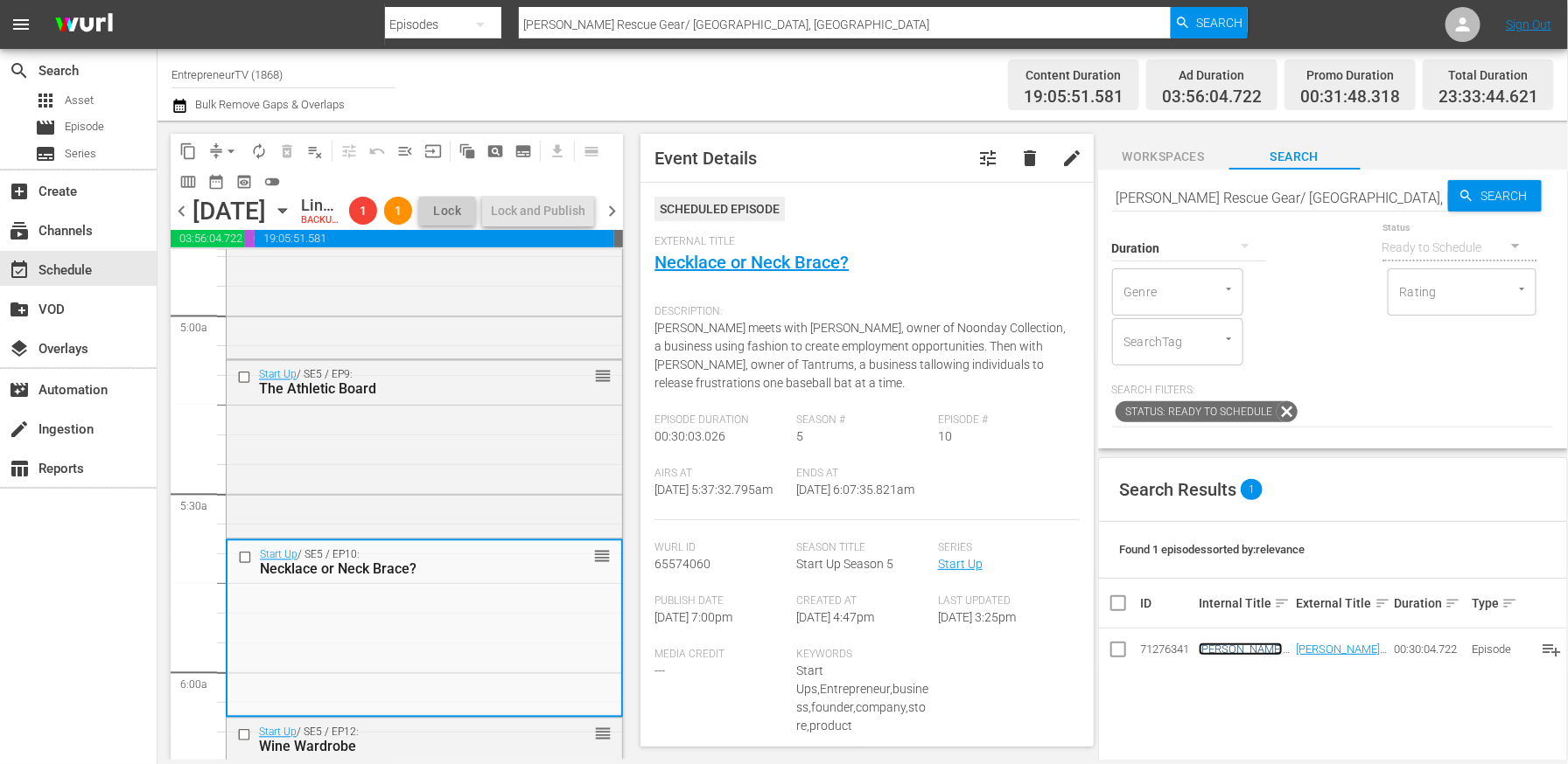
scroll to position [0, 0]
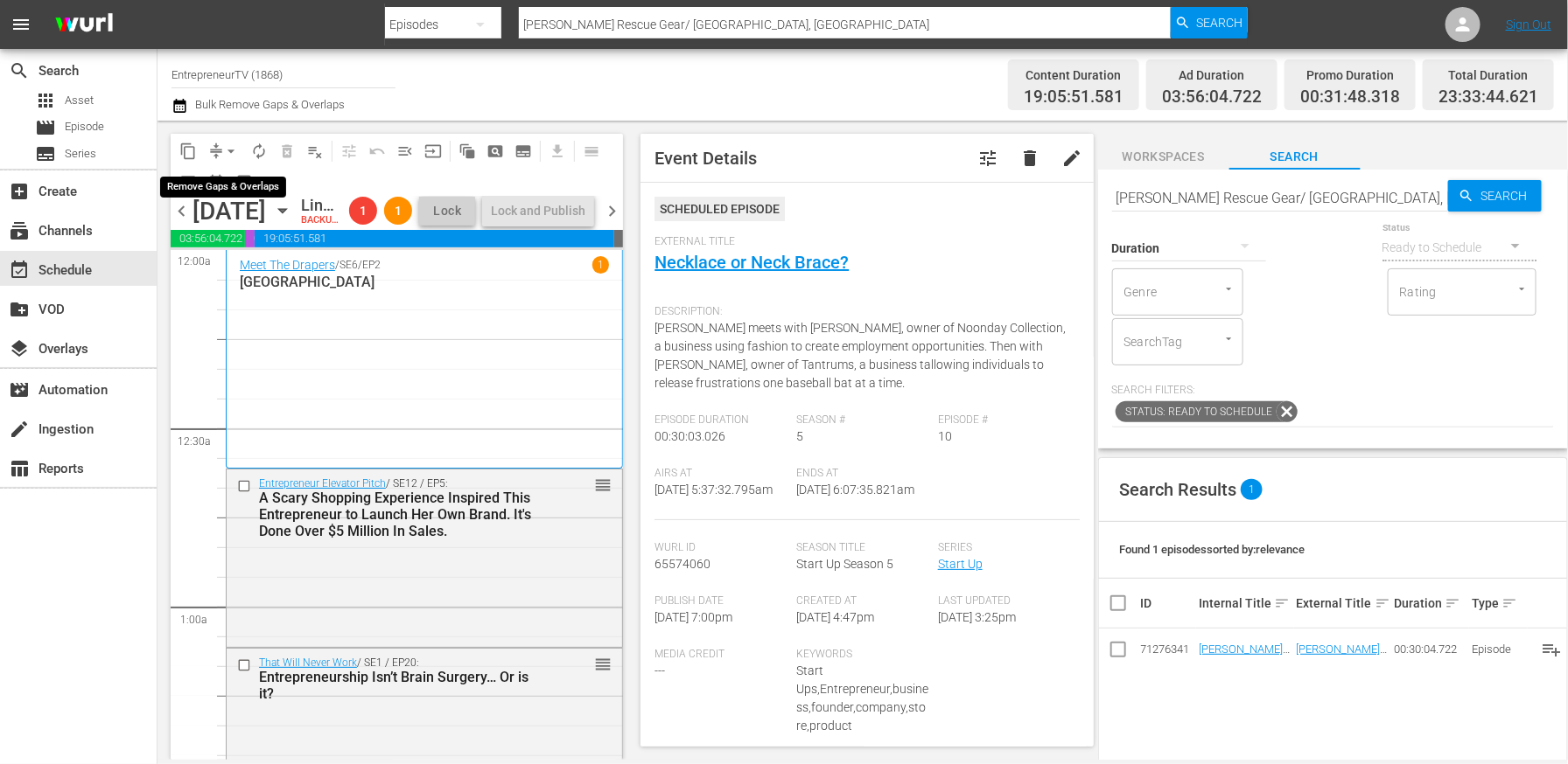
click at [231, 147] on span "arrow_drop_down" at bounding box center [230, 151] width 17 height 17
click at [241, 241] on li "Align to End of Previous Day" at bounding box center [231, 244] width 184 height 29
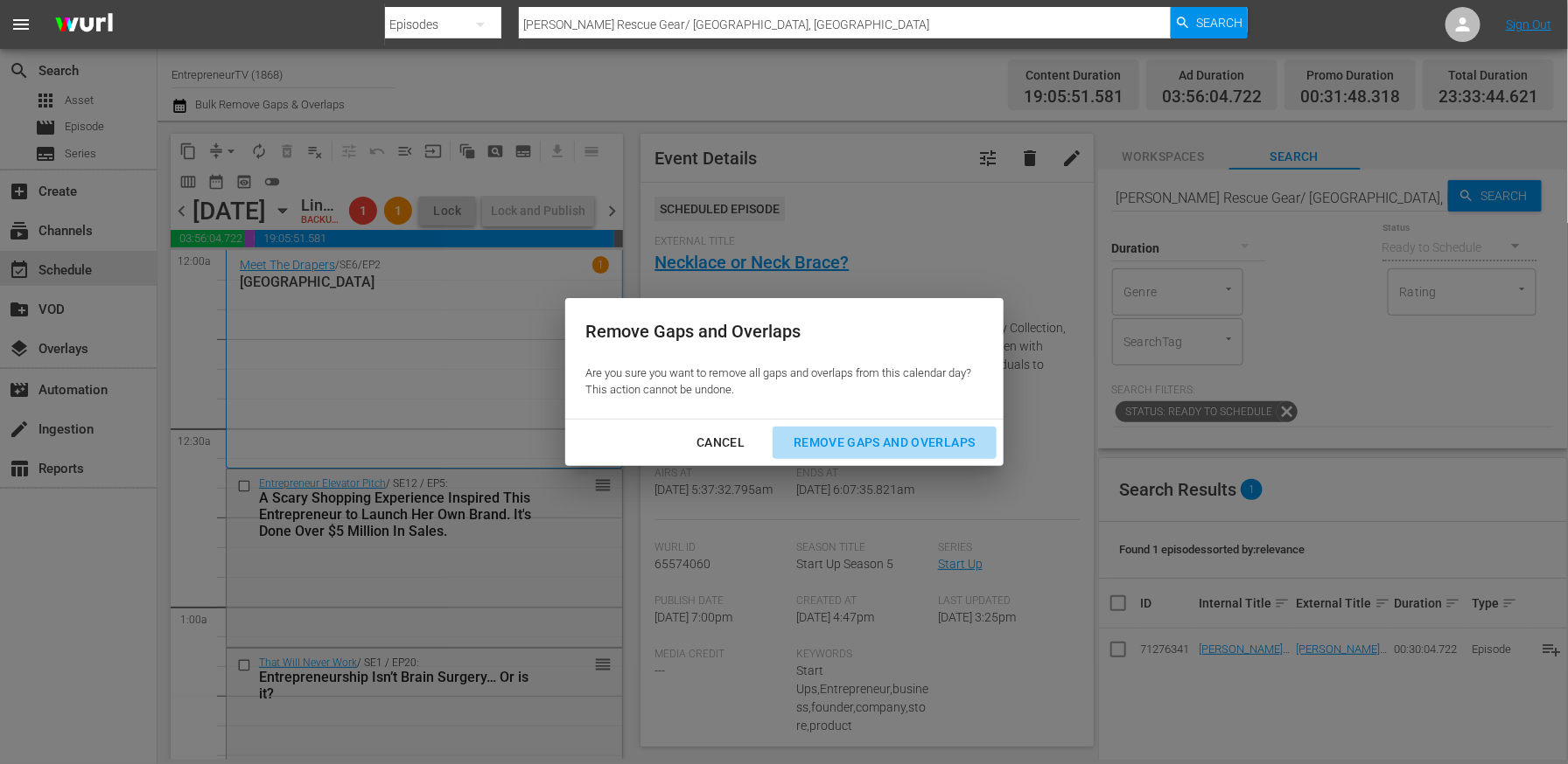
click at [935, 437] on div "Remove Gaps and Overlaps" at bounding box center [884, 442] width 209 height 22
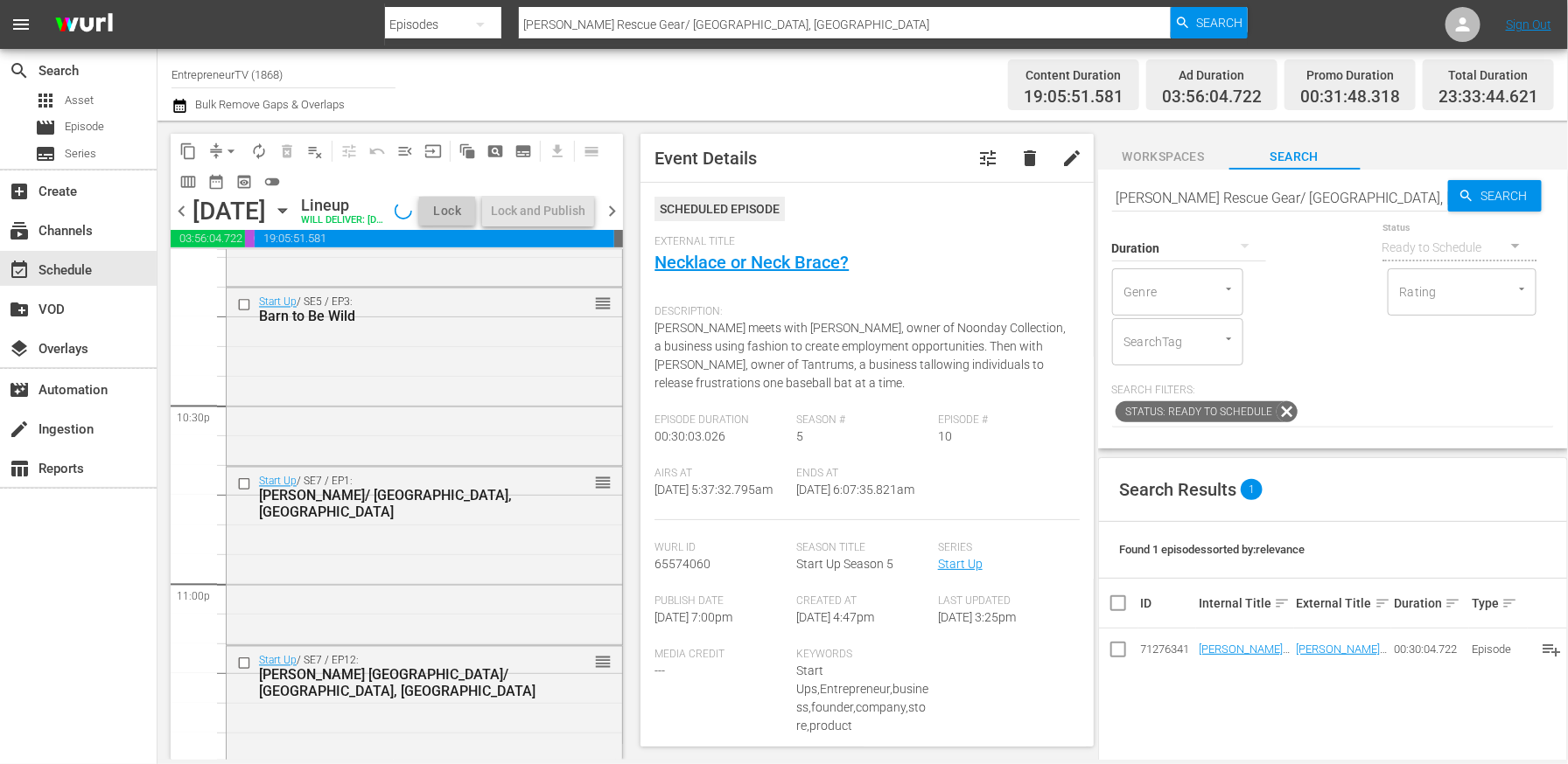
scroll to position [8143, 0]
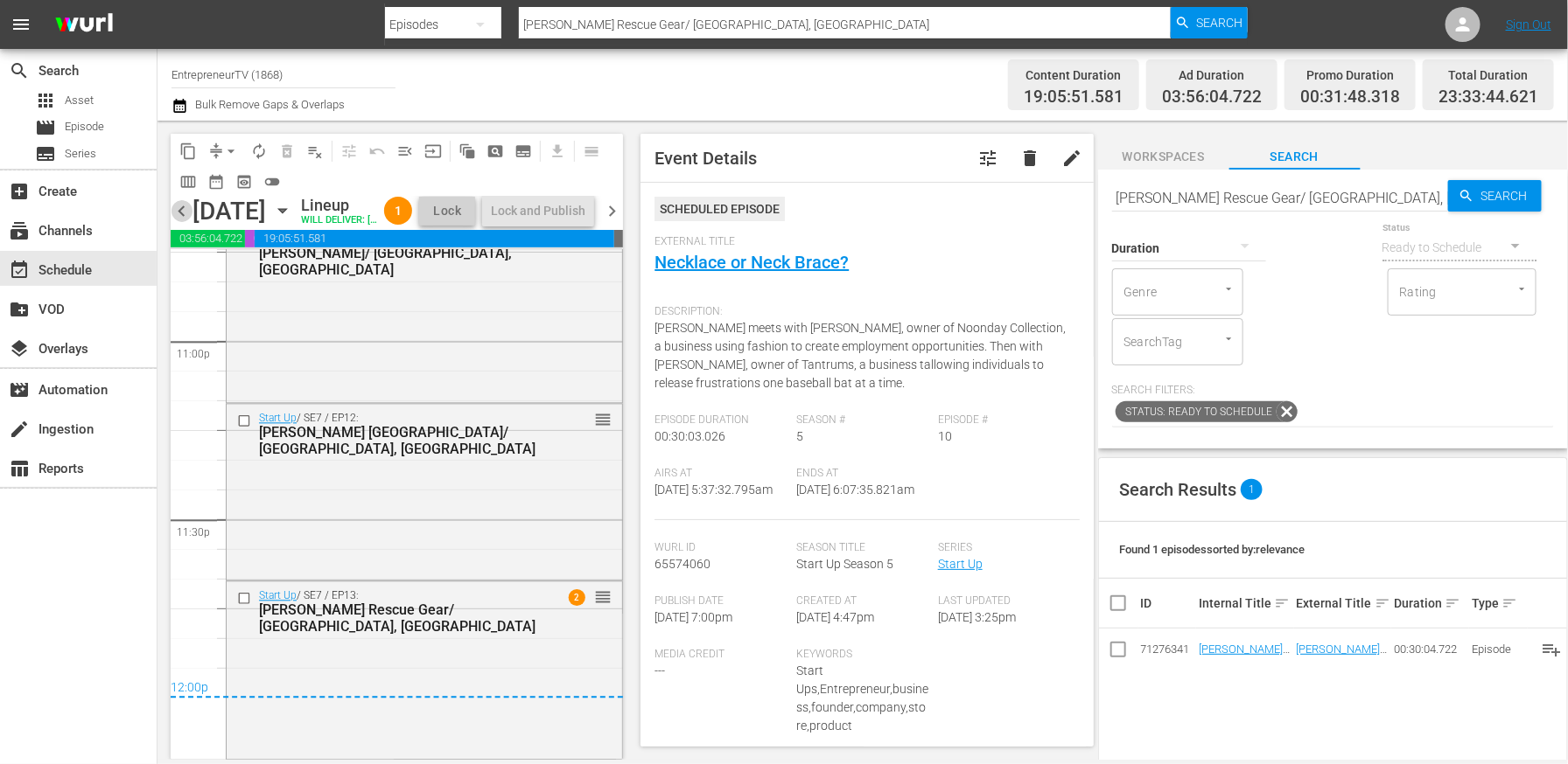
click at [182, 222] on span "chevron_left" at bounding box center [181, 211] width 22 height 22
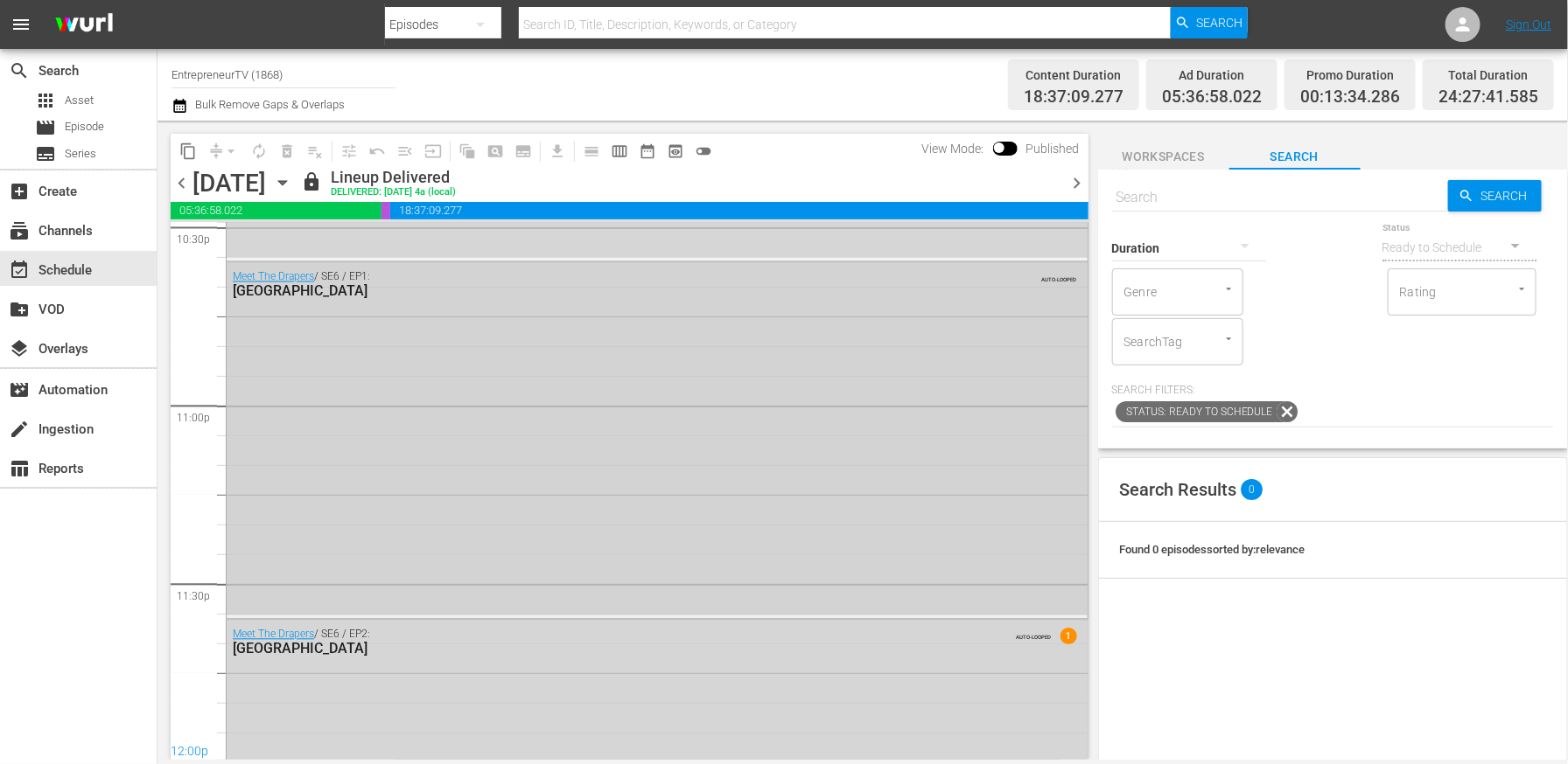
scroll to position [8143, 0]
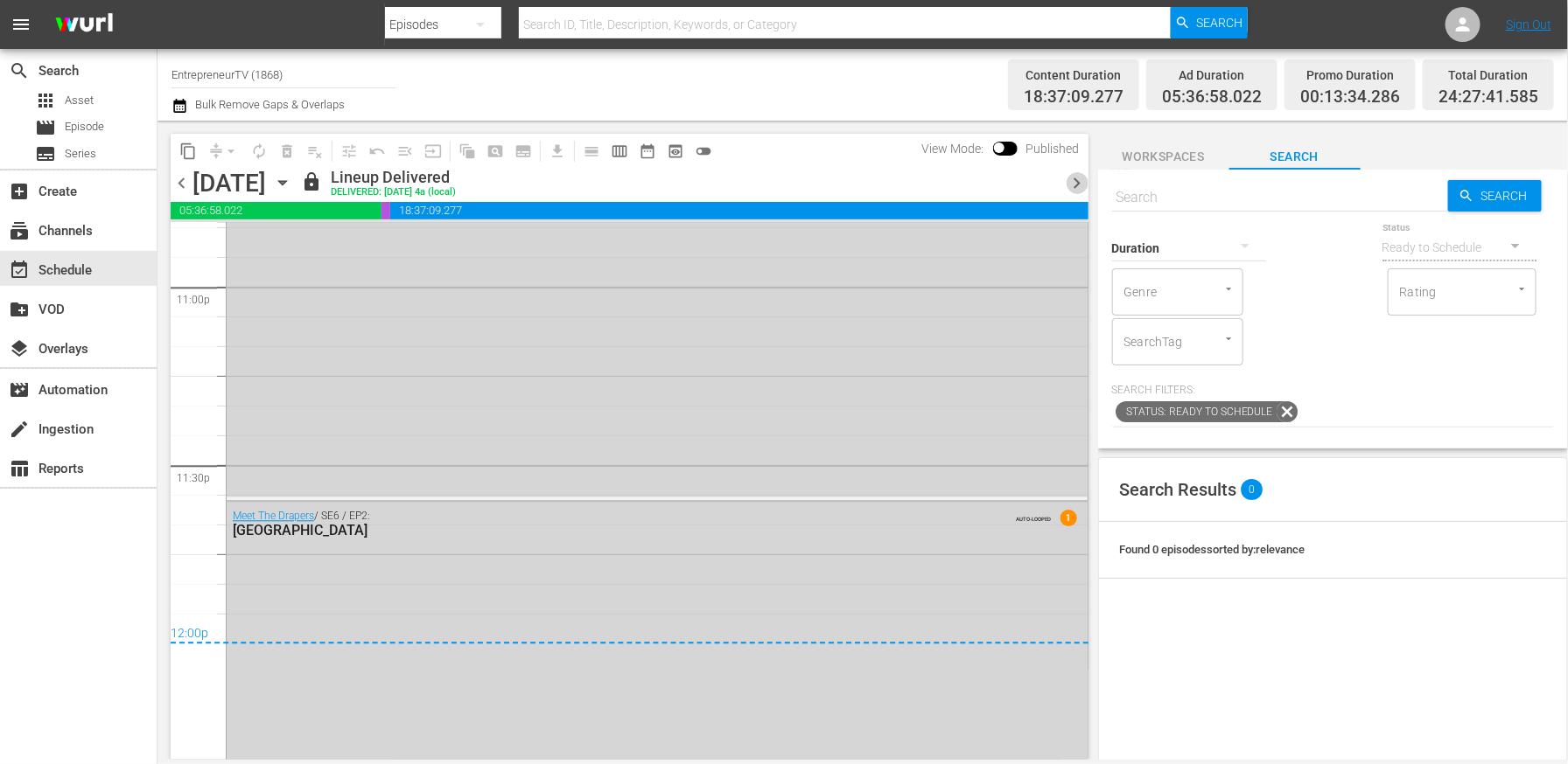
click at [1077, 181] on span "chevron_right" at bounding box center [1078, 183] width 22 height 22
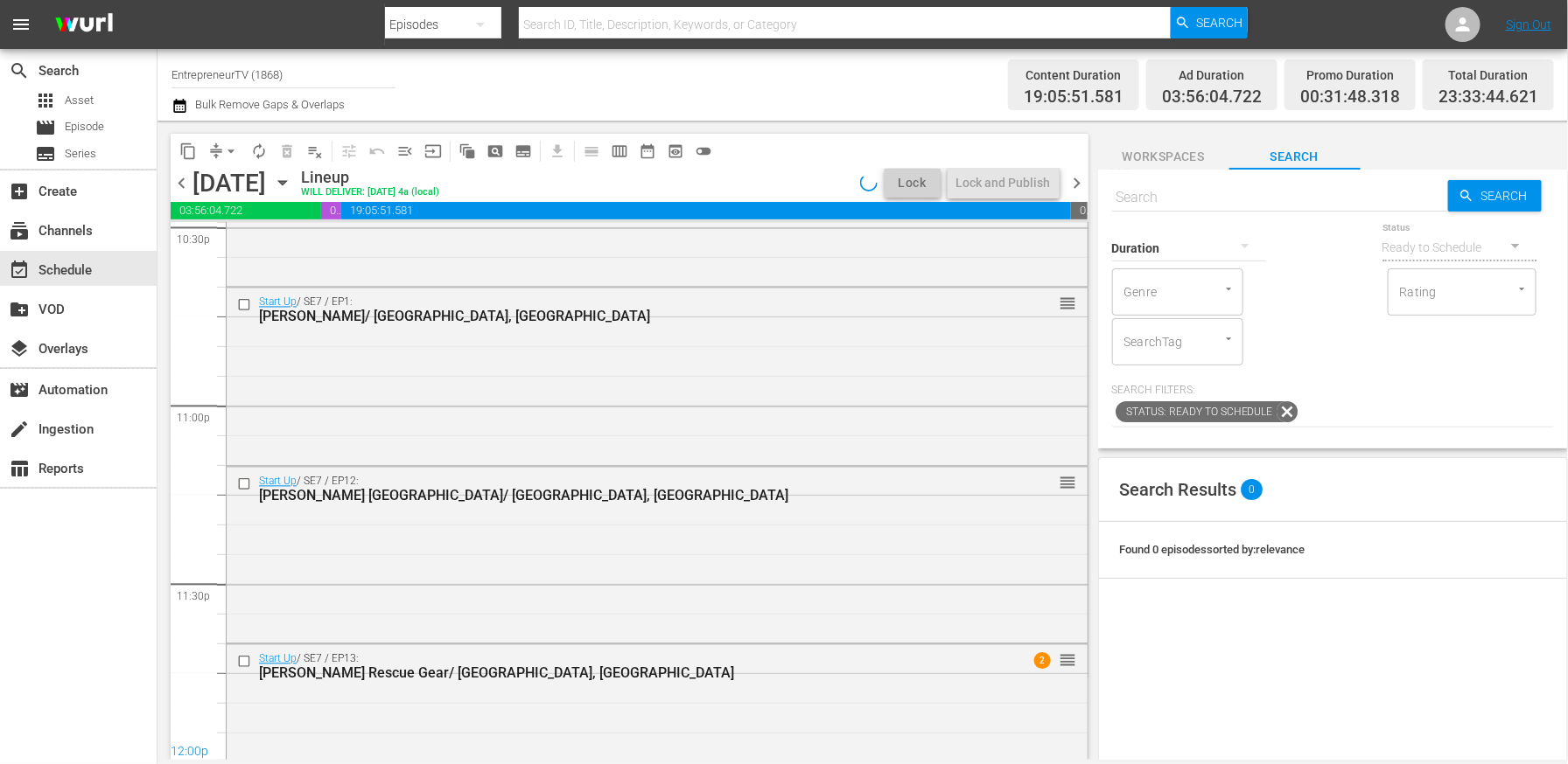
scroll to position [8089, 0]
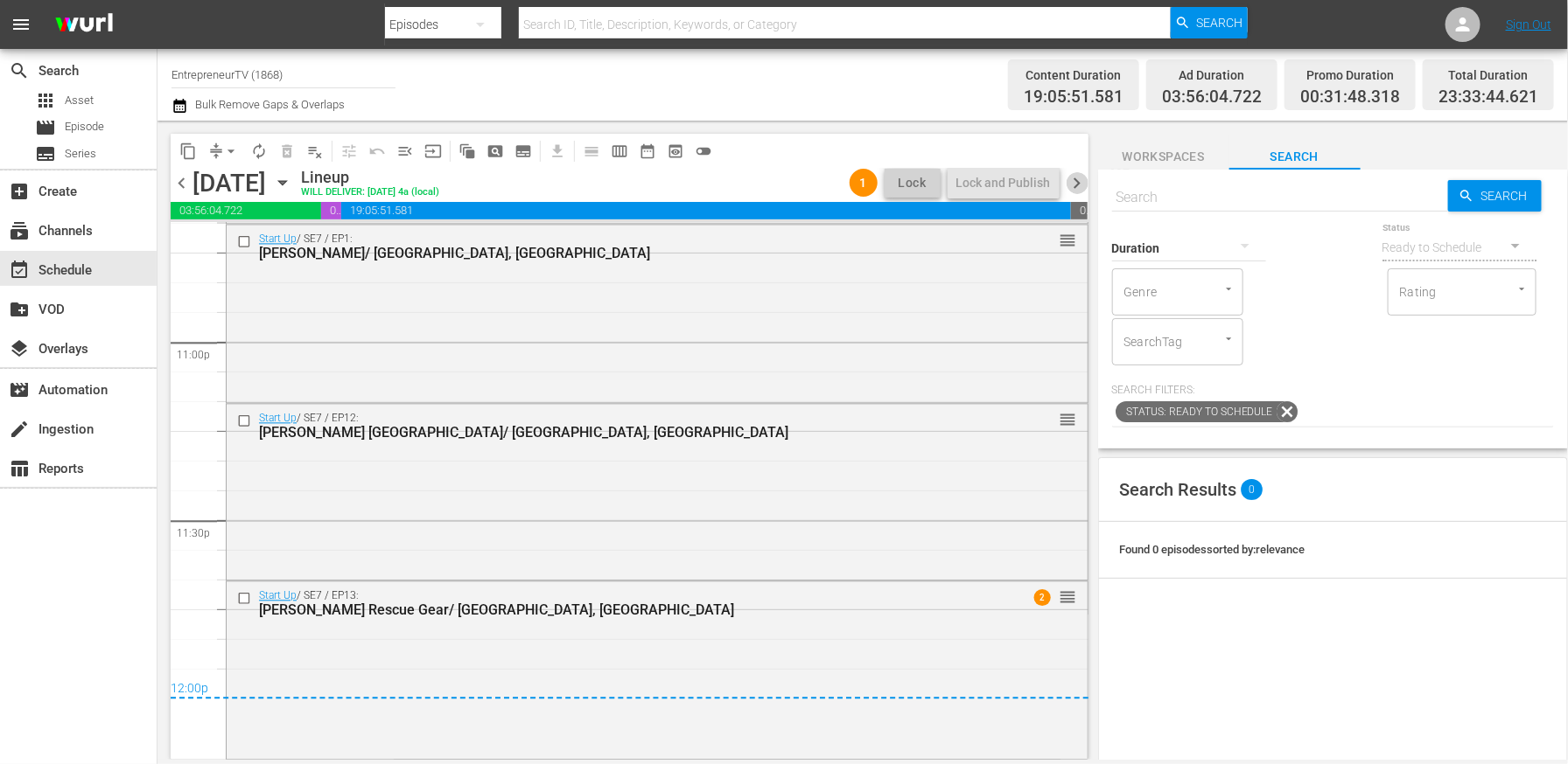
click at [1077, 182] on span "chevron_right" at bounding box center [1078, 183] width 22 height 22
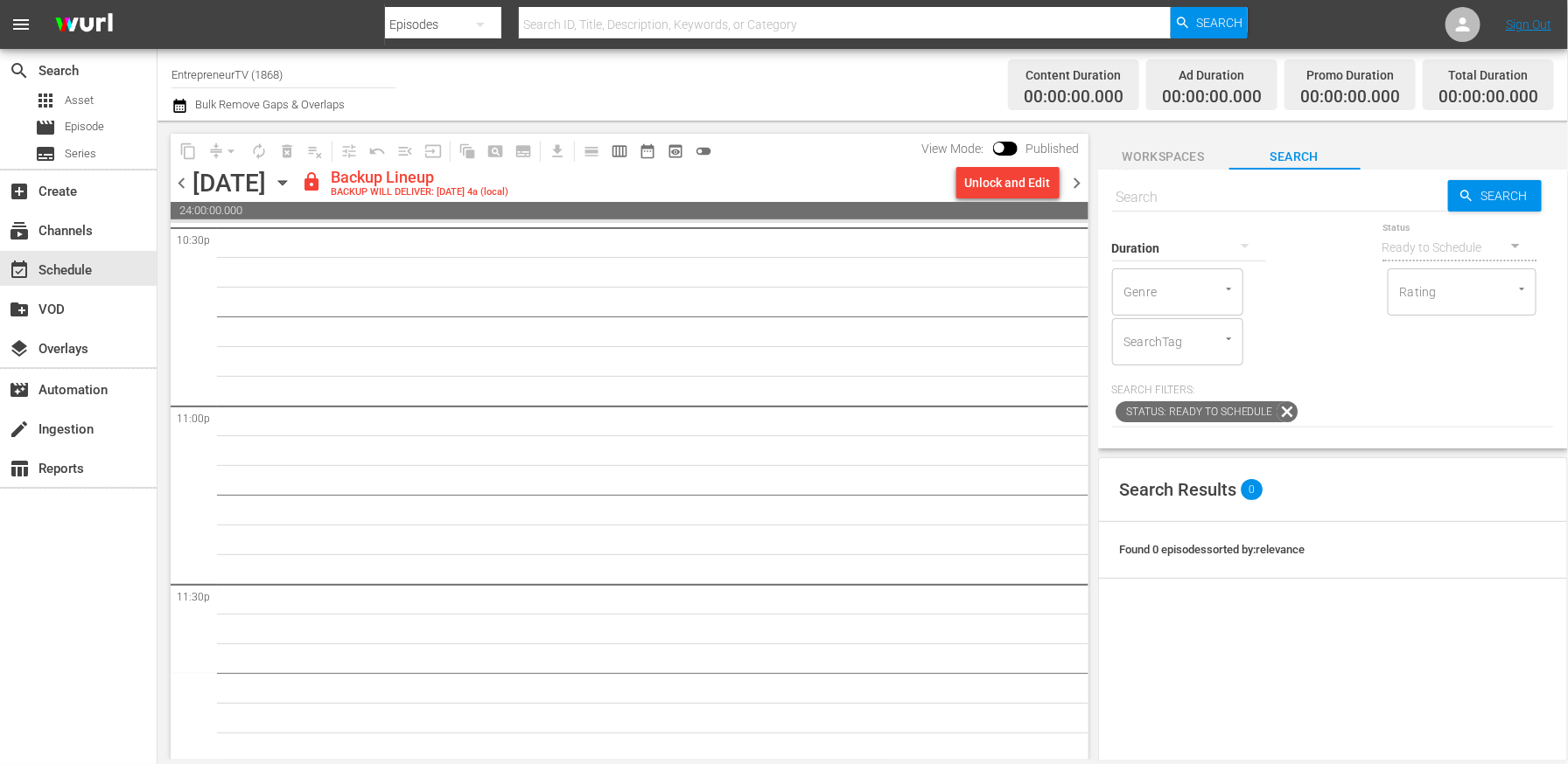
scroll to position [8026, 0]
click at [1025, 179] on div "Unlock and Edit" at bounding box center [1008, 183] width 86 height 31
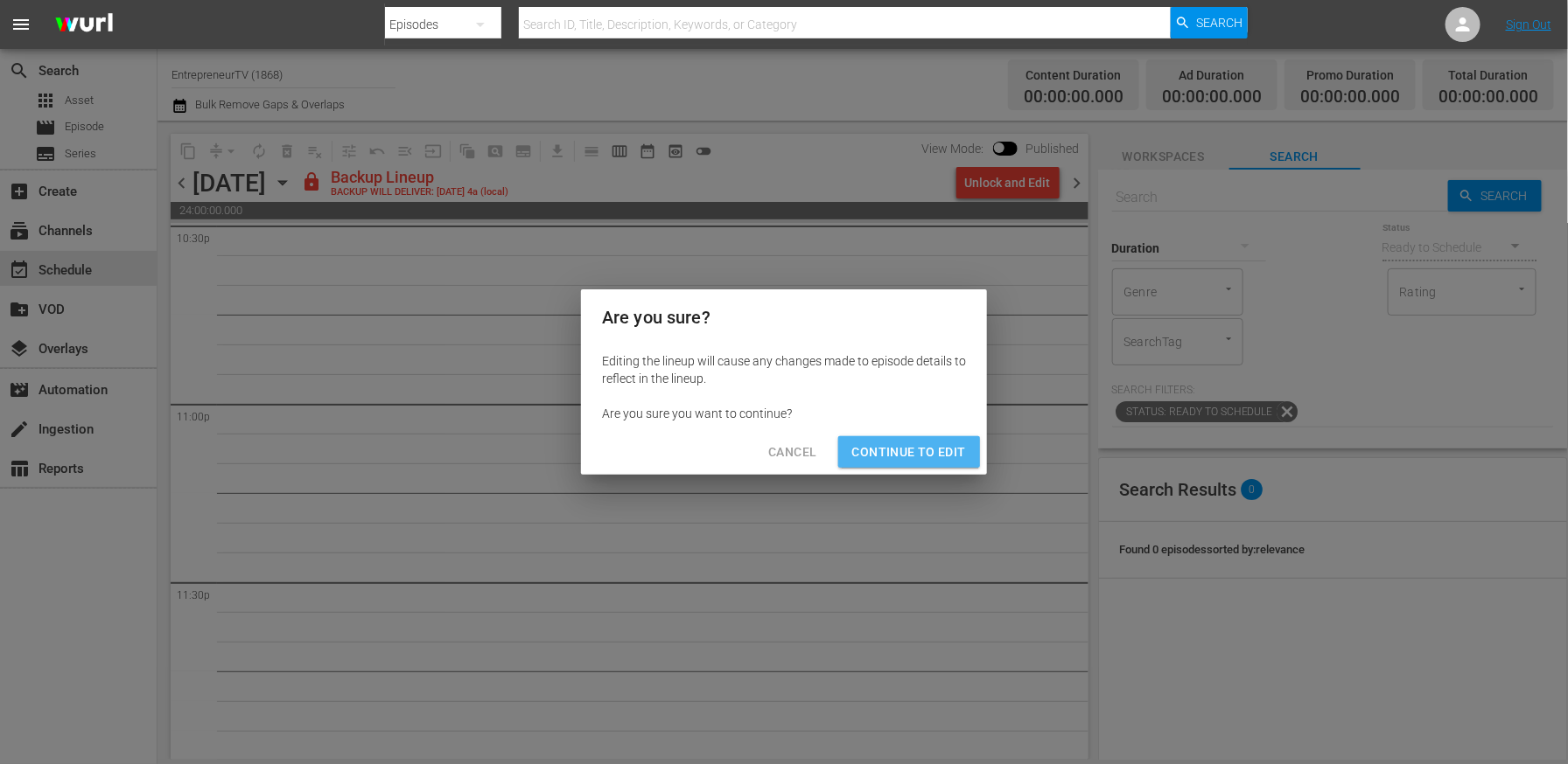
click at [938, 451] on span "Continue to Edit" at bounding box center [909, 452] width 114 height 22
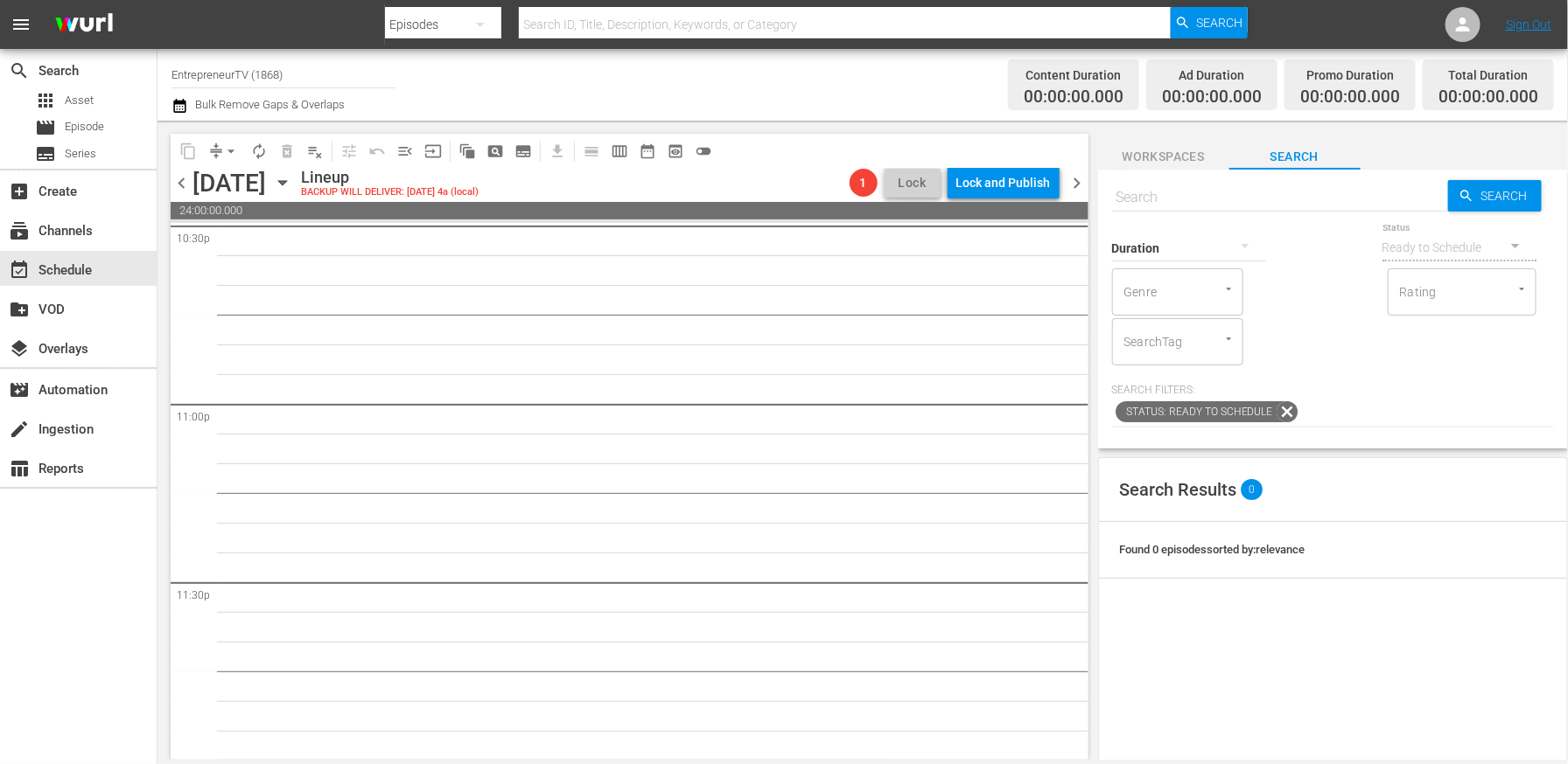
click at [184, 185] on span "chevron_left" at bounding box center [181, 183] width 22 height 22
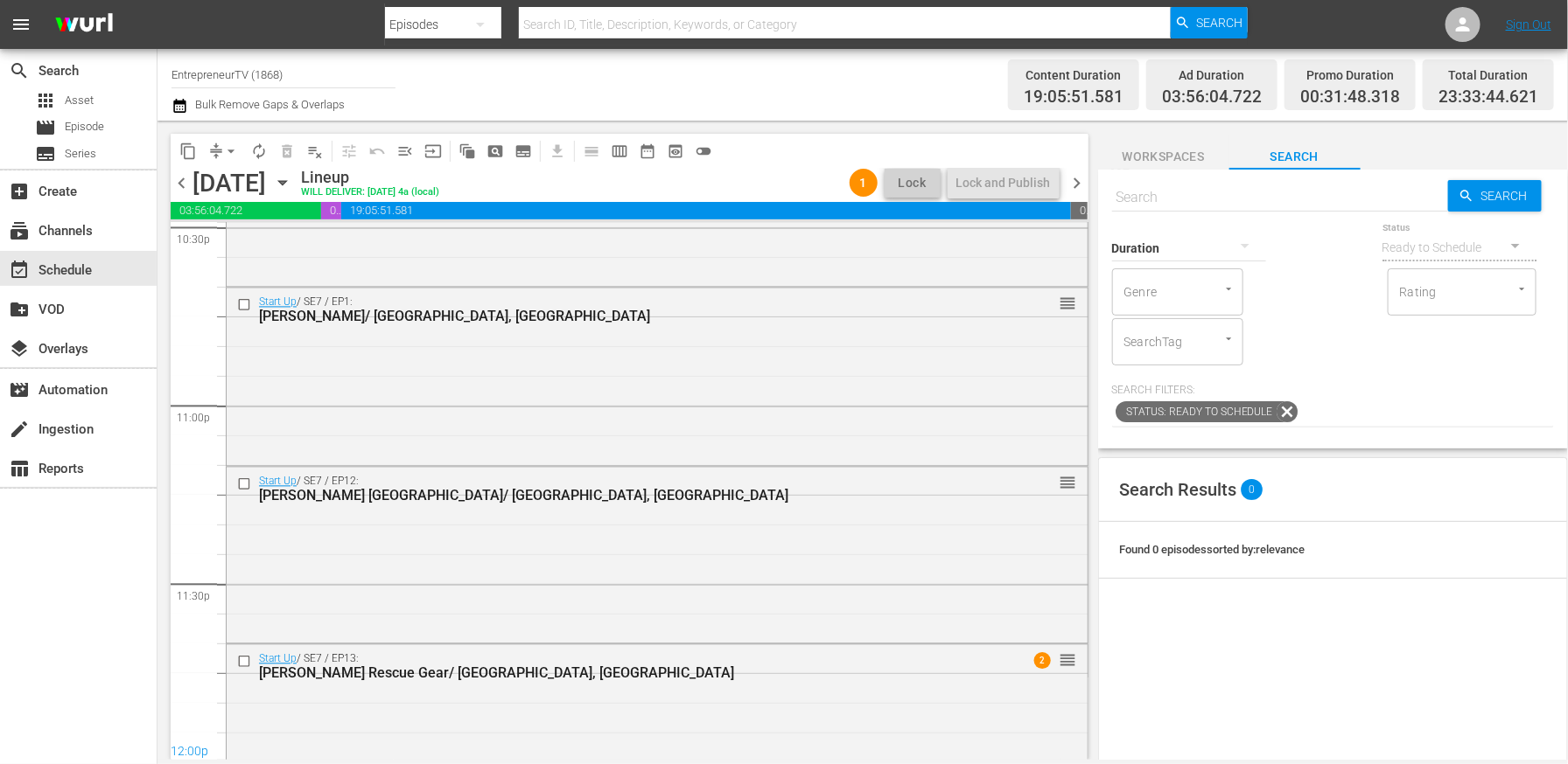
scroll to position [8089, 0]
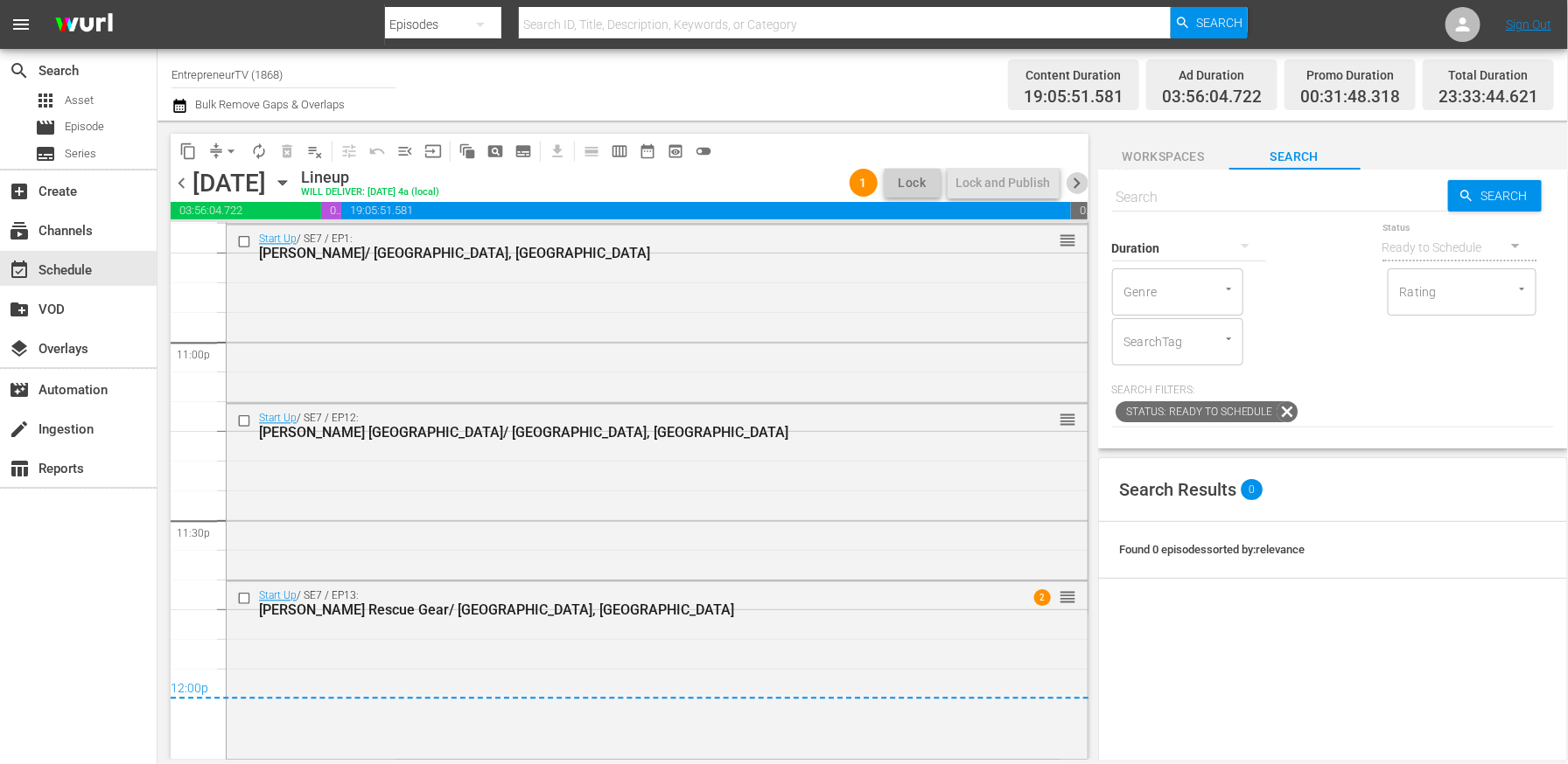
click at [1079, 180] on span "chevron_right" at bounding box center [1078, 183] width 22 height 22
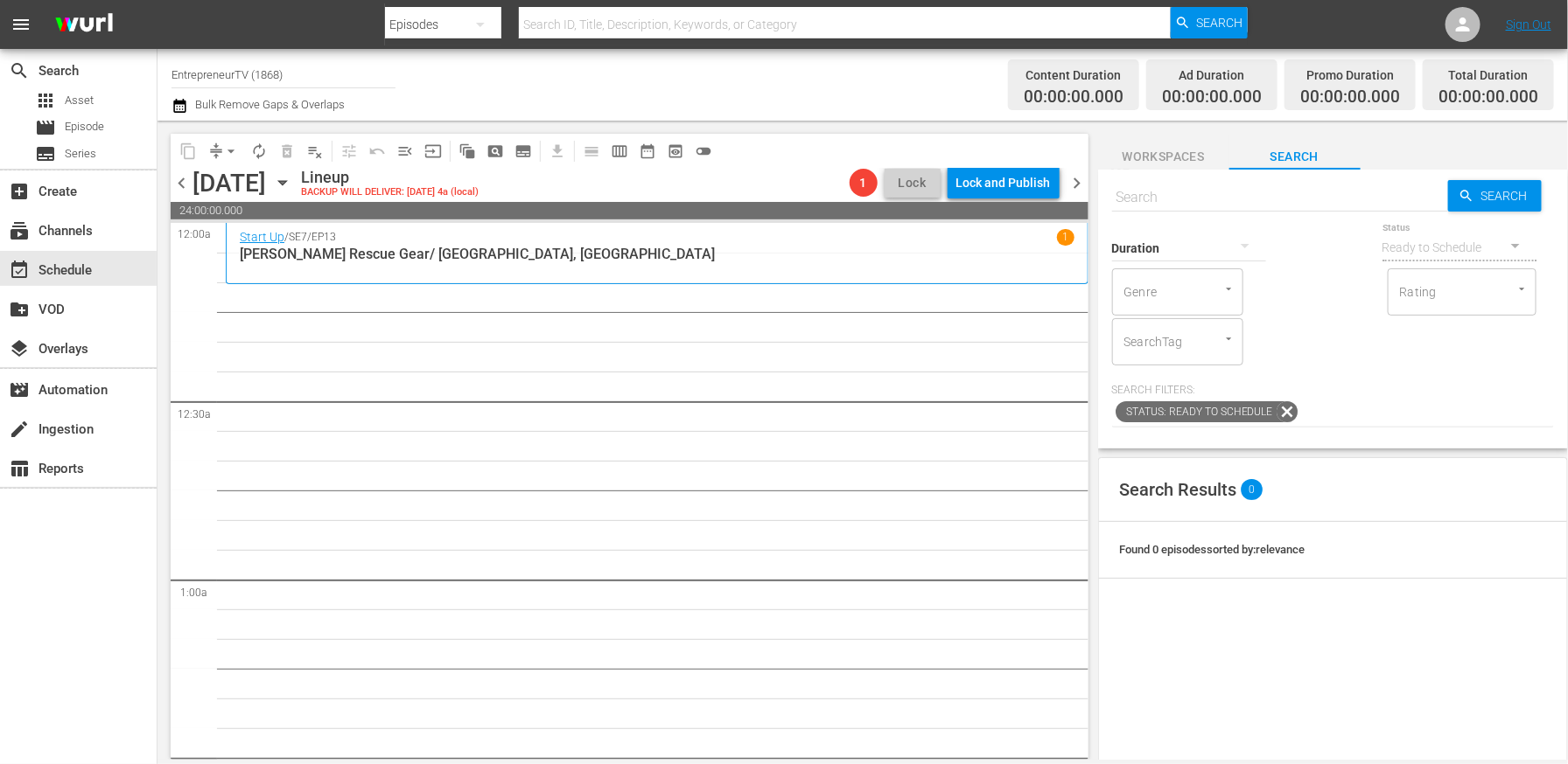
click at [1222, 199] on input "text" at bounding box center [1280, 198] width 336 height 42
paste input "Work Dating, Coded Lego, & Robot Companions"
type input "Work Dating, Coded Lego, & Robot Companions"
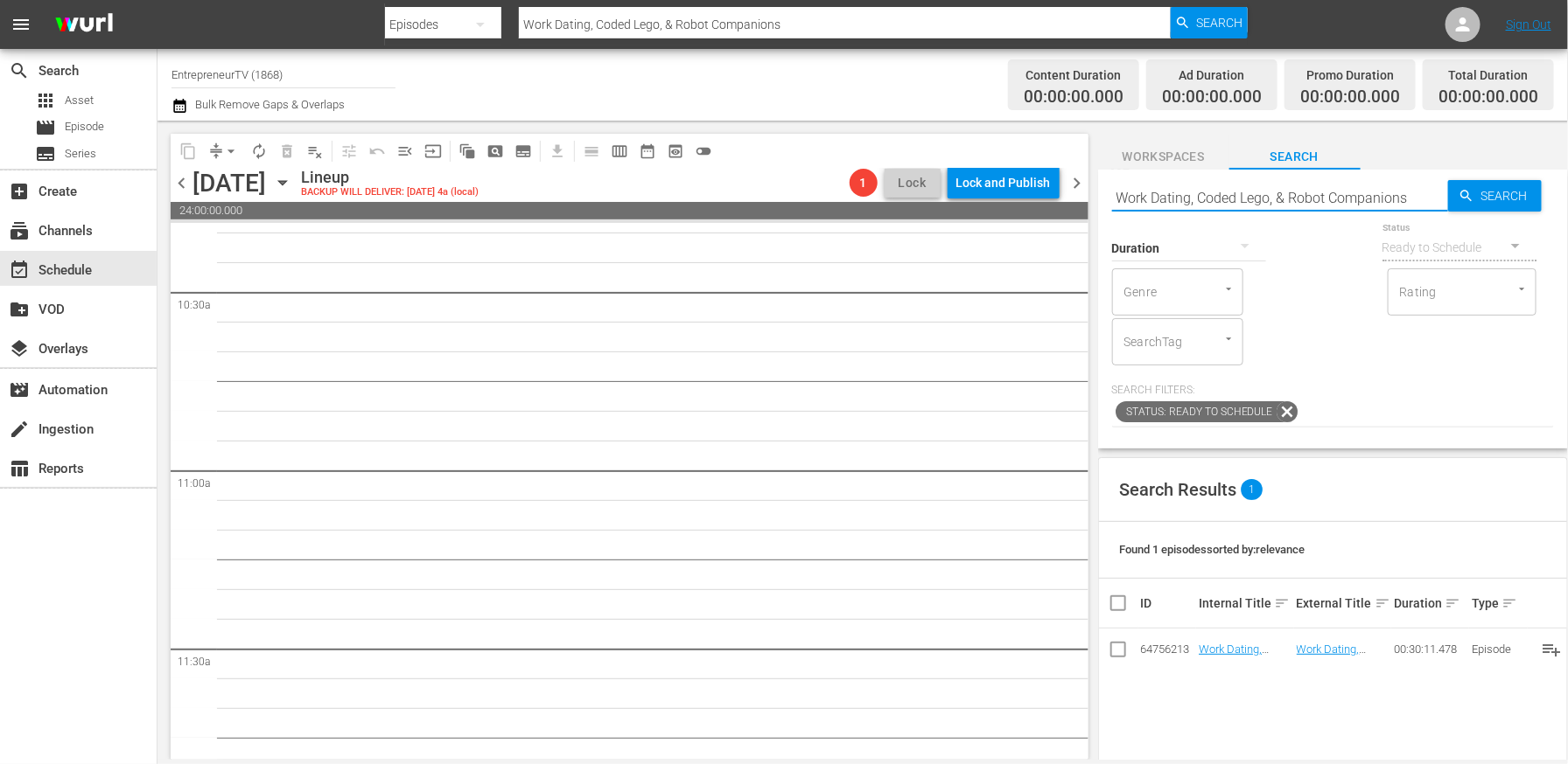
scroll to position [3504, 0]
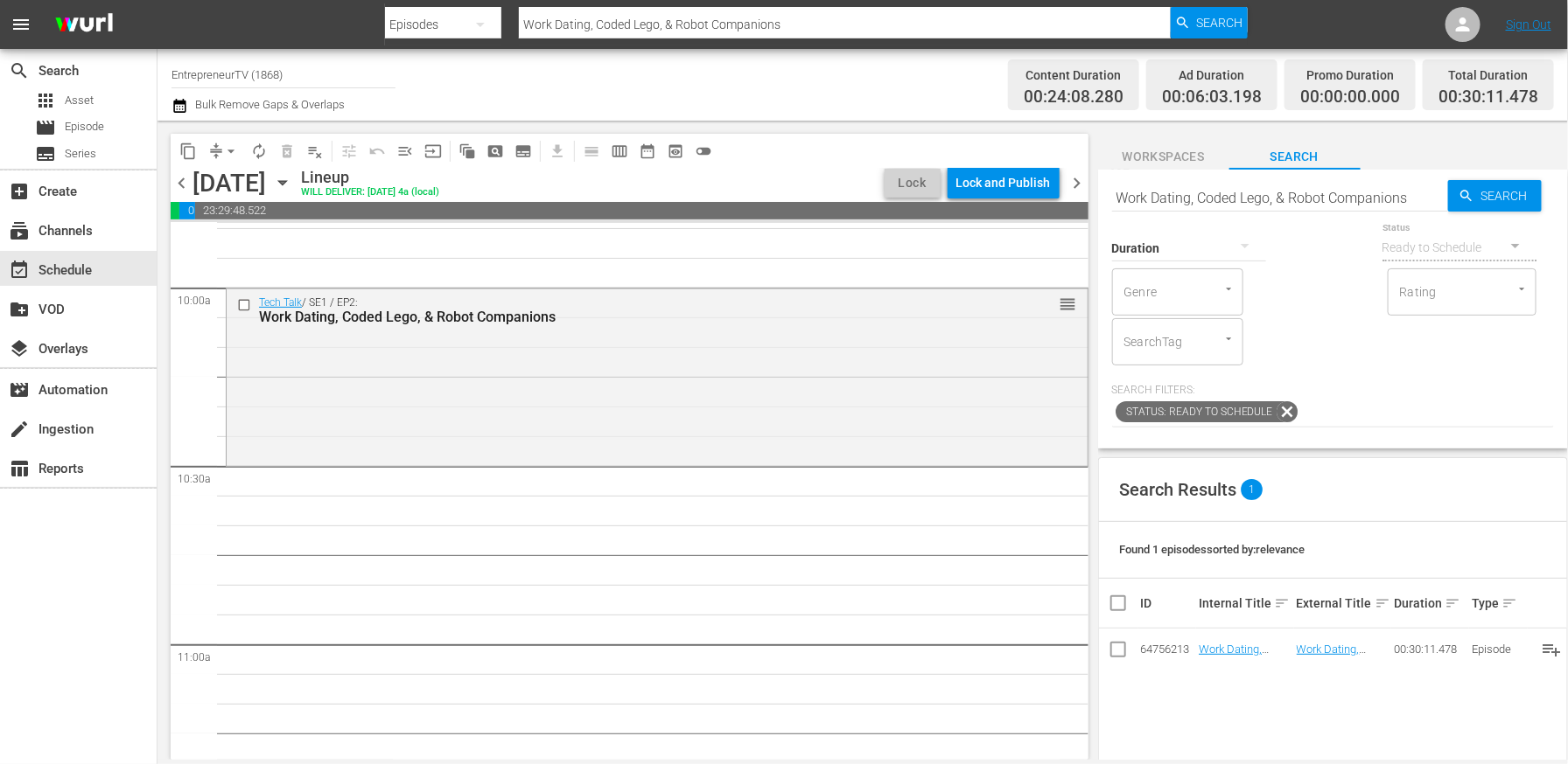
click at [1225, 198] on input "Work Dating, Coded Lego, & Robot Companions" at bounding box center [1280, 198] width 336 height 42
paste input "Creative Minds, Autonomous Cruising, & 3D Surgery"
type input "Creative Minds, Autonomous Cruising, & 3D Surgery"
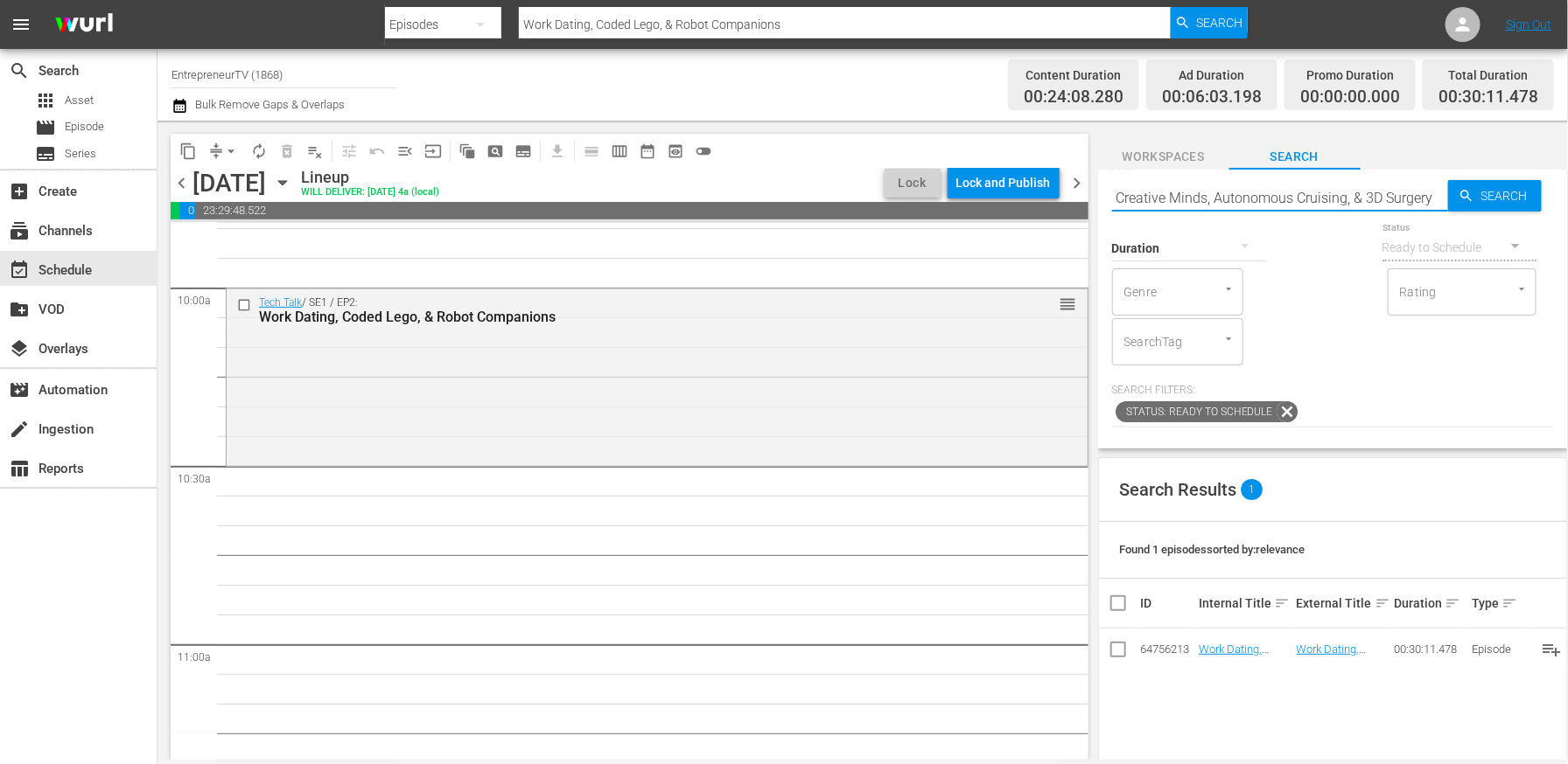
type input "Creative Minds, Autonomous Cruising, & 3D Surgery"
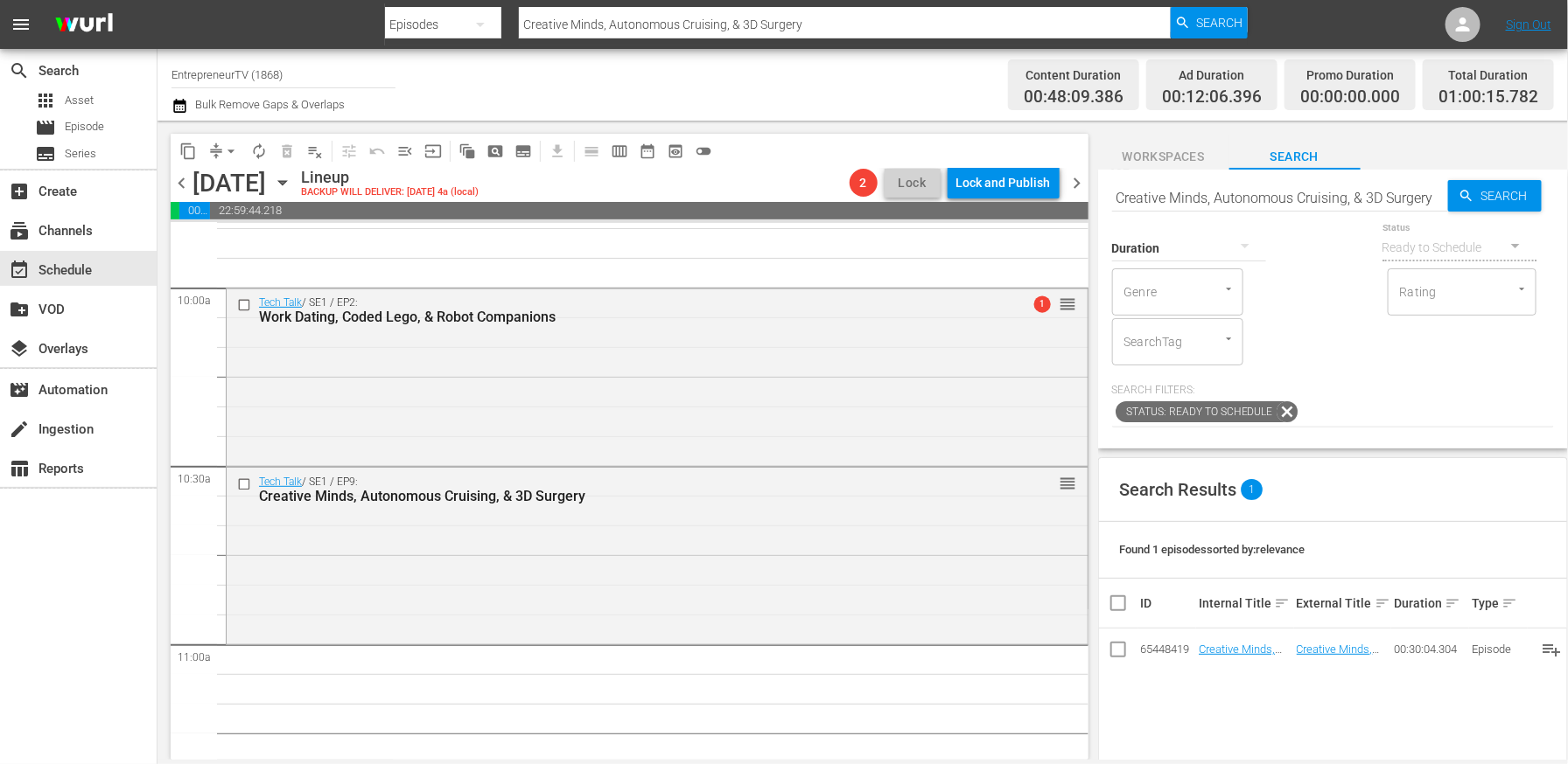
click at [1328, 189] on input "Creative Minds, Autonomous Cruising, & 3D Surgery" at bounding box center [1280, 198] width 336 height 42
paste input "Flying Cars, Holographic Food, & Autonomous Firefighters"
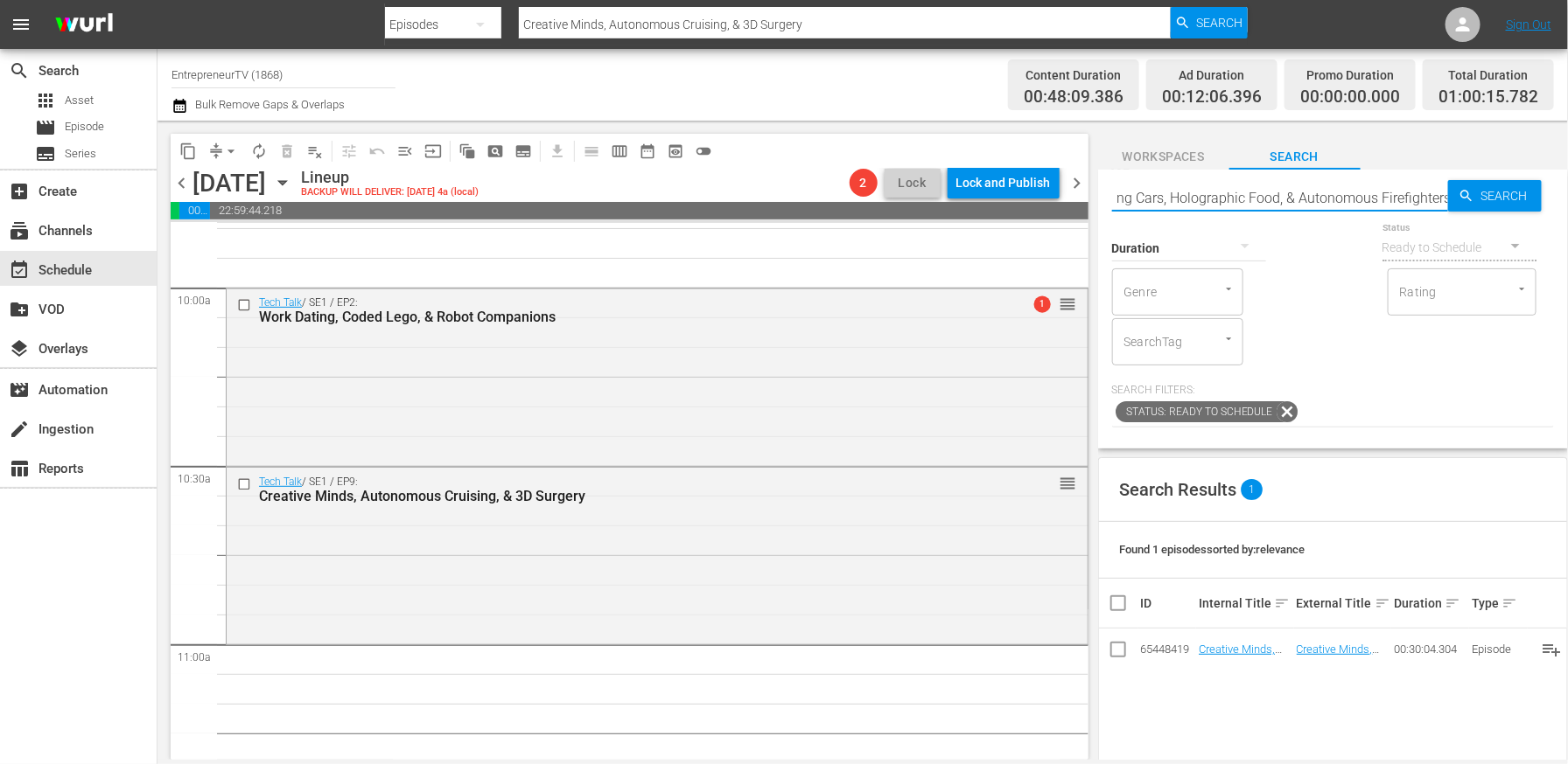
type input "Flying Cars, Holographic Food, & Autonomous Firefighters"
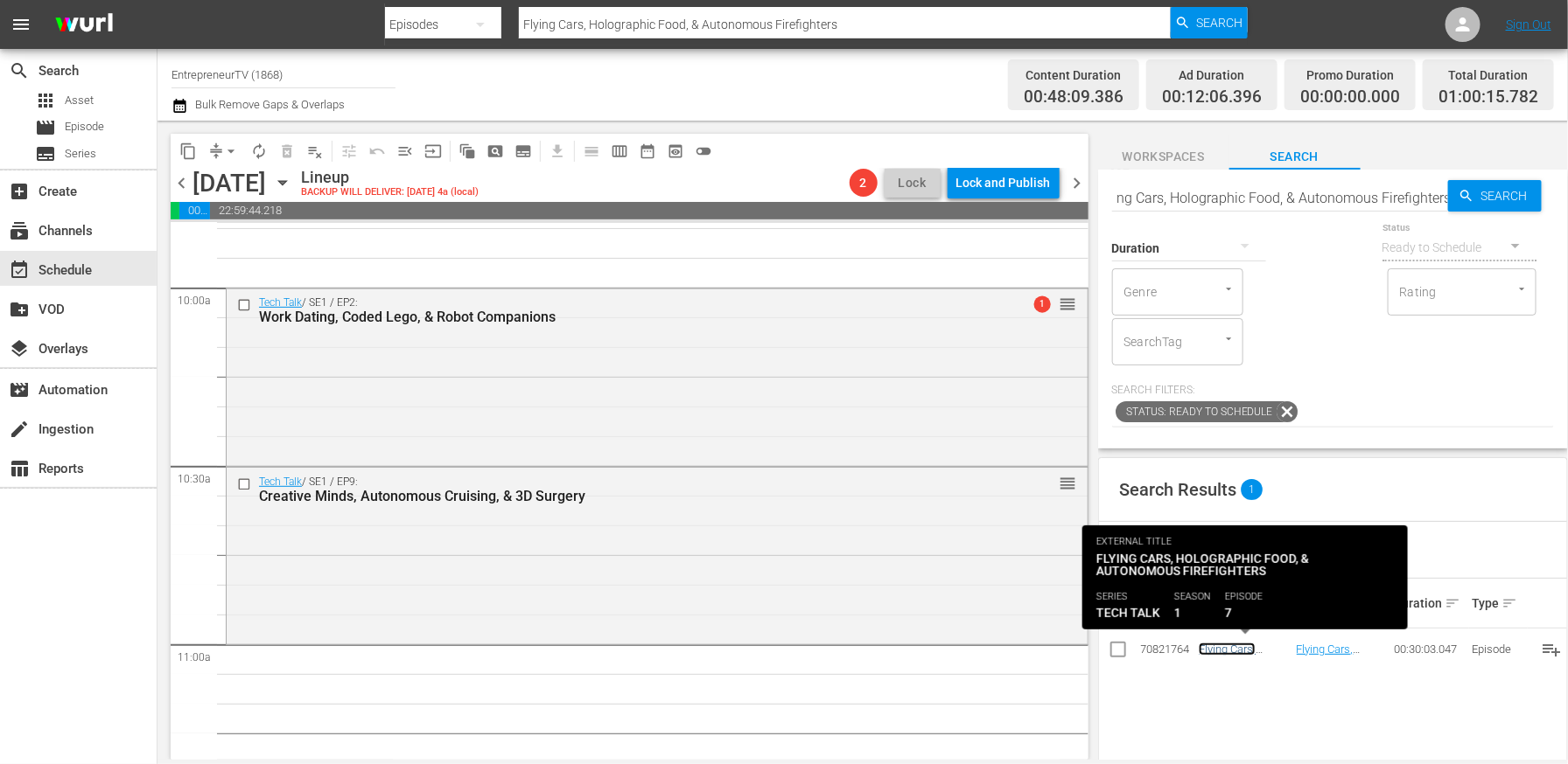
scroll to position [0, 0]
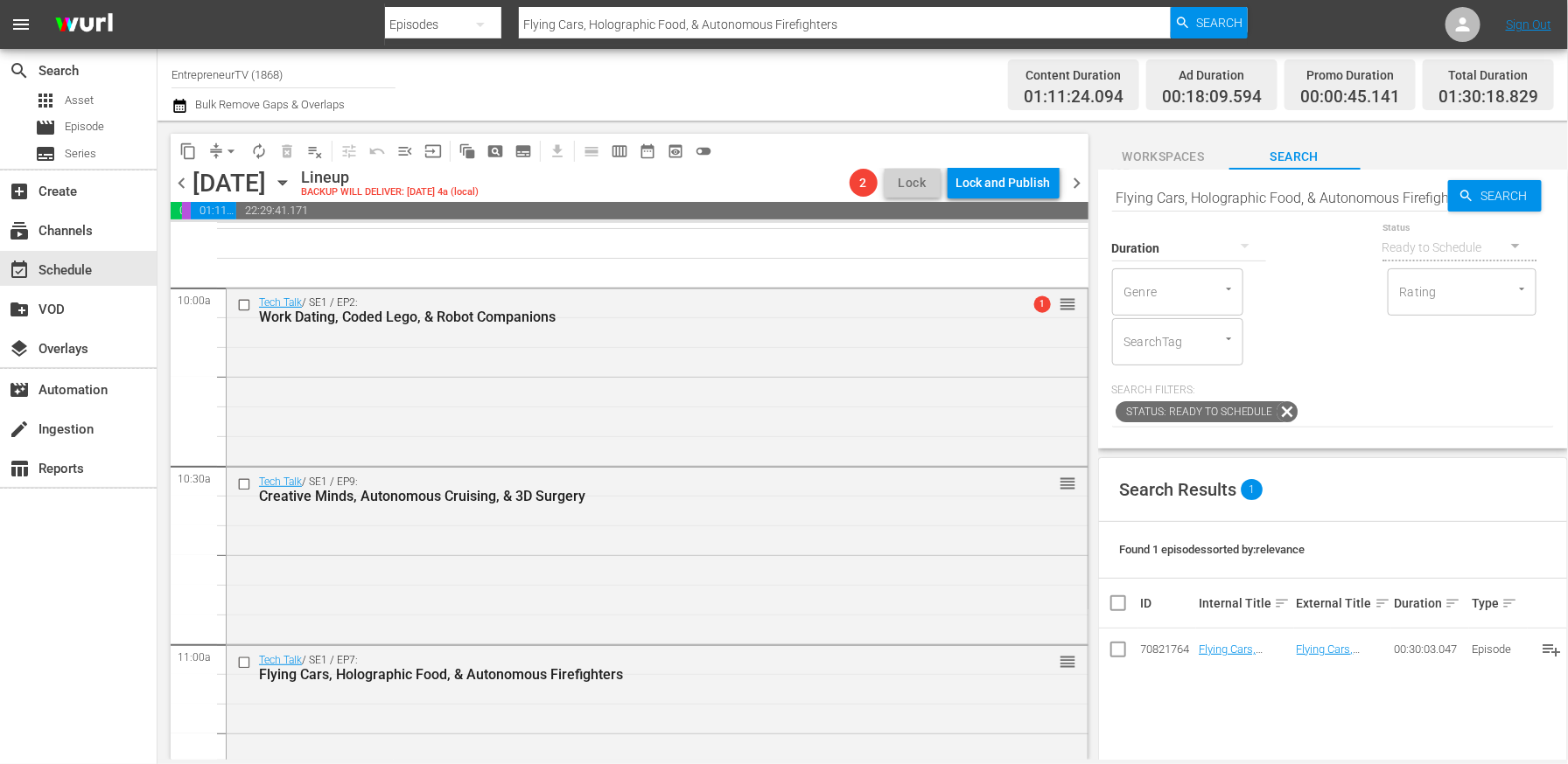
click at [1237, 188] on input "Flying Cars, Holographic Food, & Autonomous Firefighters" at bounding box center [1280, 198] width 336 height 42
paste input "Digital Music, Robots, Cyber Crime, & Art"
type input "Digital Music, Robots, Cyber Crime, & Art"
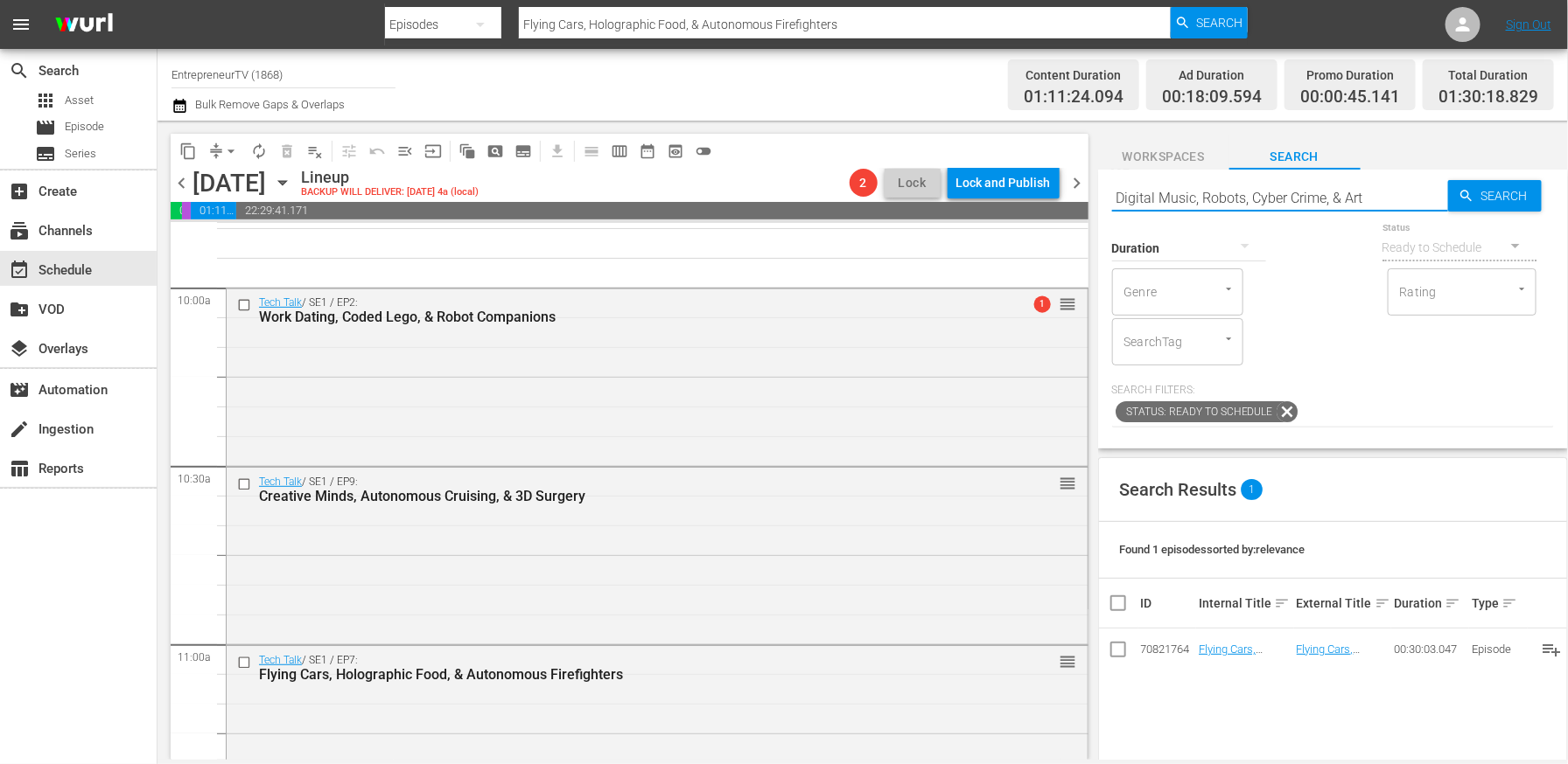
type input "Digital Music, Robots, Cyber Crime, & Art"
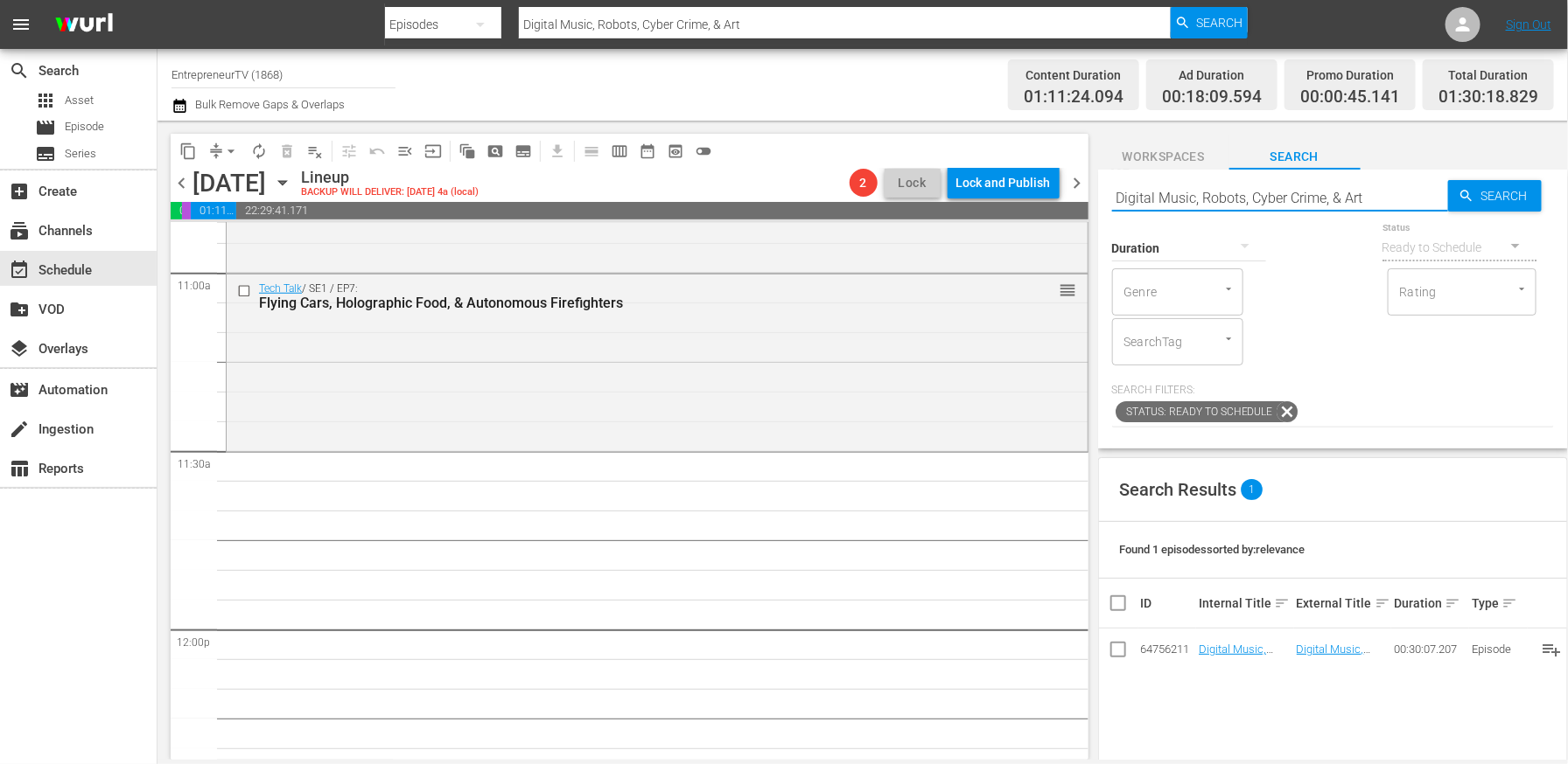
scroll to position [3903, 0]
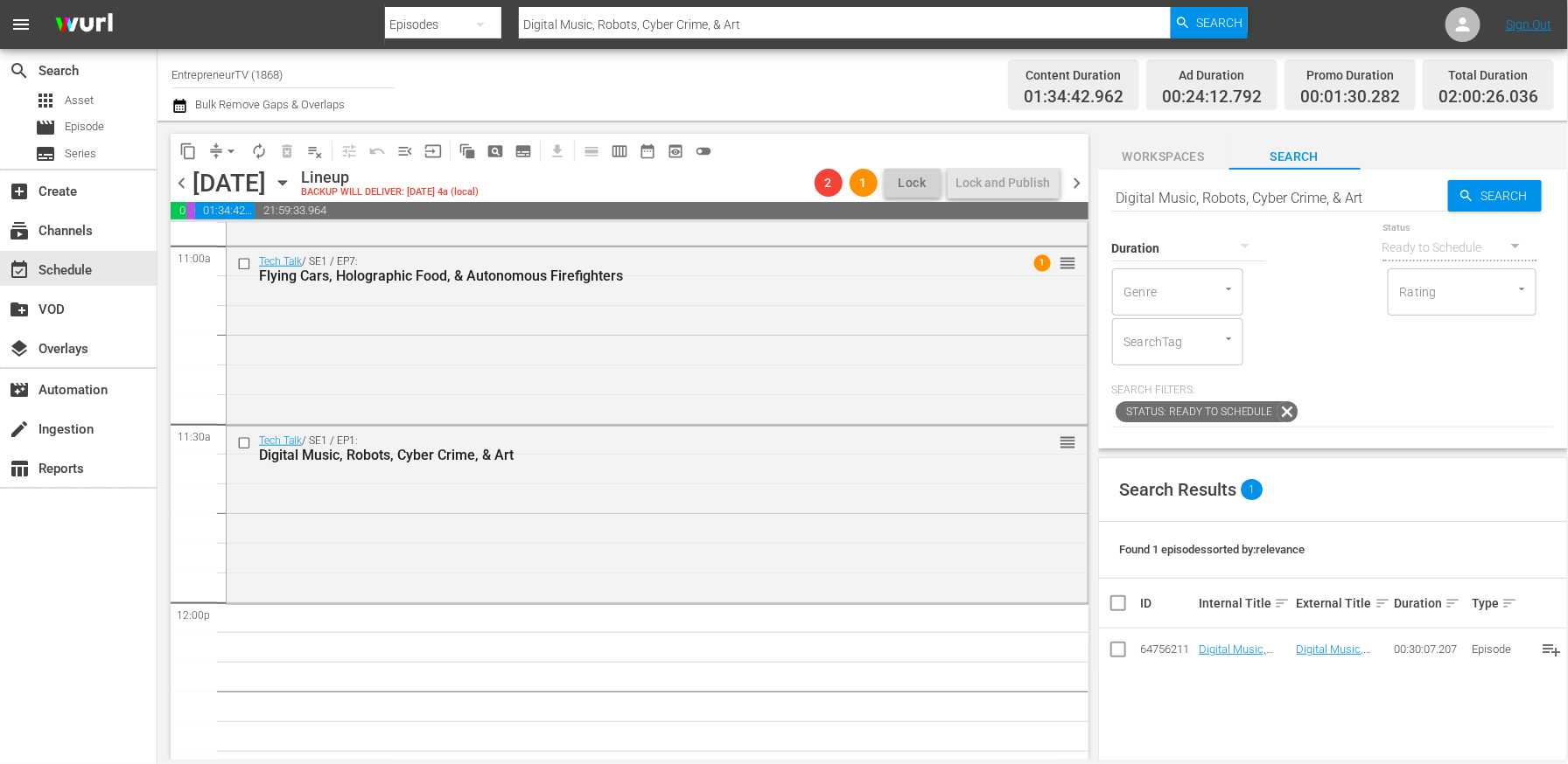
click at [1340, 187] on input "Digital Music, Robots, Cyber Crime, & Art" at bounding box center [1280, 198] width 336 height 42
paste input "[MEDICAL_DATA] Technology & Innovation"
type input "[MEDICAL_DATA] Technology & Innovation"
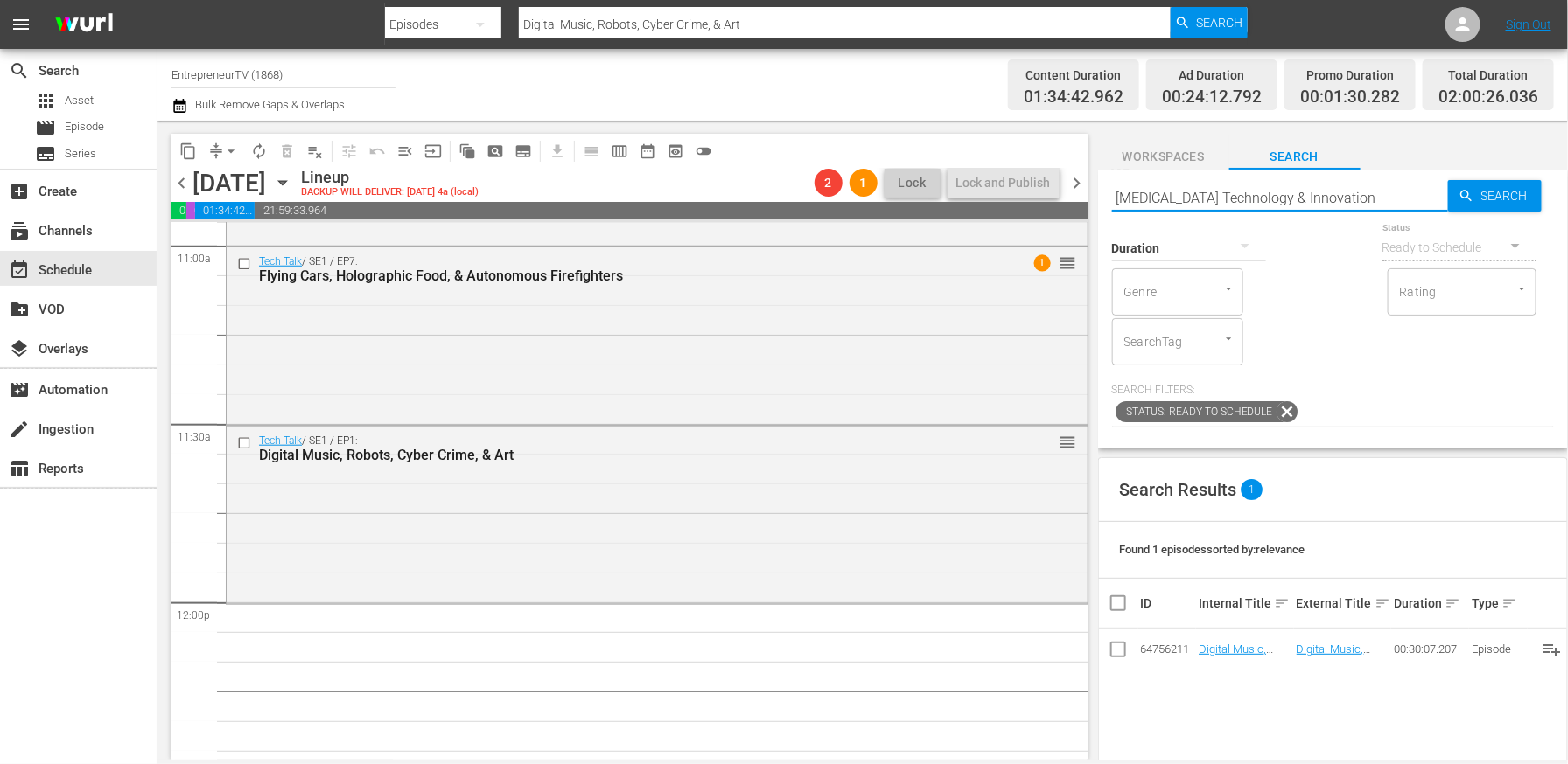
type input "[MEDICAL_DATA] Technology & Innovation"
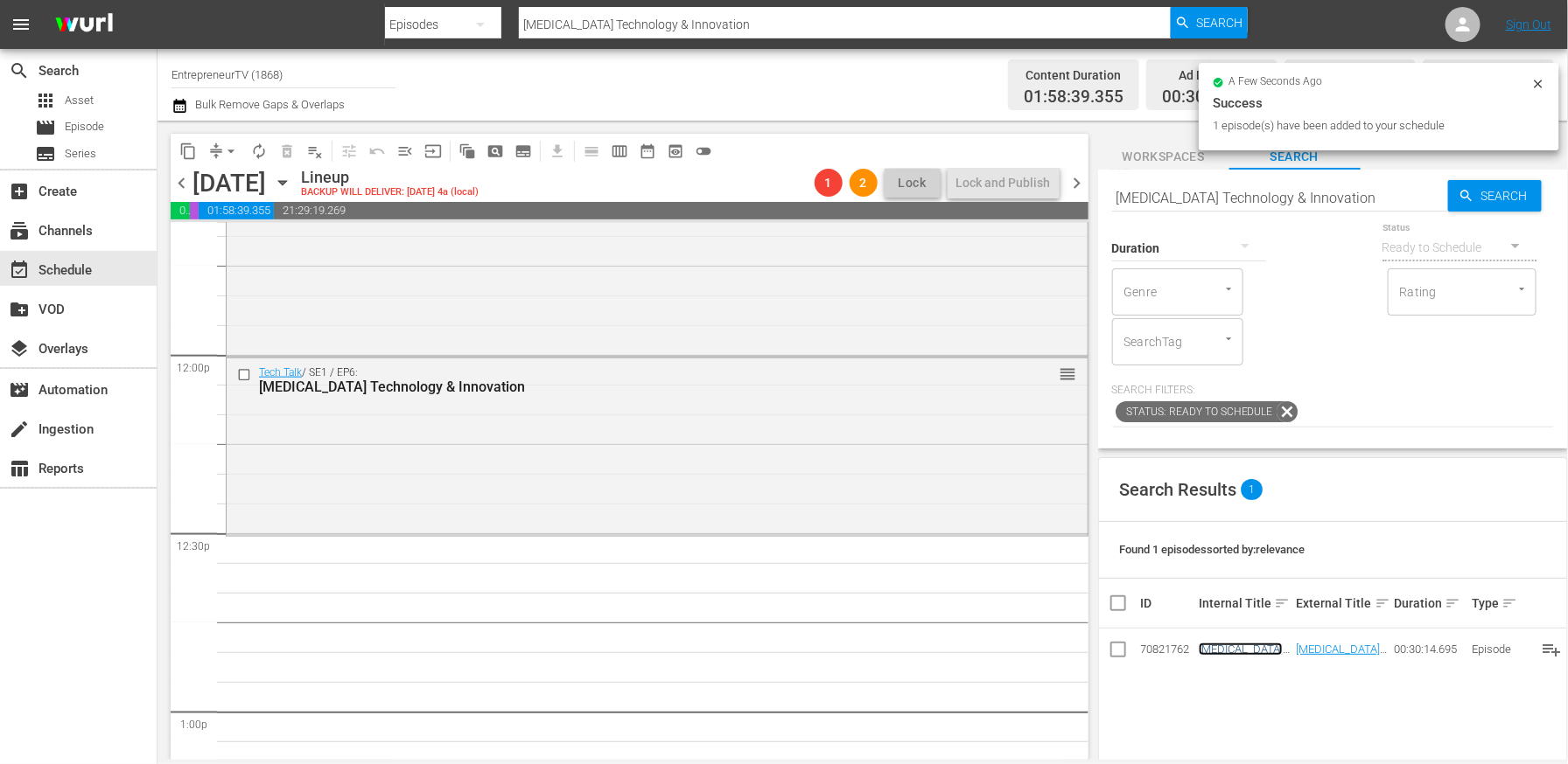
scroll to position [4153, 0]
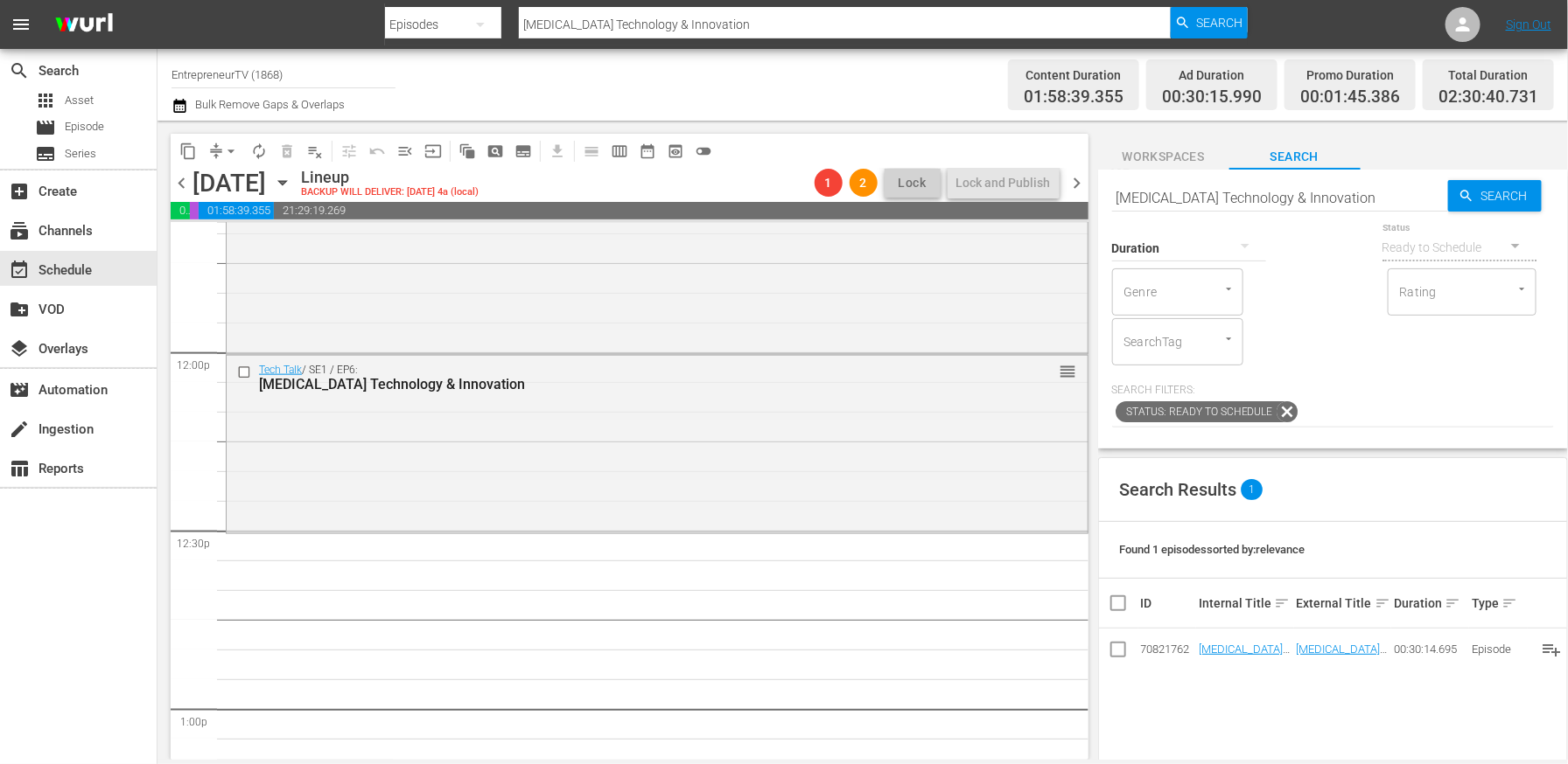
click at [1363, 197] on input "[MEDICAL_DATA] Technology & Innovation" at bounding box center [1280, 198] width 336 height 42
paste input "Drone Deliveries, Remote TV Scanners, & Age Monitoring"
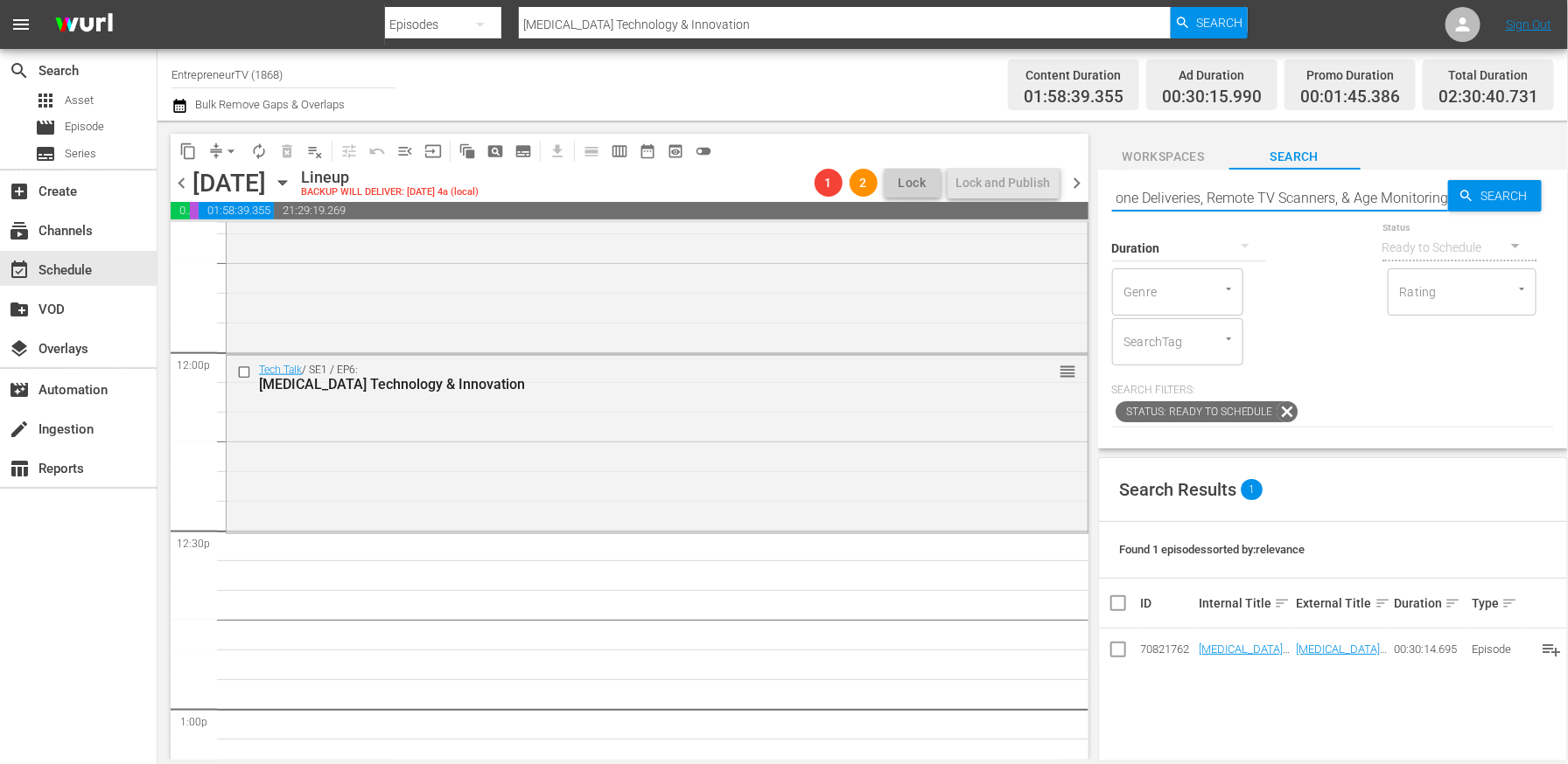
type input "Drone Deliveries, Remote TV Scanners, & Age Monitoring"
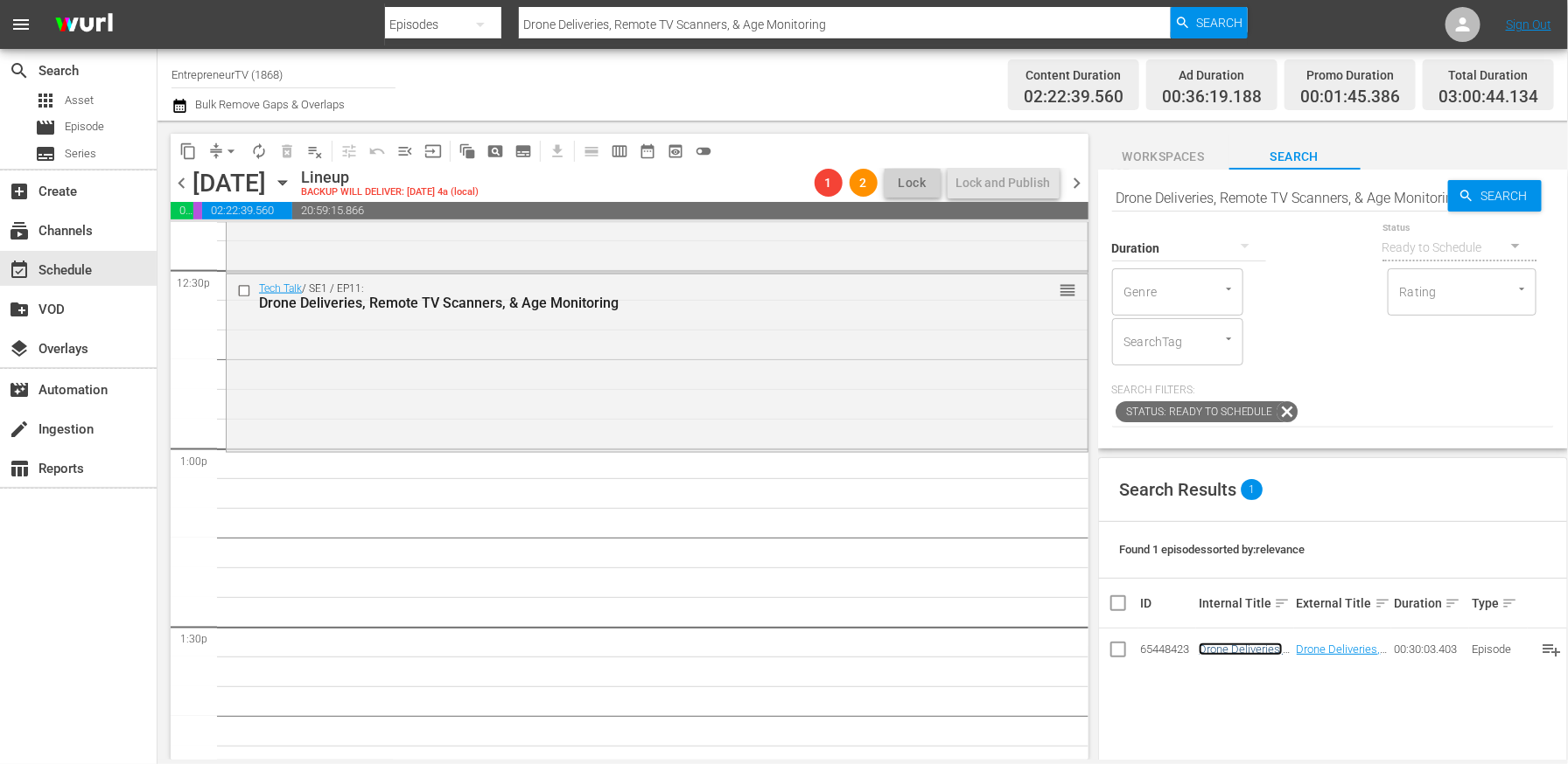
scroll to position [4418, 0]
click at [1249, 189] on input "Drone Deliveries, Remote TV Scanners, & Age Monitoring" at bounding box center [1280, 198] width 336 height 42
paste input "Start-Up Incubators & Ethical Artificial Intelligence"
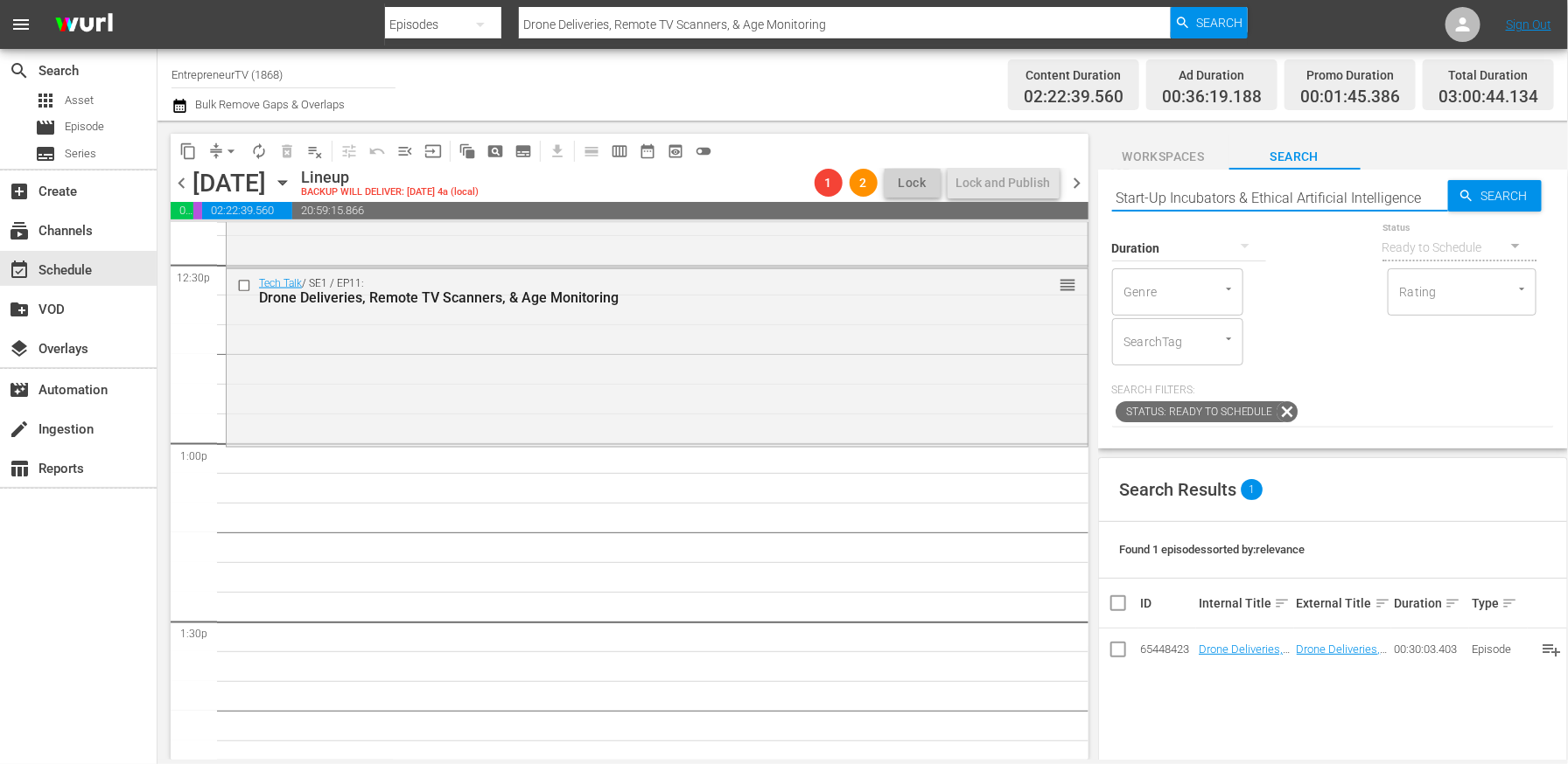
type input "Start-Up Incubators & Ethical Artificial Intelligence"
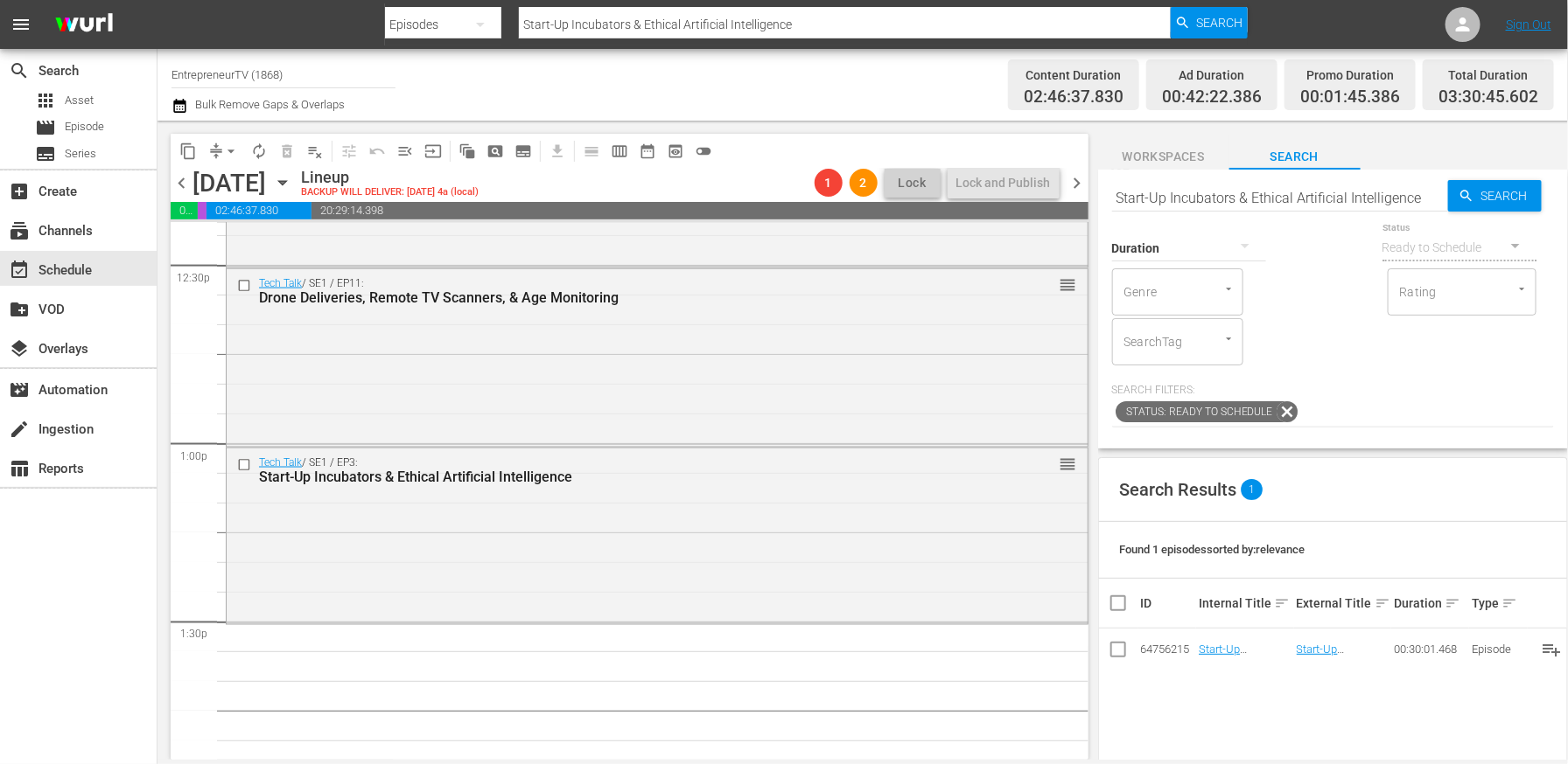
drag, startPoint x: 1217, startPoint y: 644, endPoint x: 308, endPoint y: 15, distance: 1105.4
